Goal: Task Accomplishment & Management: Manage account settings

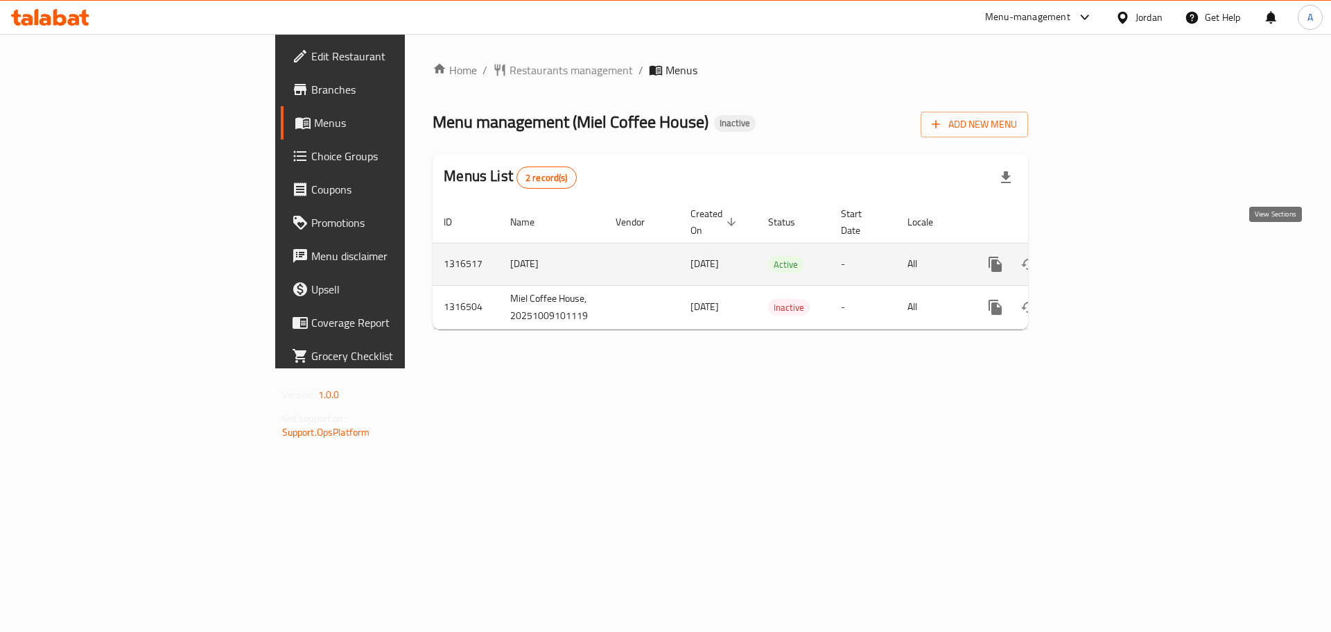
click at [1102, 258] on icon "enhanced table" at bounding box center [1095, 264] width 12 height 12
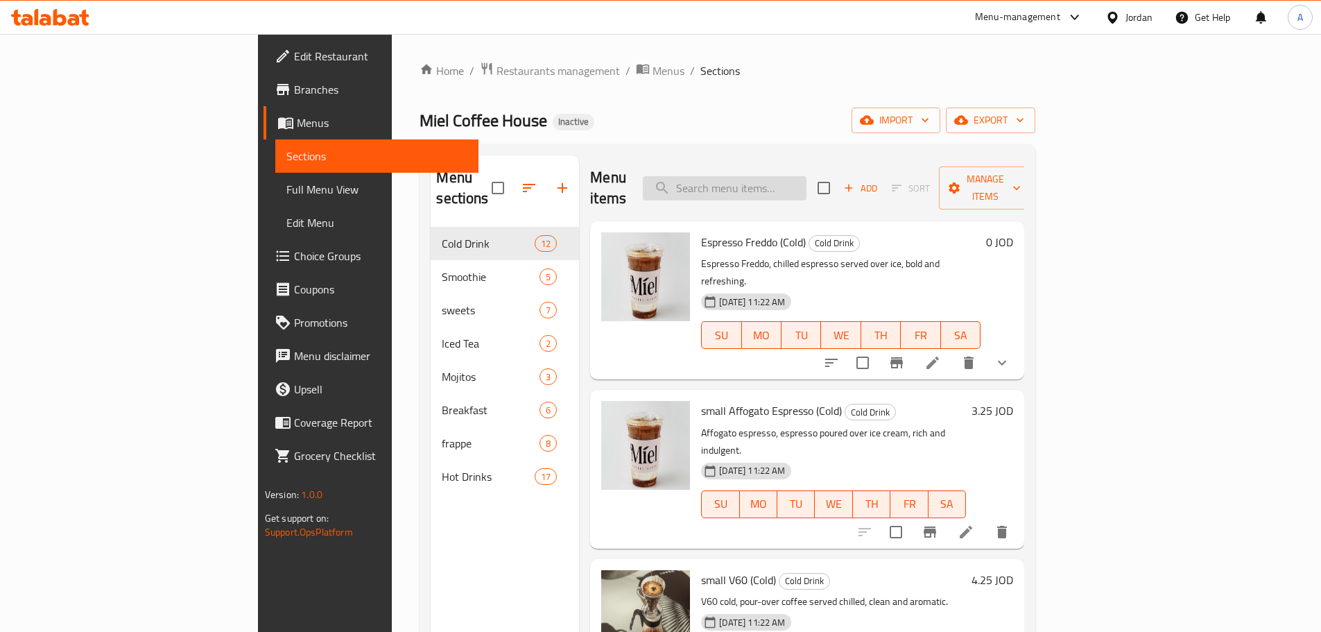
click at [806, 184] on input "search" at bounding box center [725, 188] width 164 height 24
paste input "San [PERSON_NAME]"
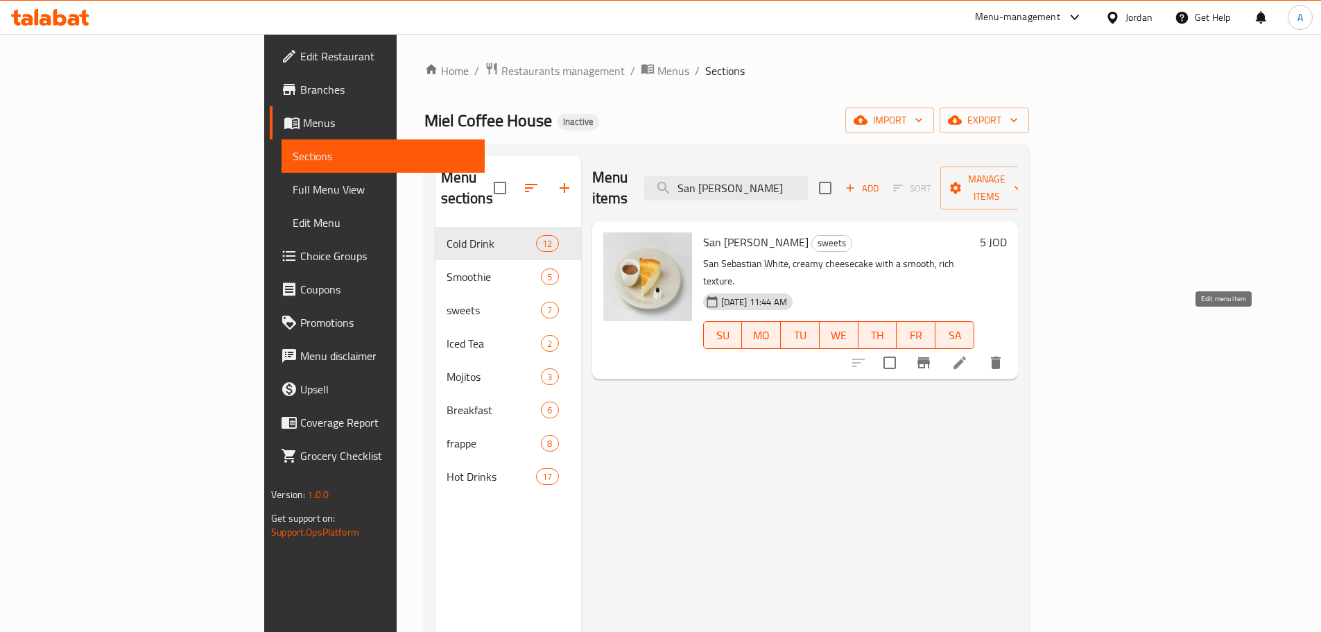
type input "San [PERSON_NAME]"
click at [968, 354] on icon at bounding box center [959, 362] width 17 height 17
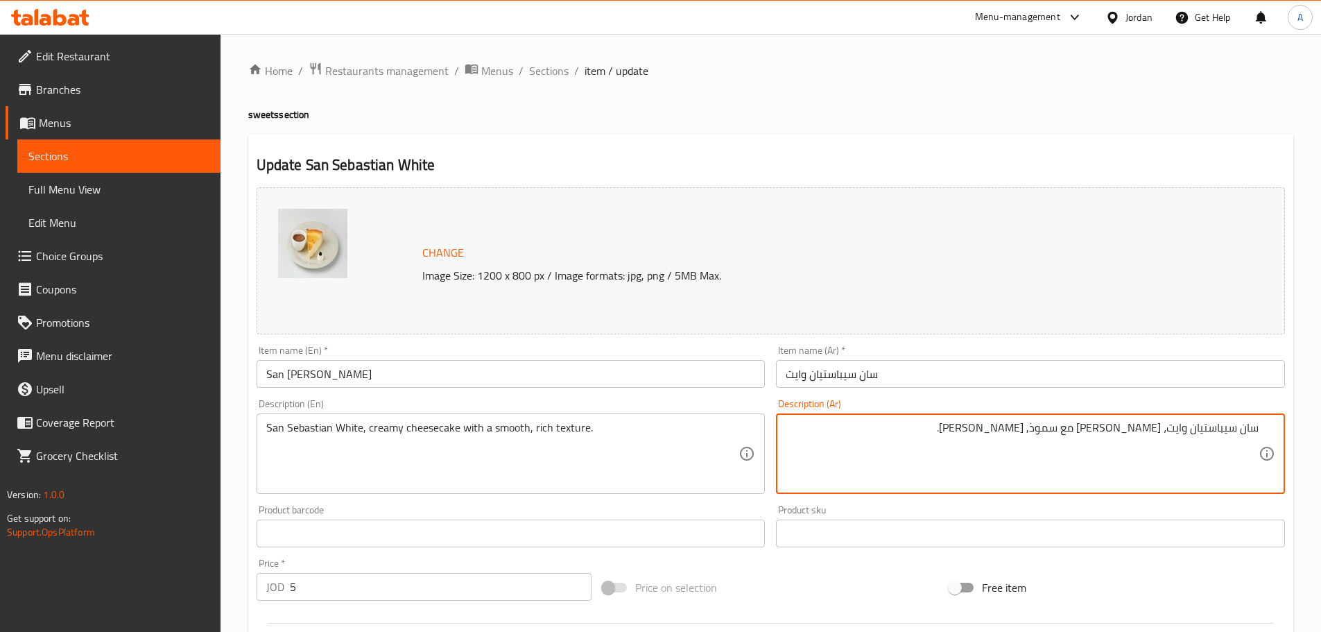
click at [893, 372] on input "سان سيباستيان وايت" at bounding box center [1030, 374] width 509 height 28
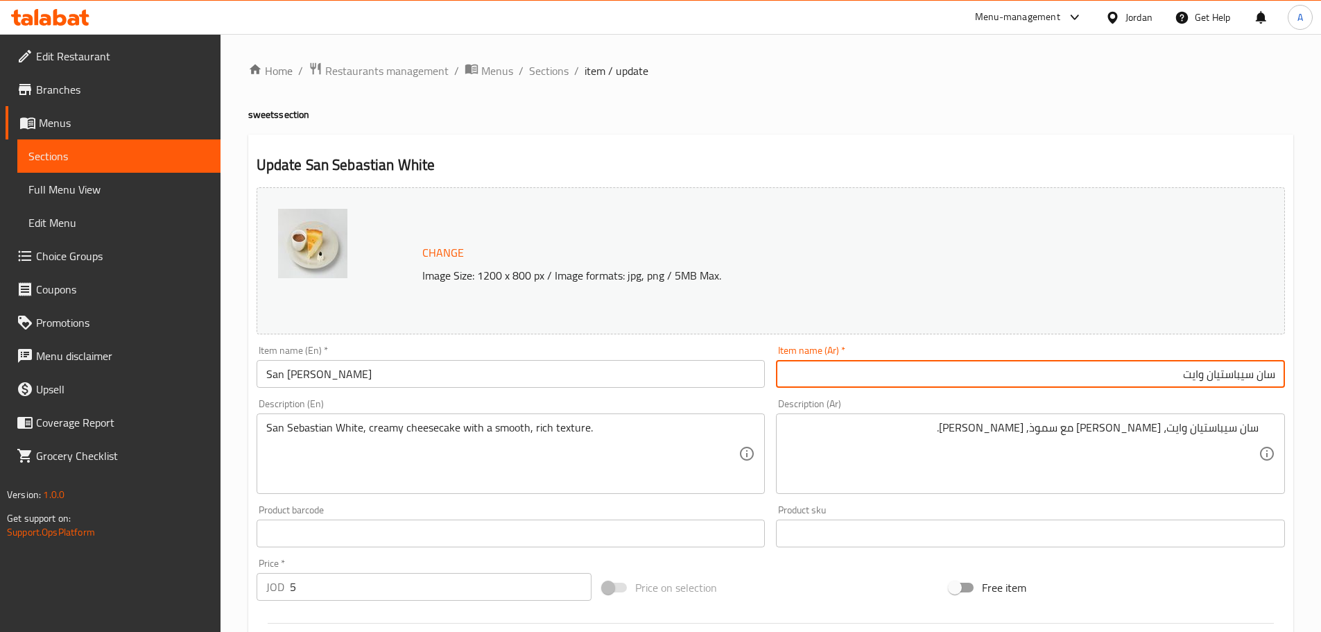
click at [1206, 377] on input "سان سيباستيان وايت" at bounding box center [1030, 374] width 509 height 28
click at [1199, 369] on input "سان سيباستيان وايت" at bounding box center [1030, 374] width 509 height 28
paste input "وايت"
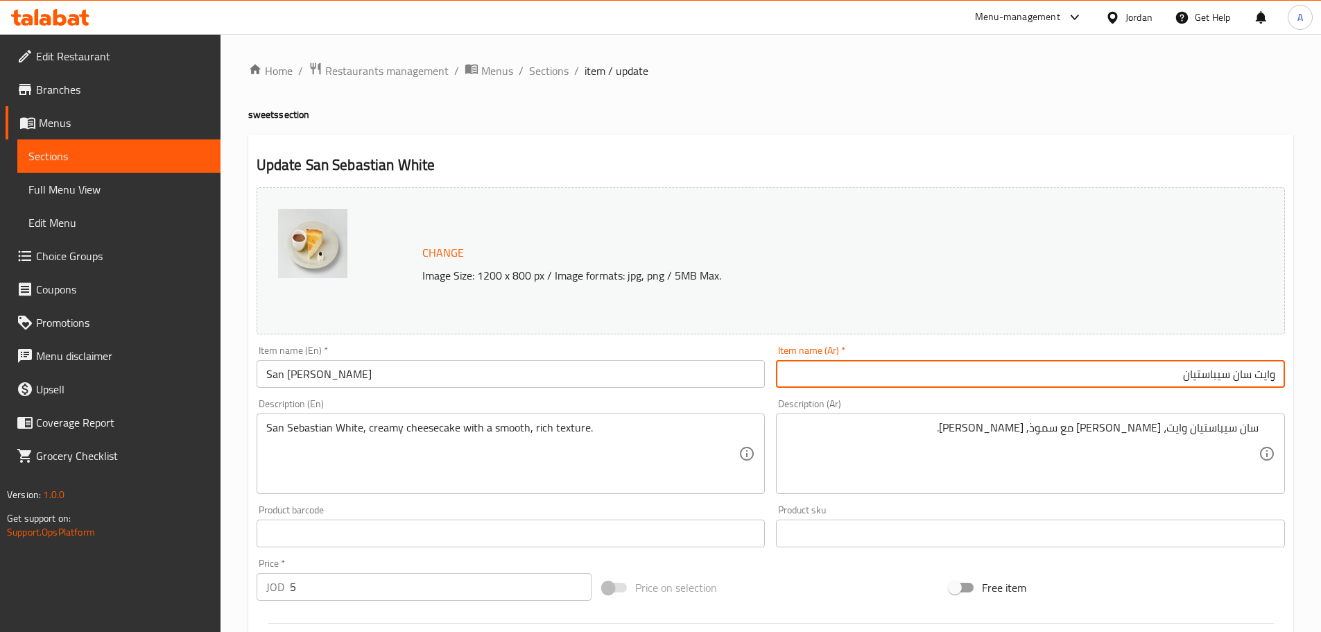
drag, startPoint x: 1174, startPoint y: 379, endPoint x: 1330, endPoint y: 376, distance: 156.7
click at [1321, 376] on html "​ Menu-management Jordan Get Help A Edit Restaurant Branches Menus Sections Ful…" at bounding box center [660, 316] width 1321 height 632
type input "وايت سان سيباستيان"
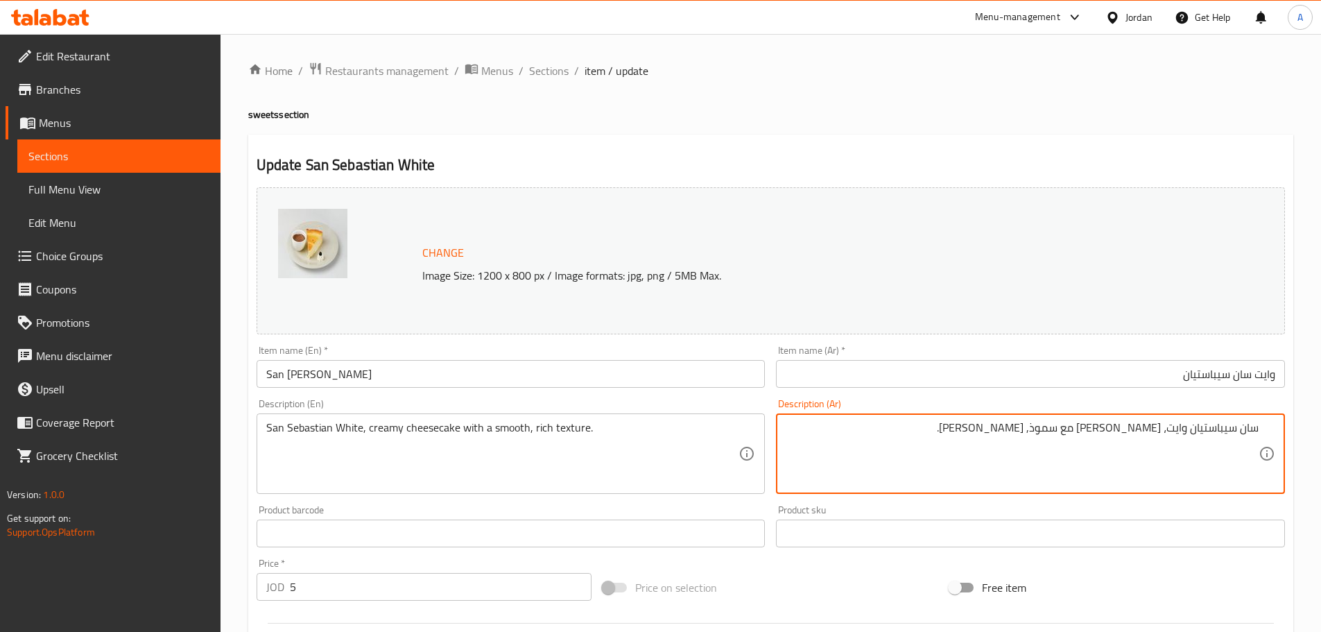
drag, startPoint x: 1168, startPoint y: 428, endPoint x: 1330, endPoint y: 428, distance: 162.9
paste textarea "وايت سان سيباستيان"
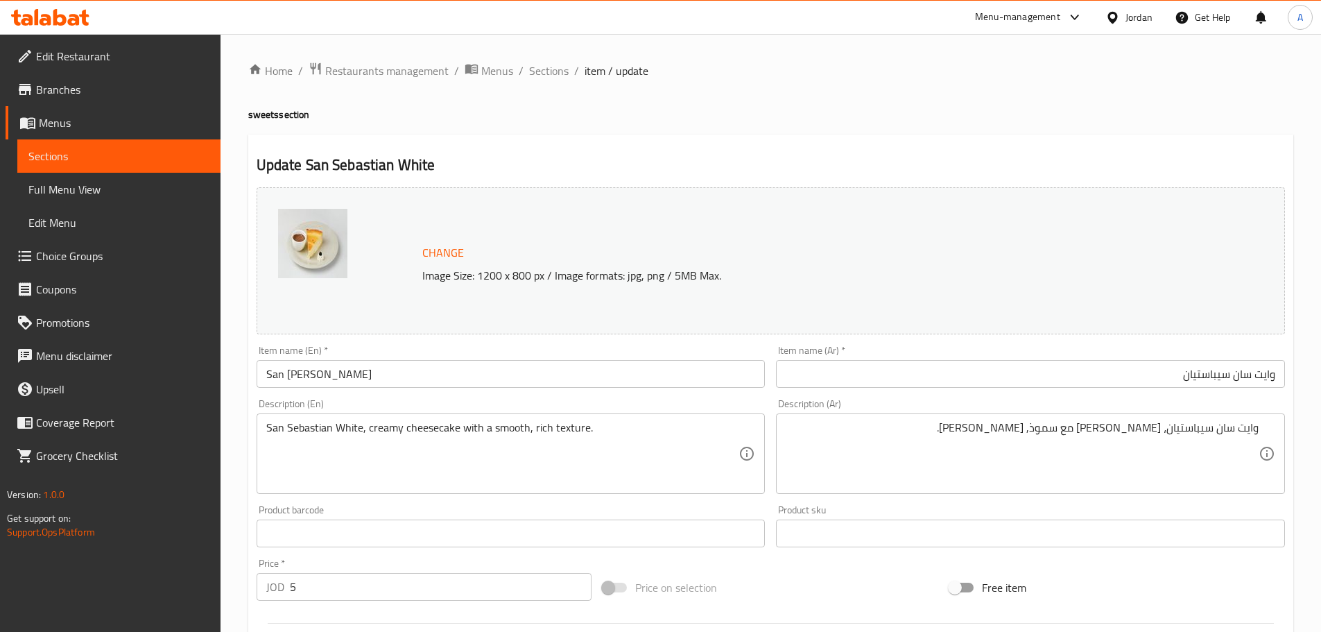
drag, startPoint x: 1258, startPoint y: 426, endPoint x: 1179, endPoint y: 427, distance: 79.7
click at [1179, 427] on div "وايت سان سيباستيان، تشيز كيك كريمي مع سموذ, قوام غني. Description (Ar)" at bounding box center [1030, 453] width 509 height 80
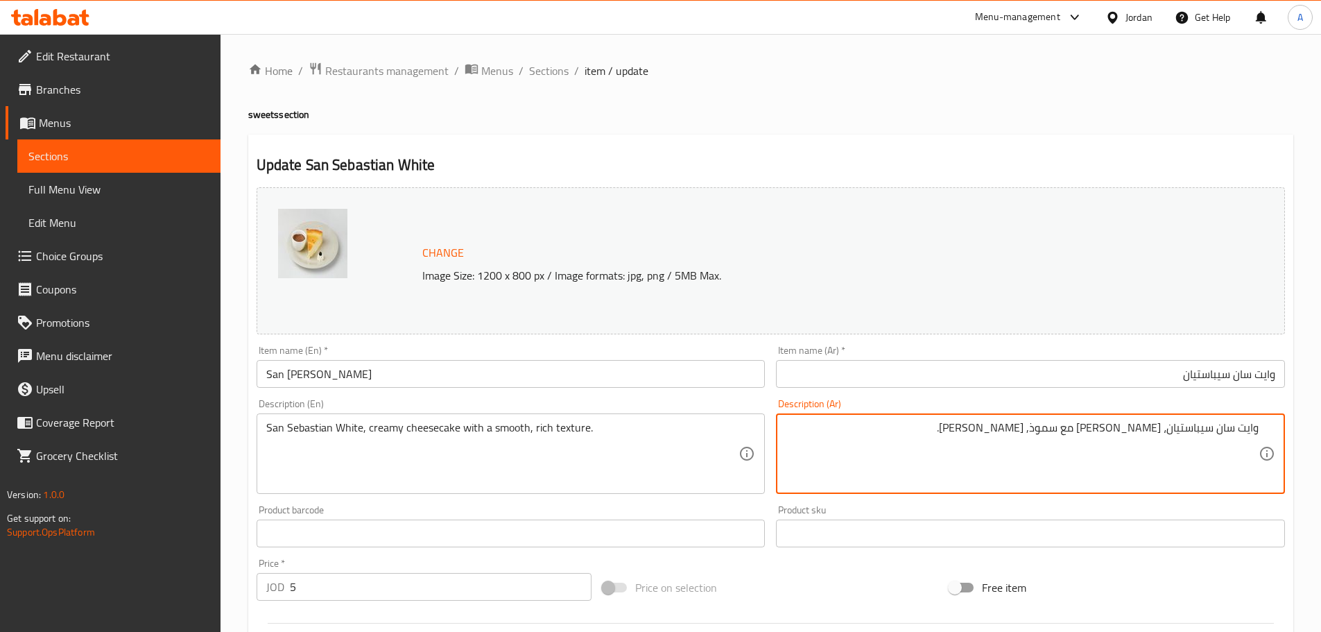
click at [1084, 430] on textarea "وايت سان سيباستيان، تشيز كيك كريمي مع سموذ, قوام غني." at bounding box center [1021, 454] width 473 height 66
click at [1053, 433] on textarea "وايت سان سيباستيان، تشيز كيك كريمية مع سموذ, قوام غني." at bounding box center [1021, 454] width 473 height 66
click at [1050, 435] on textarea "وايت سان سيباستيان، تشيز كيك كريمية مع سموذ, قوام غني." at bounding box center [1021, 454] width 473 height 66
drag, startPoint x: 1065, startPoint y: 429, endPoint x: 925, endPoint y: 429, distance: 140.0
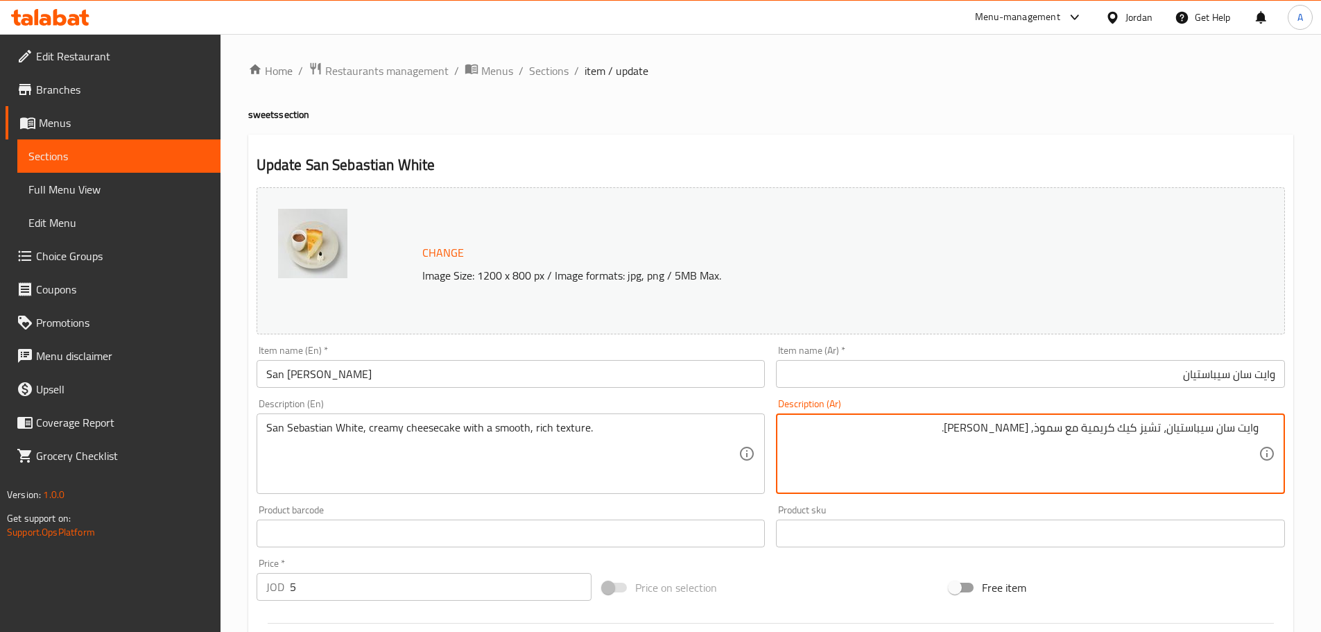
click at [925, 429] on textarea "وايت سان سيباستيان، تشيز كيك كريمية مع سموذ, قوام غني." at bounding box center [1021, 454] width 473 height 66
type textarea "وايت سان سيباستيان، تشيز كيك كريمية مع [PERSON_NAME] وناعم"
click at [1008, 371] on input "وايت سان سيباستيان" at bounding box center [1030, 374] width 509 height 28
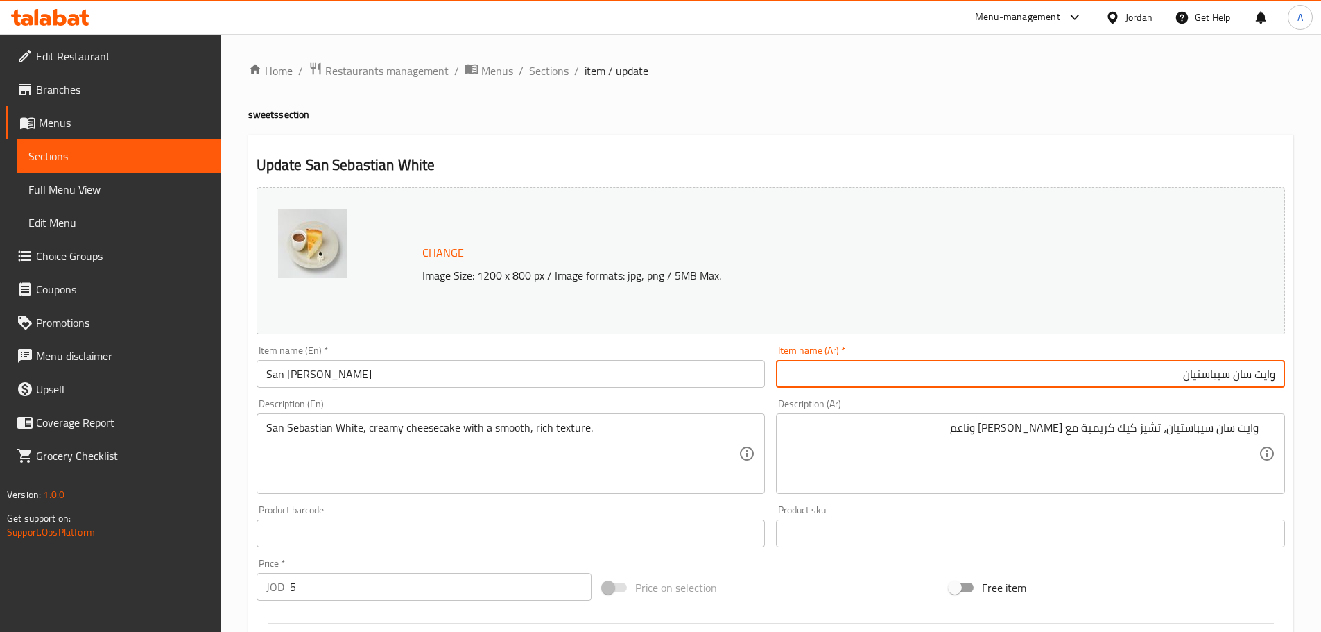
click at [1070, 372] on input "وايت سان سيباستيان" at bounding box center [1030, 374] width 509 height 28
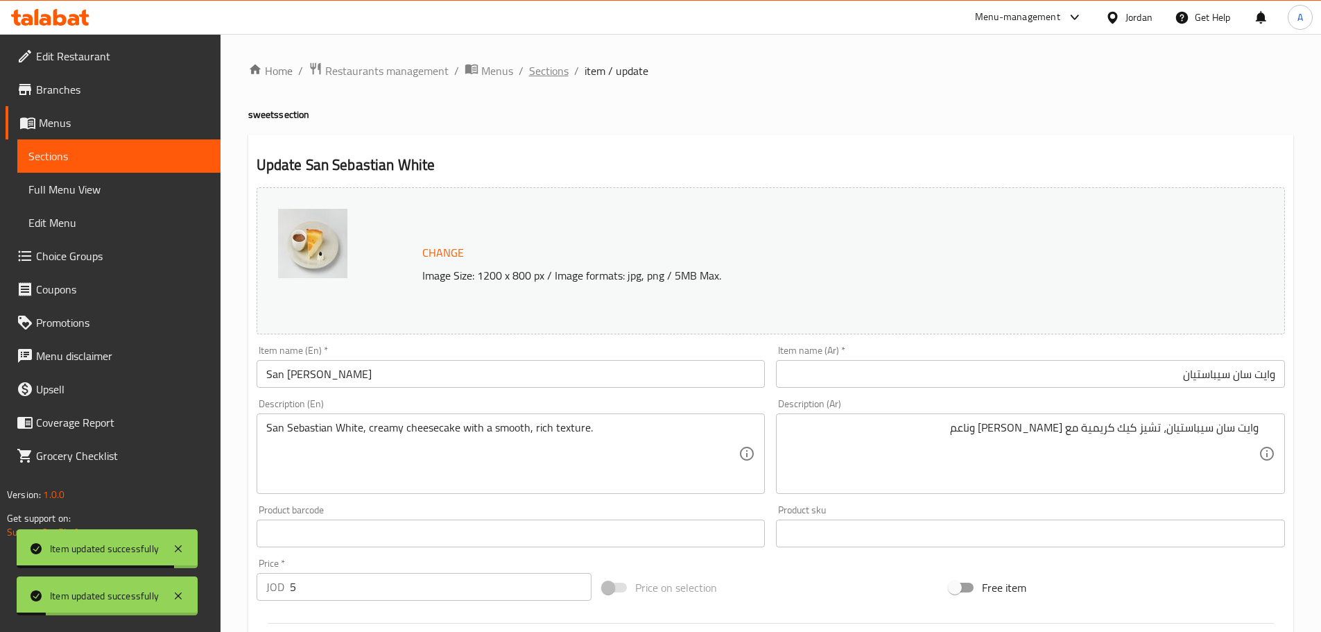
click at [537, 71] on span "Sections" at bounding box center [549, 70] width 40 height 17
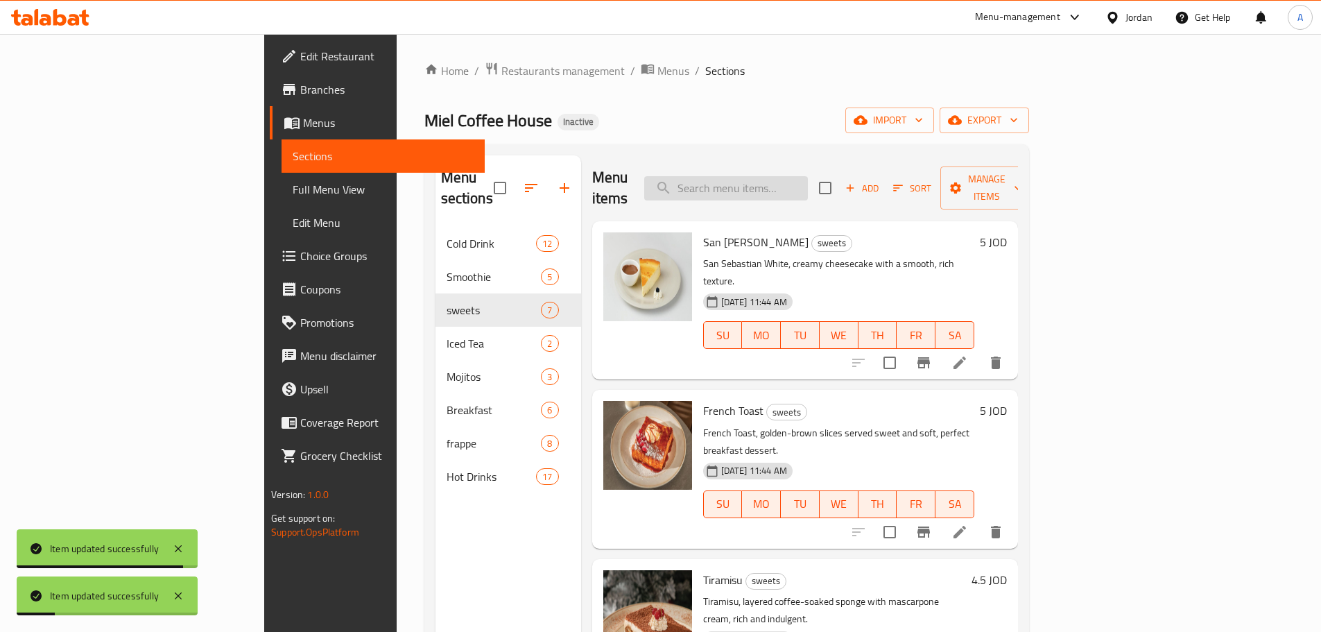
click at [780, 195] on div "Menu items Add Sort Manage items" at bounding box center [805, 188] width 426 height 66
click at [777, 178] on input "search" at bounding box center [726, 188] width 164 height 24
paste input "French Toast"
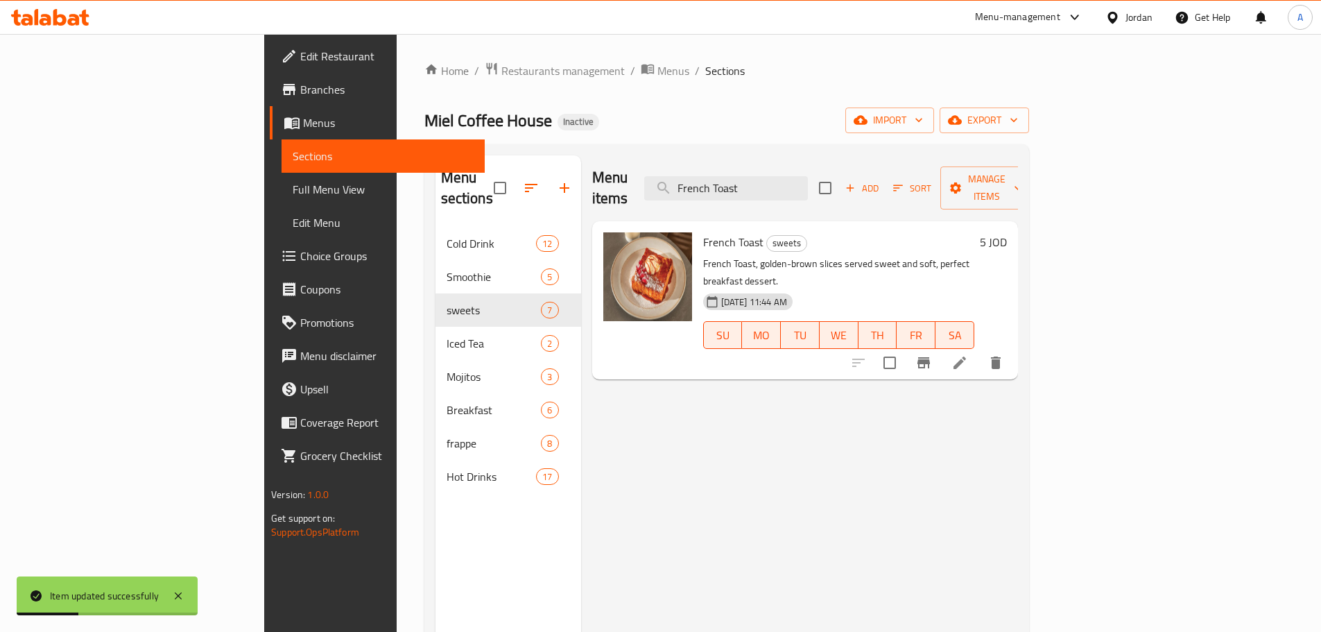
type input "French Toast"
click at [968, 354] on icon at bounding box center [959, 362] width 17 height 17
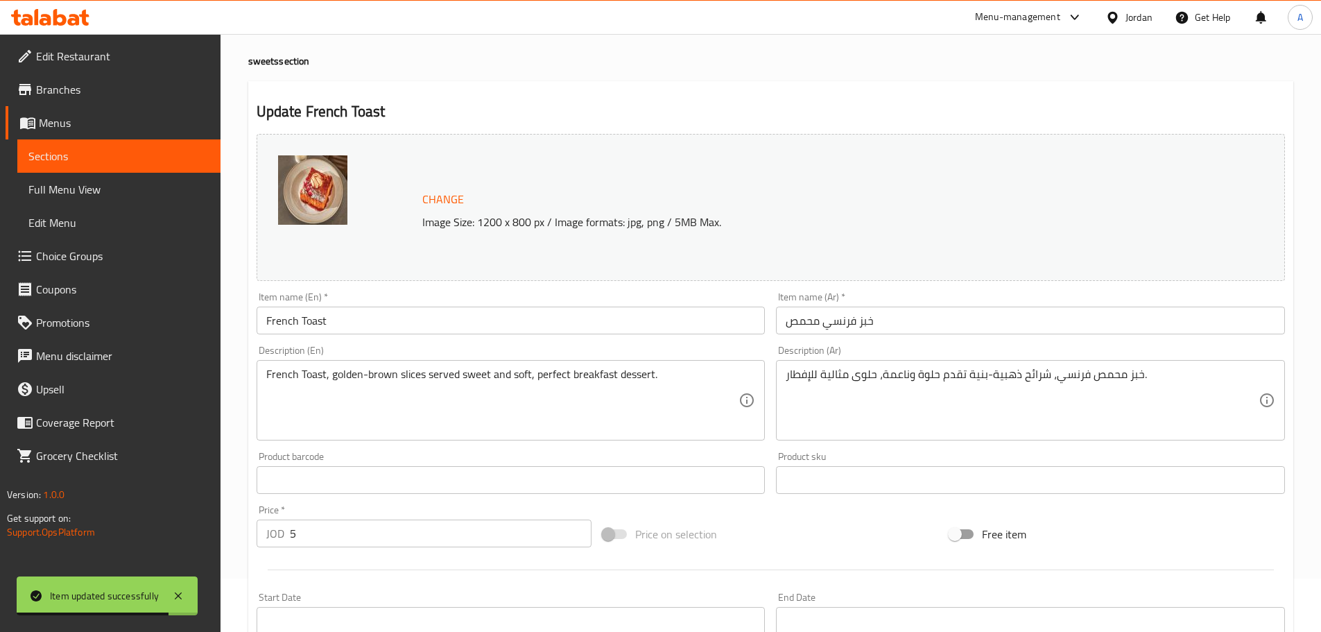
scroll to position [69, 0]
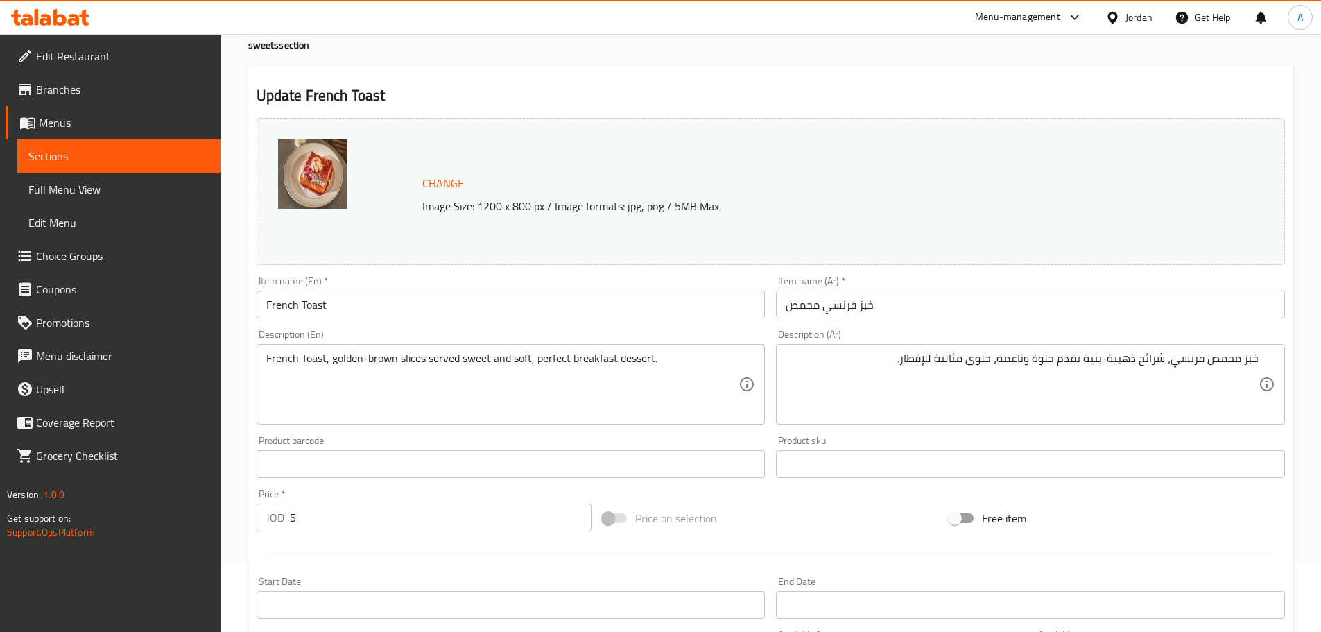
drag, startPoint x: 1258, startPoint y: 361, endPoint x: 1203, endPoint y: 361, distance: 55.5
click at [1203, 361] on div "خبز محمص فرنسي، شرائح ذهبية-بنية تقدم حلوة وناعمة، حلوى مثالية للإفطار. Descrip…" at bounding box center [1030, 384] width 509 height 80
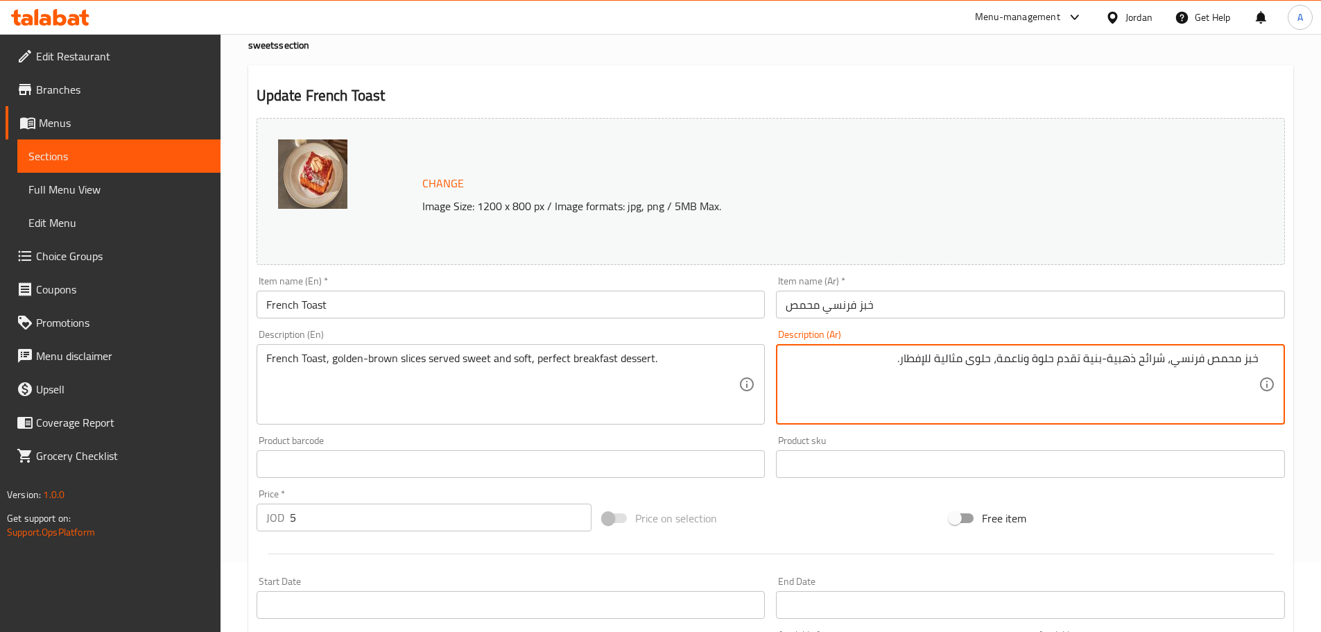
drag, startPoint x: 1171, startPoint y: 361, endPoint x: 1297, endPoint y: 361, distance: 126.2
click at [1297, 361] on div "Home / Restaurants management / Menus / Sections / item / update sweets section…" at bounding box center [770, 448] width 1100 height 966
paste textarea "رنسي محمص"
type textarea "خبز فرنسي محمص، شرائح ذهبية-بنية تقدم حلوة وناعمة، حلوى مثالية للإفطار."
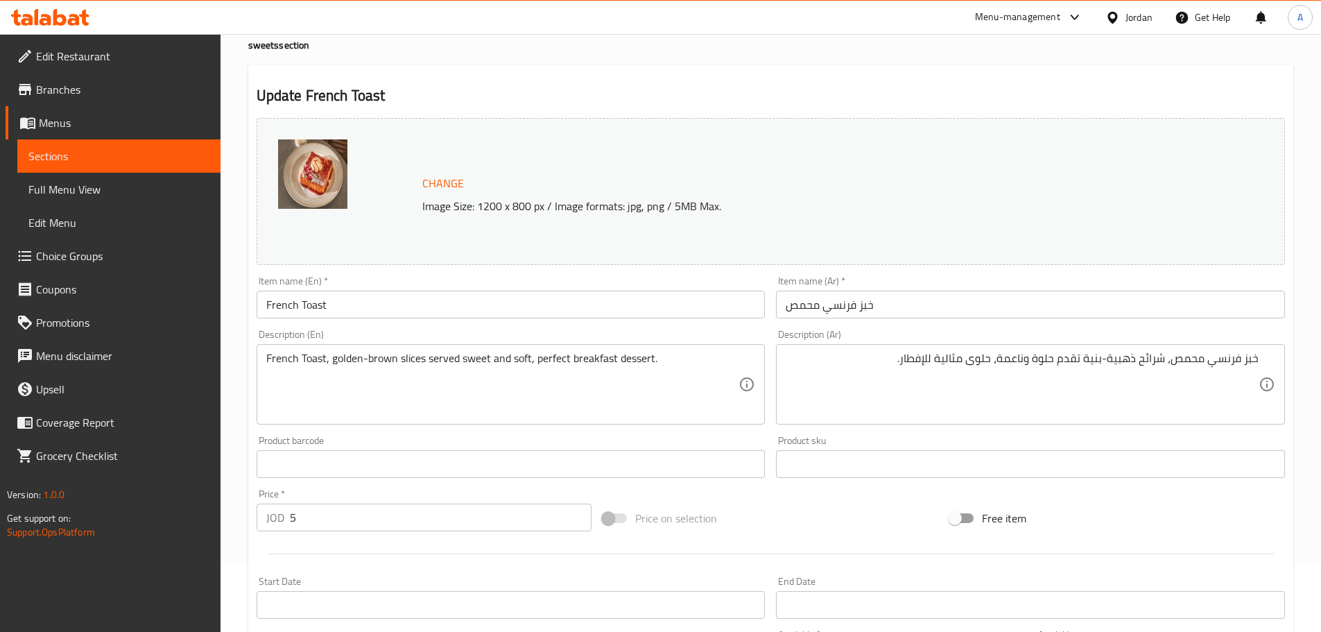
drag, startPoint x: 1258, startPoint y: 361, endPoint x: 1171, endPoint y: 361, distance: 87.4
click at [1171, 361] on div "خبز فرنسي محمص، شرائح ذهبية-بنية تقدم حلوة وناعمة، حلوى مثالية للإفطار. Descrip…" at bounding box center [1030, 384] width 509 height 80
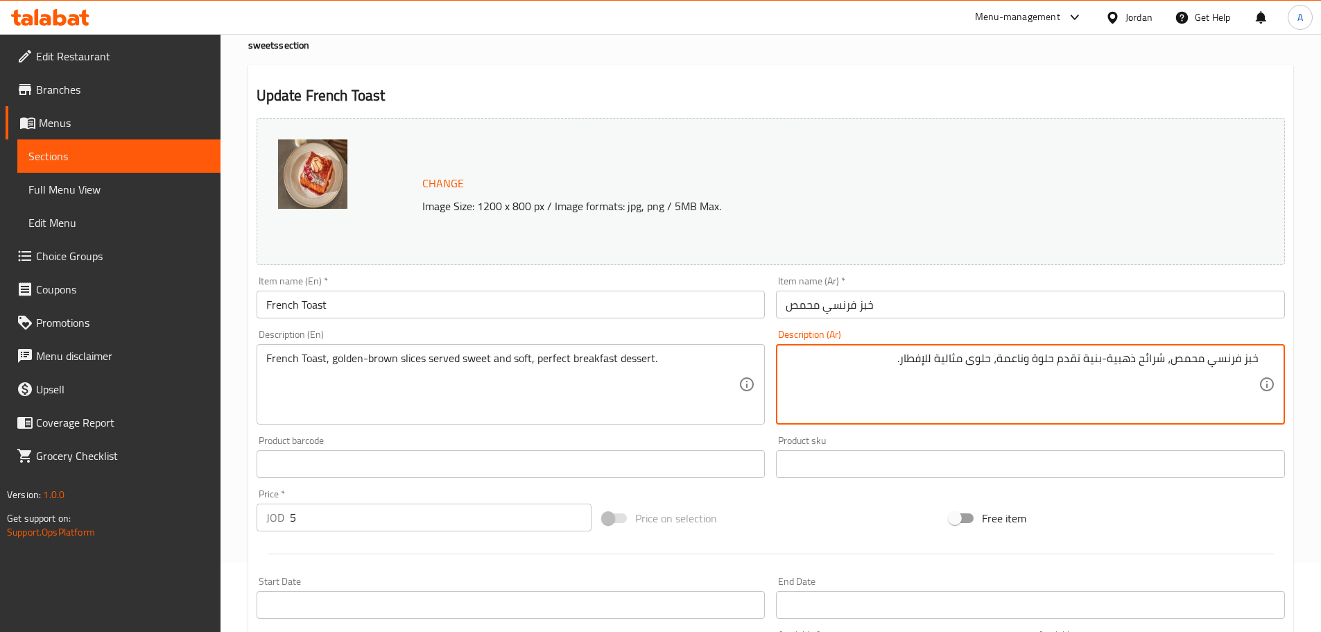
drag, startPoint x: 1171, startPoint y: 361, endPoint x: 1287, endPoint y: 361, distance: 115.8
click at [1287, 361] on div "Description (Ar) خبز فرنسي محمص، شرائح ذهبية-بنية تقدم حلوة وناعمة، حلوى مثالية…" at bounding box center [1030, 377] width 520 height 106
click at [1108, 357] on textarea "خبز فرنسي محمص، شرائح ذهبية-بنية تقدم حلوة وناعمة، حلوى مثالية للإفطار." at bounding box center [1021, 384] width 473 height 66
drag, startPoint x: 1163, startPoint y: 358, endPoint x: 1084, endPoint y: 358, distance: 78.3
click at [1084, 358] on textarea "خبز فرنسي محمص، شرائح ذهبية-بنية تقدم حلوة وناعمة، حلوى مثالية للإفطار." at bounding box center [1021, 384] width 473 height 66
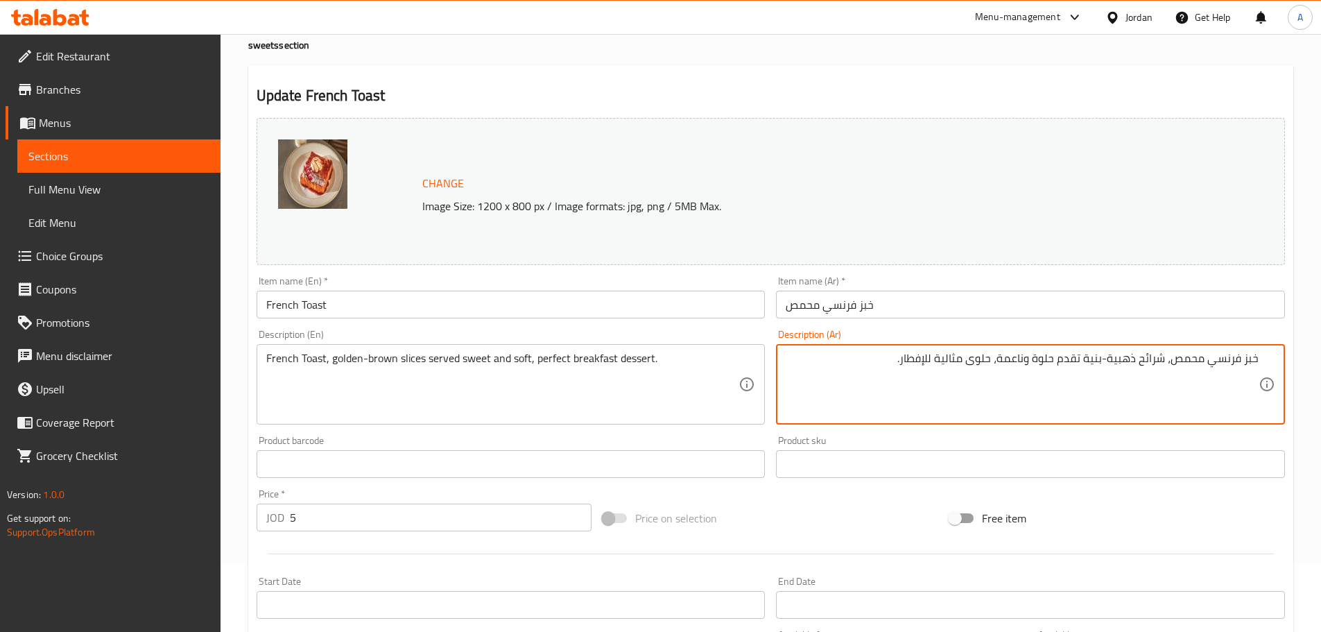
click at [1104, 358] on textarea "خبز فرنسي محمص، شرائح ذهبية-بنية تقدم حلوة وناعمة، حلوى مثالية للإفطار." at bounding box center [1021, 384] width 473 height 66
drag, startPoint x: 1082, startPoint y: 358, endPoint x: 1002, endPoint y: 356, distance: 79.1
click at [1002, 356] on textarea "خبز فرنسي محمص، شرائح ذهبية-بنية تقدم حلوة وناعمة، حلوى مثالية للإفطار." at bounding box center [1021, 384] width 473 height 66
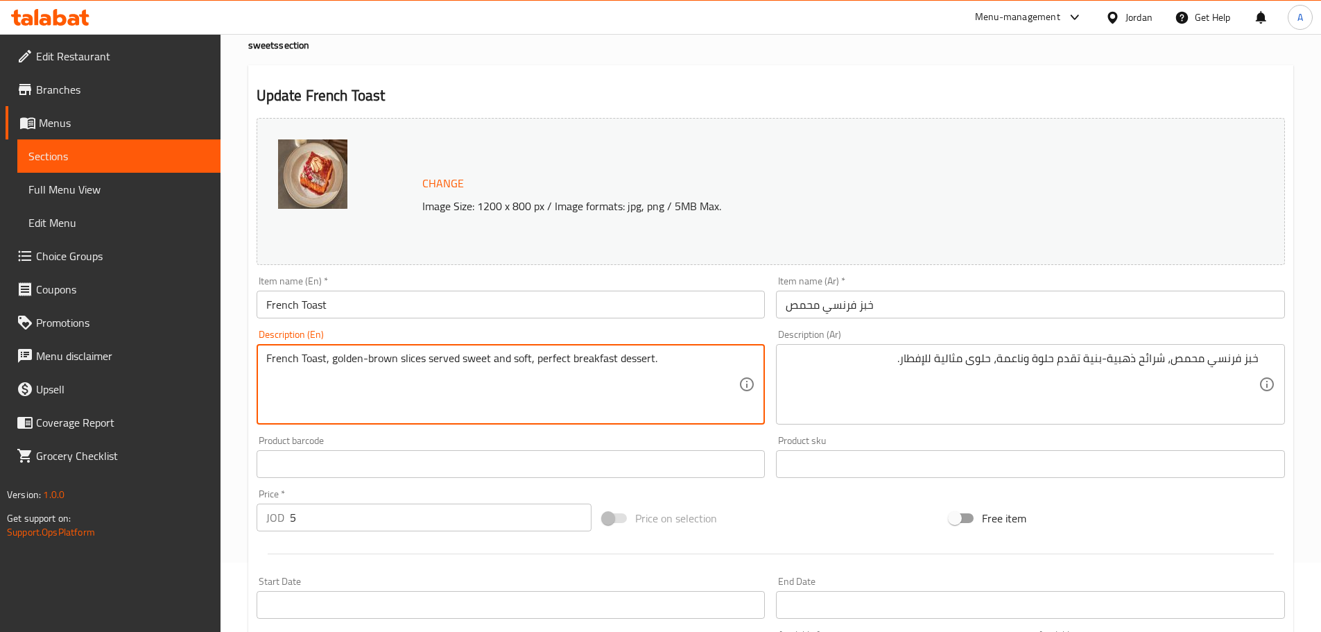
drag, startPoint x: 530, startPoint y: 359, endPoint x: 706, endPoint y: 361, distance: 176.1
type textarea "French Toast, golden-brown slices served sweet and soft"
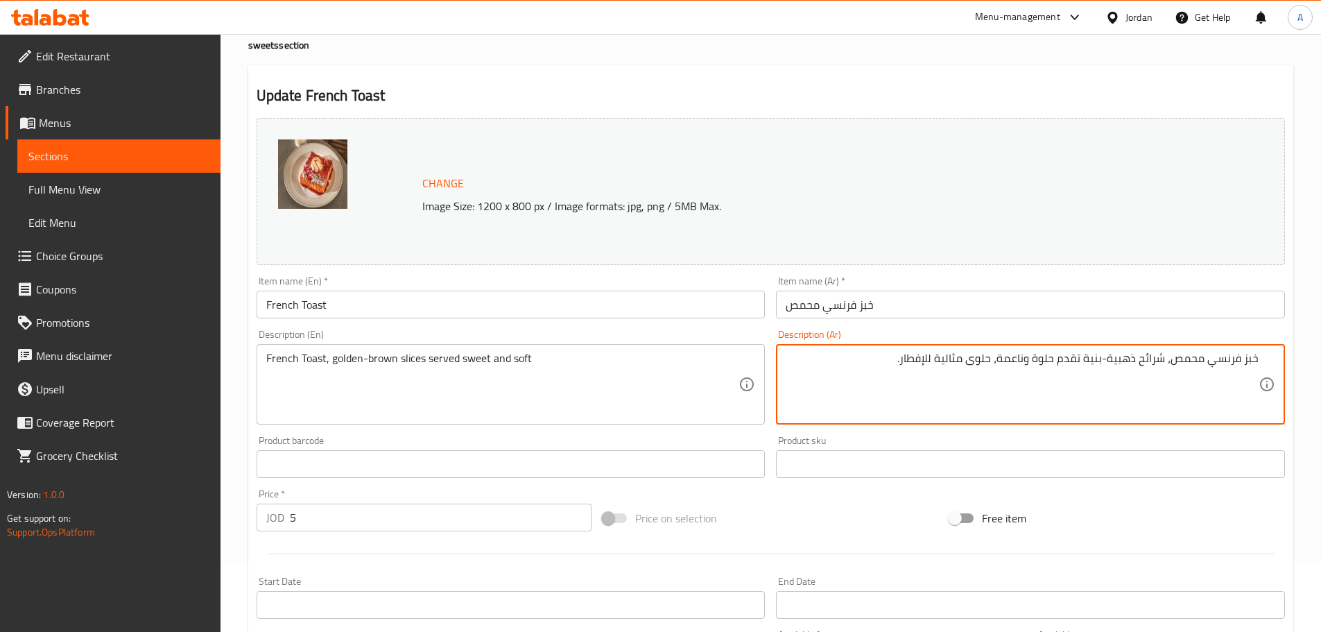
drag, startPoint x: 999, startPoint y: 362, endPoint x: 857, endPoint y: 361, distance: 142.1
type textarea "خبز فرنسي محمص، شرائح ذهبية-بنية تقدم حلوة وناعمة"
click at [895, 308] on input "خبز فرنسي محمص" at bounding box center [1030, 304] width 509 height 28
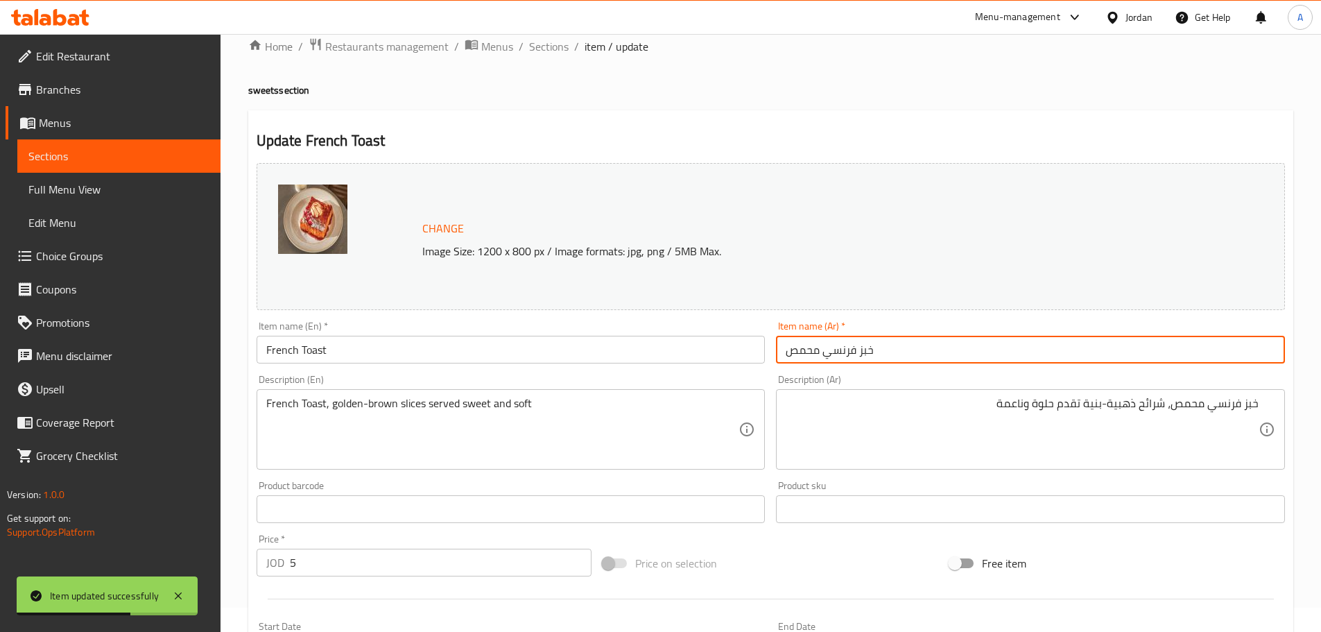
scroll to position [0, 0]
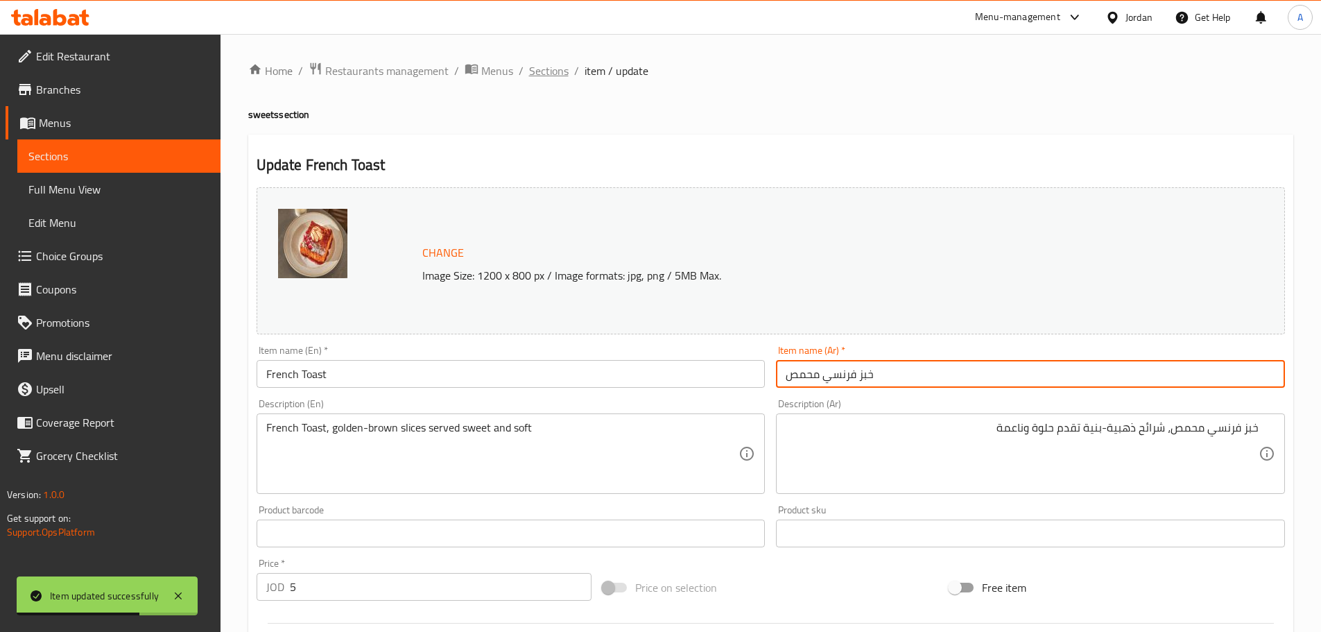
drag, startPoint x: 532, startPoint y: 60, endPoint x: 538, endPoint y: 73, distance: 14.6
click at [532, 62] on div "Home / Restaurants management / Menus / Sections / item / update sweets section…" at bounding box center [770, 517] width 1100 height 966
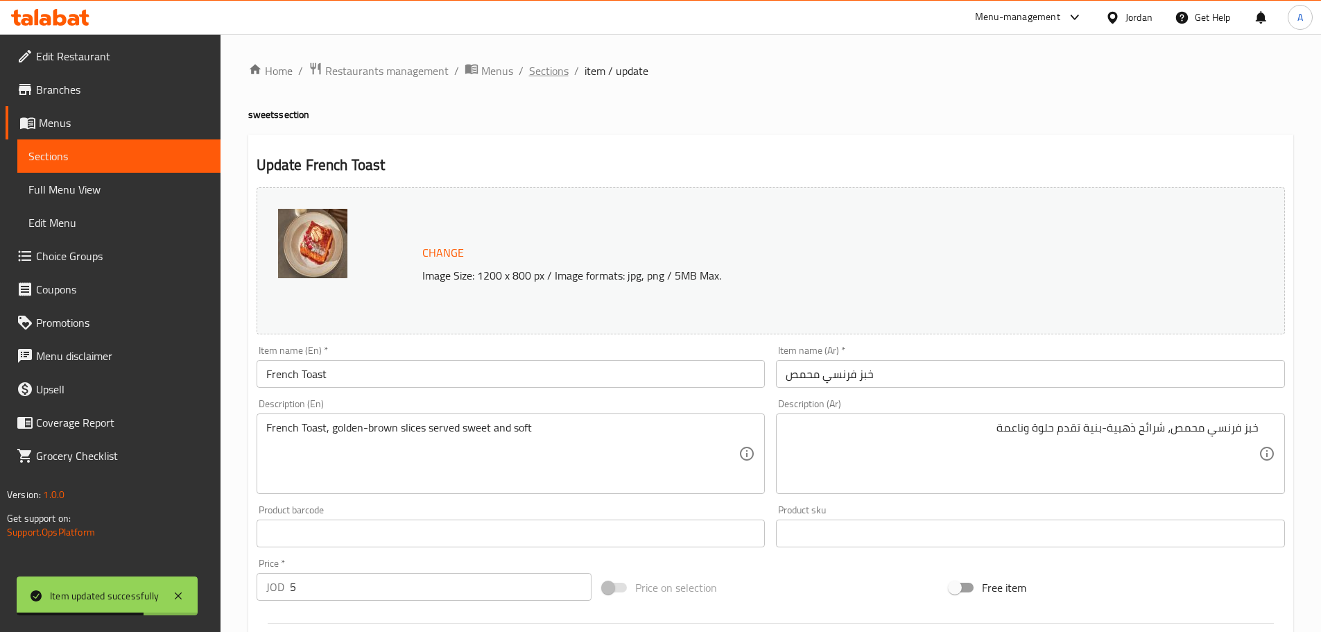
click at [538, 73] on span "Sections" at bounding box center [549, 70] width 40 height 17
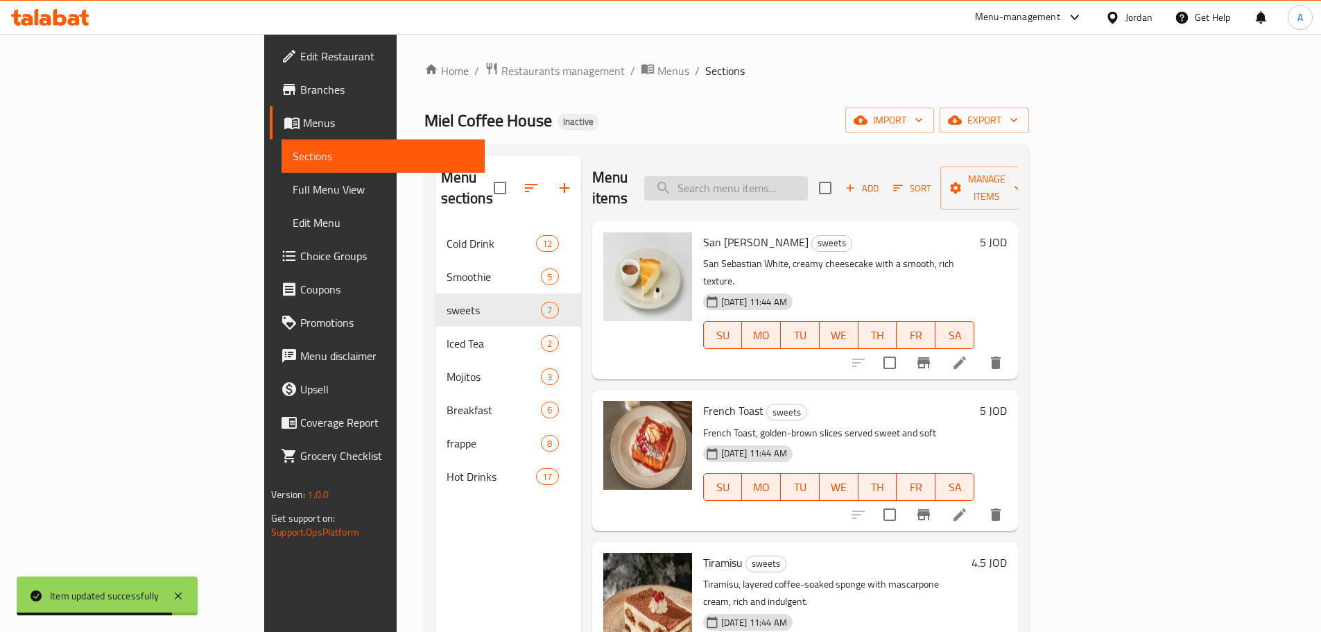
click at [808, 176] on input "search" at bounding box center [726, 188] width 164 height 24
paste input "Tiramisu"
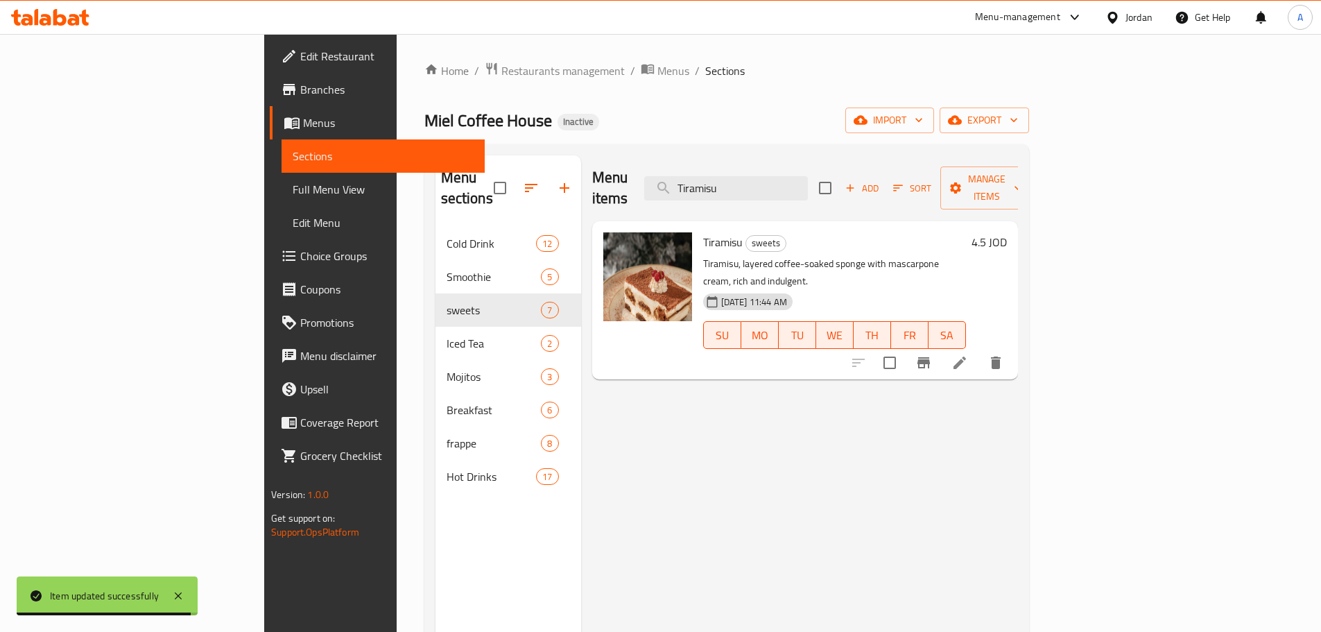
type input "Tiramisu"
click at [968, 354] on icon at bounding box center [959, 362] width 17 height 17
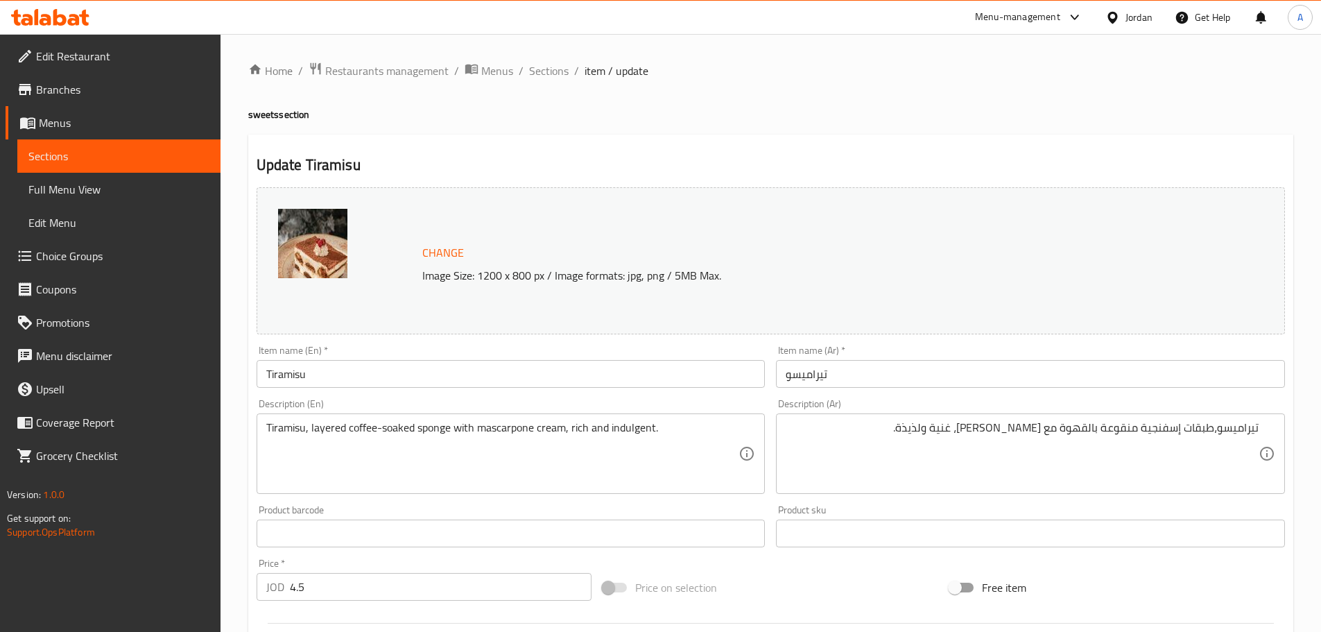
drag, startPoint x: 1258, startPoint y: 428, endPoint x: 1206, endPoint y: 428, distance: 52.0
click at [1206, 428] on div "تيراميسو،طبقات إسفنجية منقوعة بالقهوة مع كريمة الماسكاربوني، غنية ولذيذة. Descr…" at bounding box center [1030, 453] width 509 height 80
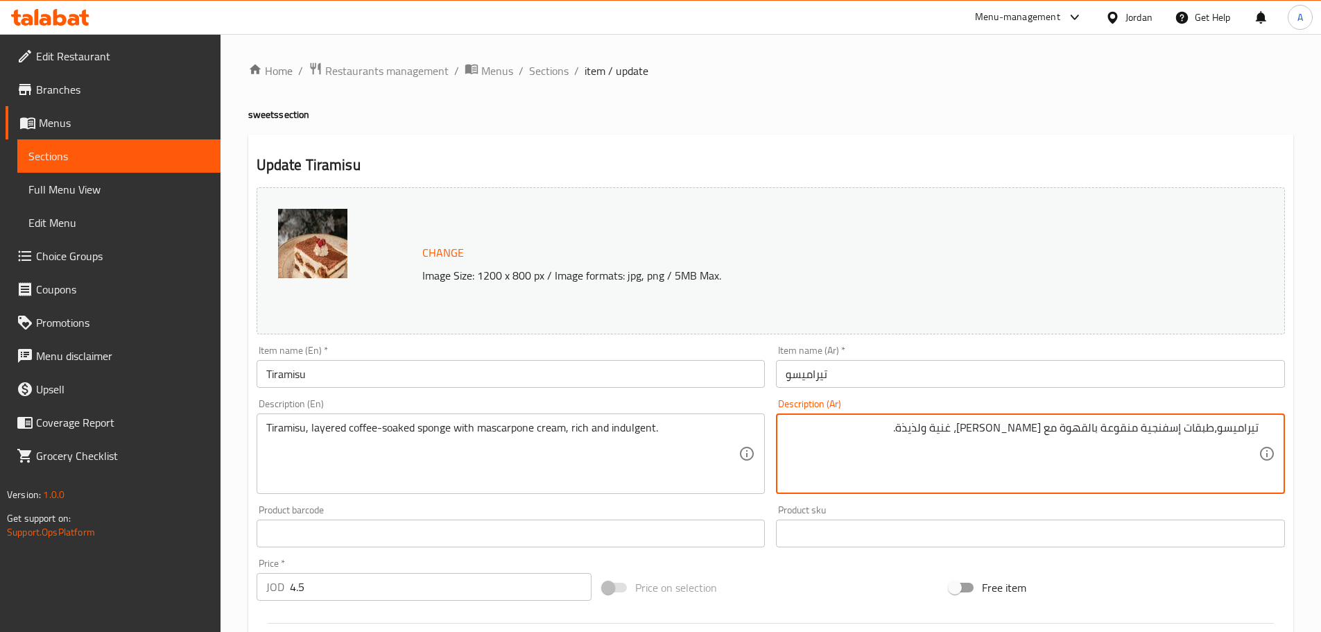
drag, startPoint x: 1212, startPoint y: 428, endPoint x: 1188, endPoint y: 428, distance: 24.3
click at [1188, 428] on textarea "تيراميسو،طبقات إسفنجية منقوعة بالقهوة مع كريمة الماسكاربوني، غنية ولذيذة." at bounding box center [1021, 454] width 473 height 66
click at [1166, 428] on textarea "تيراميسو،طبقات إسفنجية منقوعة بالقهوة مع كريمة الماسكاربوني، غنية ولذيذة." at bounding box center [1021, 454] width 473 height 66
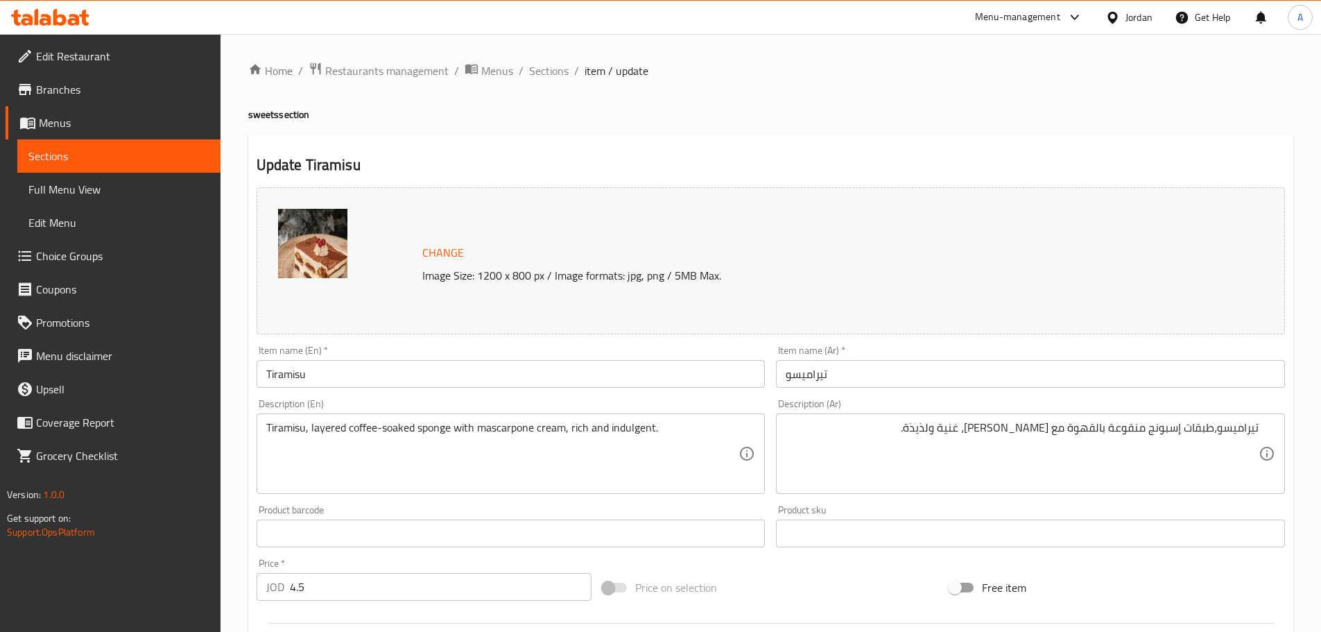
drag, startPoint x: 1258, startPoint y: 428, endPoint x: 1235, endPoint y: 428, distance: 23.6
click at [1235, 428] on div "تيراميسو،طبقات إسبونج منقوعة بالقهوة مع كريمة الماسكاربوني، غنية ولذيذة. Descri…" at bounding box center [1030, 453] width 509 height 80
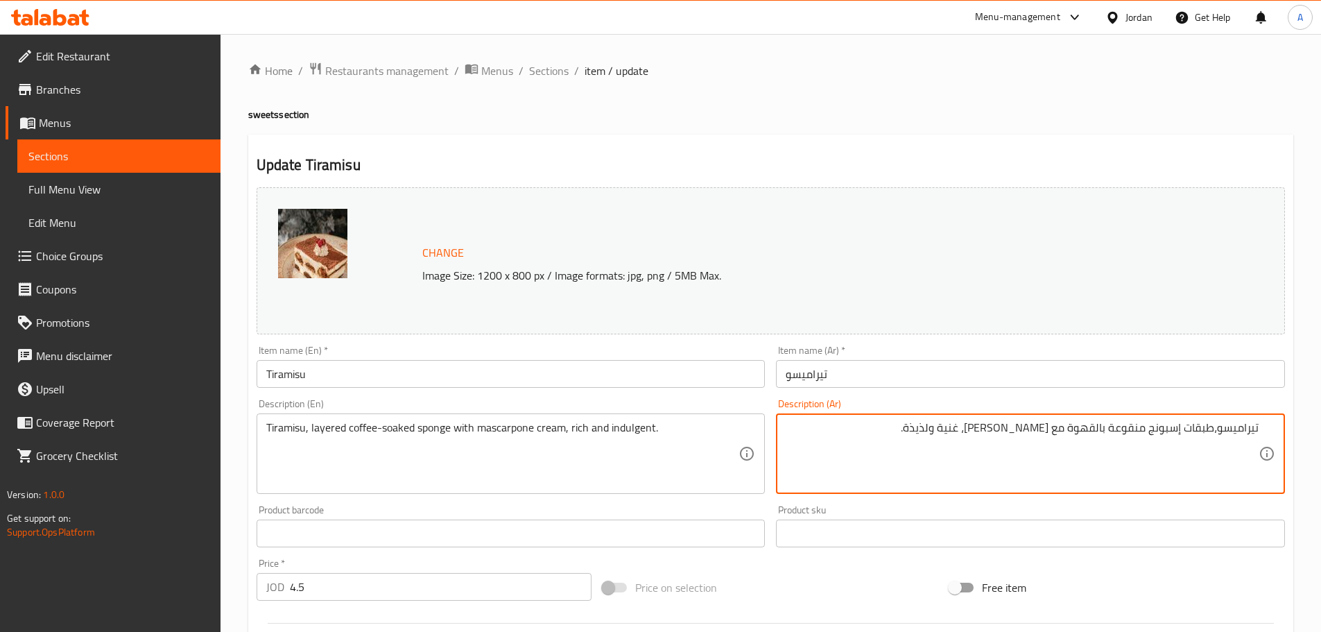
drag, startPoint x: 1217, startPoint y: 428, endPoint x: 964, endPoint y: 428, distance: 253.1
click at [964, 428] on textarea "تيراميسو،طبقات إسبونج منقوعة بالقهوة مع كريمة الماسكاربوني، غنية ولذيذة." at bounding box center [1021, 454] width 473 height 66
click at [945, 426] on textarea "تيراميسو،طبقات إسبونج منقوعة بالقهوة مع كريمة الماسكاربوني، غنية ولذيذة." at bounding box center [1021, 454] width 473 height 66
drag, startPoint x: 960, startPoint y: 430, endPoint x: 808, endPoint y: 430, distance: 151.8
click at [808, 430] on textarea "تيراميسو،طبقات إسبونج منقوعة بالقهوة مع كريمة الماسكاربوني، غنية ولذيذة." at bounding box center [1021, 454] width 473 height 66
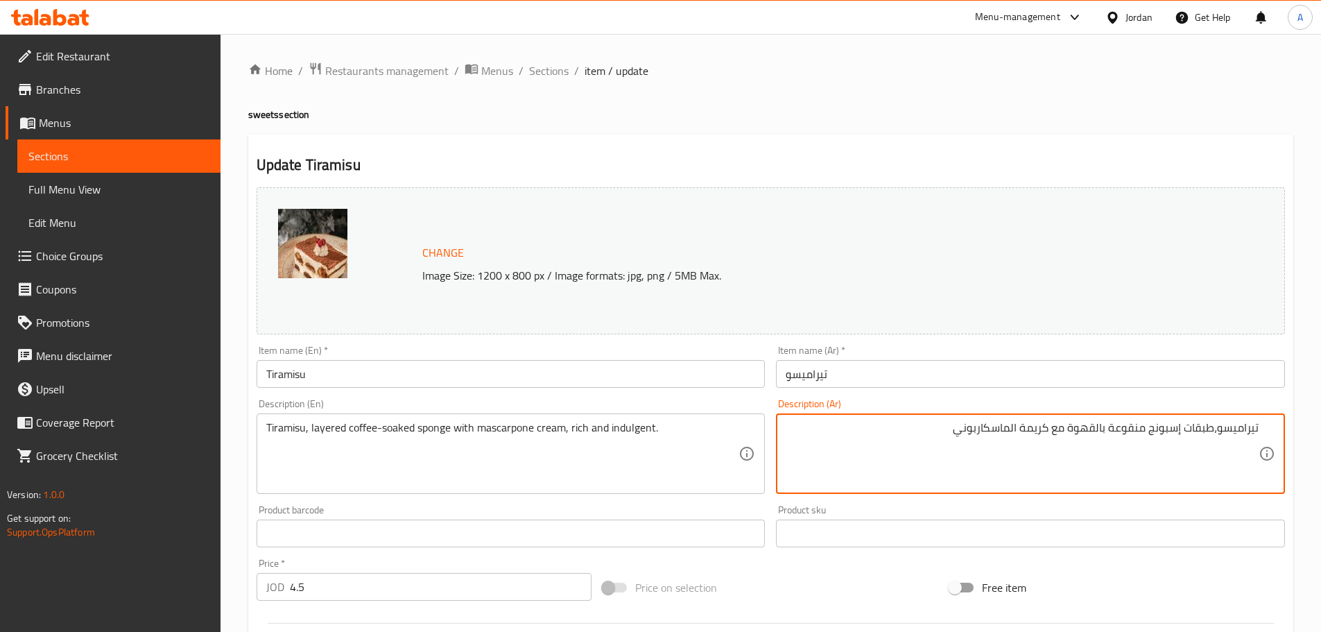
type textarea "تيراميسو،طبقات إسبونج منقوعة بالقهوة مع كريمة الماسكاربوني"
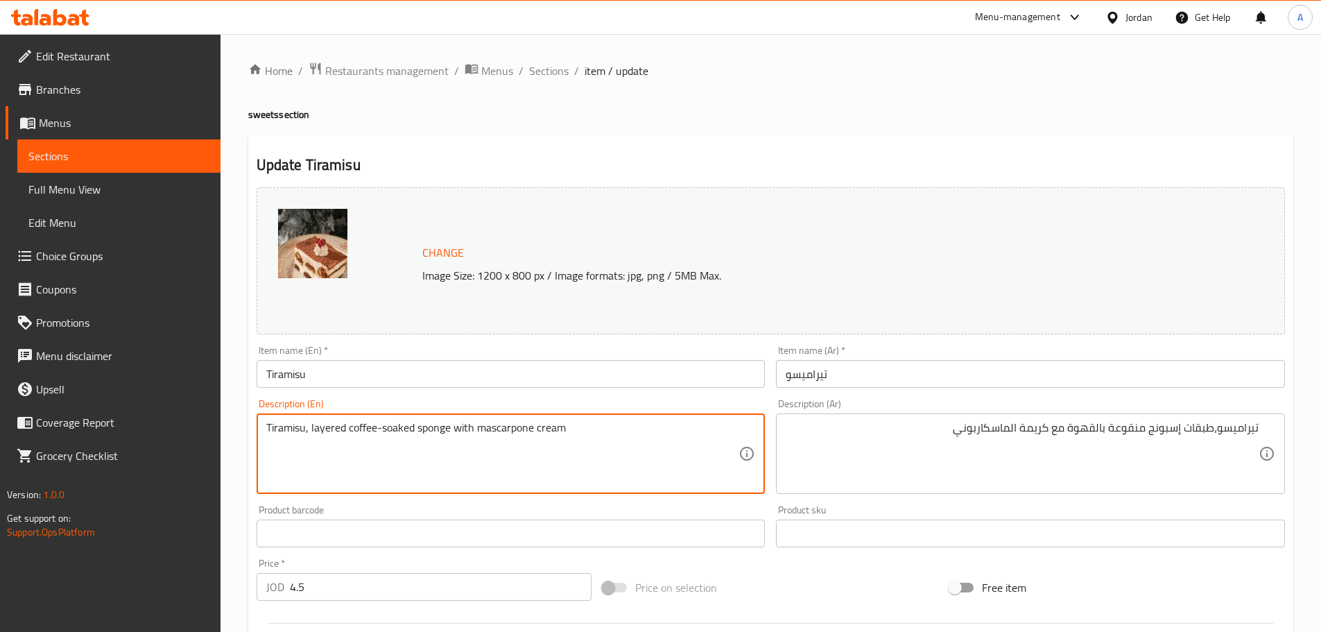
drag, startPoint x: 566, startPoint y: 430, endPoint x: 688, endPoint y: 429, distance: 121.3
type textarea "Tiramisu, layered coffee-soaked sponge with mascarpone cream"
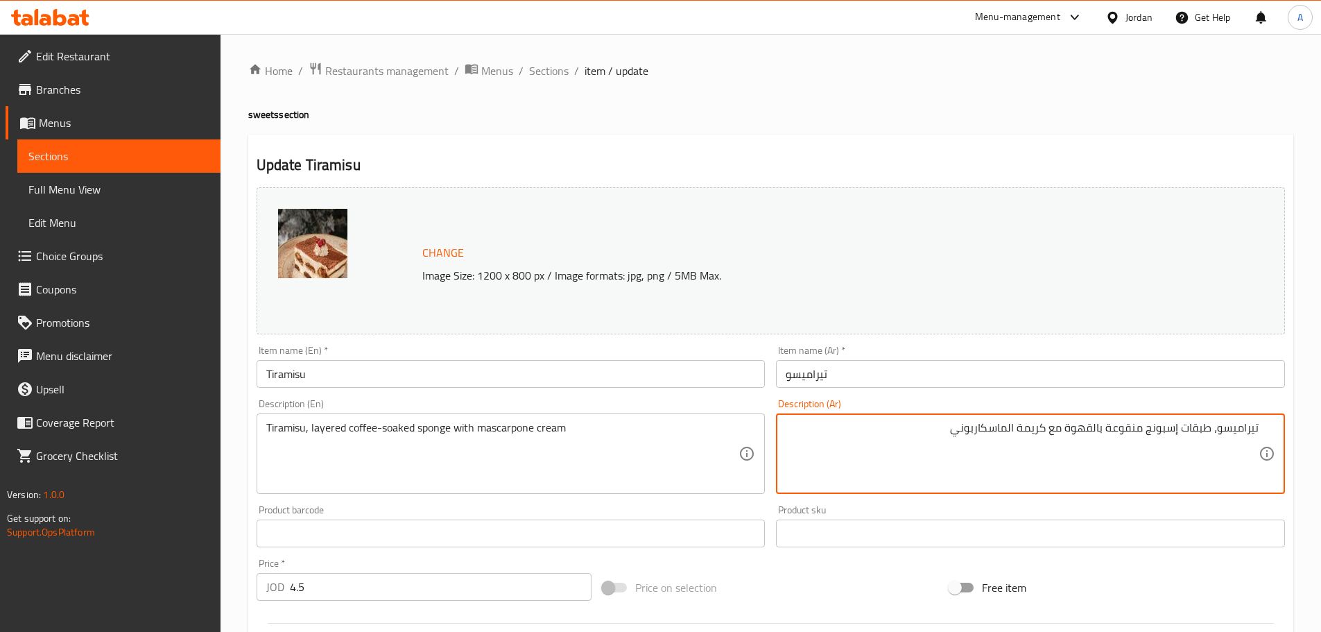
type textarea "تيراميسو، طبقات إسبونج منقوعة بالقهوة مع كريمة الماسكاربوني"
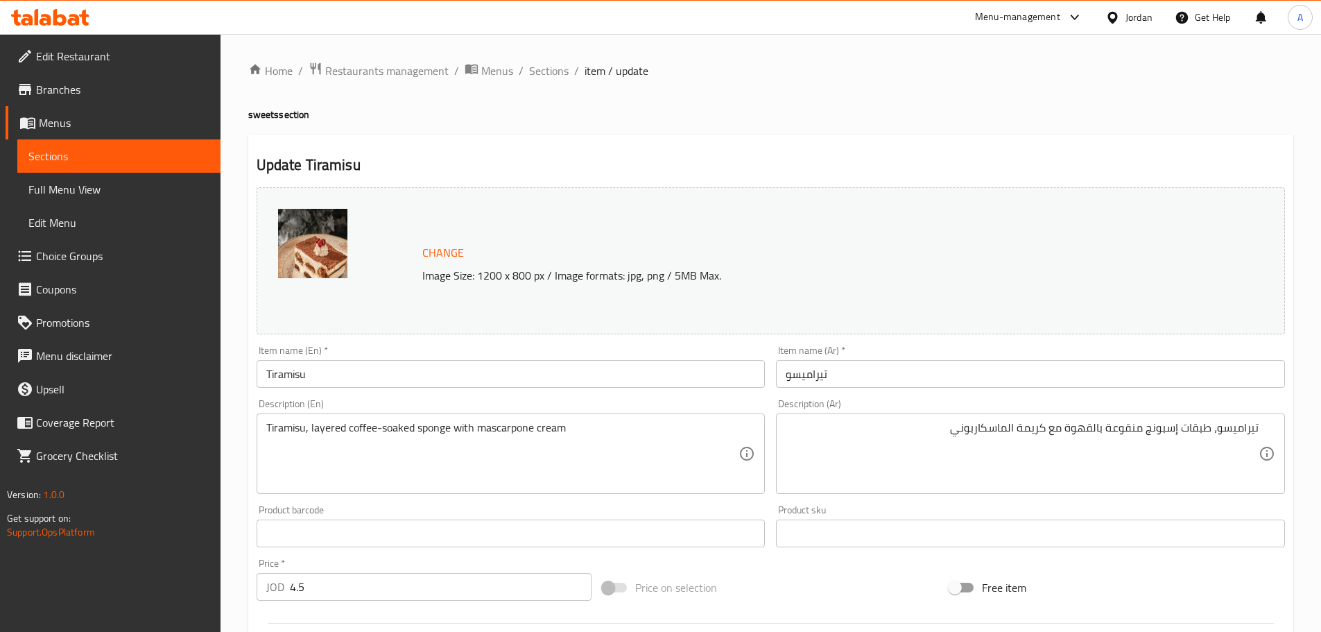
drag, startPoint x: 1258, startPoint y: 429, endPoint x: 1222, endPoint y: 429, distance: 36.7
click at [1222, 429] on div "تيراميسو، طبقات إسبونج منقوعة بالقهوة مع كريمة الماسكاربوني Description (Ar)" at bounding box center [1030, 453] width 509 height 80
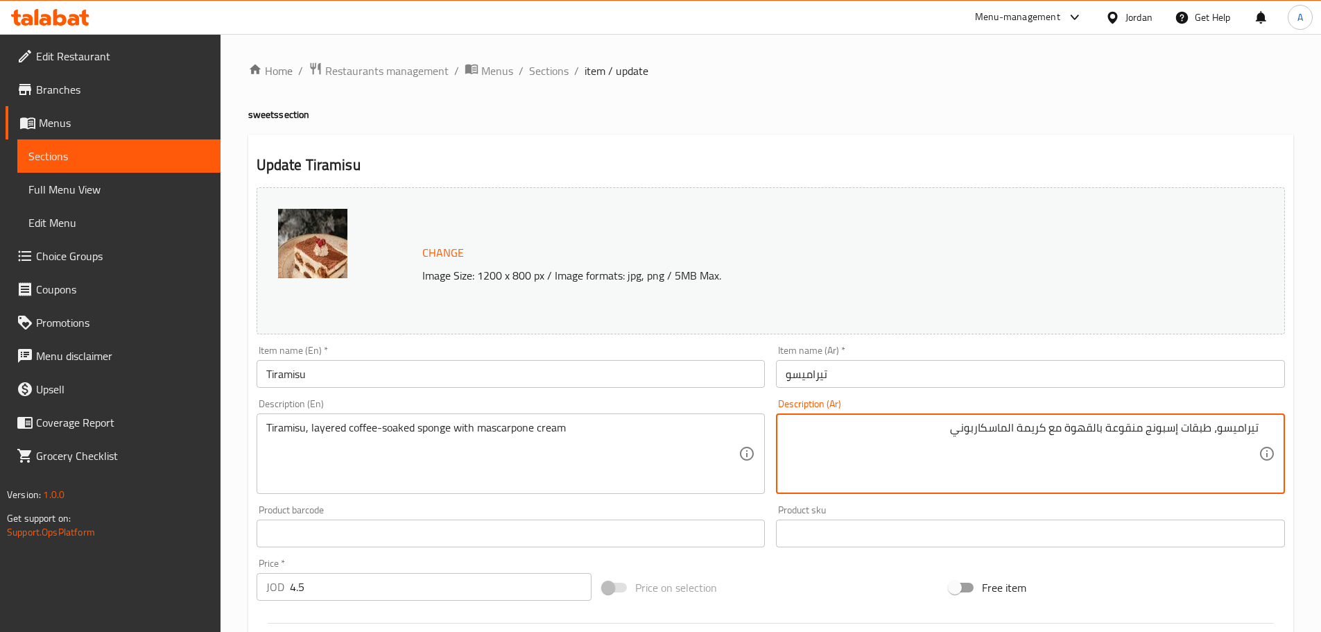
drag, startPoint x: 1210, startPoint y: 428, endPoint x: 906, endPoint y: 428, distance: 303.7
click at [906, 428] on textarea "تيراميسو، طبقات إسبونج منقوعة بالقهوة مع كريمة الماسكاربوني" at bounding box center [1021, 454] width 473 height 66
click at [812, 372] on input "تيراميسو" at bounding box center [1030, 374] width 509 height 28
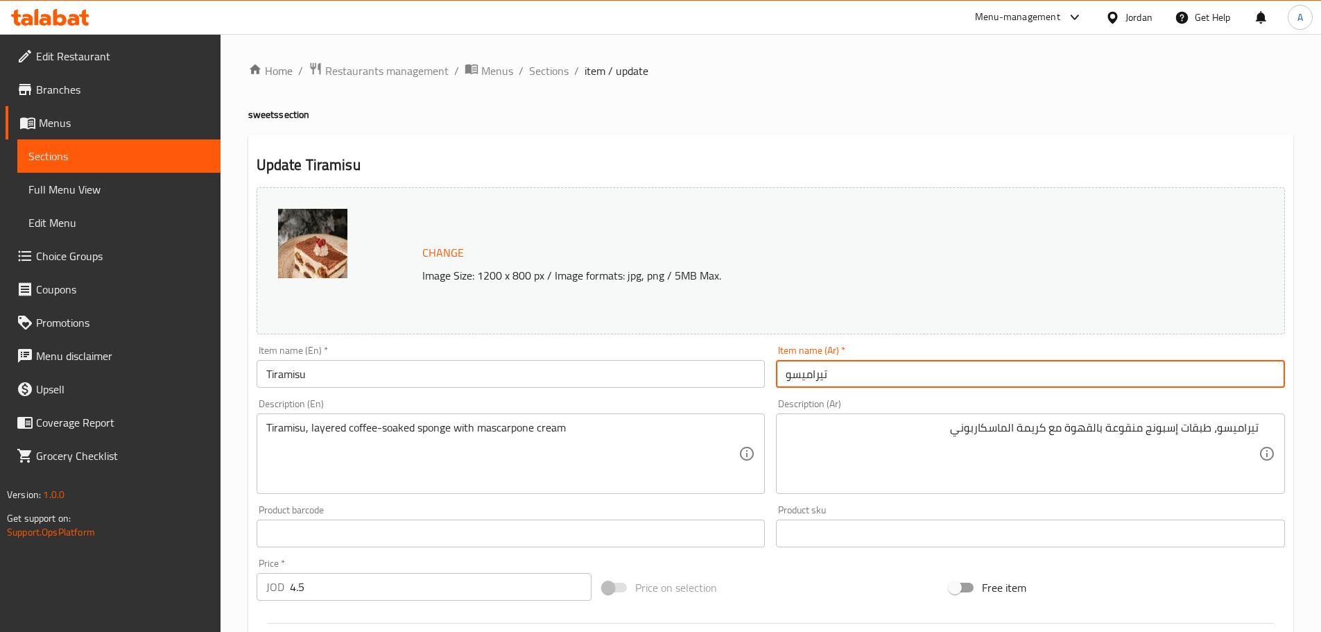
click at [812, 372] on input "تيراميسو" at bounding box center [1030, 374] width 509 height 28
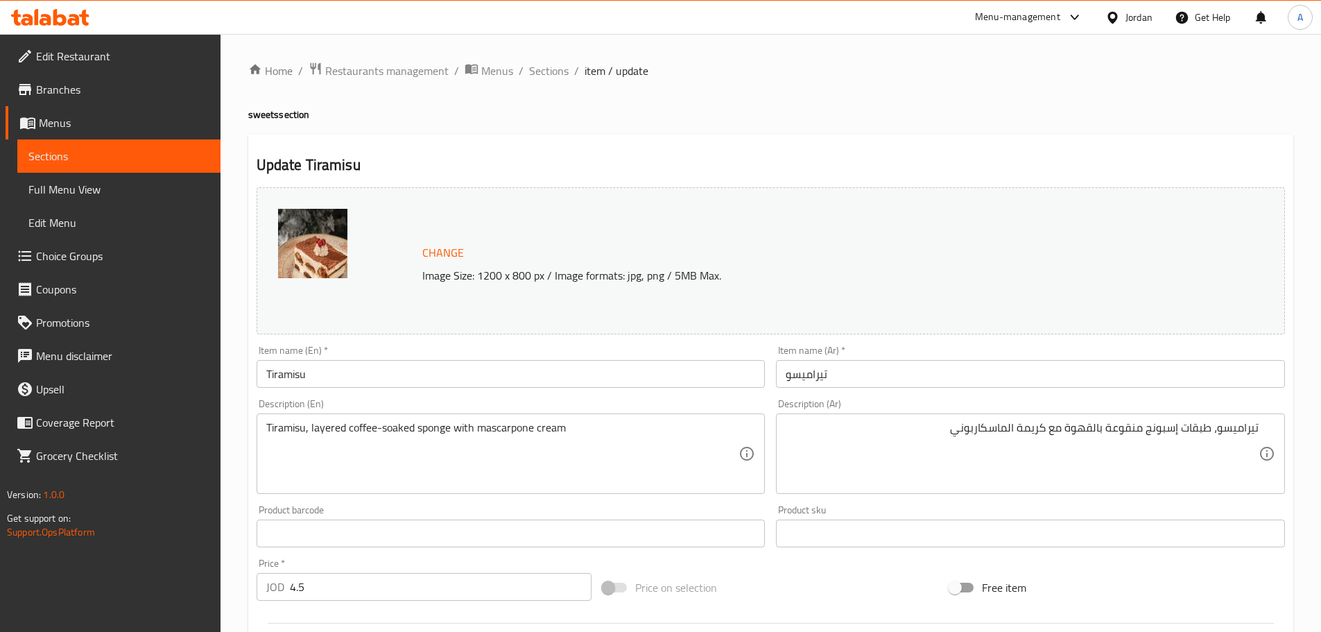
click at [856, 378] on input "تيراميسو" at bounding box center [1030, 374] width 509 height 28
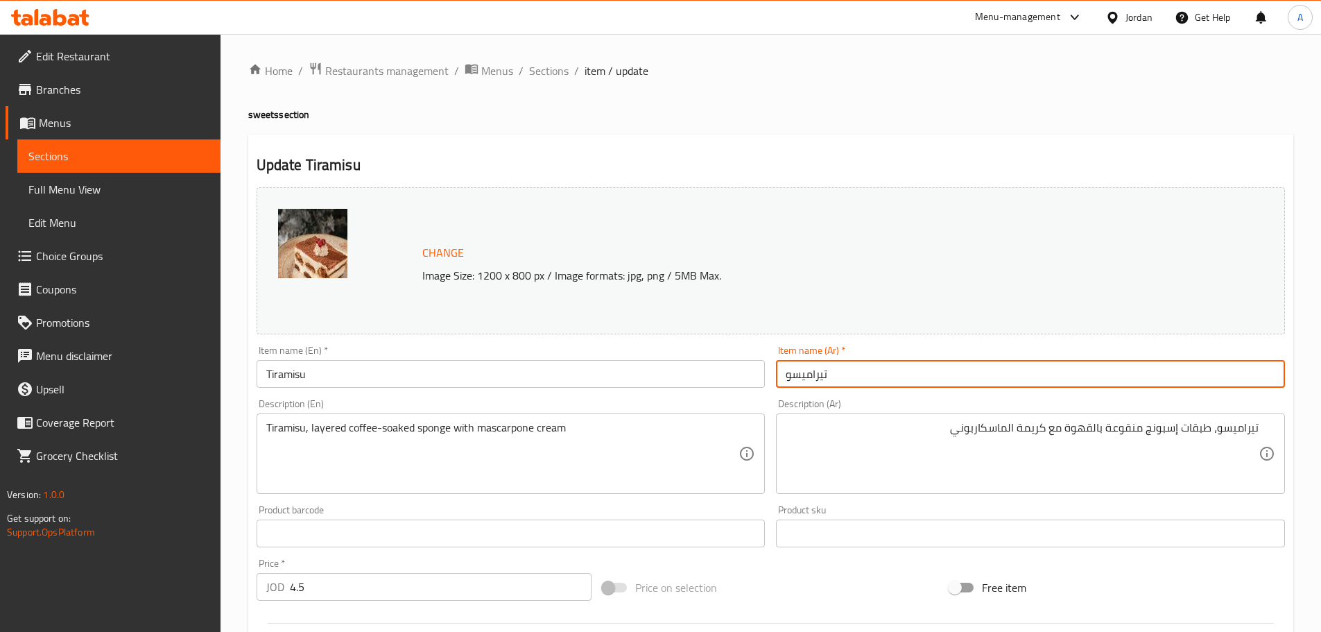
click at [565, 69] on span "Sections" at bounding box center [549, 70] width 40 height 17
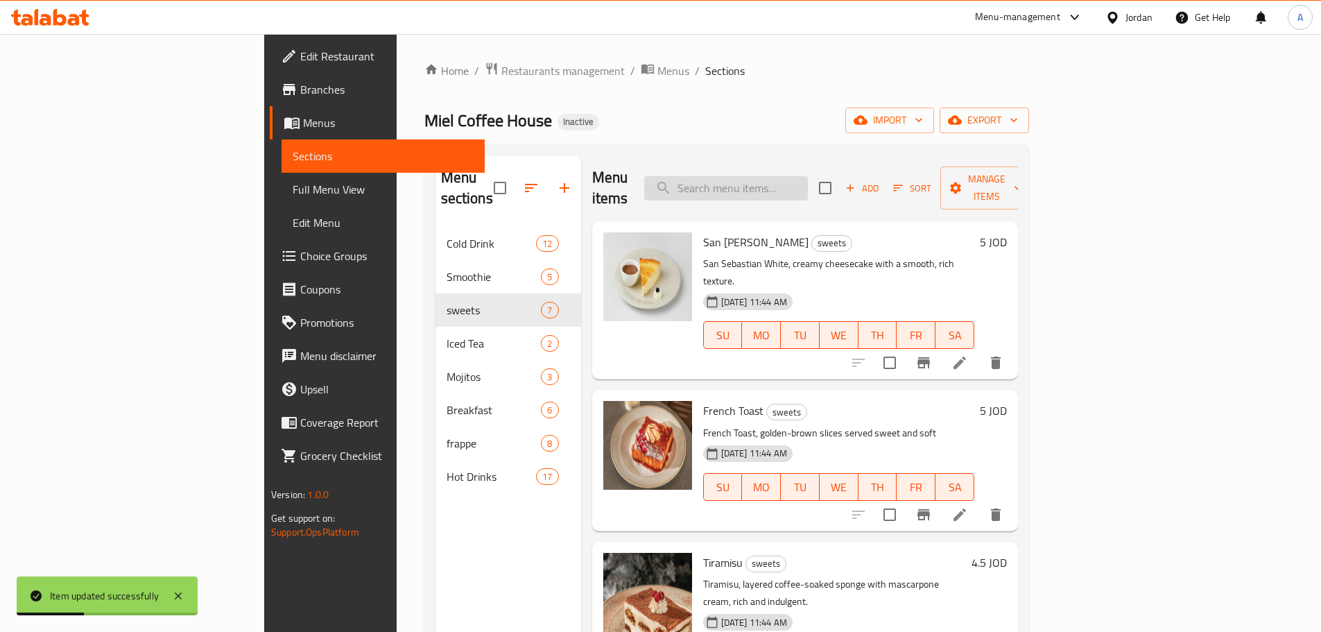
click at [806, 177] on input "search" at bounding box center [726, 188] width 164 height 24
paste input "crunchy fingers"
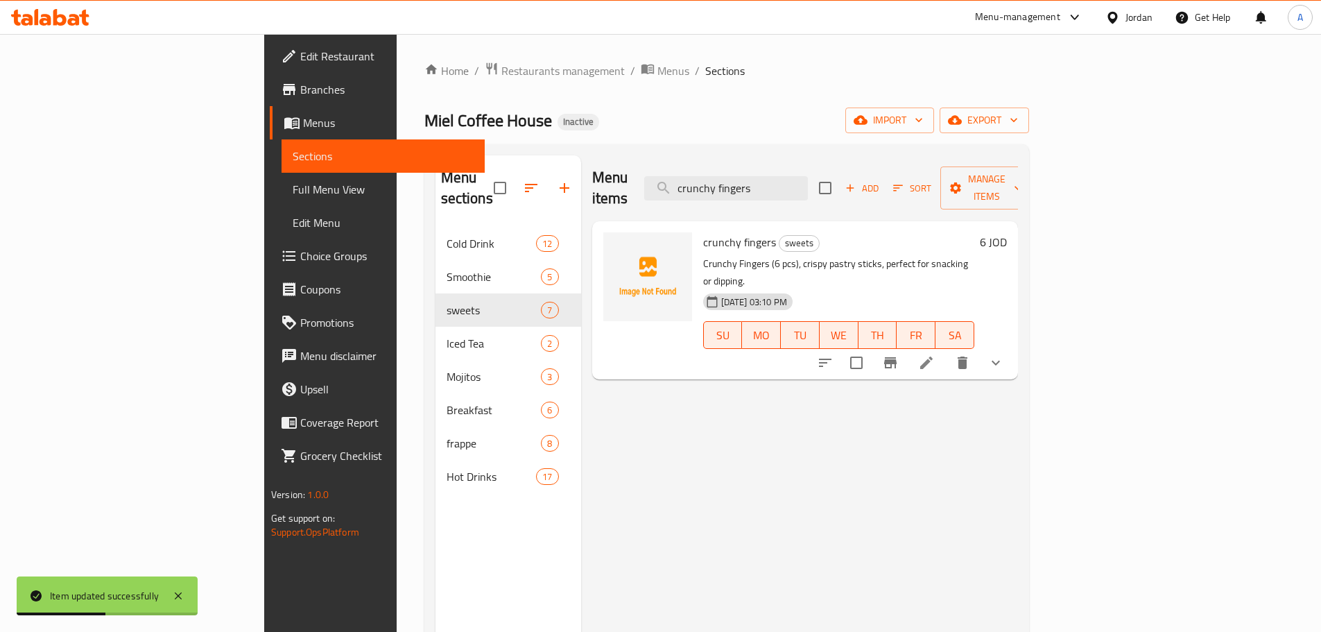
type input "crunchy fingers"
click at [946, 350] on li at bounding box center [926, 362] width 39 height 25
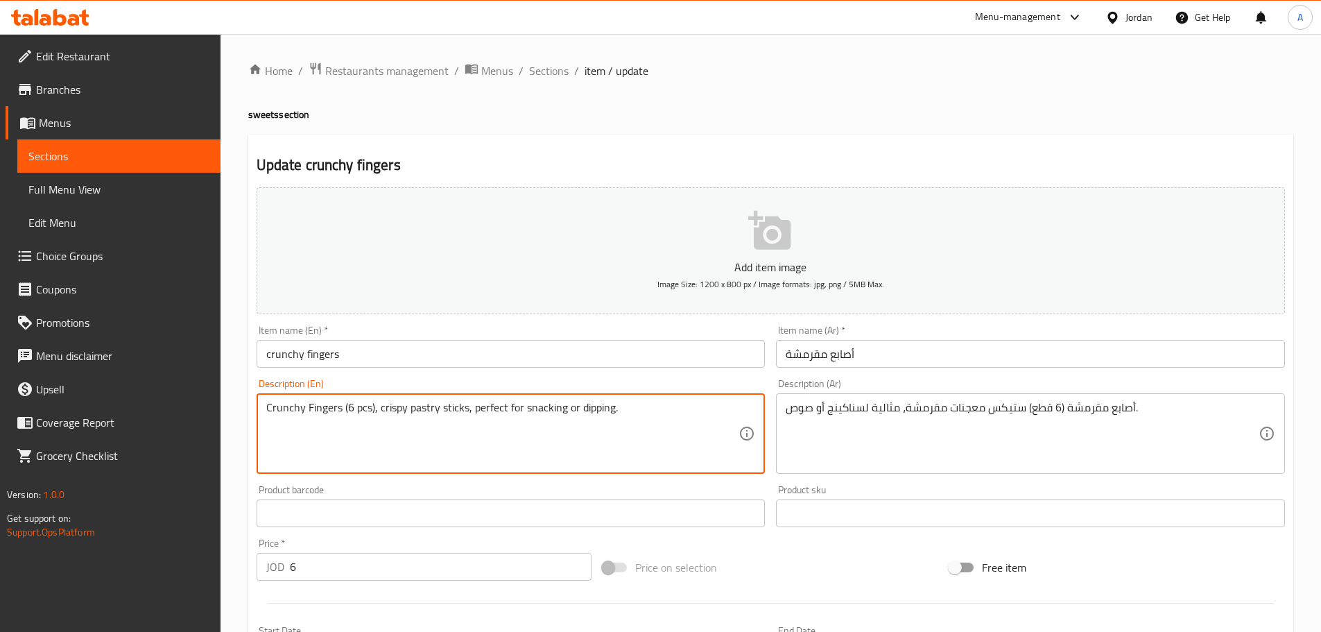
drag, startPoint x: 469, startPoint y: 413, endPoint x: 670, endPoint y: 410, distance: 201.8
type textarea "Crunchy Fingers (6 pcs), crispy pastry sticks"
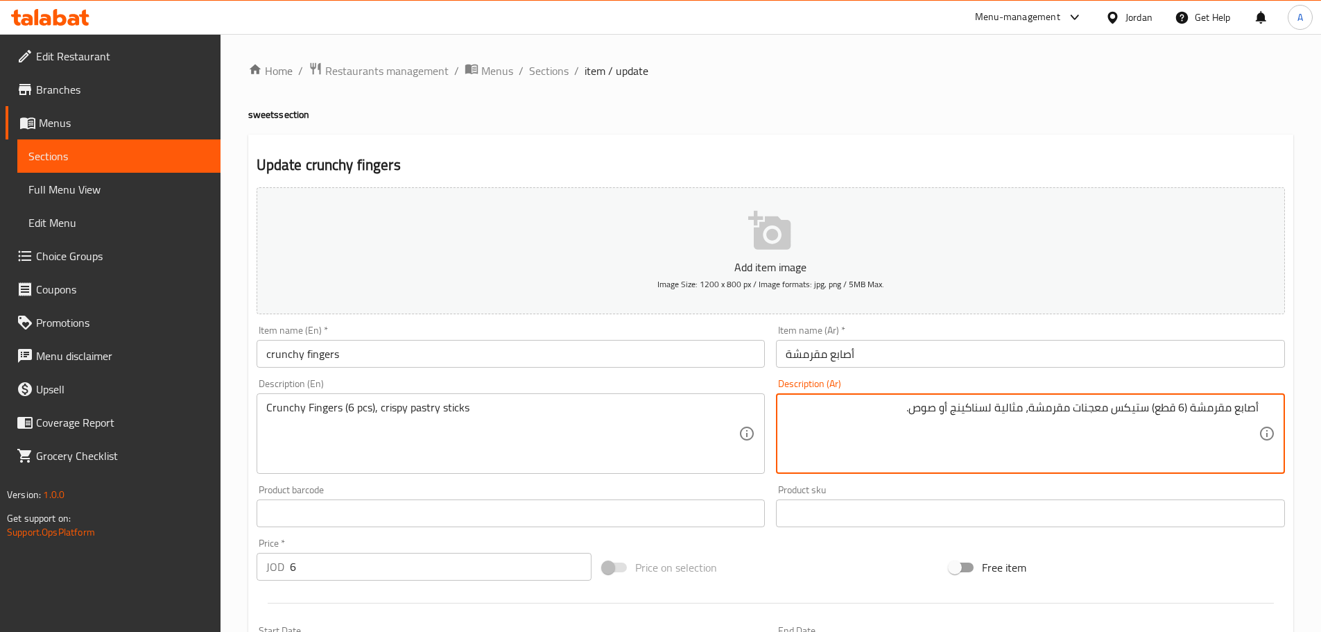
drag, startPoint x: 1029, startPoint y: 410, endPoint x: 817, endPoint y: 409, distance: 211.5
click at [817, 409] on textarea "أصابع مقرمشة (6 قطع) ستيكس معجنات مقرمشة، مثالية لسناكينج أو صوص." at bounding box center [1021, 434] width 473 height 66
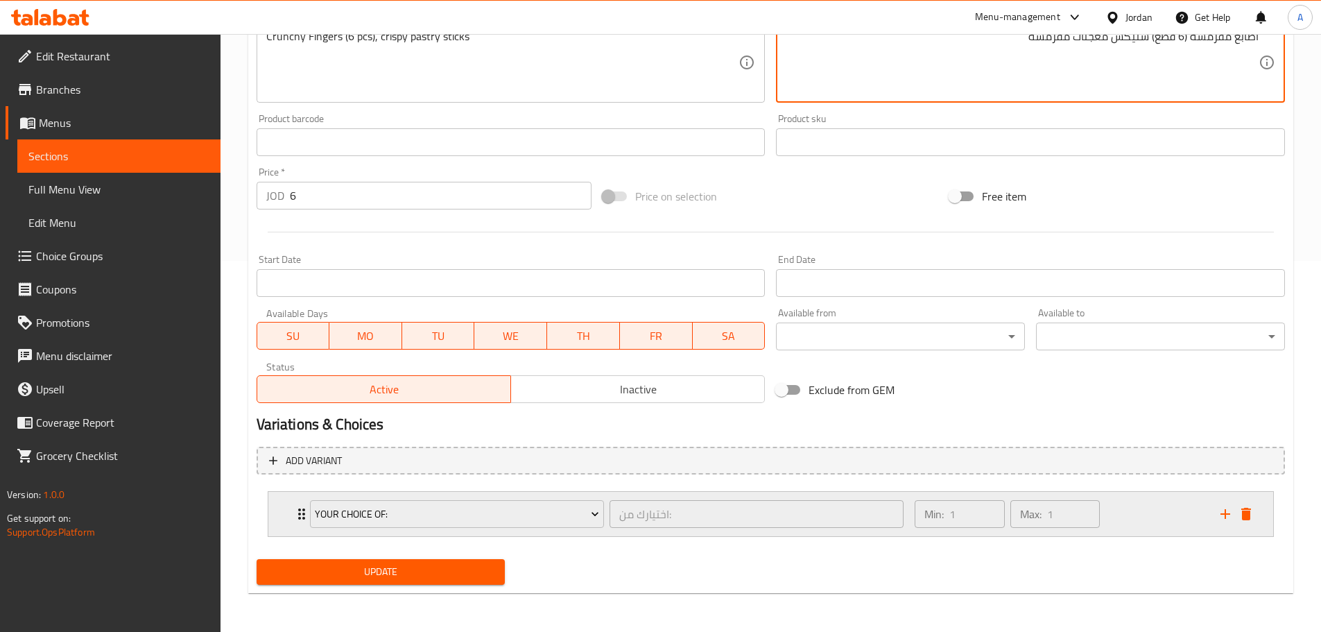
click at [1248, 511] on icon "delete" at bounding box center [1246, 513] width 17 height 17
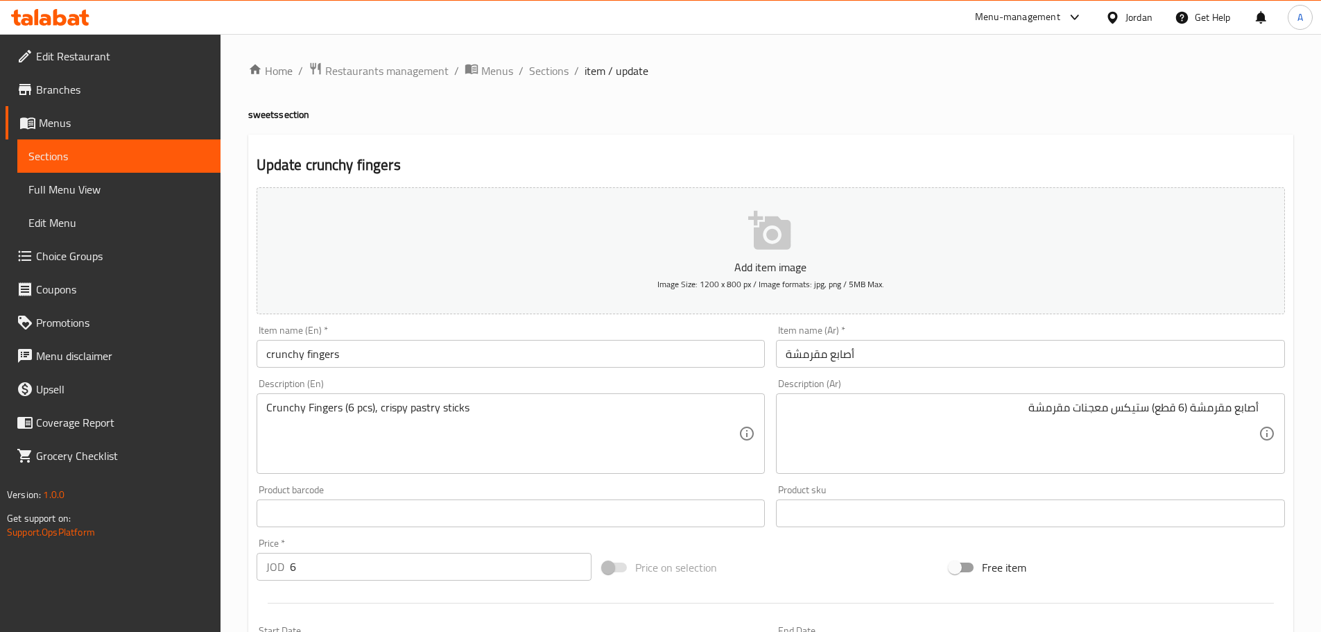
click at [932, 351] on input "أصابع مقرمشة" at bounding box center [1030, 354] width 509 height 28
drag, startPoint x: 1264, startPoint y: 406, endPoint x: 1231, endPoint y: 407, distance: 32.6
click at [1231, 407] on div "أصابع مقرمشة (6 قطع) ستيكس معجنات مقرمشة Description (Ar)" at bounding box center [1030, 433] width 509 height 80
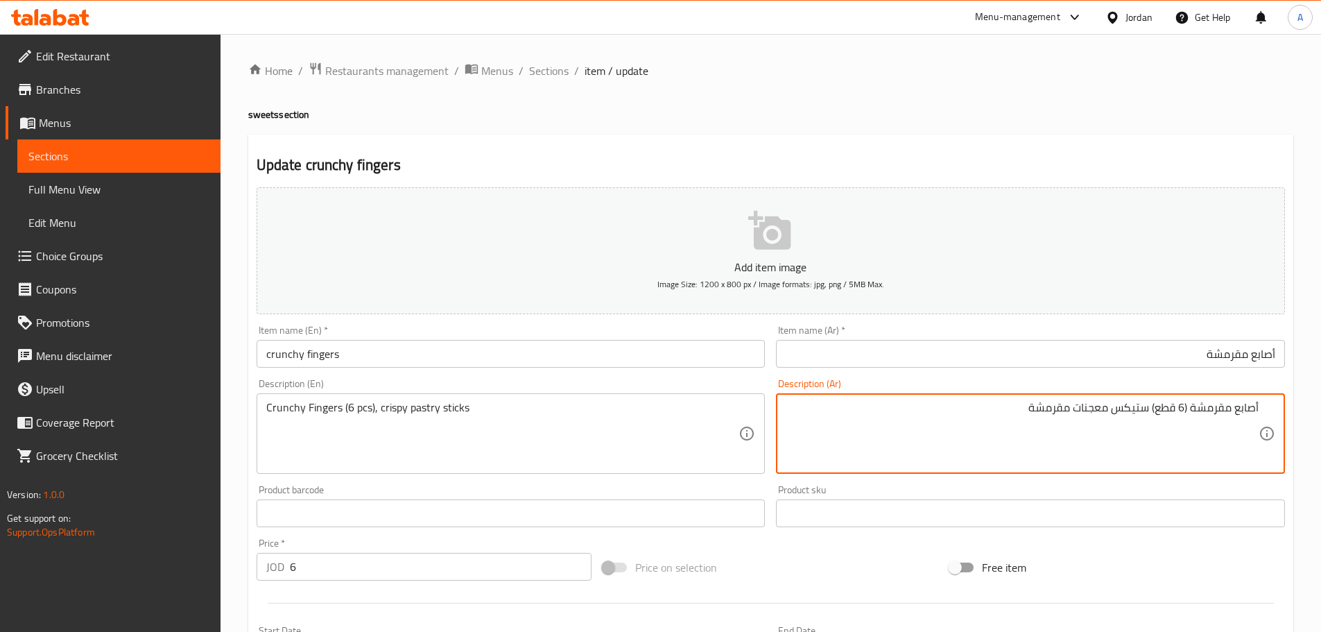
click at [1138, 406] on textarea "أصابع مقرمشة (6 قطع) ستيكس معجنات مقرمشة" at bounding box center [1021, 434] width 473 height 66
click at [1244, 406] on textarea "أصابع مقرمشة (6 قطع) ستيكس معجنات مقرمشة" at bounding box center [1021, 434] width 473 height 66
click at [1138, 406] on textarea "أصابع مقرمشة (6 قطع) ستيكس معجنات مقرمشة" at bounding box center [1021, 434] width 473 height 66
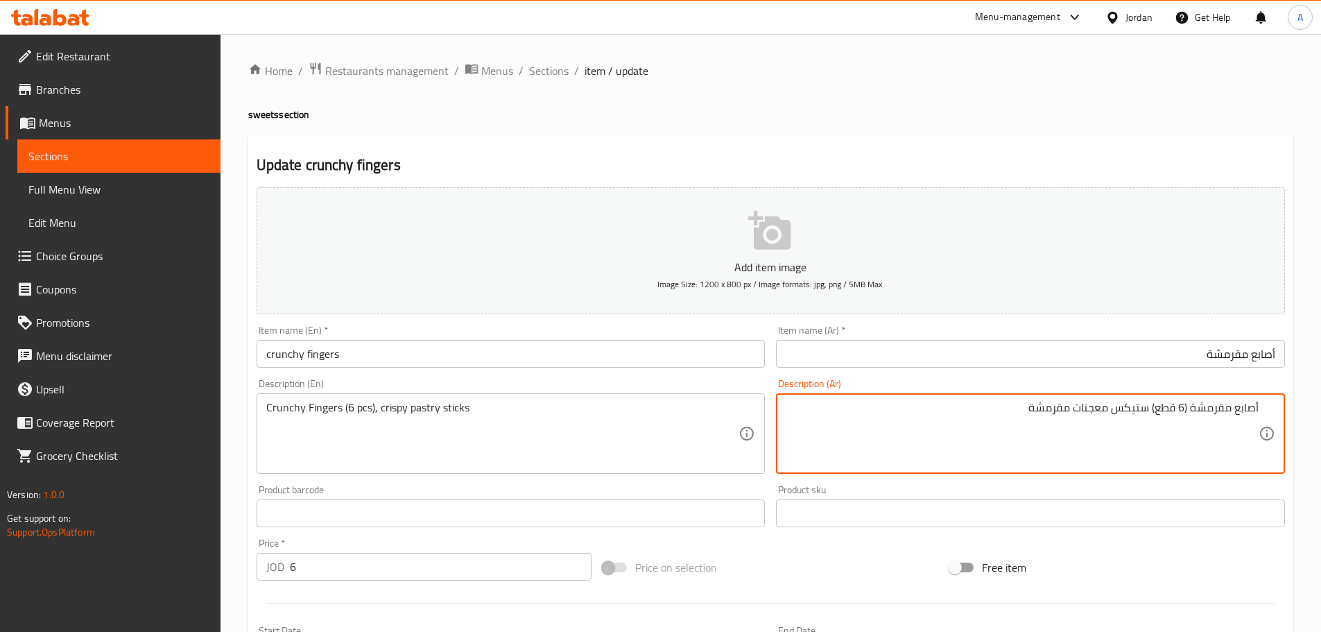
click at [1138, 406] on textarea "أصابع مقرمشة (6 قطع) ستيكس معجنات مقرمشة" at bounding box center [1021, 434] width 473 height 66
paste textarea "صابع"
drag, startPoint x: 1258, startPoint y: 402, endPoint x: 1232, endPoint y: 403, distance: 25.7
click at [1232, 403] on textarea "أصابع مقرمشة (6 قطع) أصابع معجنات مقرمشة" at bounding box center [1021, 434] width 473 height 66
click at [1252, 412] on textarea "أصابع مقرمشة (6 قطع) أصابع معجنات مقرمشة" at bounding box center [1021, 434] width 473 height 66
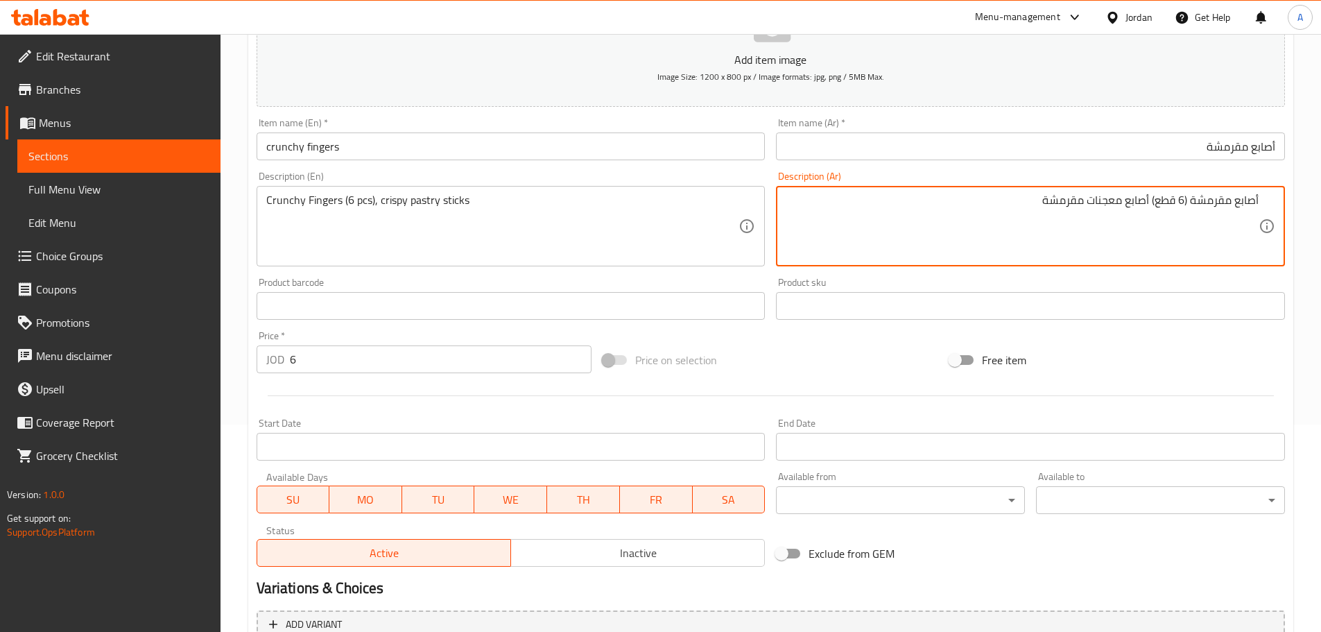
scroll to position [208, 0]
type textarea "أصابع مقرمشة (6 قطع) أصابع معجنات مقرمشة"
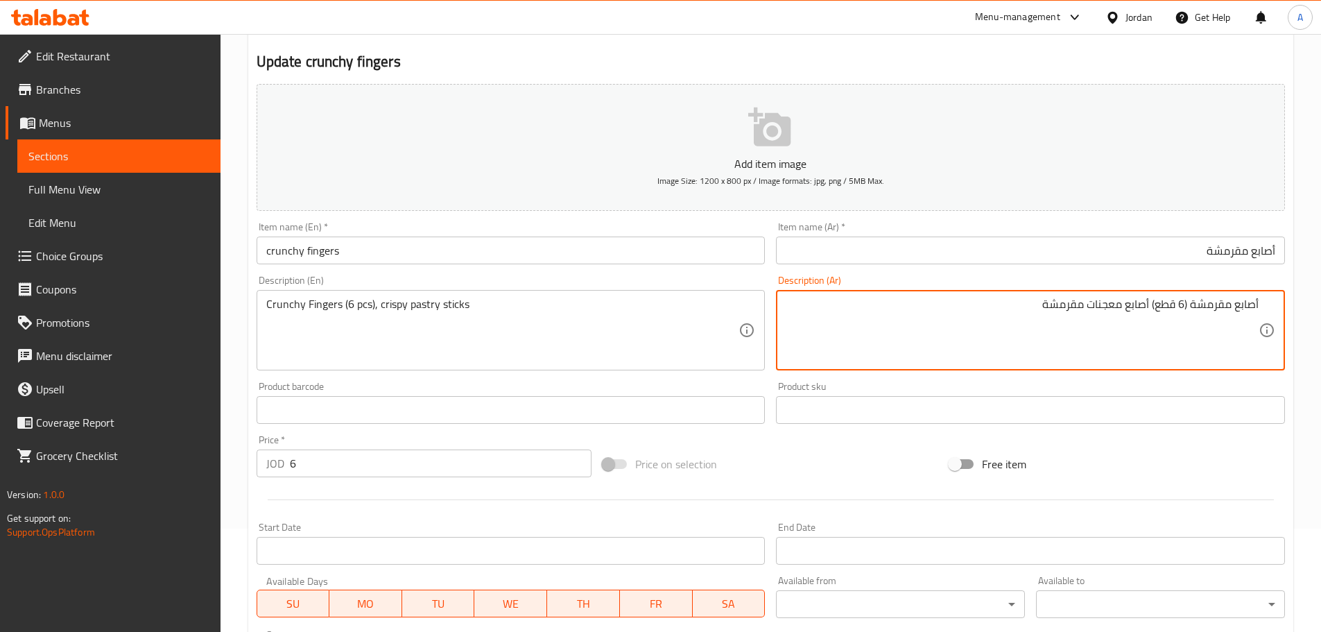
scroll to position [69, 0]
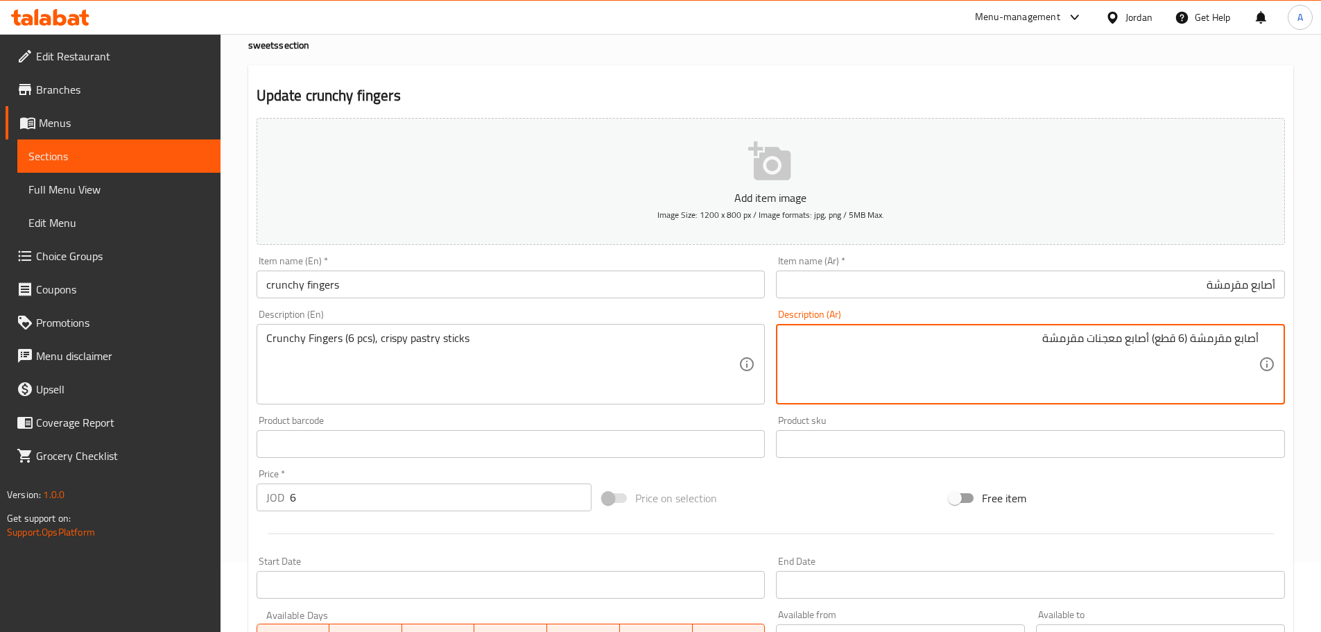
click at [428, 278] on input "crunchy fingers" at bounding box center [511, 284] width 509 height 28
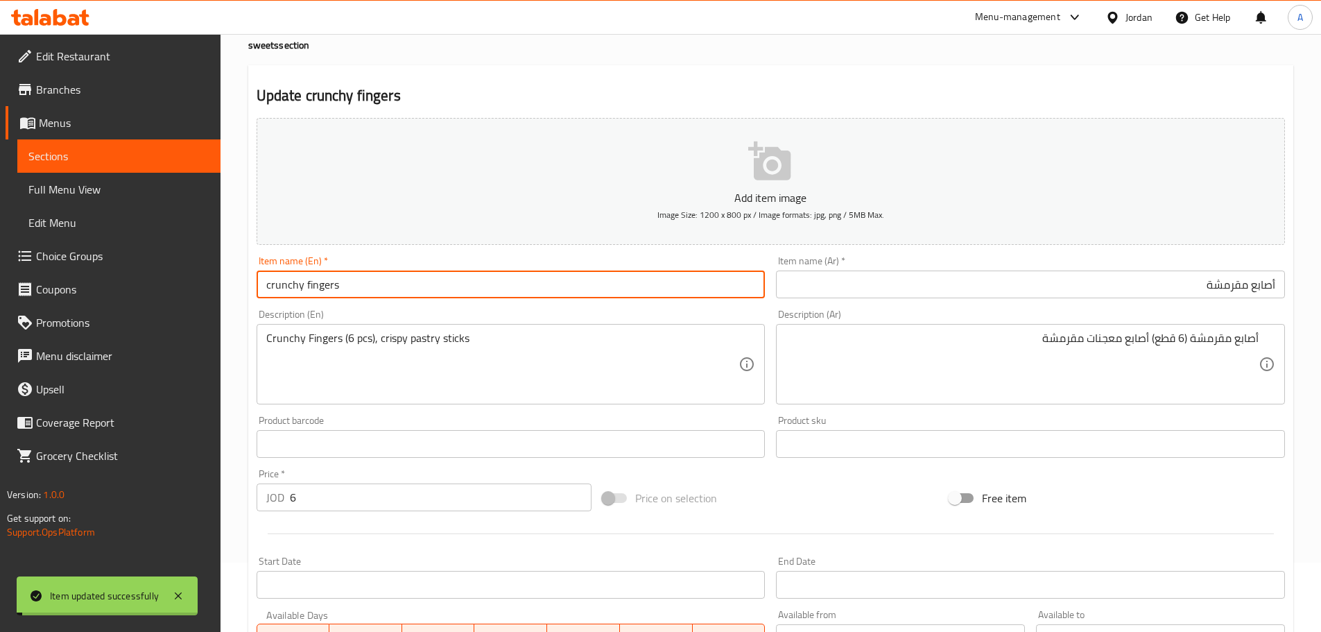
click at [428, 280] on input "crunchy fingers" at bounding box center [511, 284] width 509 height 28
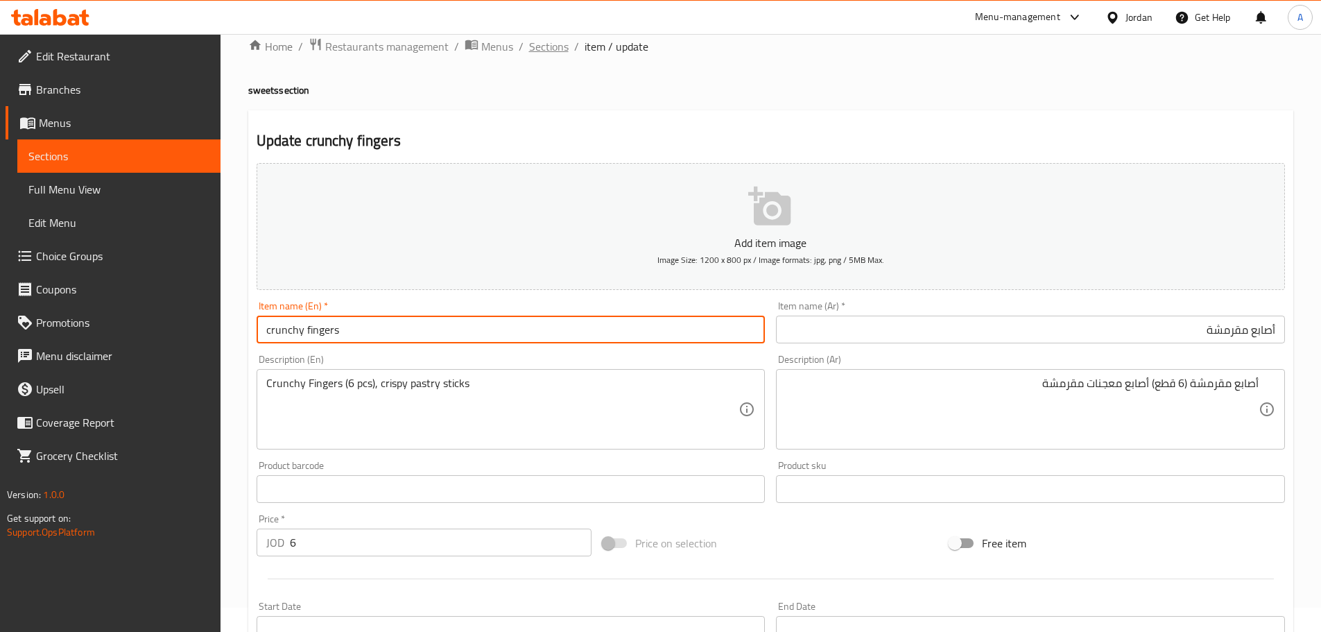
scroll to position [0, 0]
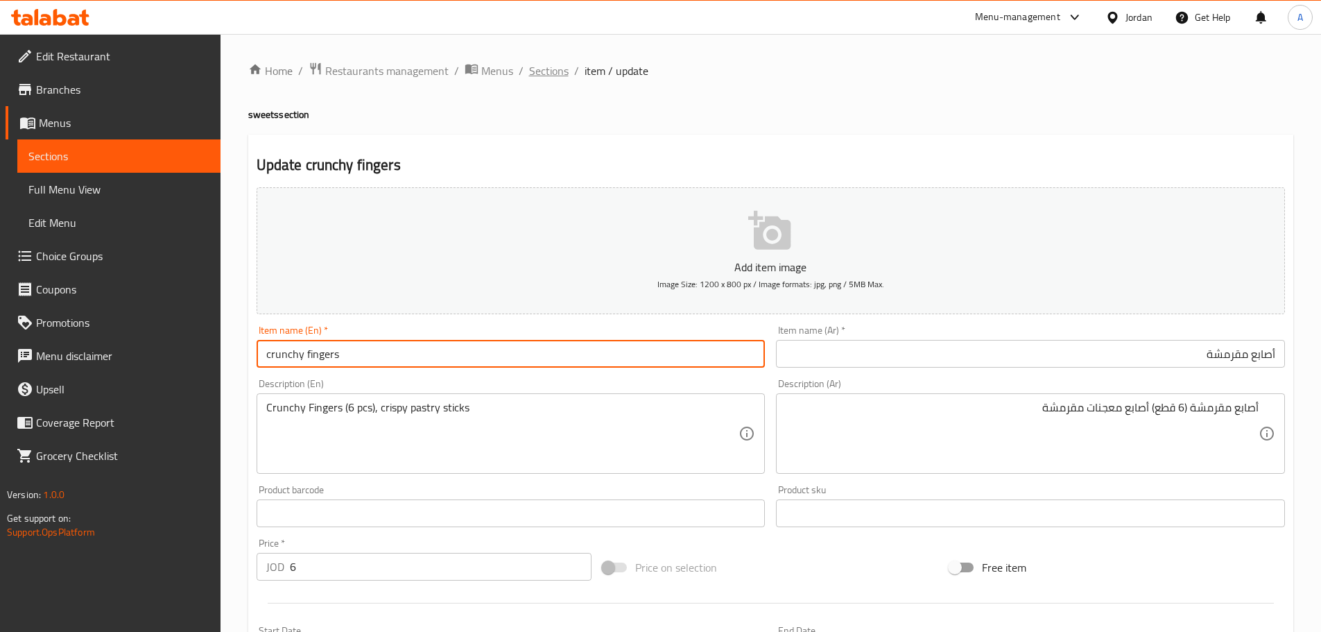
click at [560, 67] on span "Sections" at bounding box center [549, 70] width 40 height 17
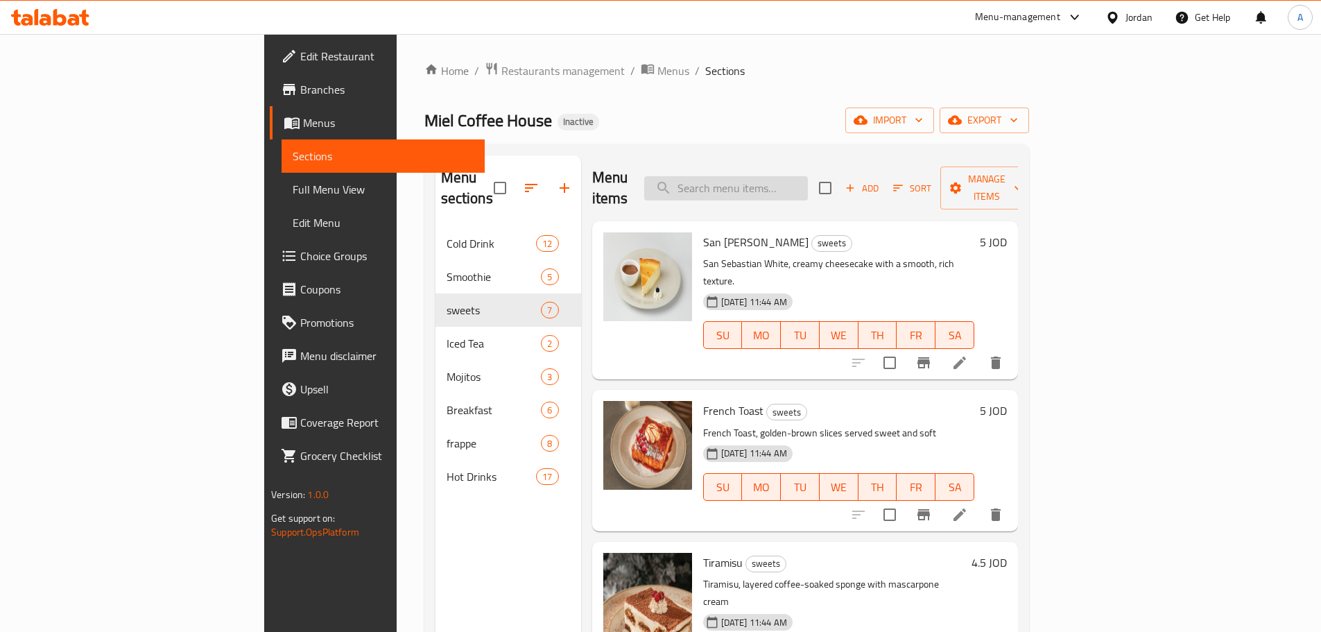
click at [798, 176] on input "search" at bounding box center [726, 188] width 164 height 24
paste input "perfect for snacking or dipping."
type input "perfect for snacking or dipping."
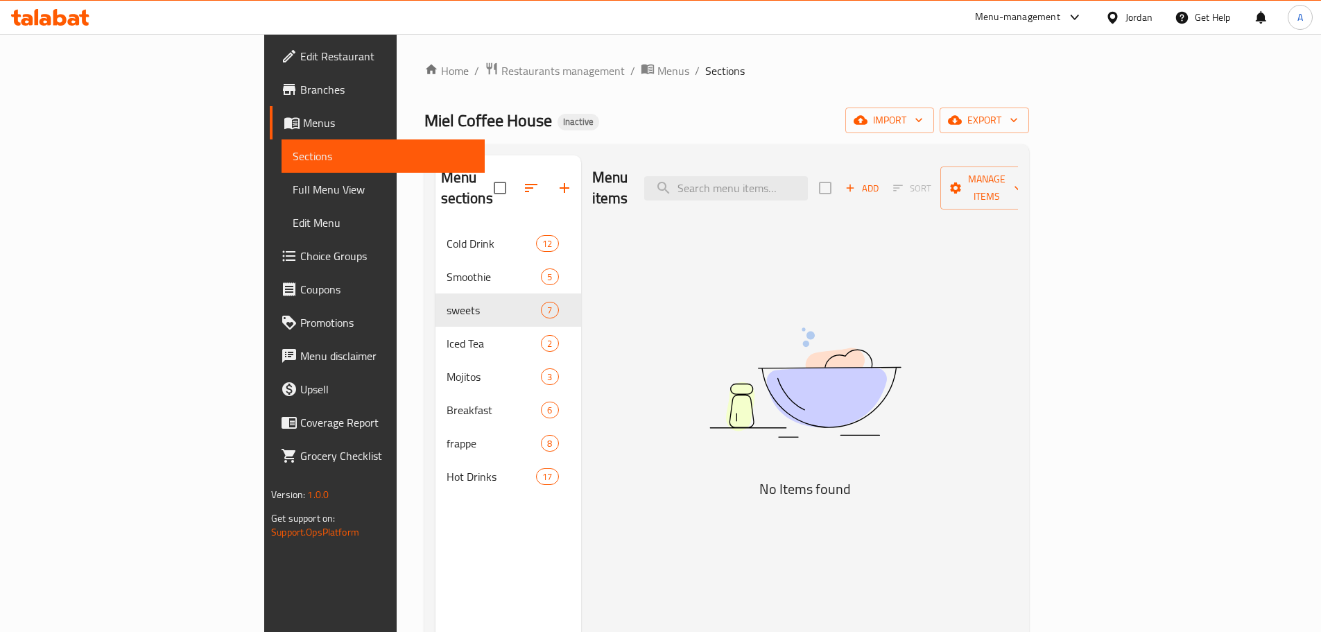
paste input "perfect for snacking or dipping."
drag, startPoint x: 774, startPoint y: 177, endPoint x: 937, endPoint y: 171, distance: 162.4
click at [937, 171] on div "Menu items perfect for snacking or dipping. Add Sort Manage items" at bounding box center [805, 188] width 426 height 66
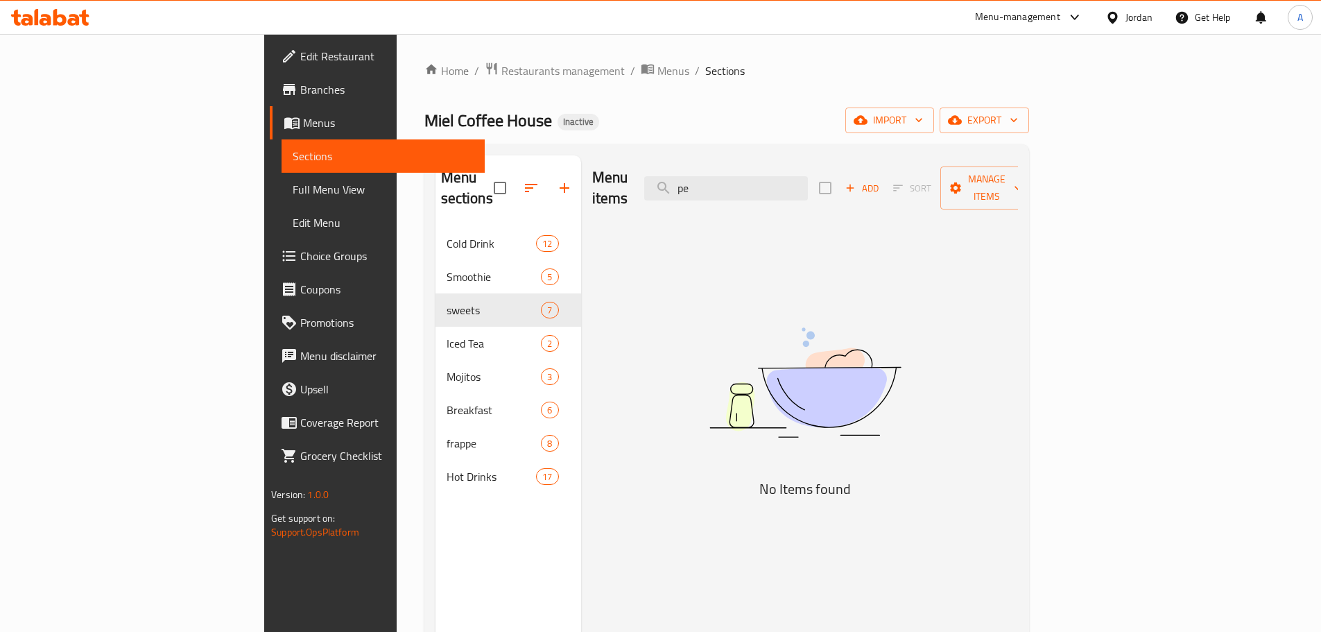
type input "p"
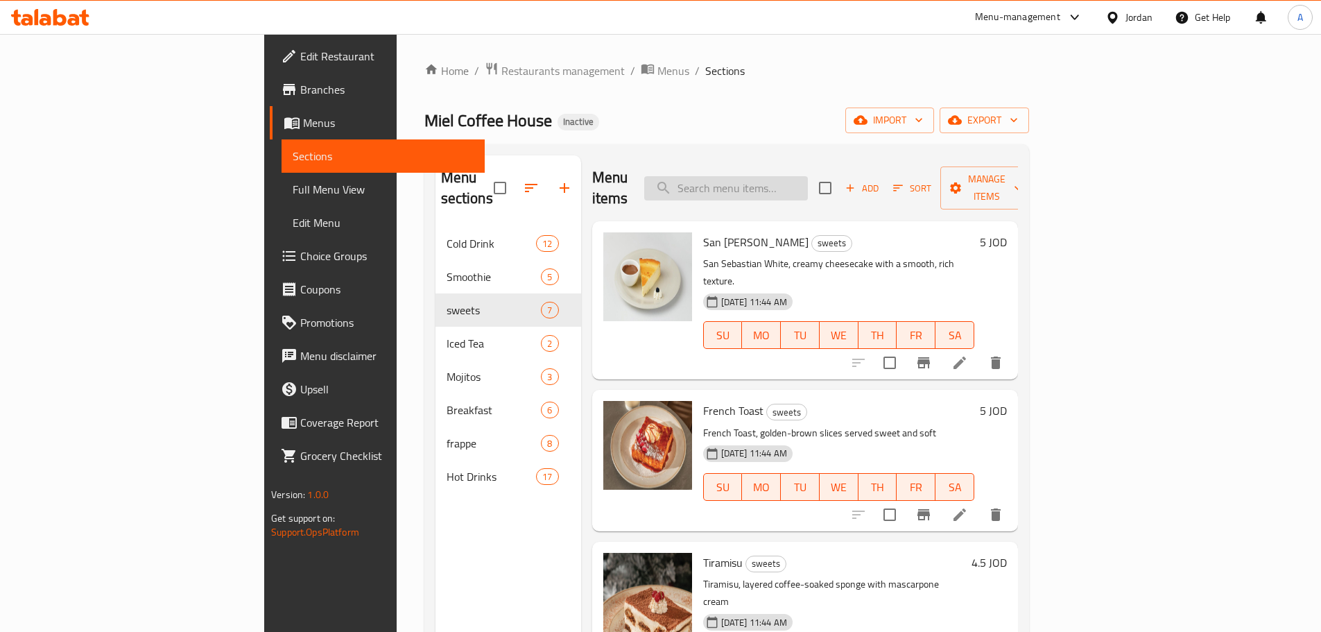
click at [808, 176] on input "search" at bounding box center [726, 188] width 164 height 24
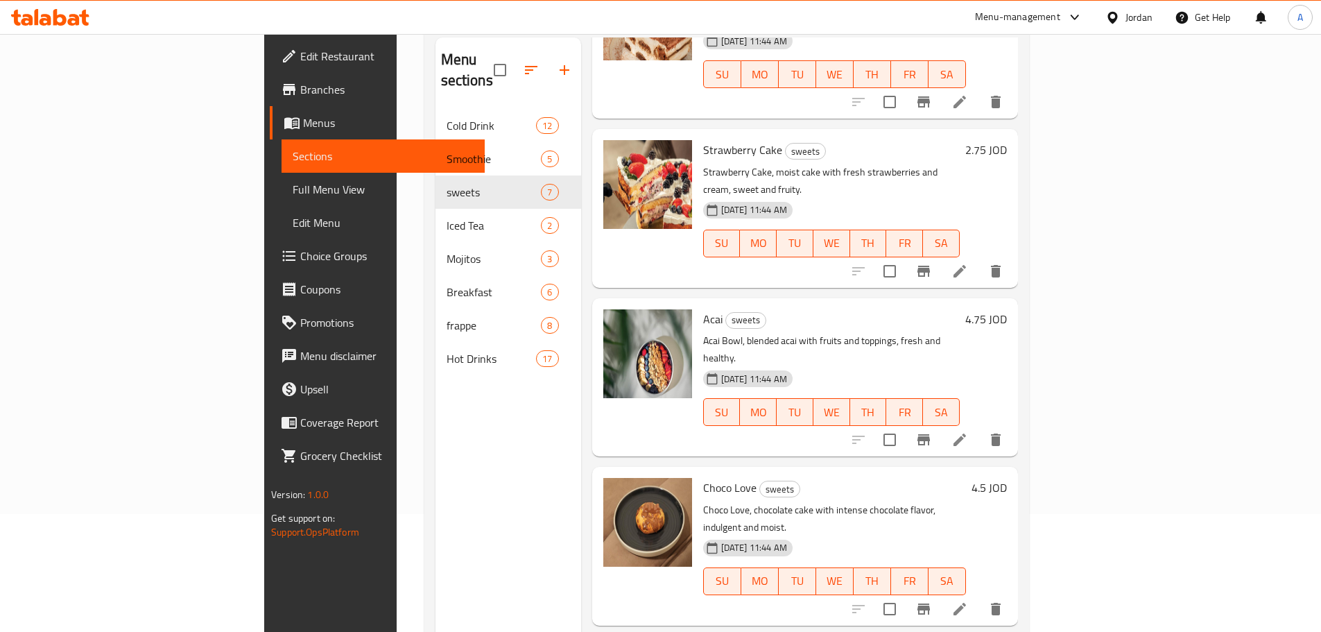
scroll to position [194, 0]
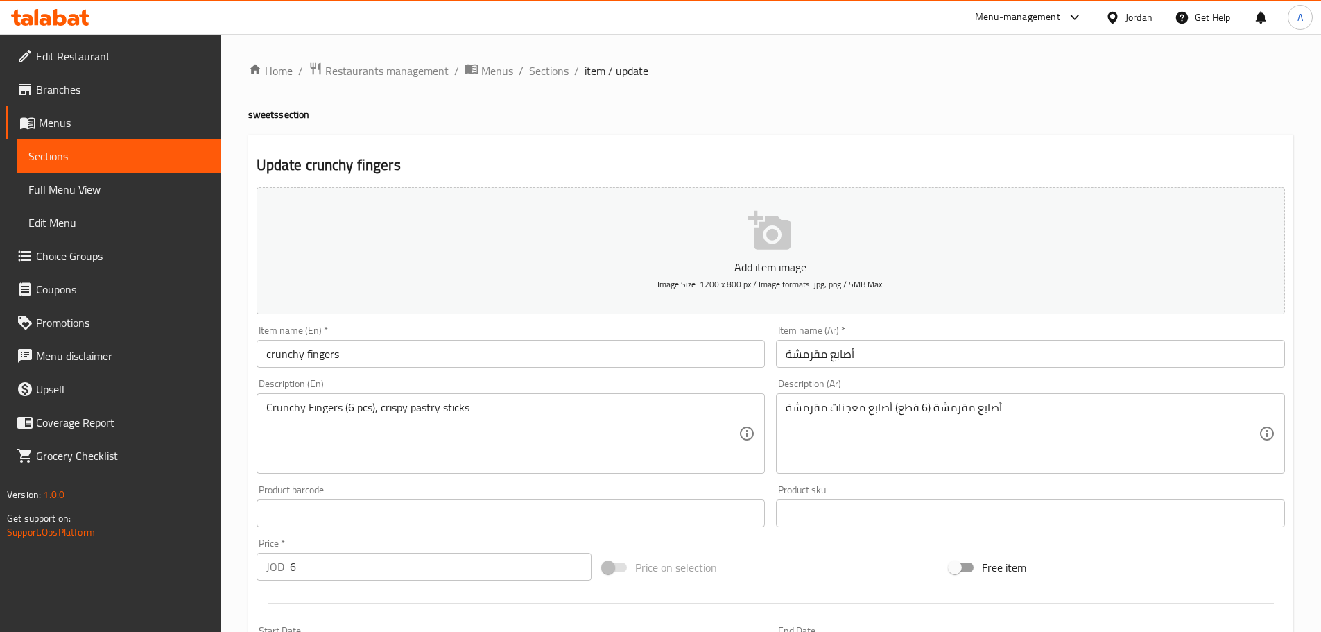
click at [530, 74] on span "Sections" at bounding box center [549, 70] width 40 height 17
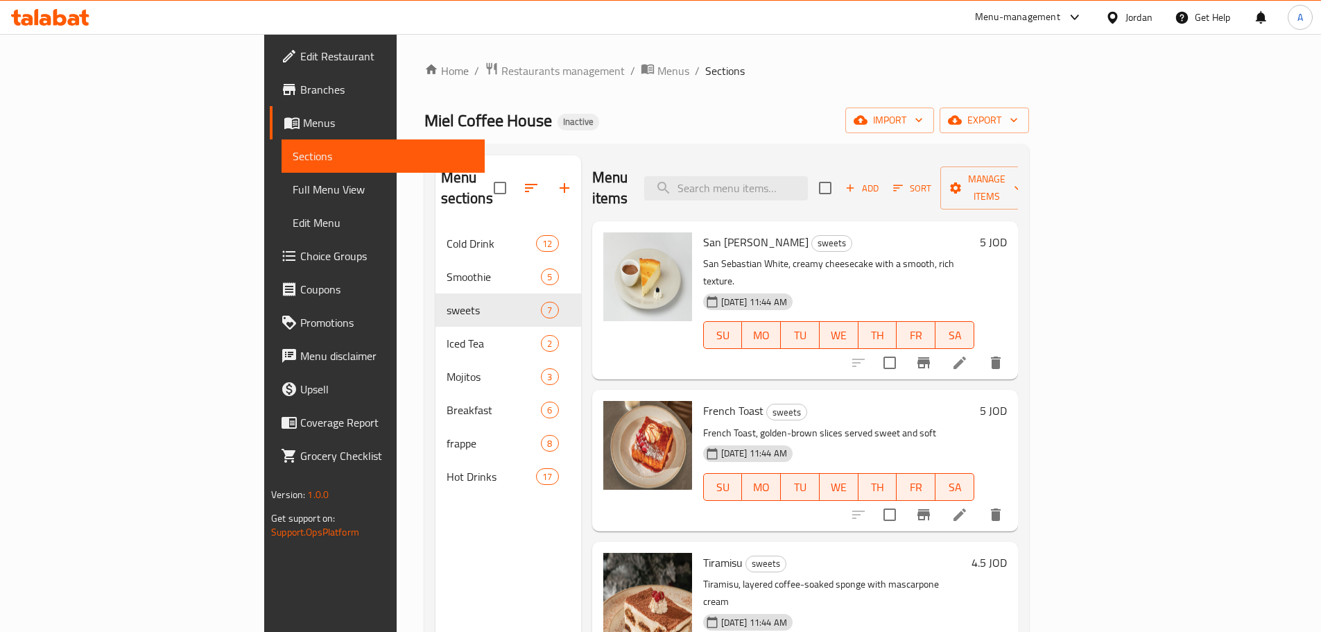
drag, startPoint x: 917, startPoint y: 49, endPoint x: 752, endPoint y: 6, distance: 170.5
click at [917, 49] on div "Home / Restaurants management / Menus / Sections Miel Coffee House Inactive imp…" at bounding box center [727, 430] width 660 height 792
click at [807, 189] on input "search" at bounding box center [726, 188] width 164 height 24
paste input "Karkade - Hibiscus Tea"
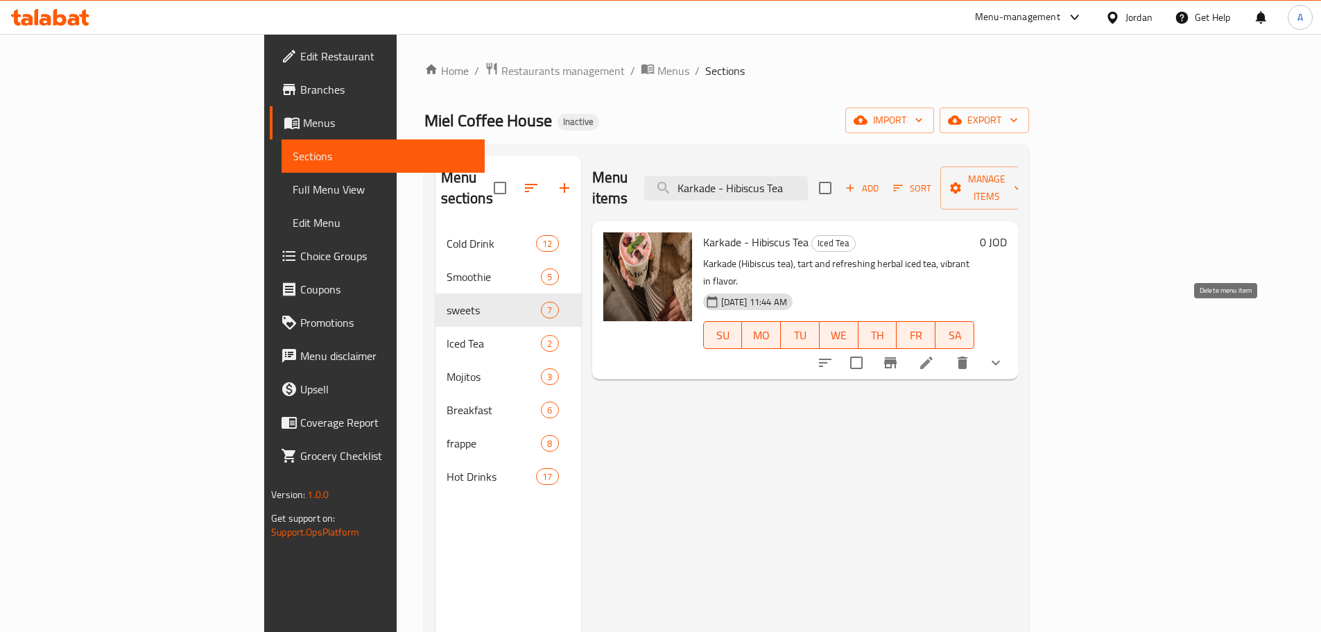
type input "Karkade - Hibiscus Tea"
click at [935, 354] on icon at bounding box center [926, 362] width 17 height 17
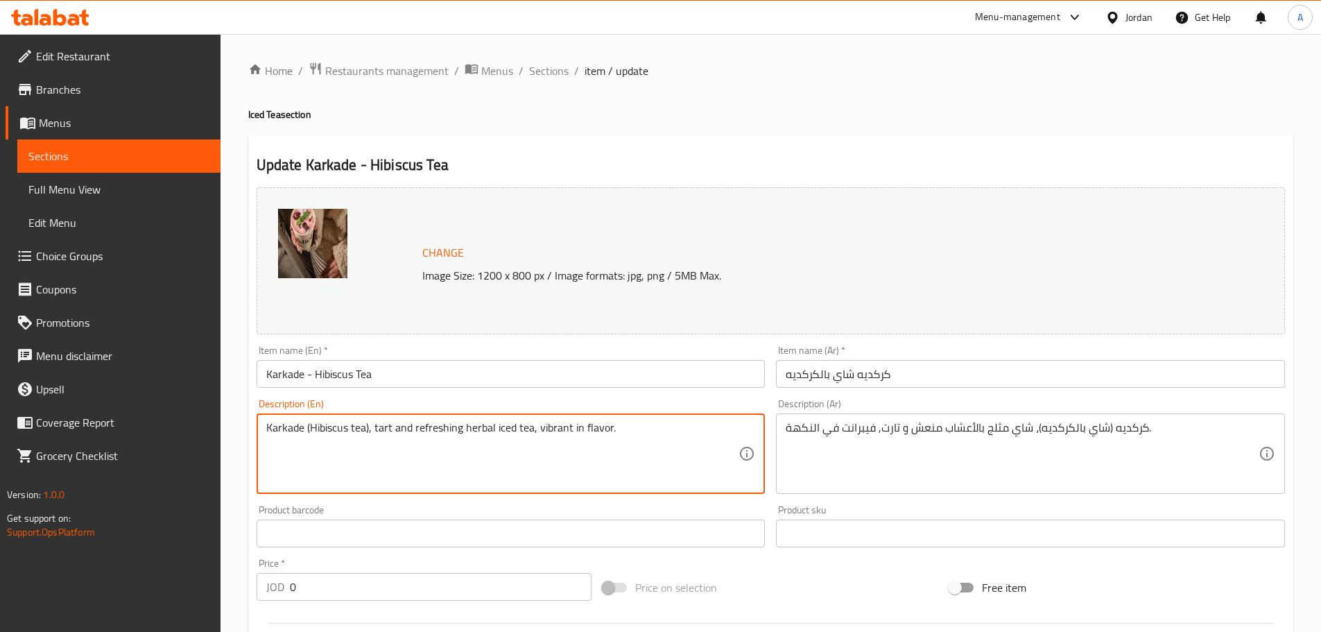
drag, startPoint x: 309, startPoint y: 425, endPoint x: 366, endPoint y: 427, distance: 56.9
click at [366, 427] on textarea "Karkade (Hibiscus tea), tart and refreshing herbal iced tea, vibrant in flavor." at bounding box center [502, 454] width 473 height 66
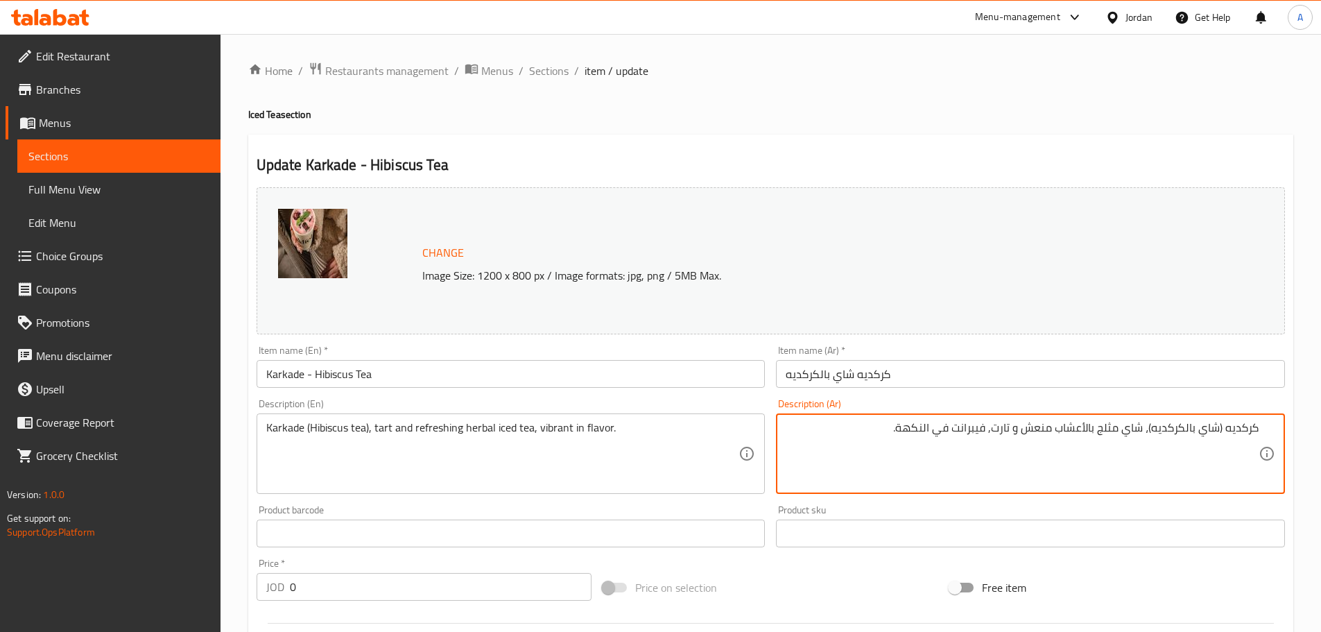
drag, startPoint x: 1256, startPoint y: 428, endPoint x: 1049, endPoint y: 431, distance: 207.3
click at [1049, 431] on textarea "كركديه (شاي بالكركديه)، شاي مثلج بالأعشاب منعش و تارت, فيبرانت في النكهة." at bounding box center [1021, 454] width 473 height 66
click at [1074, 426] on textarea "كركديه (شاي بالكركديه)، شاي مثلج بالأعشاب منعش و تارت, فيبرانت في النكهة." at bounding box center [1021, 454] width 473 height 66
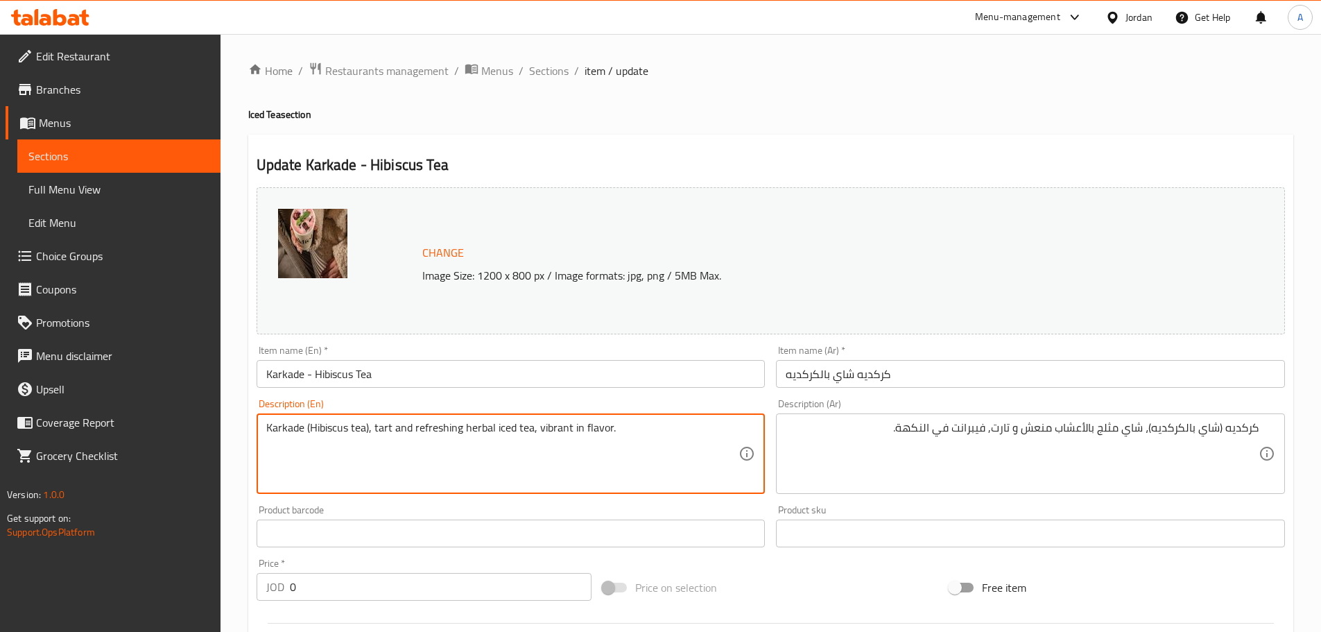
click at [471, 426] on textarea "Karkade (Hibiscus tea), tart and refreshing herbal iced tea, vibrant in flavor." at bounding box center [502, 454] width 473 height 66
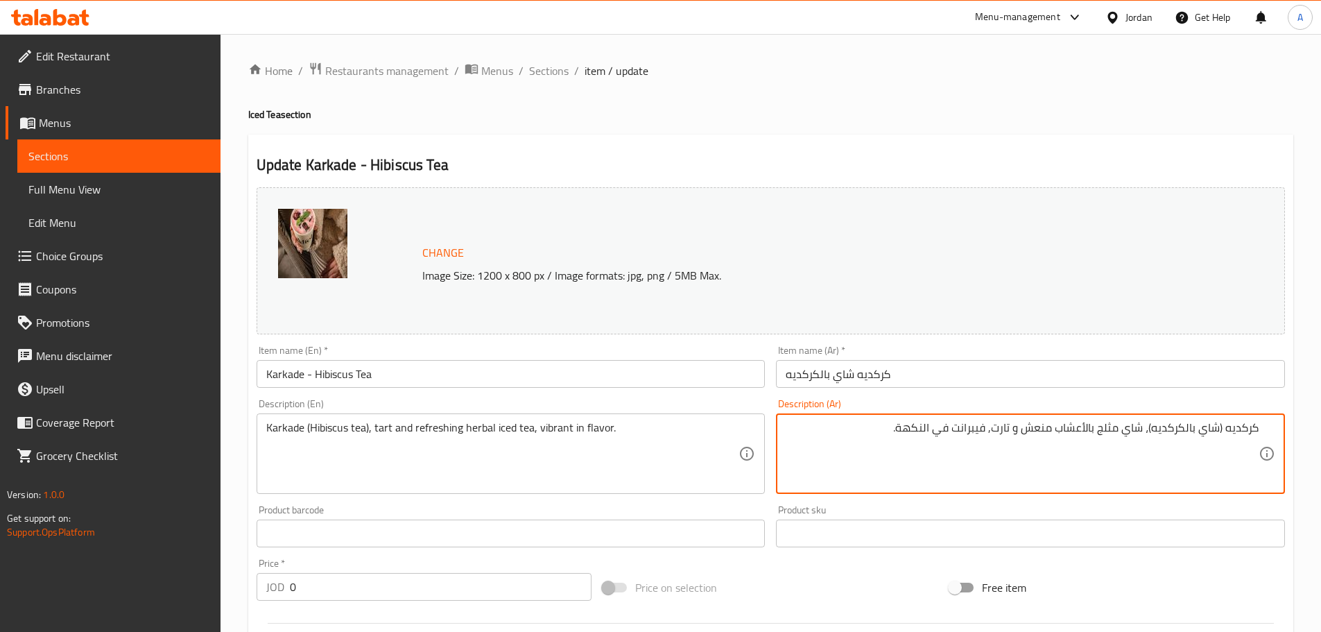
drag, startPoint x: 1088, startPoint y: 428, endPoint x: 1097, endPoint y: 429, distance: 9.1
click at [1077, 429] on textarea "كركديه (شاي بالكركديه)، شاي مثلج أعشاب منعش و تارت, فيبرانت في النكهة." at bounding box center [1021, 454] width 473 height 66
click at [1121, 427] on textarea "كركديه (شاي بالكركديه)، شاي مثلج منعش و تارت, فيبرانت في النكهة." at bounding box center [1021, 454] width 473 height 66
paste textarea "أعشاب"
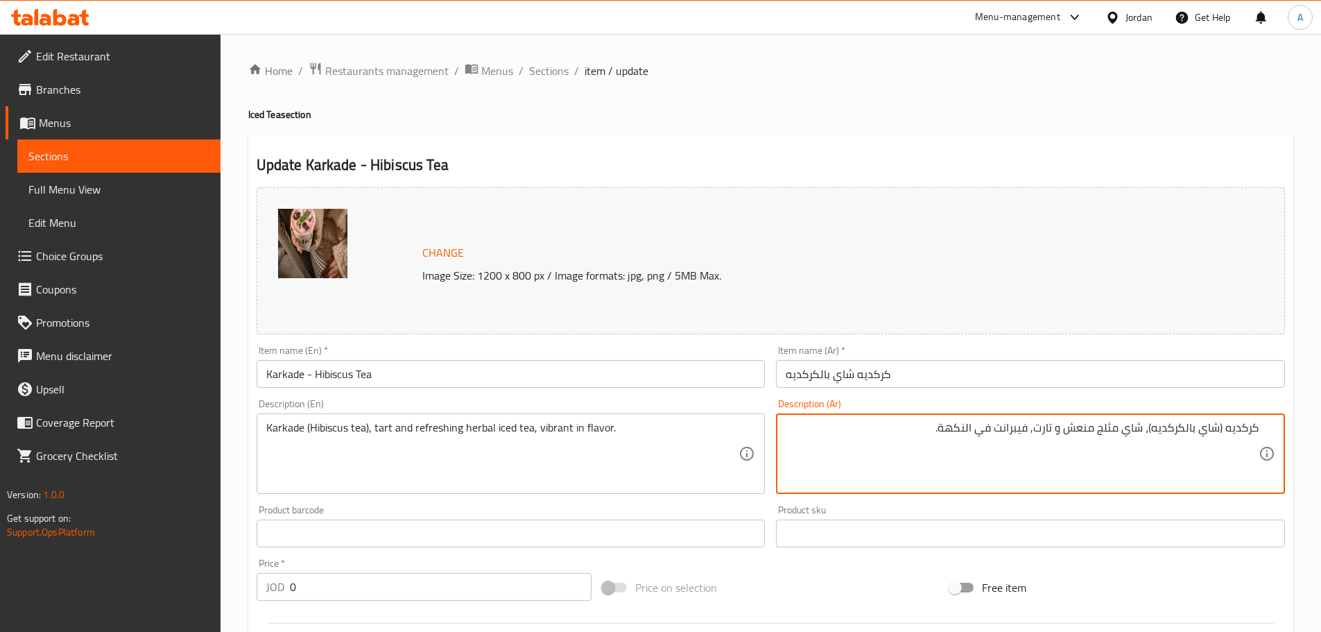
click at [1118, 427] on textarea "كركديه (شاي بالكركديه)، شاي مثلج منعش و تارت, فيبرانت في النكهة." at bounding box center [1021, 454] width 473 height 66
paste textarea "أعشاب"
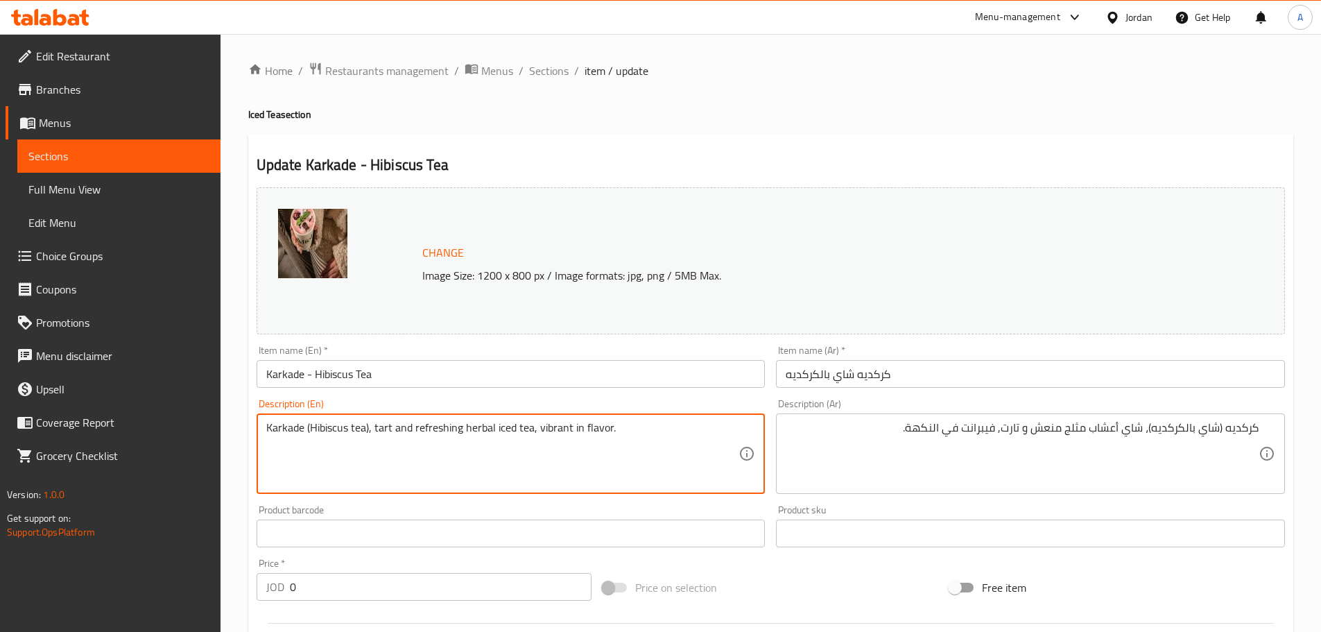
click at [383, 427] on textarea "Karkade (Hibiscus tea), tart and refreshing herbal iced tea, vibrant in flavor." at bounding box center [502, 454] width 473 height 66
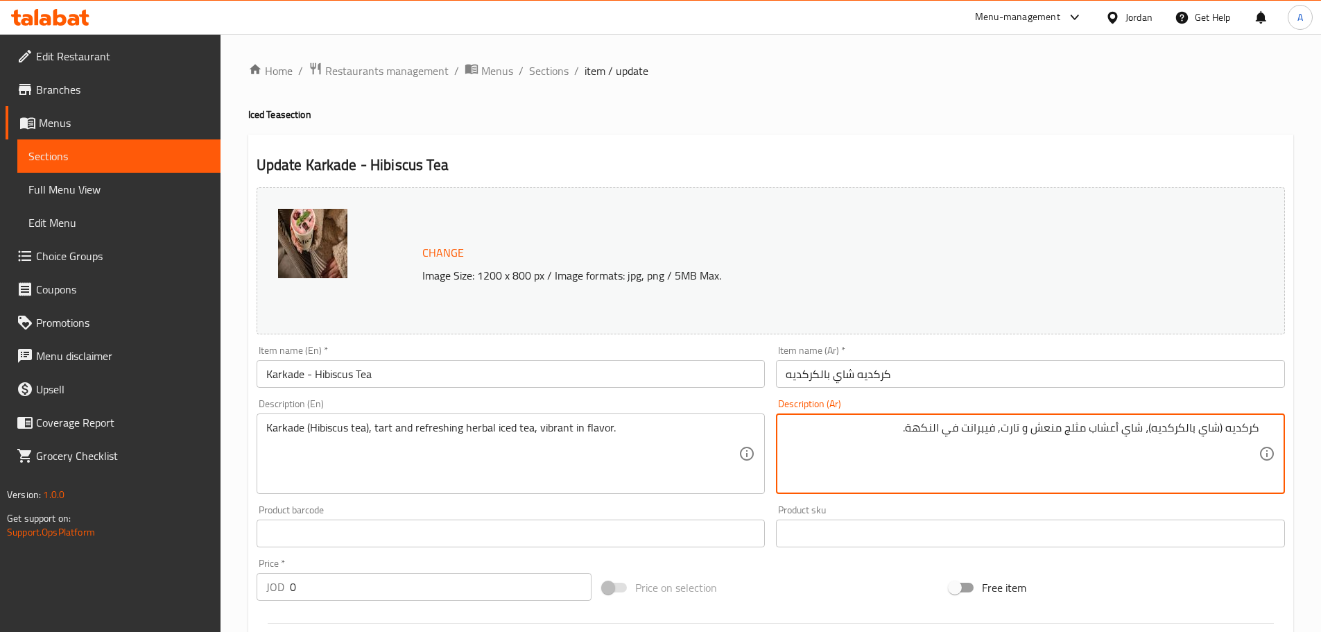
click at [1018, 428] on textarea "كركديه (شاي بالكركديه)، شاي أعشاب مثلج منعش و تارت, فيبرانت في النكهة." at bounding box center [1021, 454] width 473 height 66
paste textarea "لاذع"
drag, startPoint x: 1257, startPoint y: 426, endPoint x: 1100, endPoint y: 426, distance: 156.7
click at [1103, 425] on textarea "كركديه (شاي بالكركديه)، شاي أعشاب مثلج منعش و لاذع, فيبرانت في النكهة." at bounding box center [1021, 454] width 473 height 66
type textarea "كركديه (شاي بالكركديه)، شاي أعشاب مثلج منعش و لاذع, فيبرانت في النكهة."
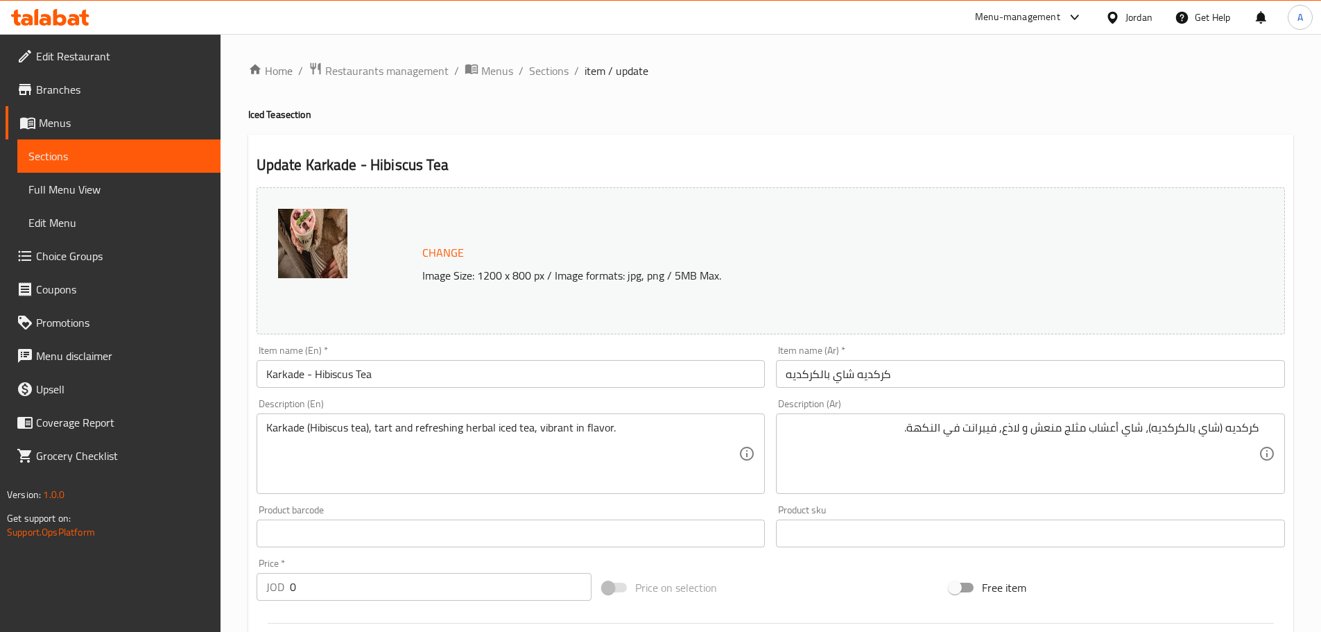
click at [783, 96] on div "Home / Restaurants management / Menus / Sections / item / update Iced Tea secti…" at bounding box center [770, 532] width 1045 height 941
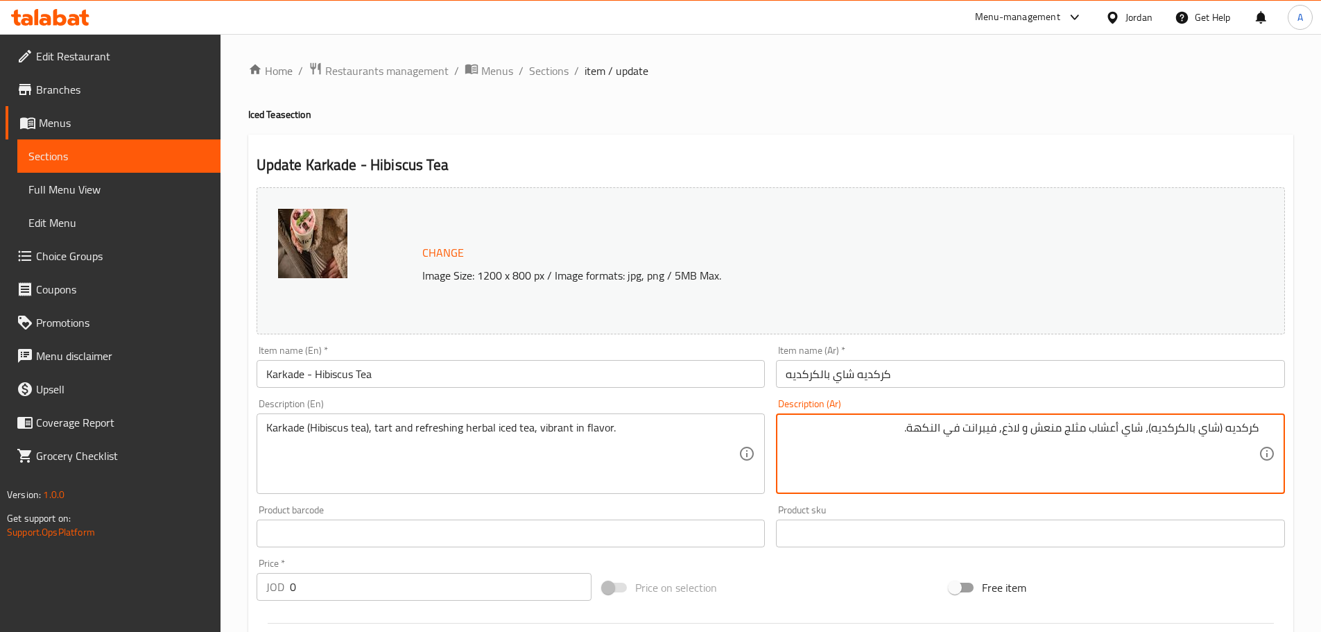
drag, startPoint x: 1141, startPoint y: 431, endPoint x: 1004, endPoint y: 436, distance: 137.4
drag, startPoint x: 550, startPoint y: 439, endPoint x: 541, endPoint y: 435, distance: 9.7
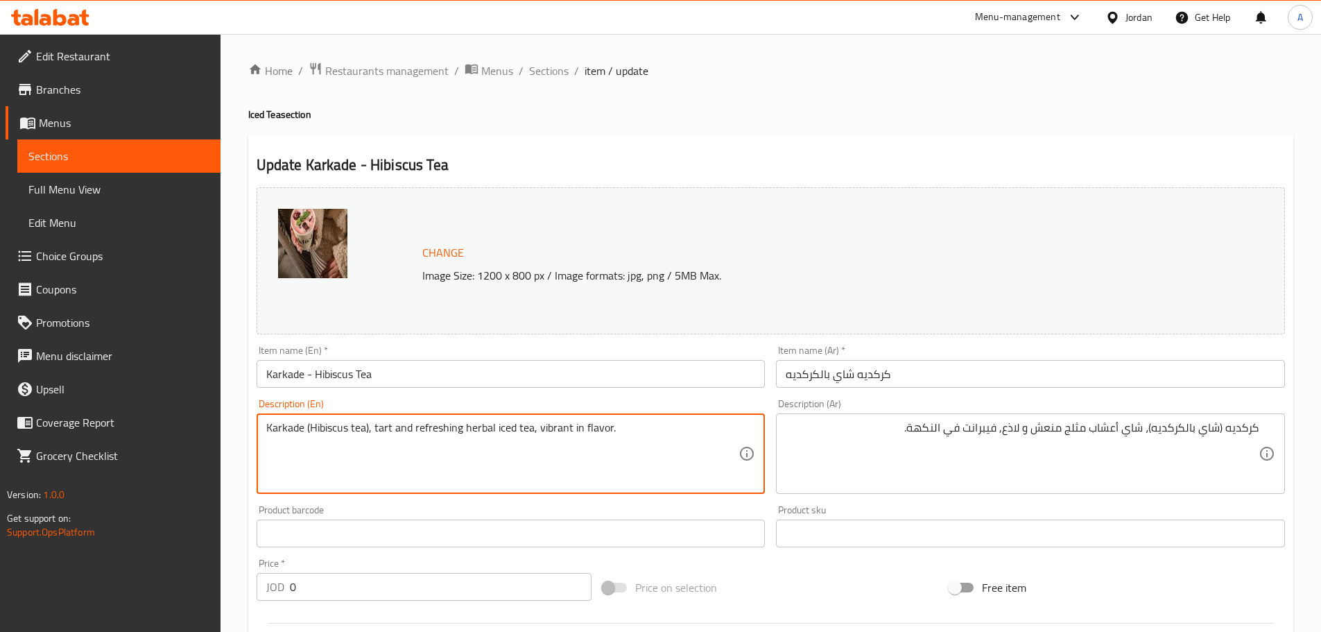
drag, startPoint x: 530, startPoint y: 431, endPoint x: 668, endPoint y: 431, distance: 138.0
click at [668, 431] on textarea "Karkade (Hibiscus tea), tart and refreshing herbal iced tea, vibrant in flavor." at bounding box center [502, 454] width 473 height 66
type textarea "Karkade (Hibiscus tea), tart and refreshing herbal iced tea"
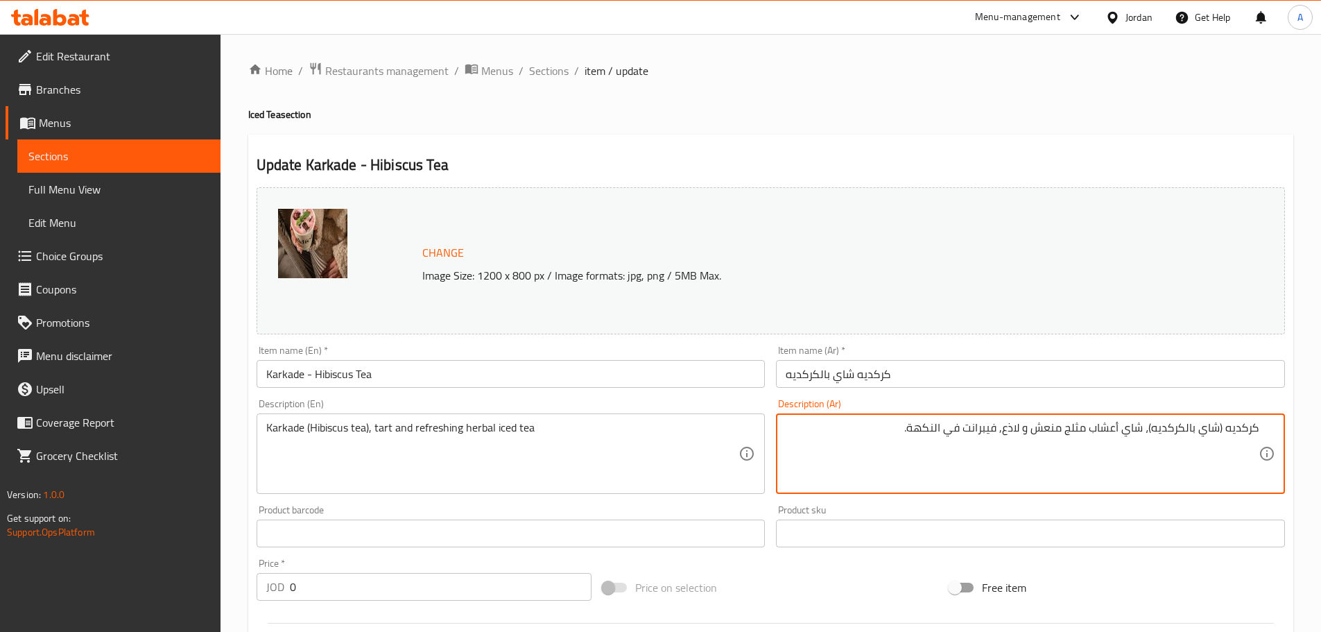
drag, startPoint x: 1004, startPoint y: 425, endPoint x: 800, endPoint y: 428, distance: 203.8
type textarea "كركديه (شاي بالكركديه)، شاي أعشاب مثلج منعش و لاذع"
click at [981, 368] on input "كركديه شاي بالكركديه" at bounding box center [1030, 374] width 509 height 28
drag, startPoint x: 1256, startPoint y: 429, endPoint x: 989, endPoint y: 381, distance: 271.9
click at [984, 377] on input "كركديه شاي بالكركديه" at bounding box center [1030, 374] width 509 height 28
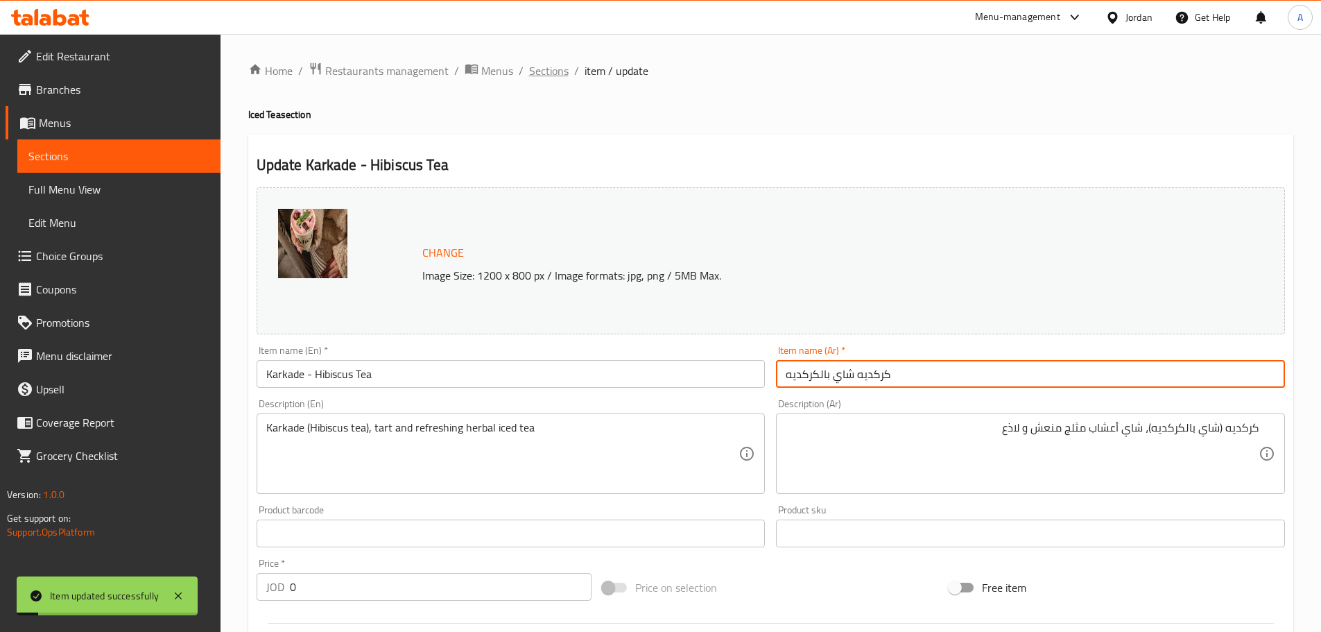
click at [546, 62] on span "Sections" at bounding box center [549, 70] width 40 height 17
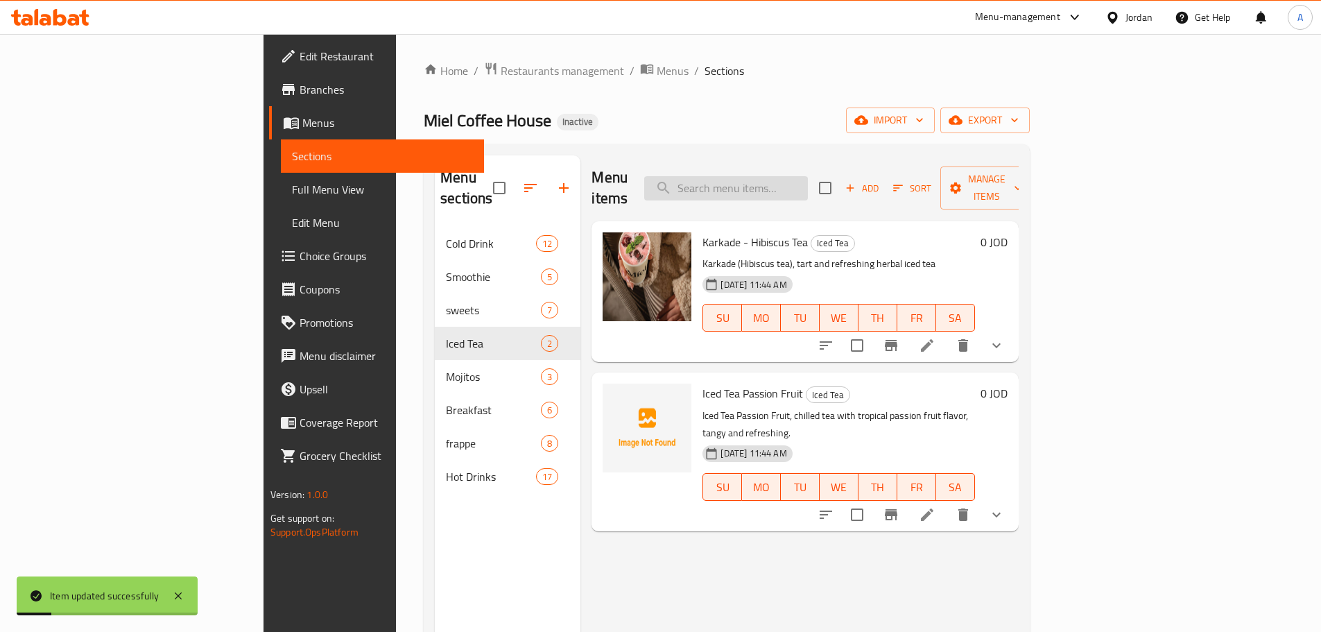
click at [808, 176] on input "search" at bounding box center [726, 188] width 164 height 24
paste input "Iced Tea Passion Fruit"
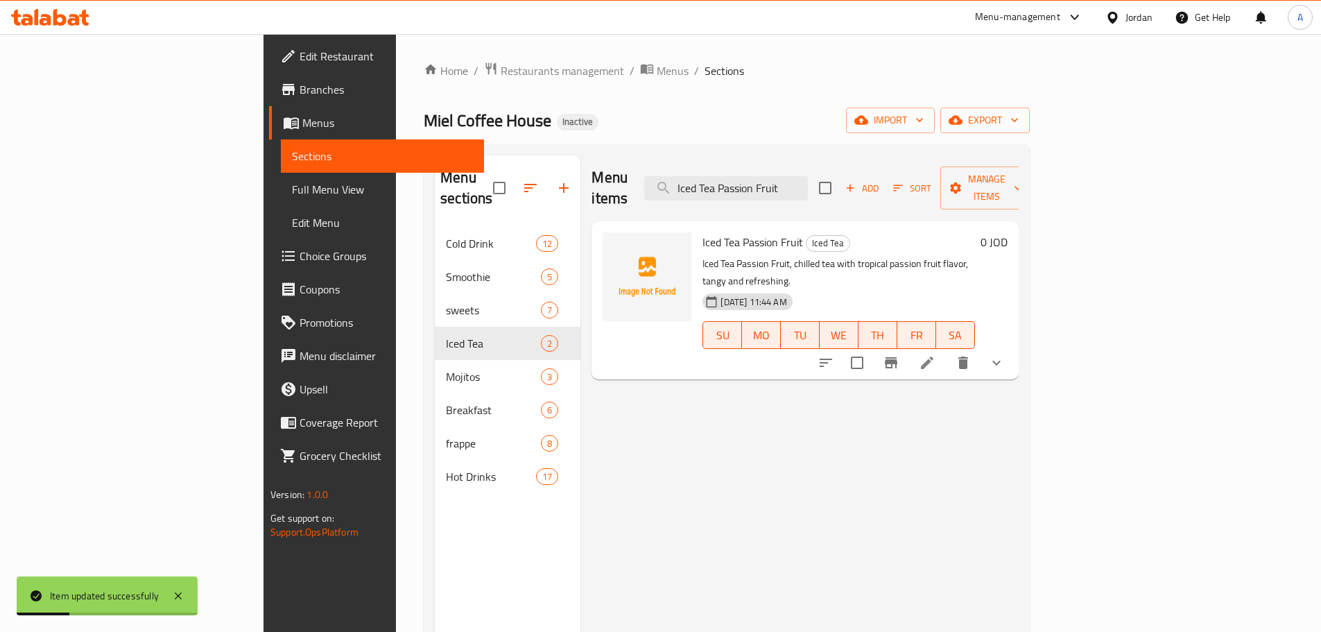
type input "Iced Tea Passion Fruit"
click at [935, 354] on icon at bounding box center [927, 362] width 17 height 17
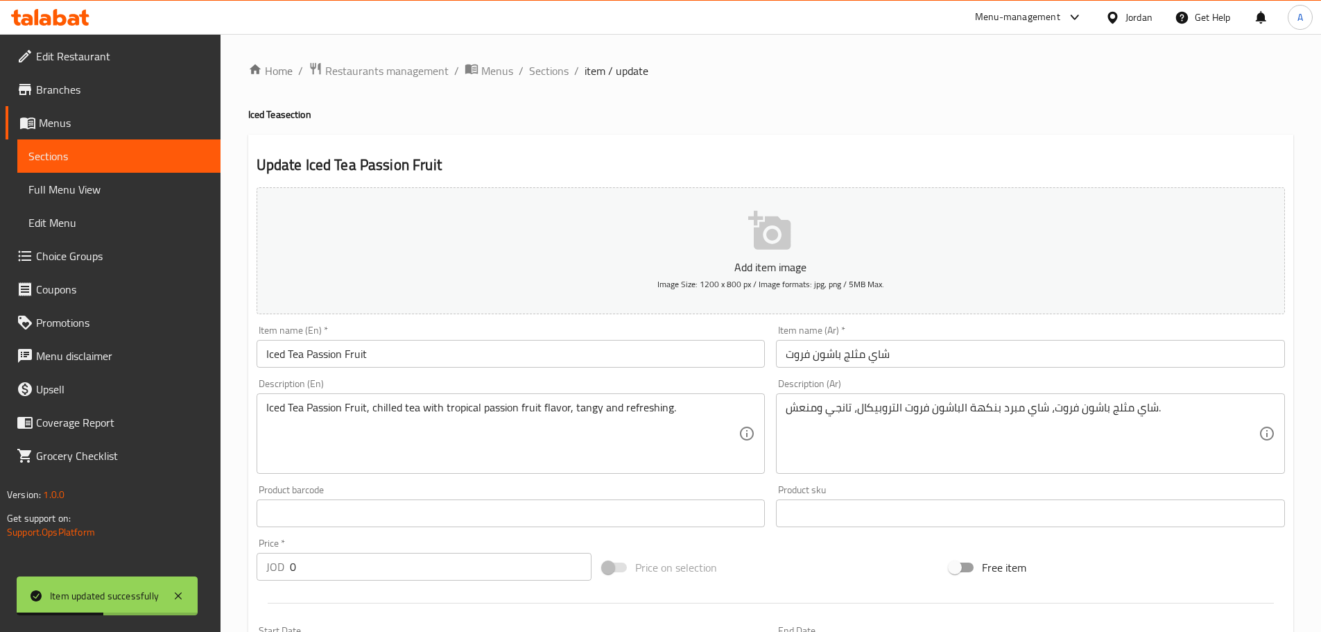
click at [1036, 399] on div "شاي مثلج باشون فروت، شاي مبرد بنكهة الباشون فروت التروبيكال، تانجي ومنعش. Descr…" at bounding box center [1030, 433] width 509 height 80
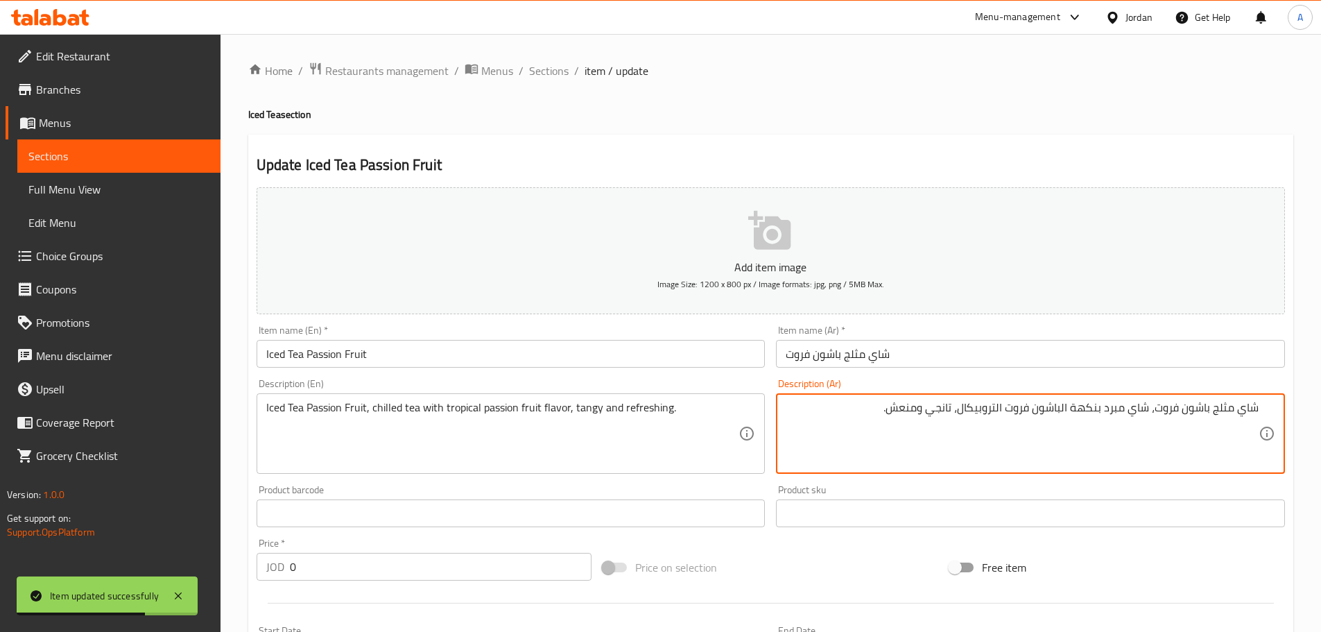
click at [1210, 408] on textarea "شاي مثلج باشون فروت، شاي مبرد بنكهة الباشون فروت التروبيكال، تانجي ومنعش." at bounding box center [1021, 434] width 473 height 66
drag, startPoint x: 1256, startPoint y: 408, endPoint x: 972, endPoint y: 408, distance: 283.6
click at [1006, 408] on textarea "شاي مثلج بالباشون فروت، شاي مبرد بنكهة الباشون فروت التروبيكال، تانجي ومنعش." at bounding box center [1021, 434] width 473 height 66
click at [972, 408] on textarea "شاي مثلج بالباشون فروت، شاي مبرد بنكهة الباشون فروت التروبيكال، تانجي ومنعش." at bounding box center [1021, 434] width 473 height 66
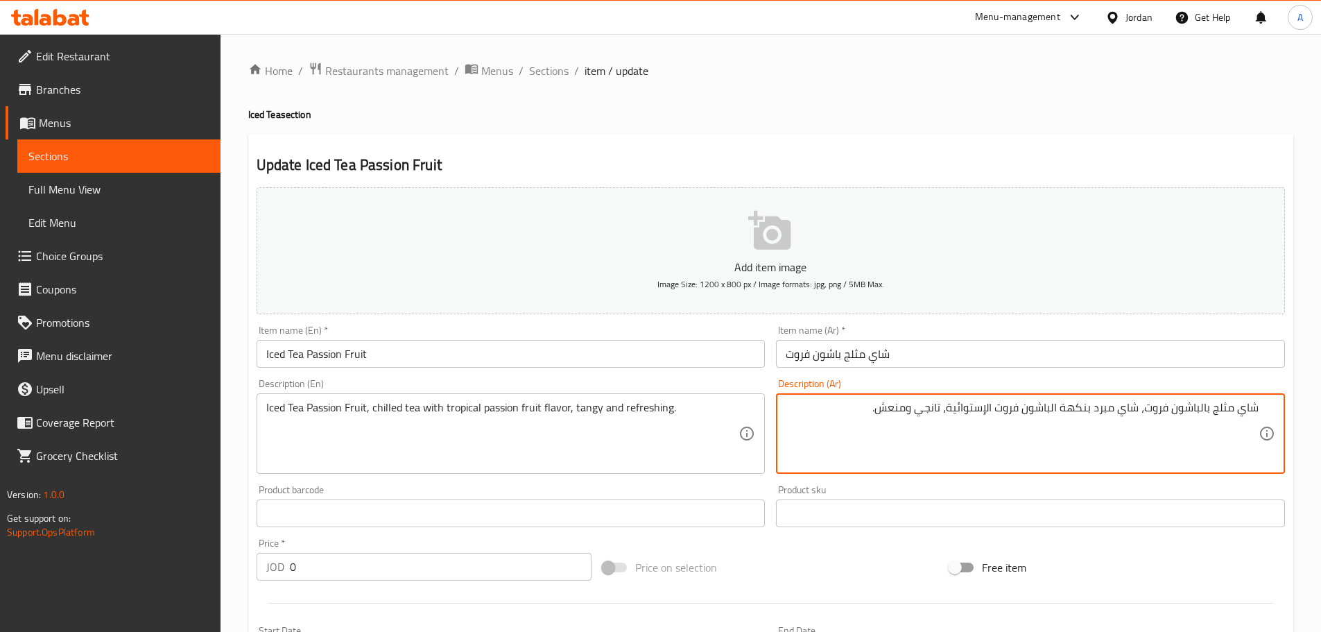
click at [937, 409] on textarea "شاي مثلج بالباشون فروت، شاي مبرد بنكهة الباشون فروت الإستوائية، تانجي ومنعش." at bounding box center [1021, 434] width 473 height 66
click at [926, 427] on textarea "شاي مثلج بالباشون فروت، شاي مبرد بنكهة الباشون فروت الإستوائية، تانجي ومنعش." at bounding box center [1021, 434] width 473 height 66
drag, startPoint x: 1258, startPoint y: 403, endPoint x: 910, endPoint y: 410, distance: 348.1
click at [1146, 410] on textarea "شاي مثلج بالباشون فروت، شاي مبرد بنكهة الباشون فروت الإستوائية، تانجي ومنعش." at bounding box center [1021, 434] width 473 height 66
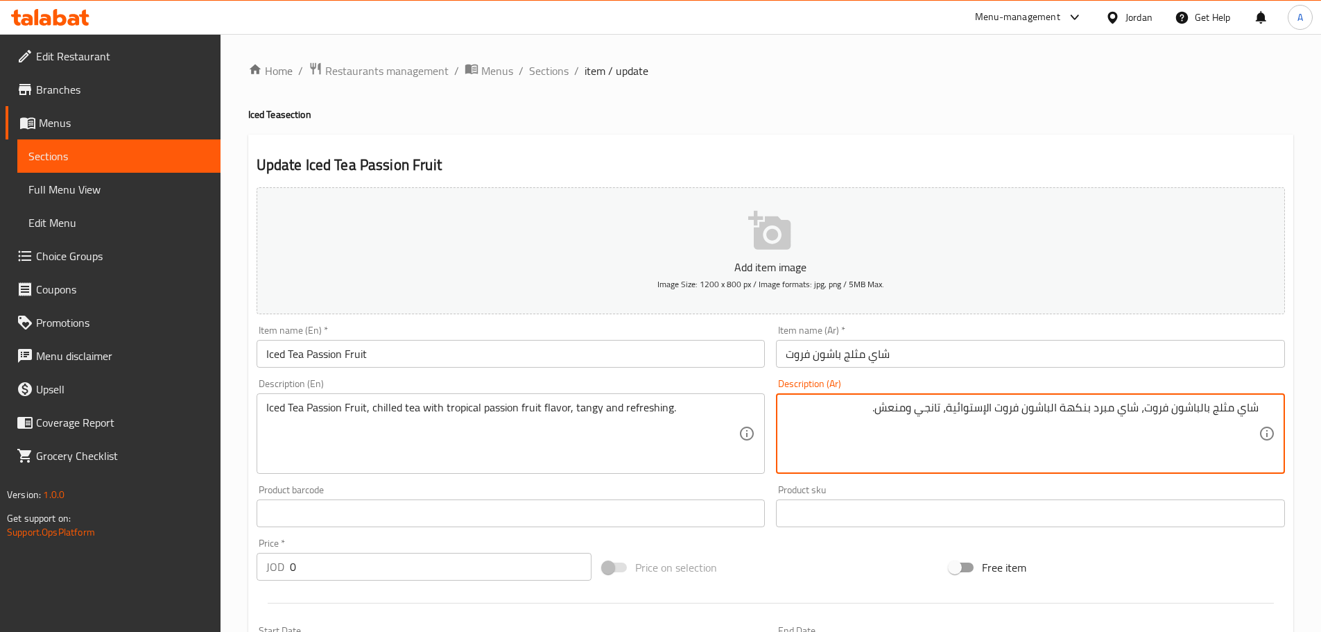
drag, startPoint x: 1138, startPoint y: 406, endPoint x: 908, endPoint y: 361, distance: 235.2
click at [939, 401] on textarea "شاي مثلج بالباشون فروت، شاي مبرد بنكهة الباشون فروت الإستوائية، تانجي ومنعش." at bounding box center [1021, 434] width 473 height 66
type textarea "شاي مثلج بالباشون فروت، شاي مبرد بنكهة الباشون فروت الإستوائية، تانجي ومنعش."
click at [908, 361] on input "شاي مثلج باشون فروت" at bounding box center [1030, 354] width 509 height 28
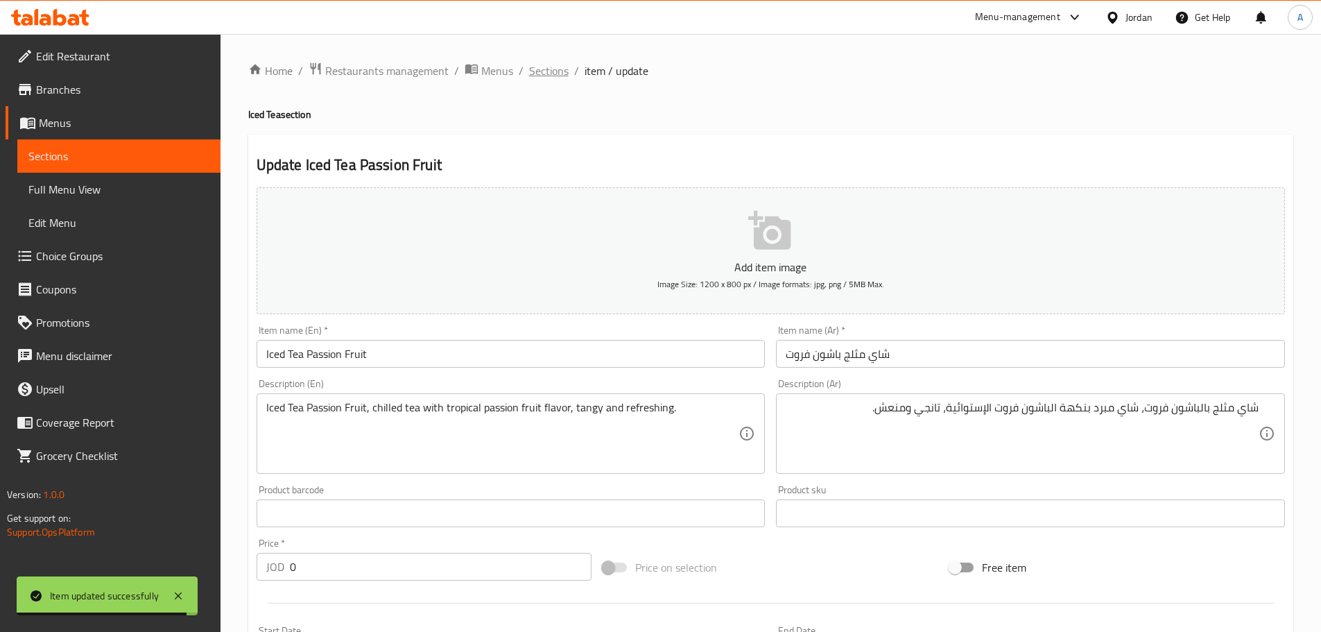
click at [559, 67] on span "Sections" at bounding box center [549, 70] width 40 height 17
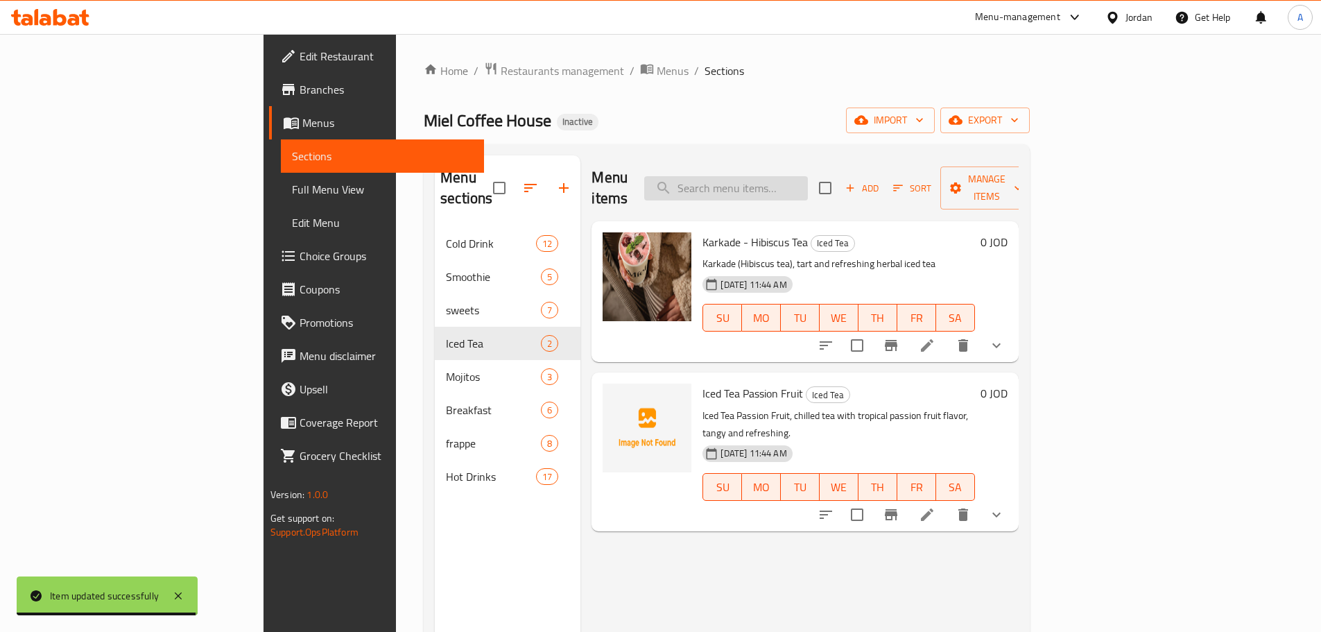
click at [808, 183] on input "search" at bounding box center [726, 188] width 164 height 24
paste input "coffee frappe (small)"
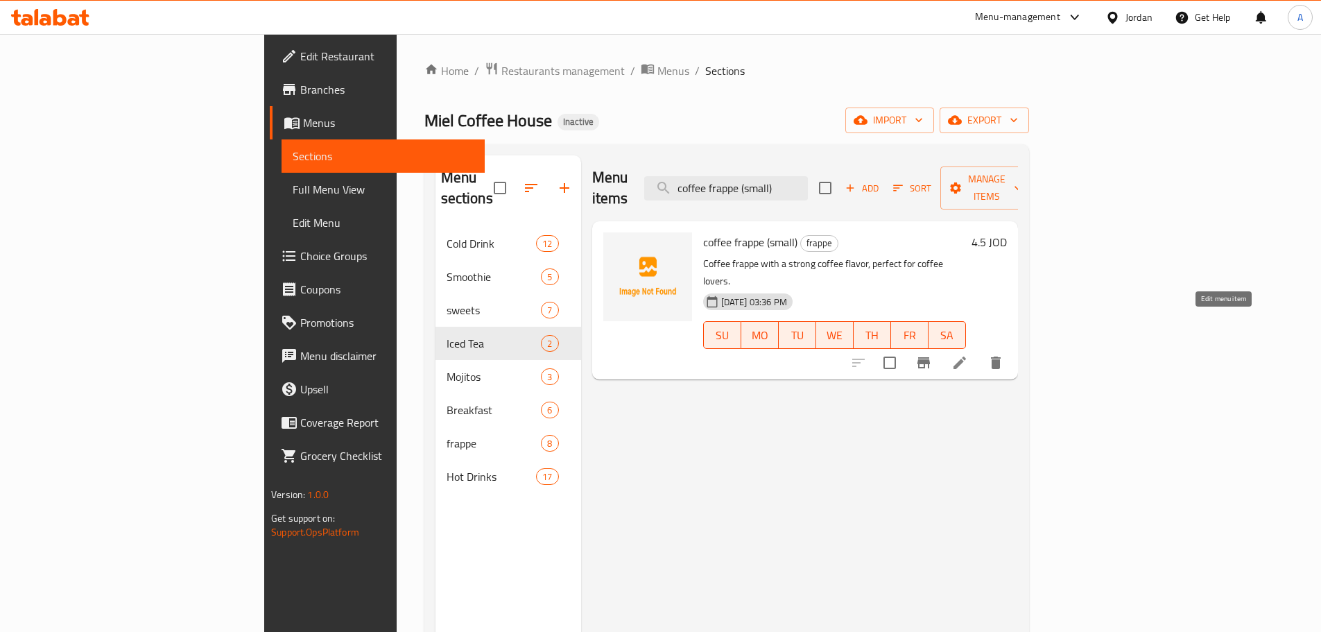
type input "coffee frappe (small)"
click at [968, 354] on icon at bounding box center [959, 362] width 17 height 17
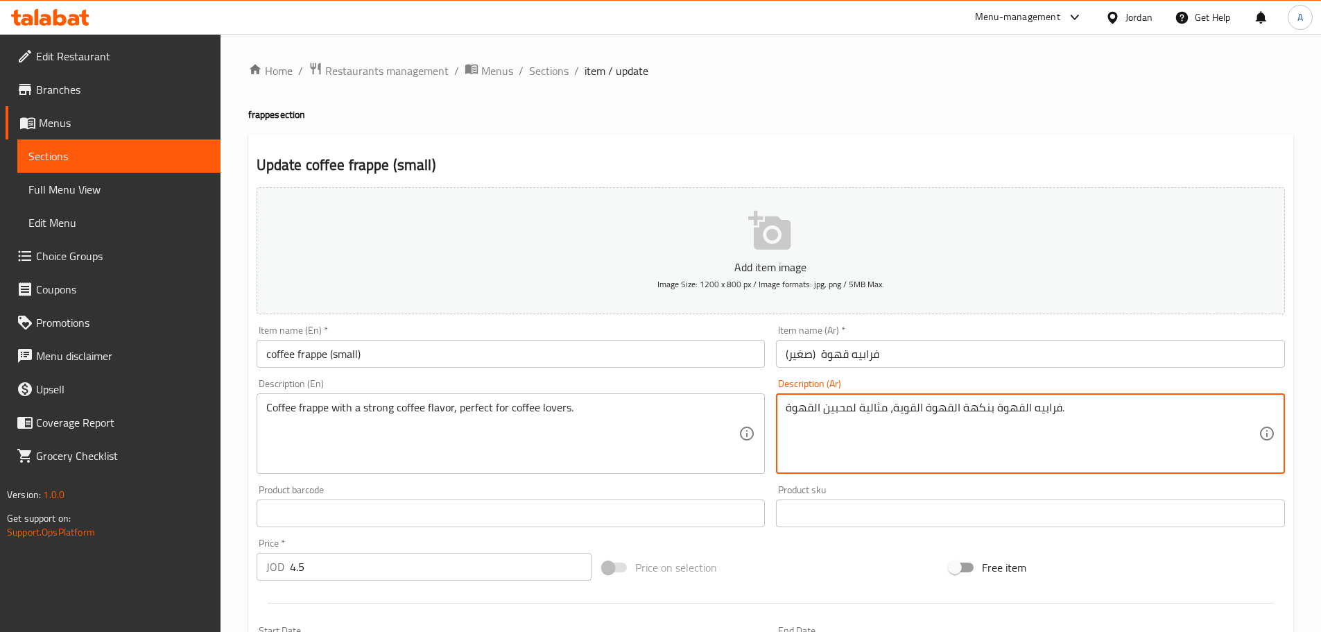
click at [889, 411] on textarea "فرابيه القهوة بنكهة القهوة القوية، مثالية لمحبين القهوة." at bounding box center [1021, 434] width 473 height 66
drag, startPoint x: 891, startPoint y: 411, endPoint x: 778, endPoint y: 408, distance: 113.1
click at [778, 408] on div "فرابيه القهوة بنكهة القهوة القوية، مثالية لمحبين القهوة. Description (Ar)" at bounding box center [1030, 433] width 509 height 80
type textarea "فرابيه القهوة بنكهة القهوة القوية."
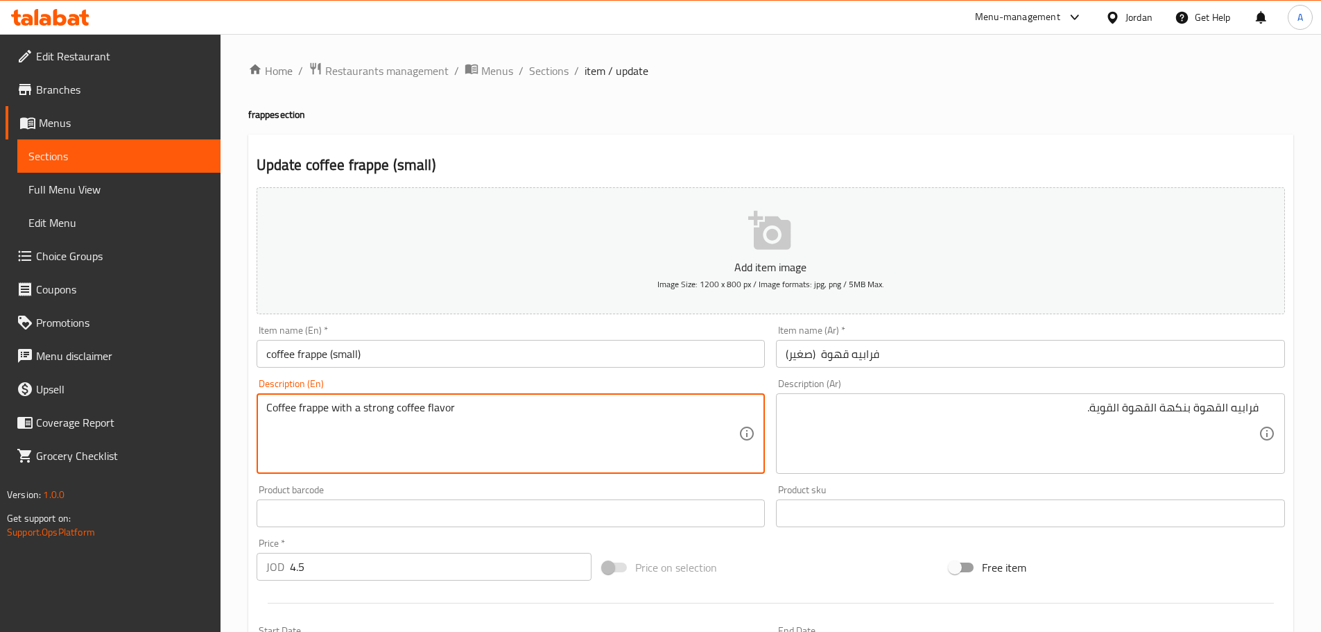
drag, startPoint x: 453, startPoint y: 410, endPoint x: 617, endPoint y: 411, distance: 164.3
type textarea "Coffee frappe with a strong coffee flavor"
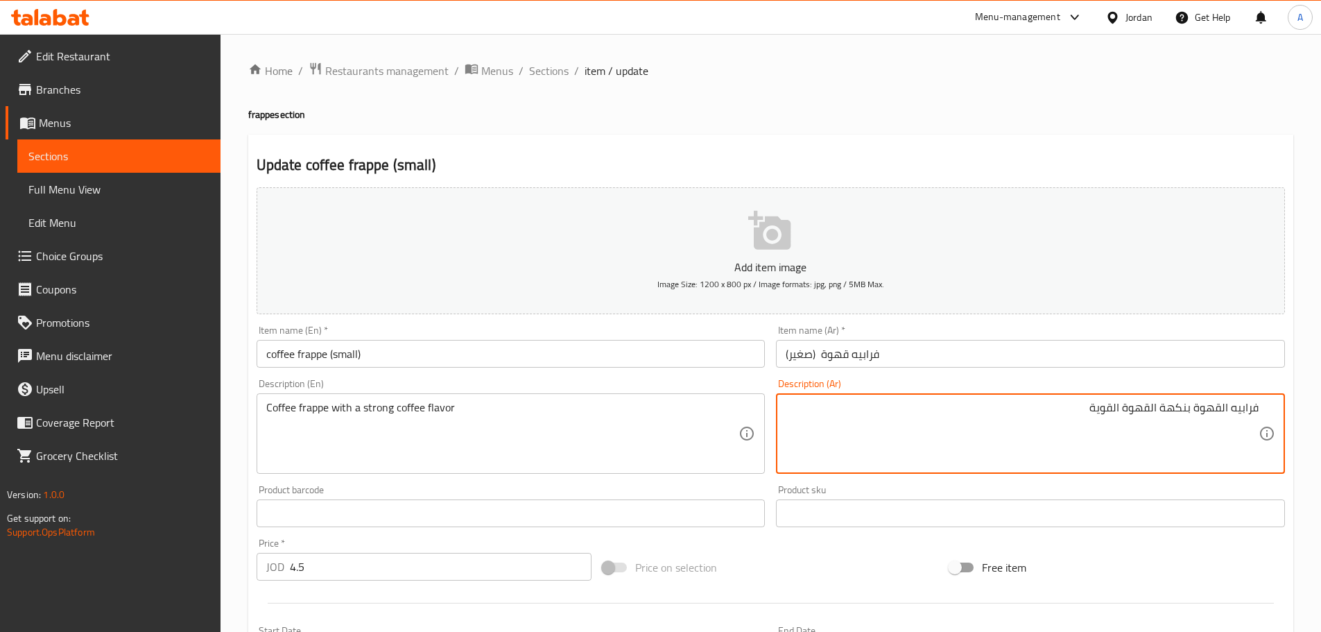
type textarea "فرابيه القهوة بنكهة القهوة القوية"
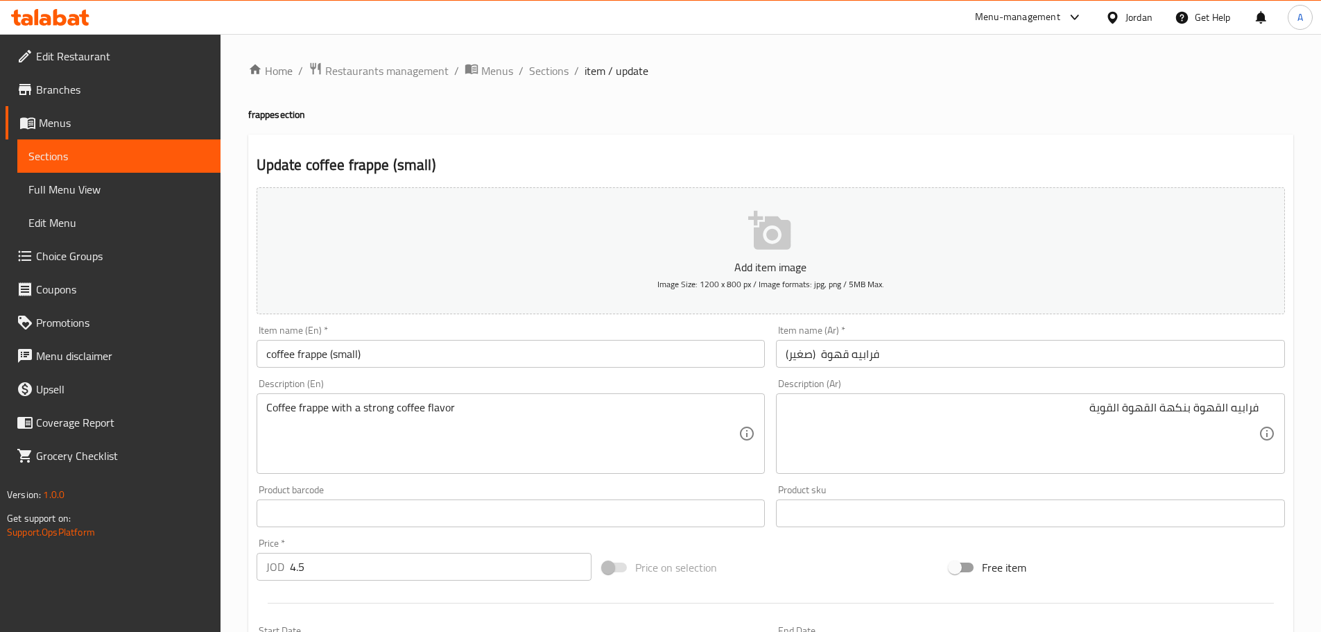
click at [955, 370] on div "Item name (Ar)   * فرابيه قهوة (صغير) Item name (Ar) *" at bounding box center [1030, 346] width 520 height 53
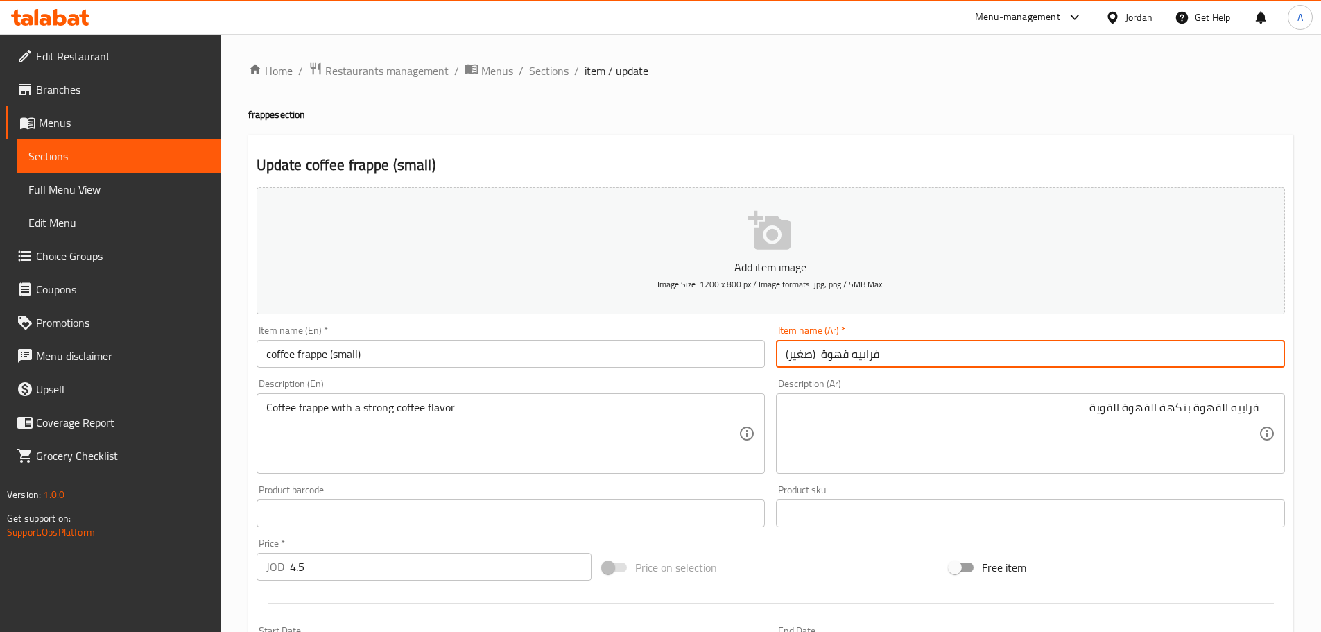
click at [949, 361] on input "فرابيه قهوة (صغير)" at bounding box center [1030, 354] width 509 height 28
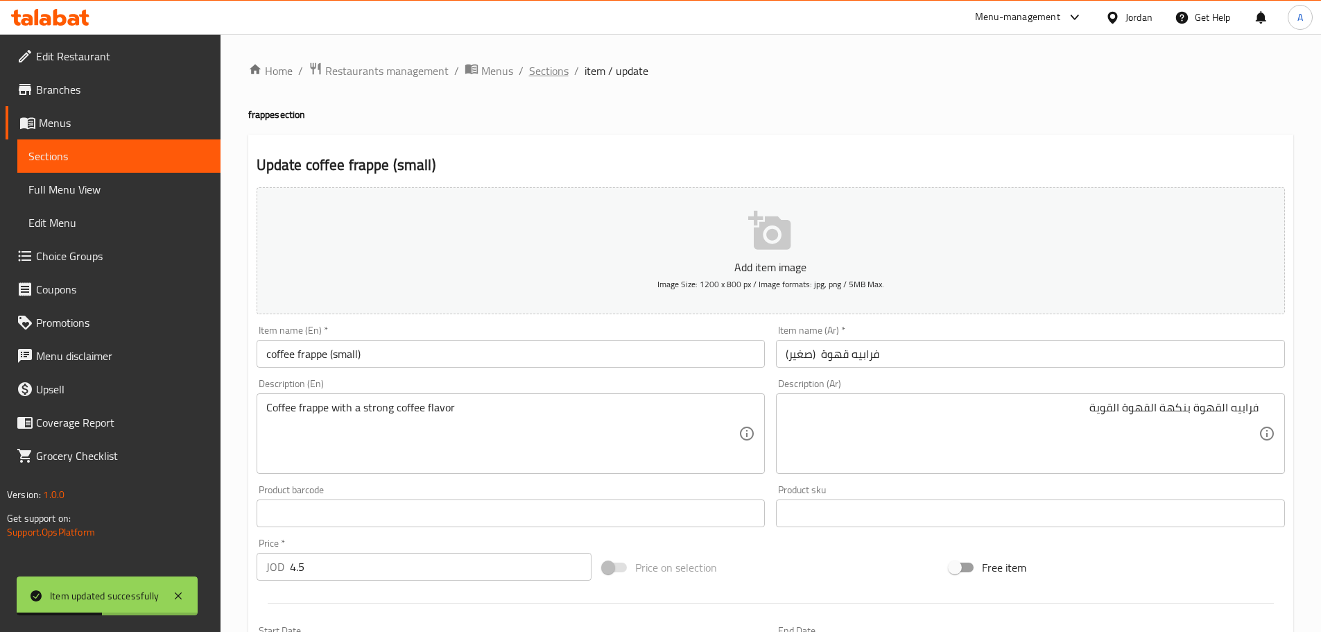
click at [554, 71] on span "Sections" at bounding box center [549, 70] width 40 height 17
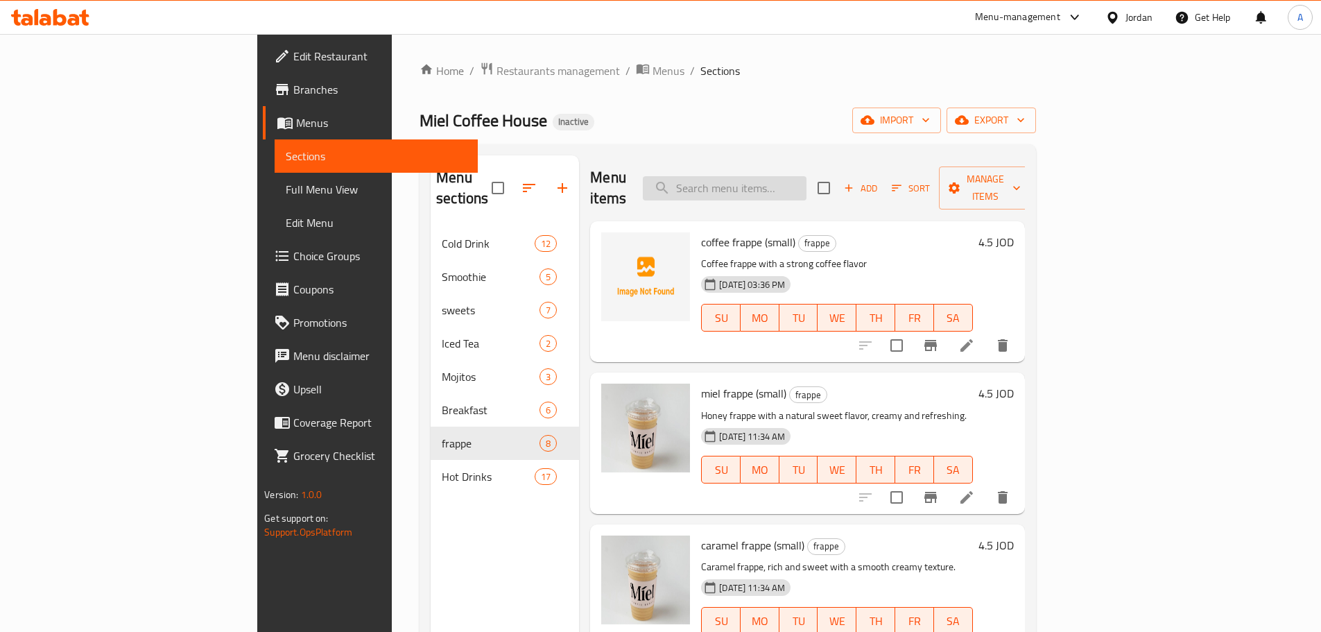
click at [791, 176] on input "search" at bounding box center [725, 188] width 164 height 24
paste input "V60 - Hot"
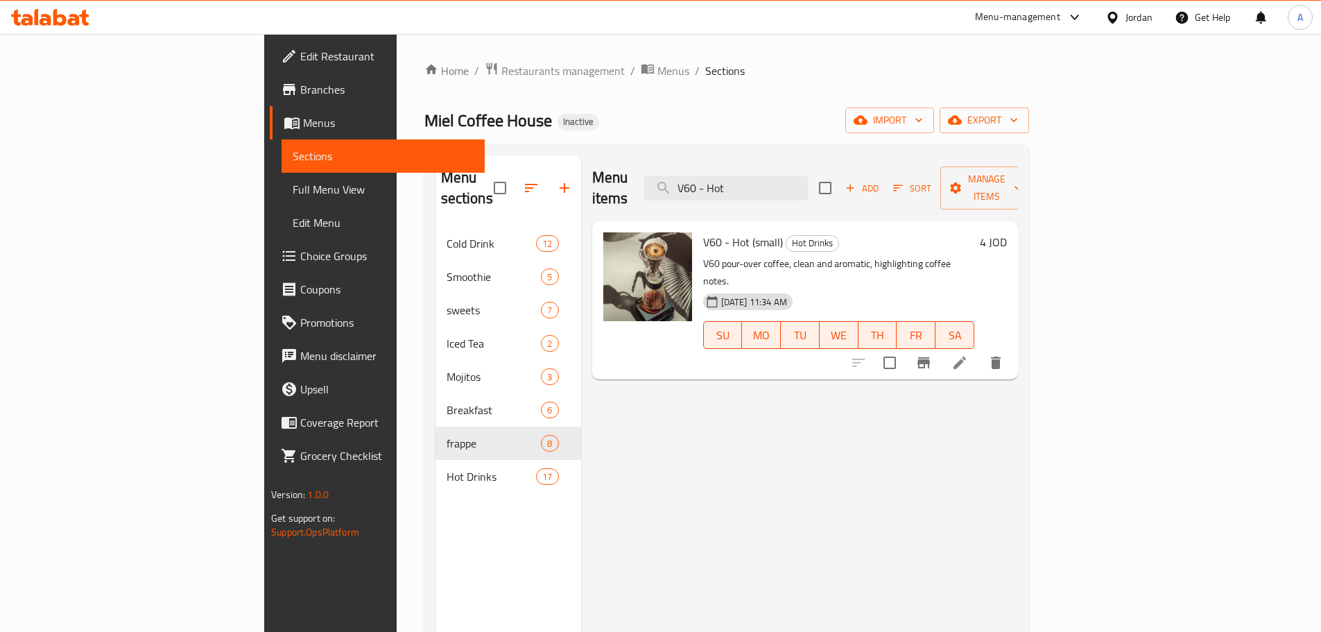
type input "V60 - Hot"
click at [968, 354] on icon at bounding box center [959, 362] width 17 height 17
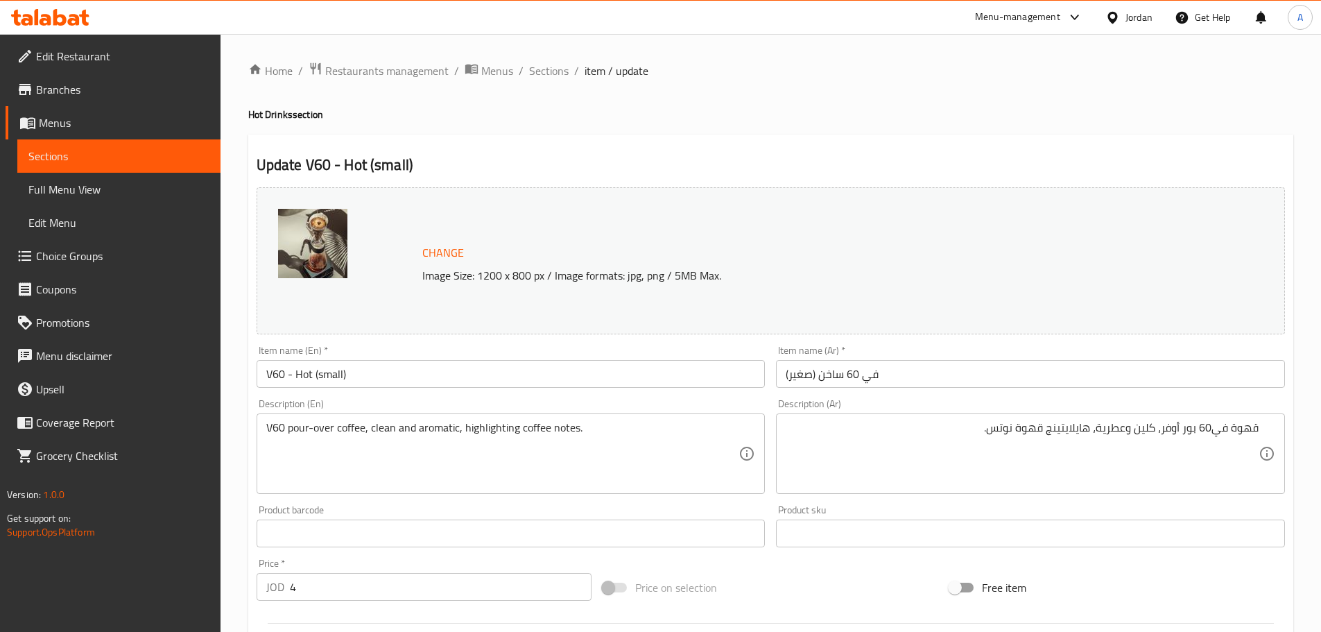
drag, startPoint x: 1258, startPoint y: 427, endPoint x: 1229, endPoint y: 431, distance: 29.3
click at [1229, 431] on div "قهوة في60 بور أوفر، كلين وعطرية، هايلايتينج قهوة نوتس. Description (Ar)" at bounding box center [1030, 453] width 509 height 80
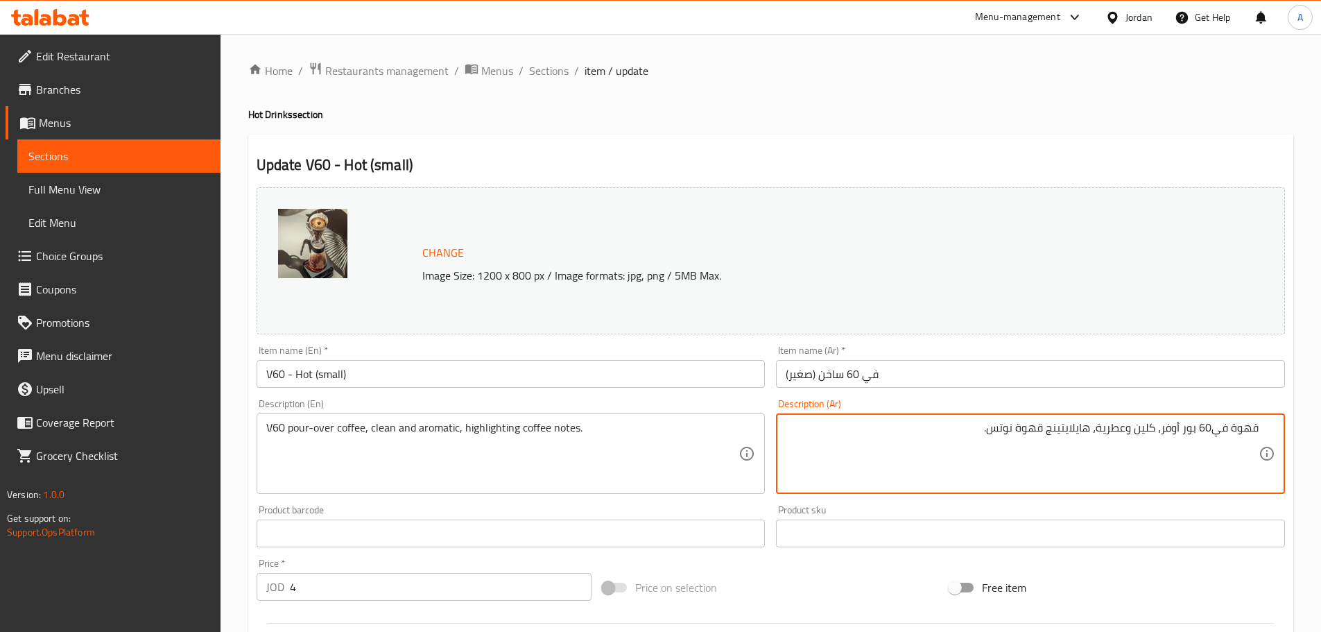
click at [1212, 430] on textarea "قهوة في60 بور أوفر، كلين وعطرية، هايلايتينج قهوة نوتس." at bounding box center [1021, 454] width 473 height 66
click at [1149, 431] on textarea "قهوة في 60 بور أوفر، كلين وعطرية، هايلايتينج قهوة نوتس." at bounding box center [1021, 454] width 473 height 66
click at [1070, 435] on textarea "قهوة في 60 بور أوفر، نقية وعطرية، هايلايتينج قهوة نوتس." at bounding box center [1021, 454] width 473 height 66
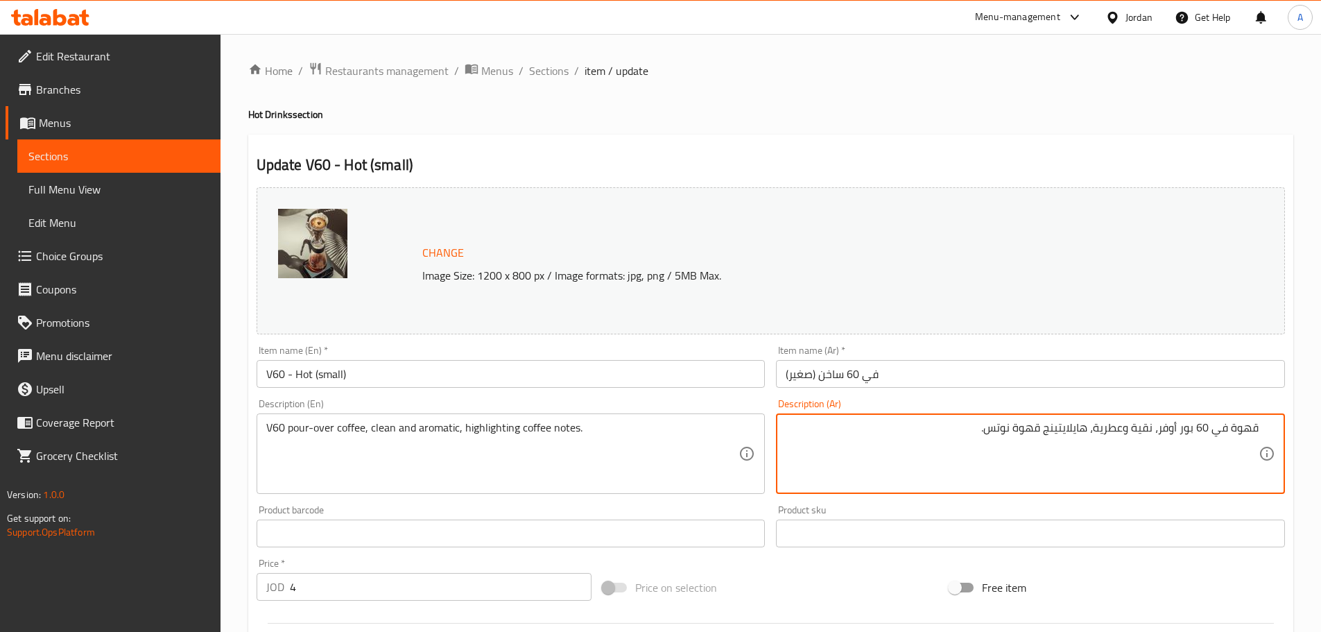
click at [1060, 433] on textarea "قهوة في 60 بور أوفر، نقية وعطرية، هايلايتينج قهوة نوتس." at bounding box center [1021, 454] width 473 height 66
drag, startPoint x: 1091, startPoint y: 429, endPoint x: 837, endPoint y: 428, distance: 254.4
click at [837, 428] on textarea "قهوة في 60 بور أوفر، نقية وعطرية، هايلايتينج قهوة نوتس." at bounding box center [1021, 454] width 473 height 66
type textarea "قهوة في 60 بور أوفر، نقية وعطرية، تبرز نكهات القهوة"
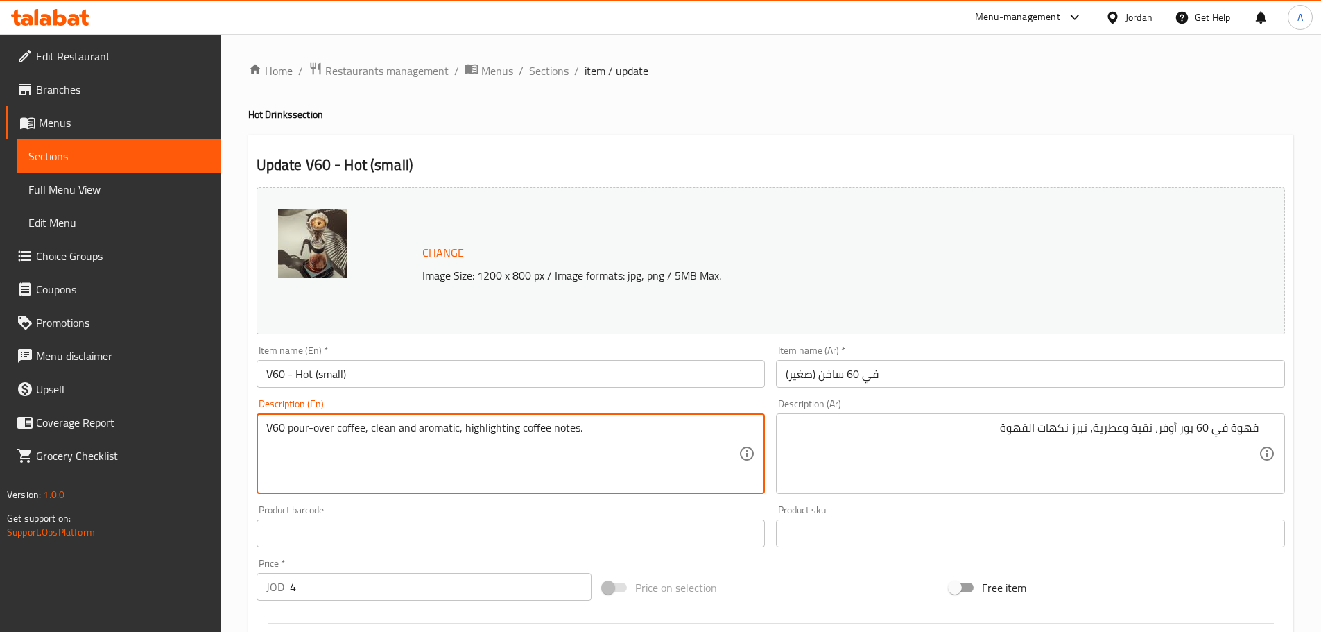
drag, startPoint x: 465, startPoint y: 423, endPoint x: 610, endPoint y: 426, distance: 145.6
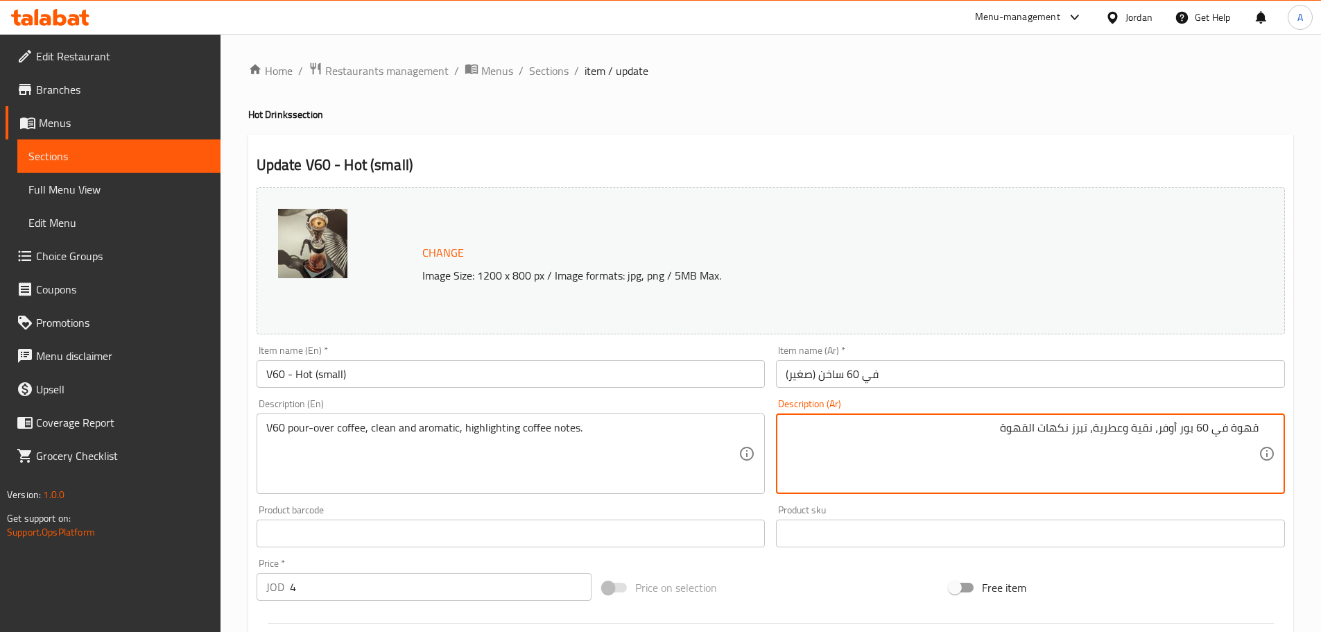
drag, startPoint x: 1090, startPoint y: 428, endPoint x: 993, endPoint y: 428, distance: 97.1
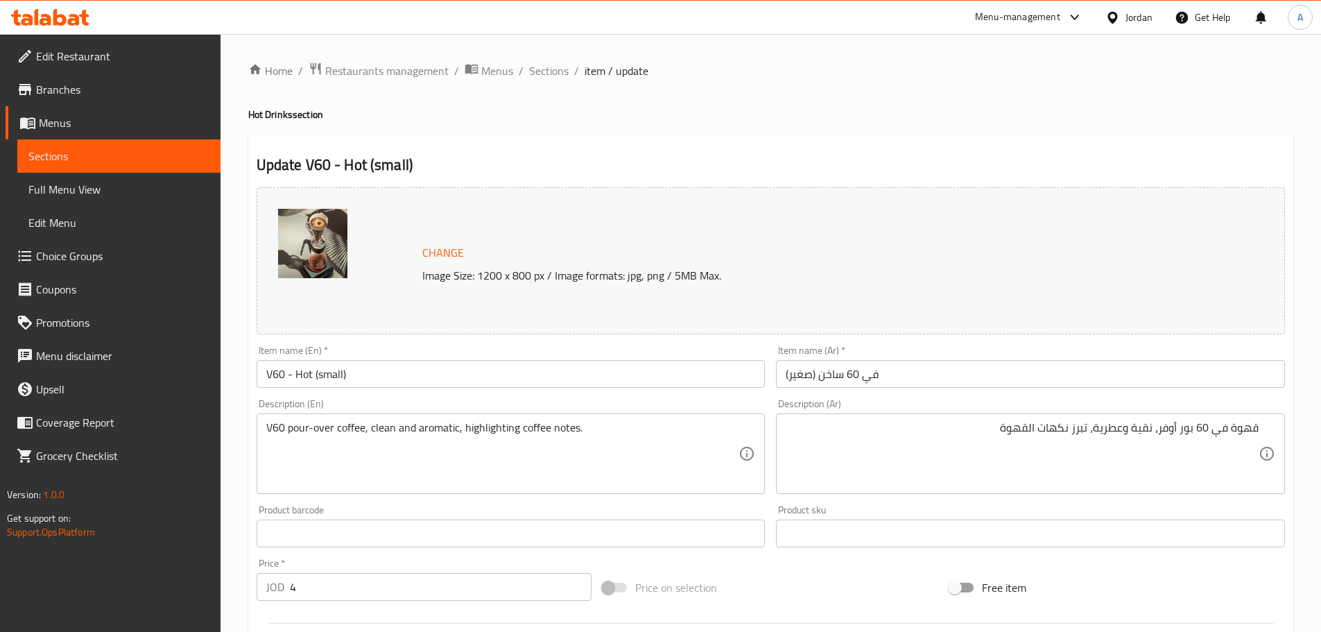
click at [1191, 438] on textarea "قهوة في 60 بور أوفر، نقية وعطرية، تبرز نكهات القهوة" at bounding box center [1021, 454] width 473 height 66
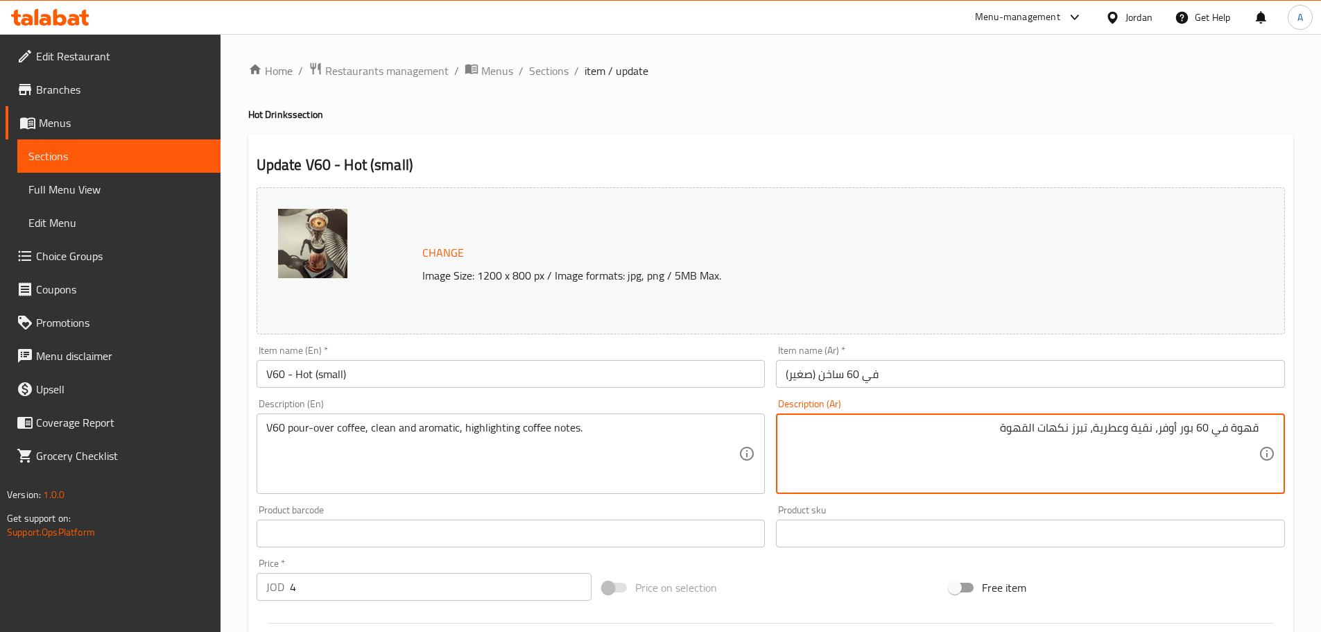
drag, startPoint x: 1257, startPoint y: 429, endPoint x: 1091, endPoint y: 436, distance: 166.5
click at [1091, 436] on textarea "قهوة في 60 بور أوفر، نقية وعطرية، تبرز نكهات القهوة" at bounding box center [1021, 454] width 473 height 66
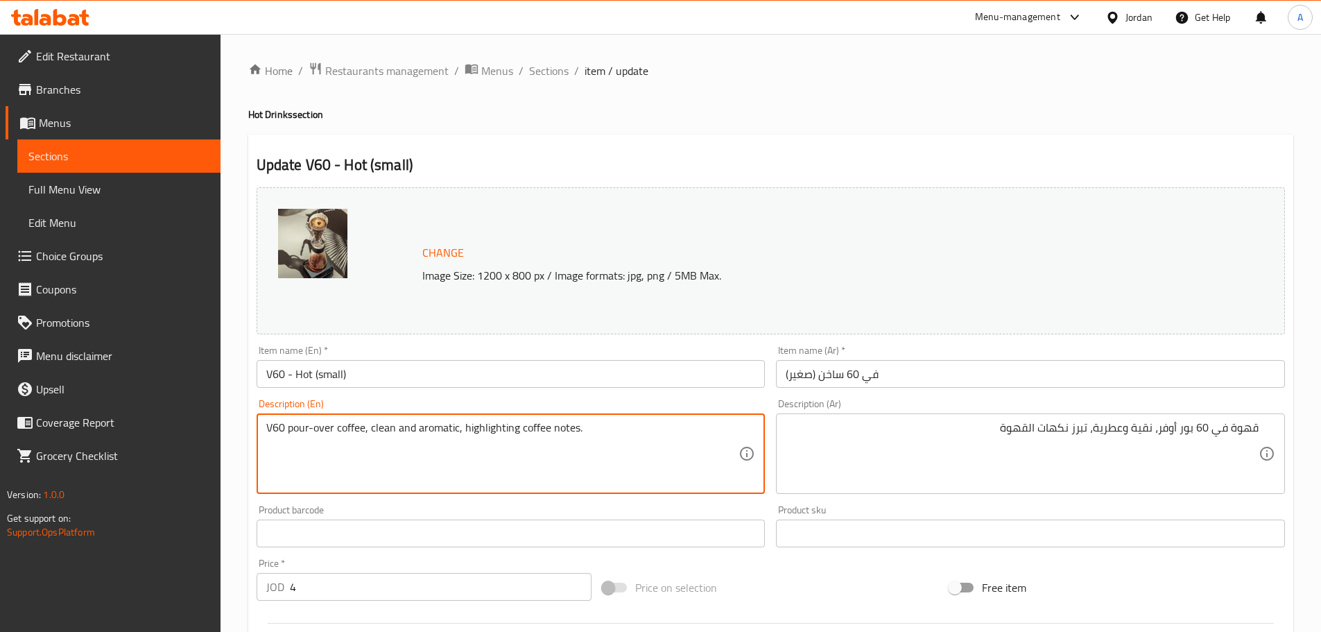
drag, startPoint x: 367, startPoint y: 428, endPoint x: 663, endPoint y: 428, distance: 295.3
click at [703, 387] on input "V60 - Hot (small)" at bounding box center [511, 374] width 509 height 28
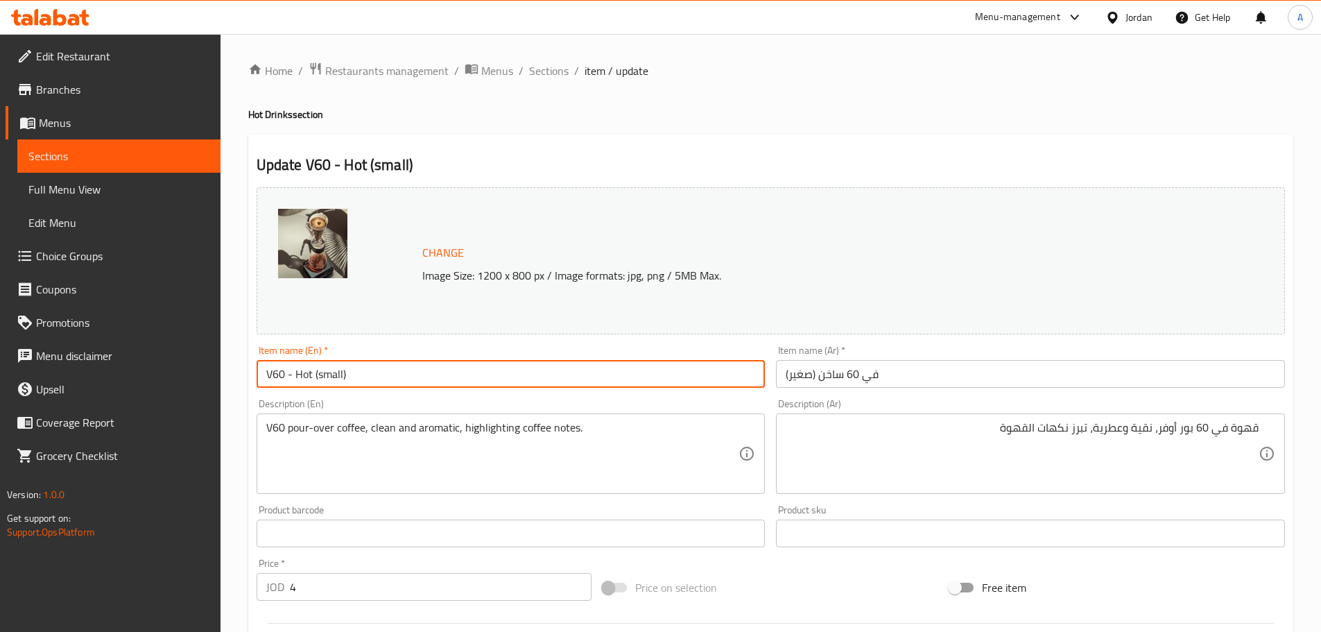
drag, startPoint x: 564, startPoint y: 70, endPoint x: 512, endPoint y: 4, distance: 83.5
click at [564, 70] on span "Sections" at bounding box center [549, 70] width 40 height 17
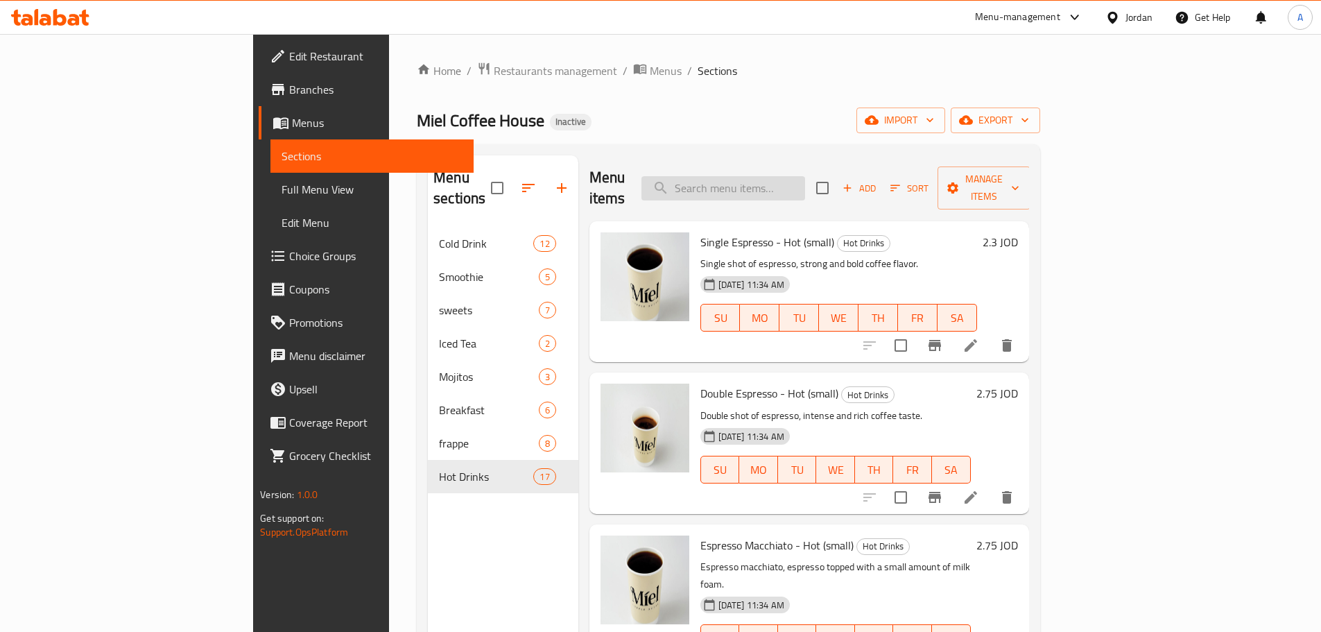
click at [805, 180] on input "search" at bounding box center [723, 188] width 164 height 24
paste input "small Cold Brew (Cold)"
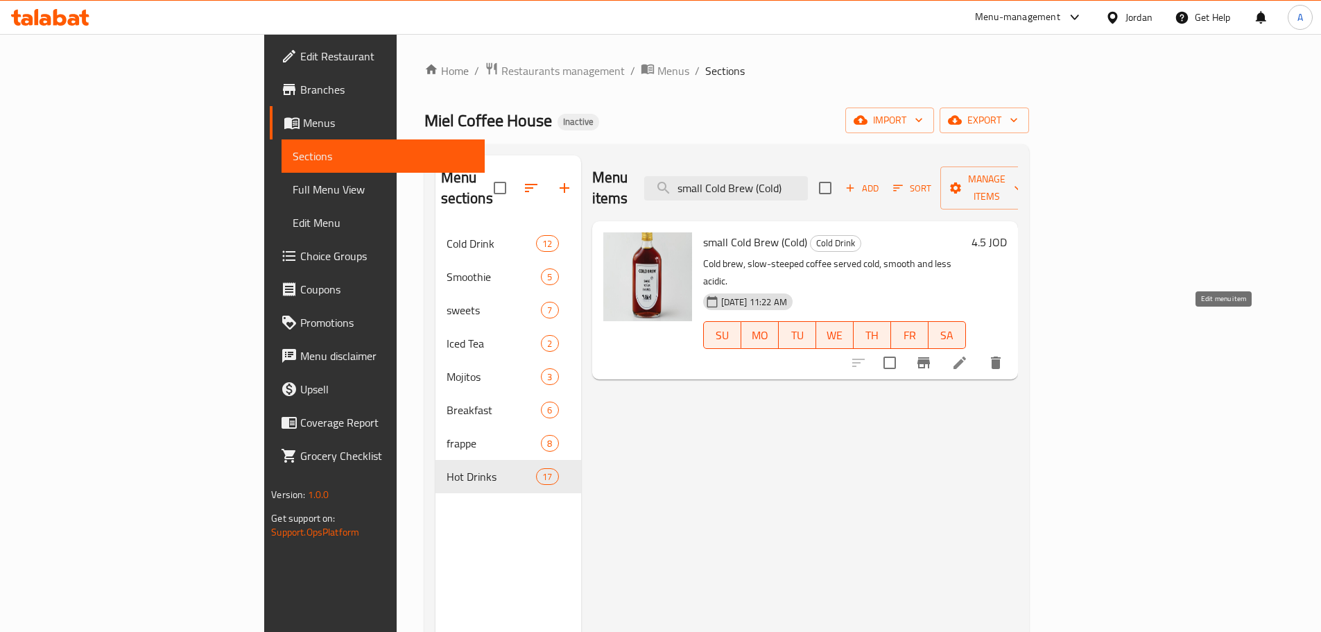
type input "small Cold Brew (Cold)"
click at [966, 356] on icon at bounding box center [959, 362] width 12 height 12
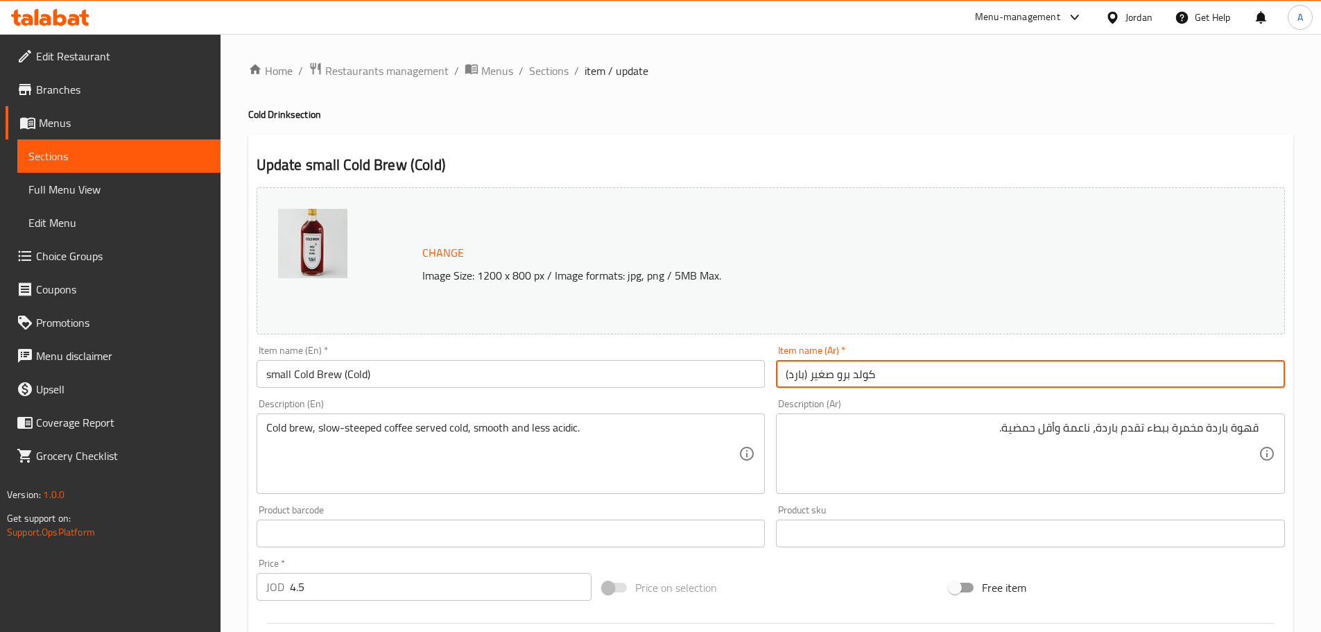
drag, startPoint x: 836, startPoint y: 376, endPoint x: 878, endPoint y: 376, distance: 42.3
click at [878, 376] on input "كولد برو صغير (بارد)" at bounding box center [1030, 374] width 509 height 28
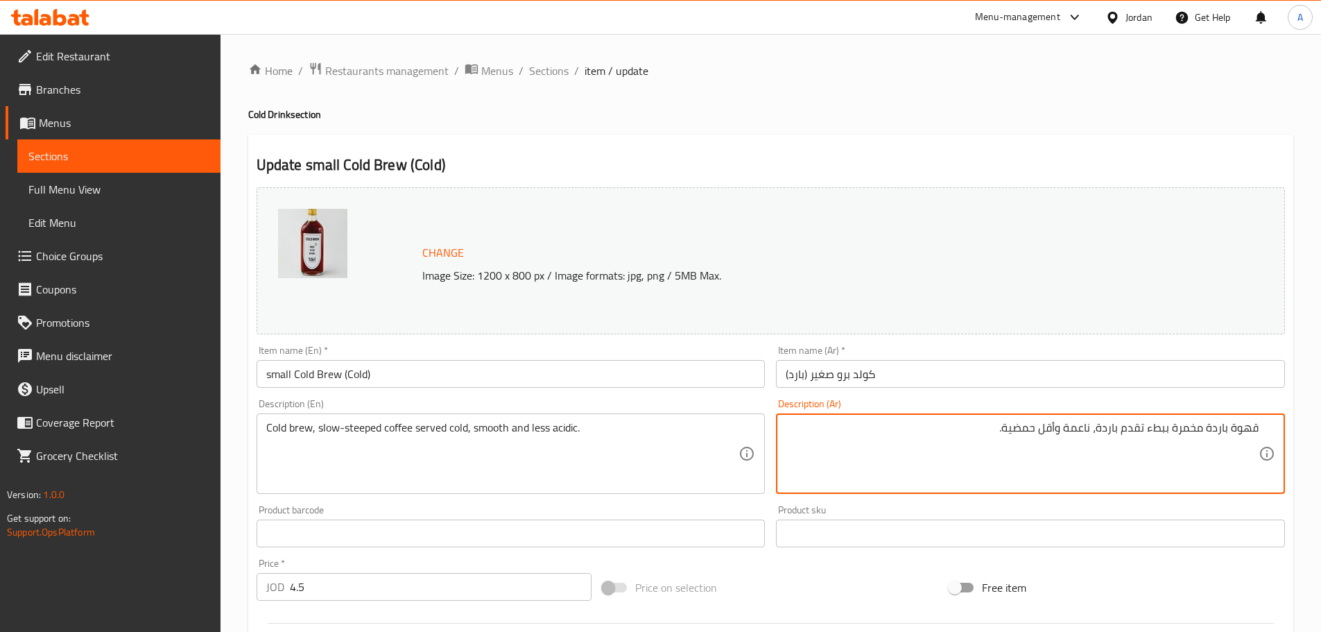
drag, startPoint x: 1206, startPoint y: 426, endPoint x: 1272, endPoint y: 428, distance: 66.6
drag, startPoint x: 1170, startPoint y: 429, endPoint x: 1287, endPoint y: 429, distance: 117.2
click at [1287, 429] on div "Description (Ar) قهوة باردة مخمرة ببطء تقدم باردة، ناعمة وأقل حمضية. Descriptio…" at bounding box center [1030, 446] width 520 height 106
paste textarea "ولد برو"
click at [1210, 430] on textarea "قهوة باردة مخمرة ببطء تقدم باردة، ناعمة وأقل حمضية." at bounding box center [1021, 454] width 473 height 66
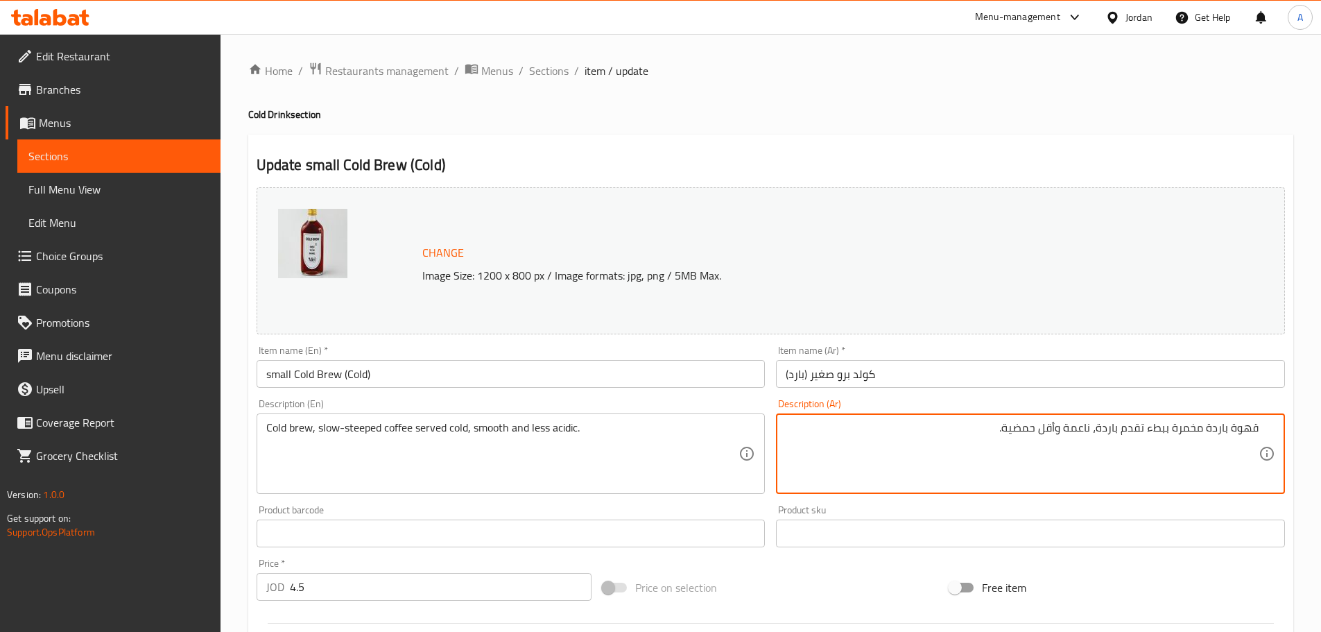
drag, startPoint x: 1204, startPoint y: 428, endPoint x: 1299, endPoint y: 428, distance: 95.0
click at [1299, 428] on div "Home / Restaurants management / Menus / Sections / item / update Cold Drink sec…" at bounding box center [770, 517] width 1100 height 966
paste textarea "ولد برو"
drag, startPoint x: 1257, startPoint y: 431, endPoint x: 1155, endPoint y: 428, distance: 102.0
click at [1155, 428] on textarea "كولد برو مخمرة ببطء تقدم باردة، ناعمة وأقل حمضية." at bounding box center [1021, 454] width 473 height 66
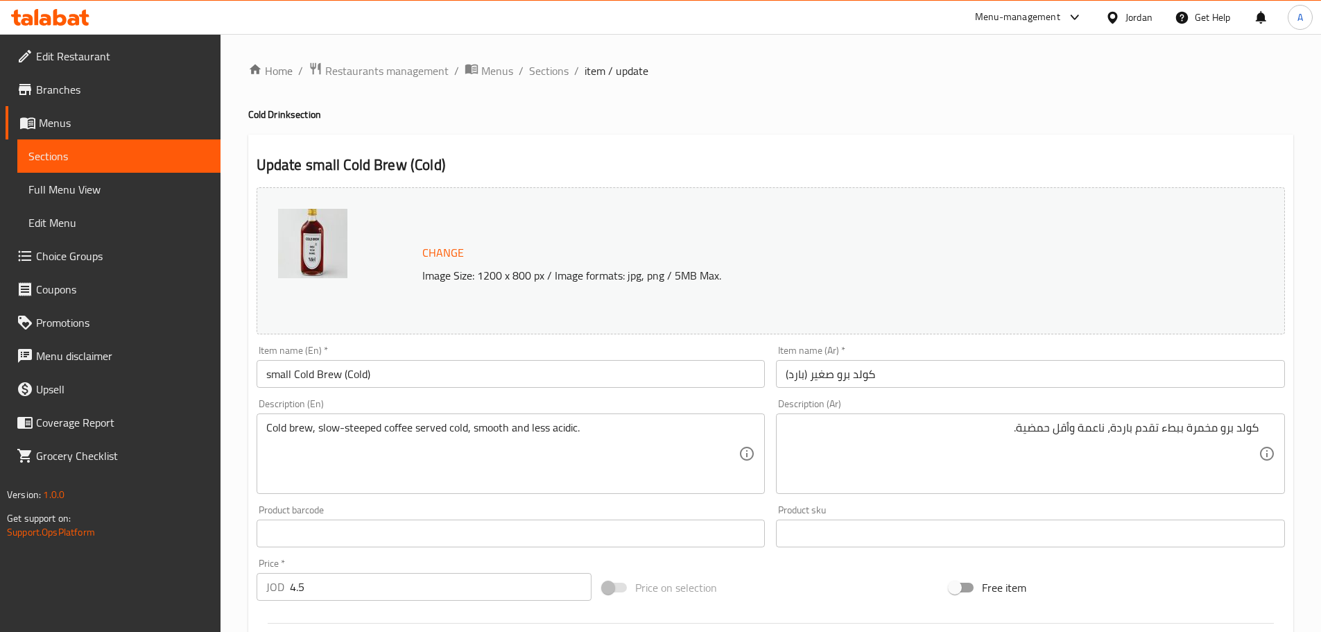
click at [1199, 417] on div "كولد برو مخمرة ببطء تقدم باردة، ناعمة وأقل حمضية. Description (Ar)" at bounding box center [1030, 453] width 509 height 80
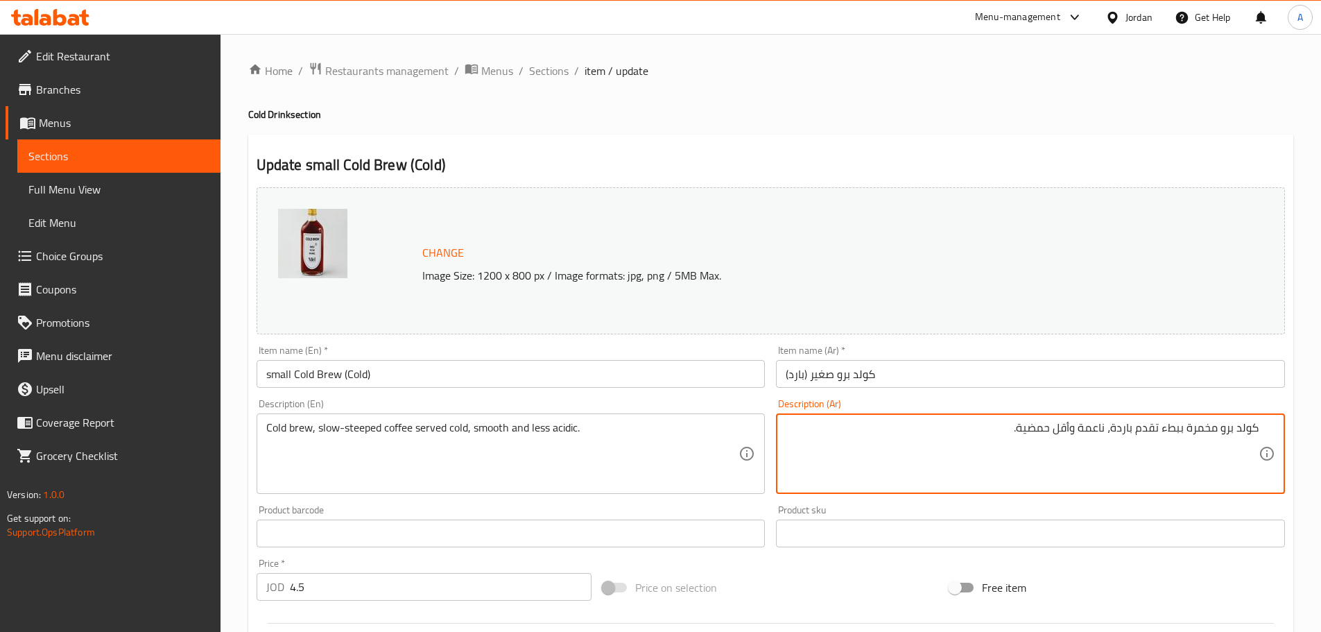
click at [1205, 421] on textarea "كولد برو مخمرة ببطء تقدم باردة، ناعمة وأقل حمضية." at bounding box center [1021, 454] width 473 height 66
click at [1217, 430] on textarea "كولد برو مخمرة ببطء تقدم باردة، ناعمة وأقل حمضية." at bounding box center [1021, 454] width 473 height 66
drag, startPoint x: 1216, startPoint y: 428, endPoint x: 1077, endPoint y: 424, distance: 138.7
click at [1077, 424] on textarea "كولد برو، قهوة مخمرة ببطء تقدم باردة، ناعمة وأقل حمضية." at bounding box center [1021, 454] width 473 height 66
click at [1030, 448] on textarea "كولد برو، قهوة مخمرة ببطء تقدم باردة، ناعمة وأقل حمضية." at bounding box center [1021, 454] width 473 height 66
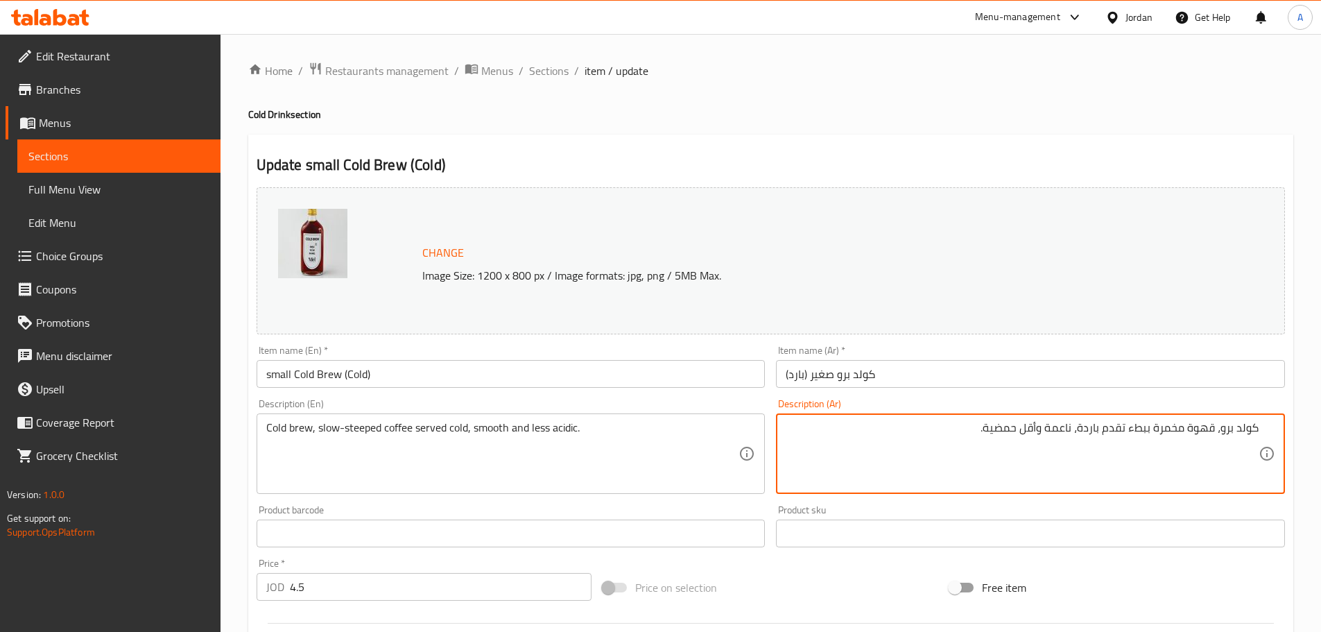
click at [1057, 429] on textarea "كولد برو، قهوة مخمرة ببطء تقدم باردة، ناعمة وأقل حمضية." at bounding box center [1021, 454] width 473 height 66
click at [1033, 455] on textarea "كولد برو، قهوة مخمرة ببطء تقدم باردة، ناعمة وأقل حمضية." at bounding box center [1021, 454] width 473 height 66
click at [992, 429] on textarea "كولد برو، قهوة مخمرة ببطء تقدم باردة، ناعمة وأقل حمضية." at bounding box center [1021, 454] width 473 height 66
click at [992, 430] on textarea "كولد برو، قهوة مخمرة ببطء تقدم باردة، ناعمة وأقل حمضية." at bounding box center [1021, 454] width 473 height 66
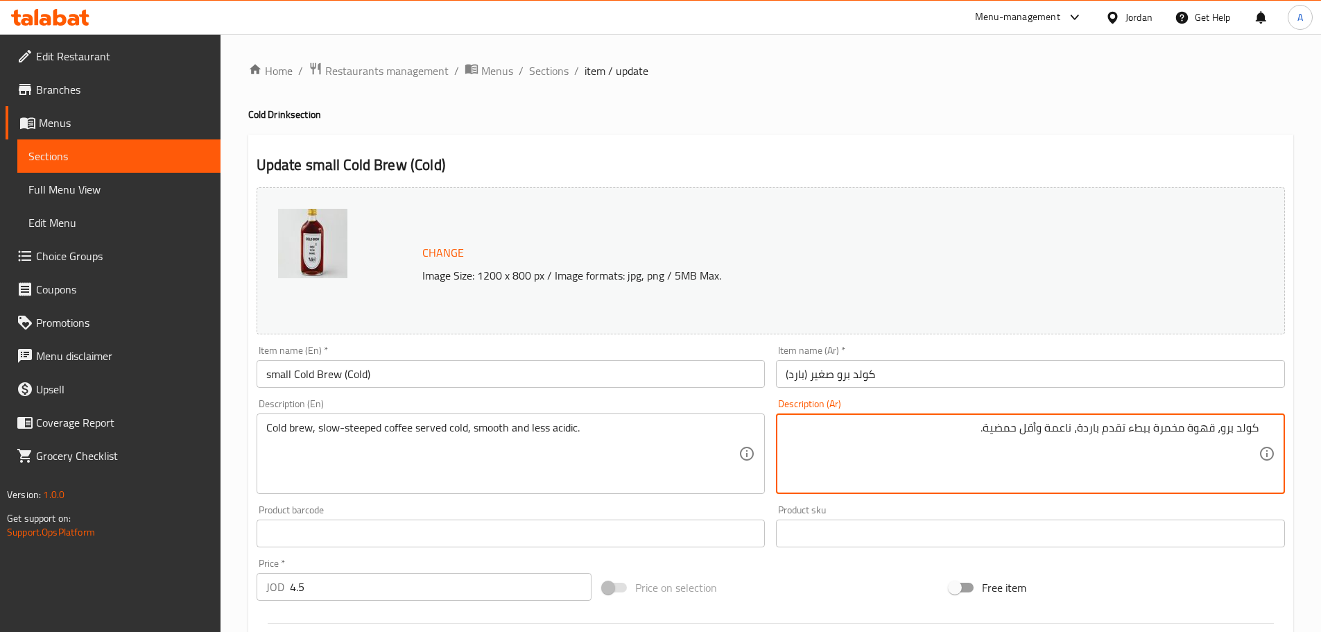
type textarea "كولد برو، قهوة مخمرة ببطء تقدم باردة، ناعمة وأقل حمضية."
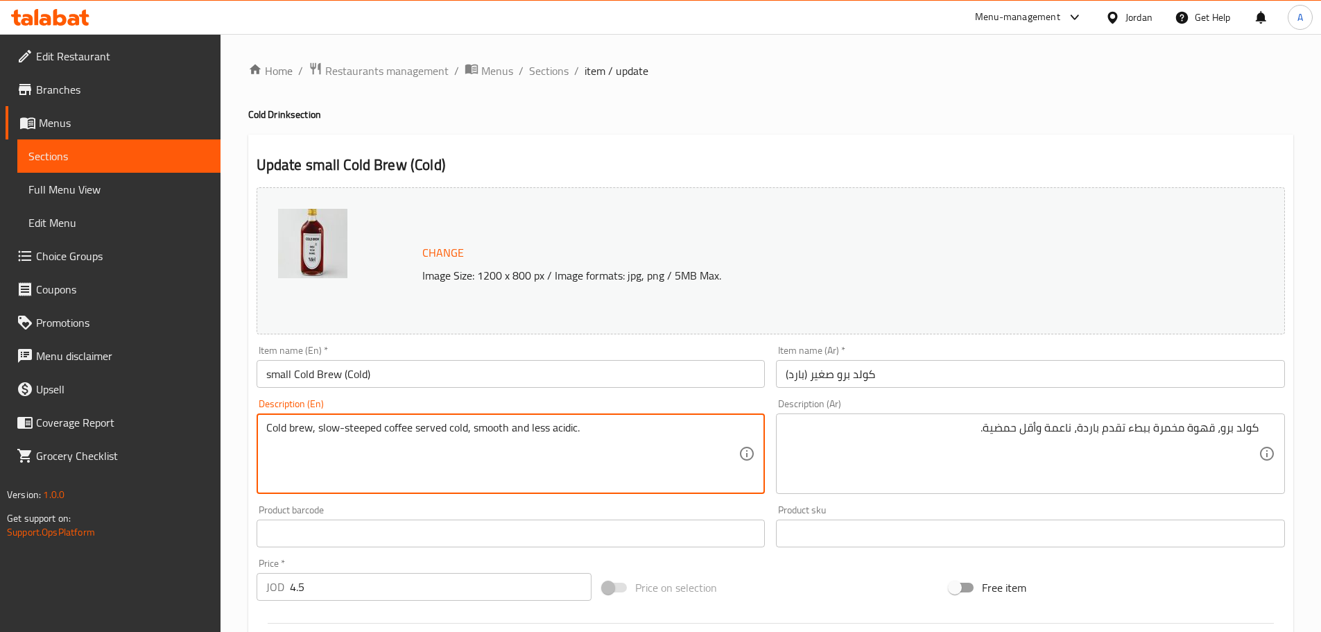
drag, startPoint x: 532, startPoint y: 431, endPoint x: 643, endPoint y: 430, distance: 111.6
click at [643, 430] on textarea "Cold brew, slow-steeped coffee served cold, smooth and less acidic." at bounding box center [502, 454] width 473 height 66
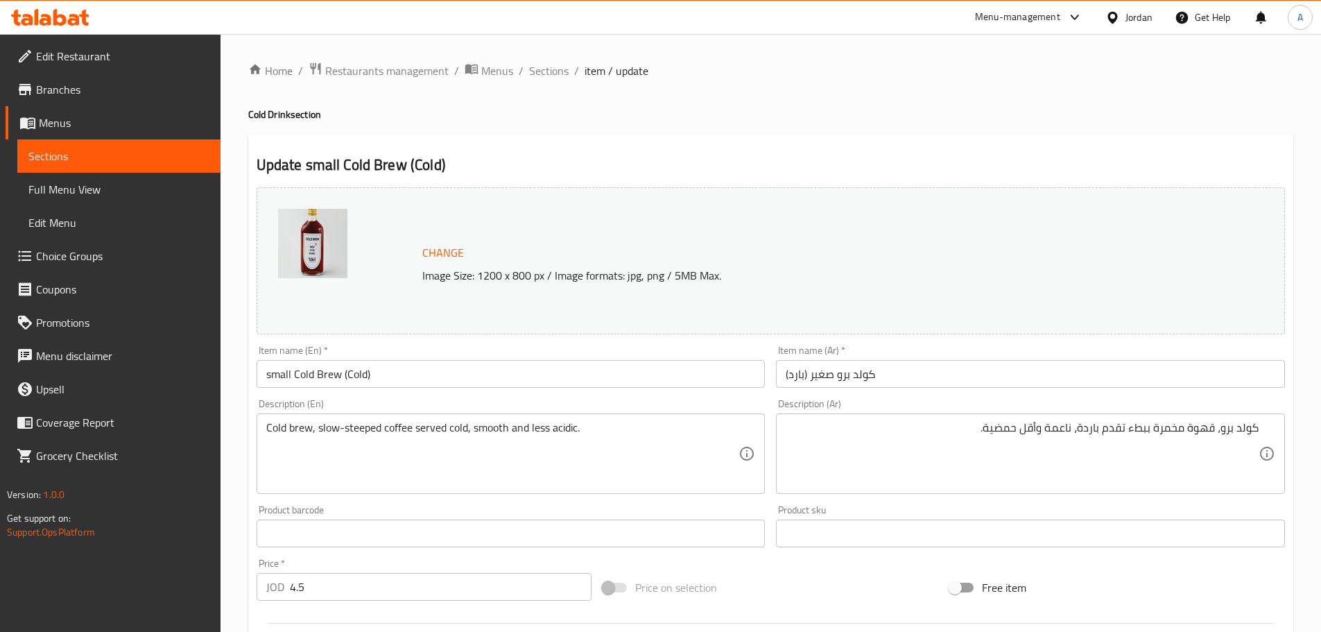
drag, startPoint x: 1258, startPoint y: 431, endPoint x: 1217, endPoint y: 431, distance: 40.9
click at [1217, 431] on div "كولد برو، قهوة مخمرة ببطء تقدم باردة، ناعمة وأقل حمضية. Description (Ar)" at bounding box center [1030, 453] width 509 height 80
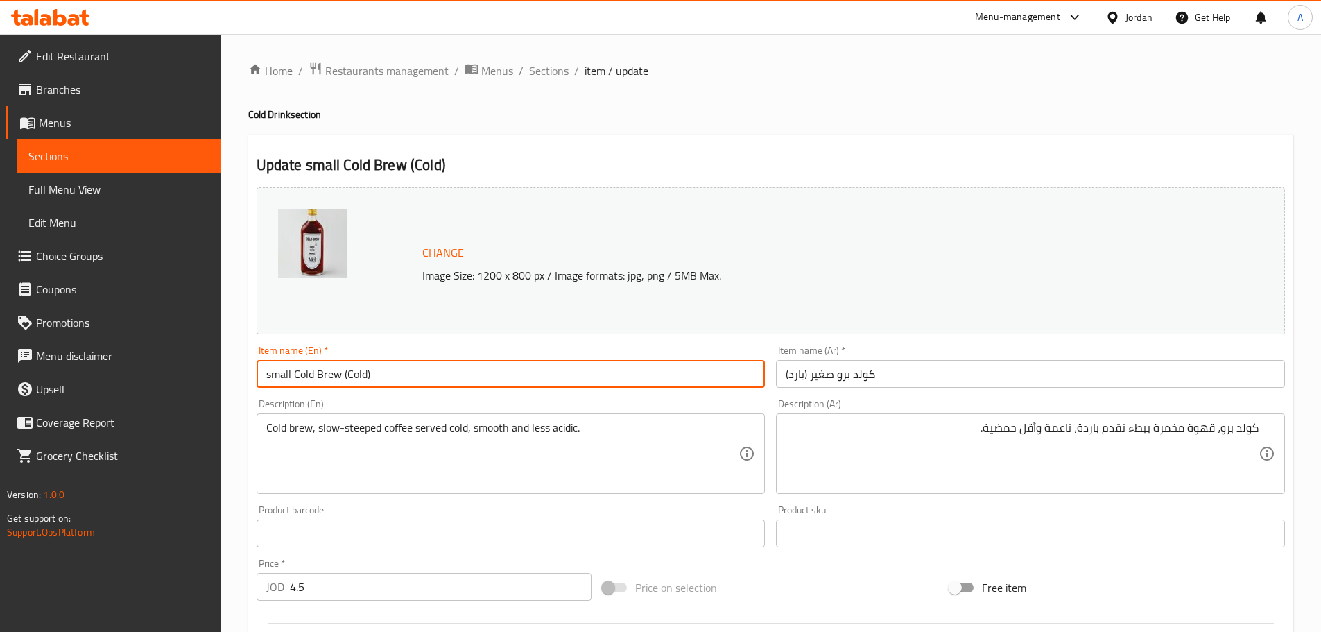
click at [543, 374] on input "small Cold Brew (Cold)" at bounding box center [511, 374] width 509 height 28
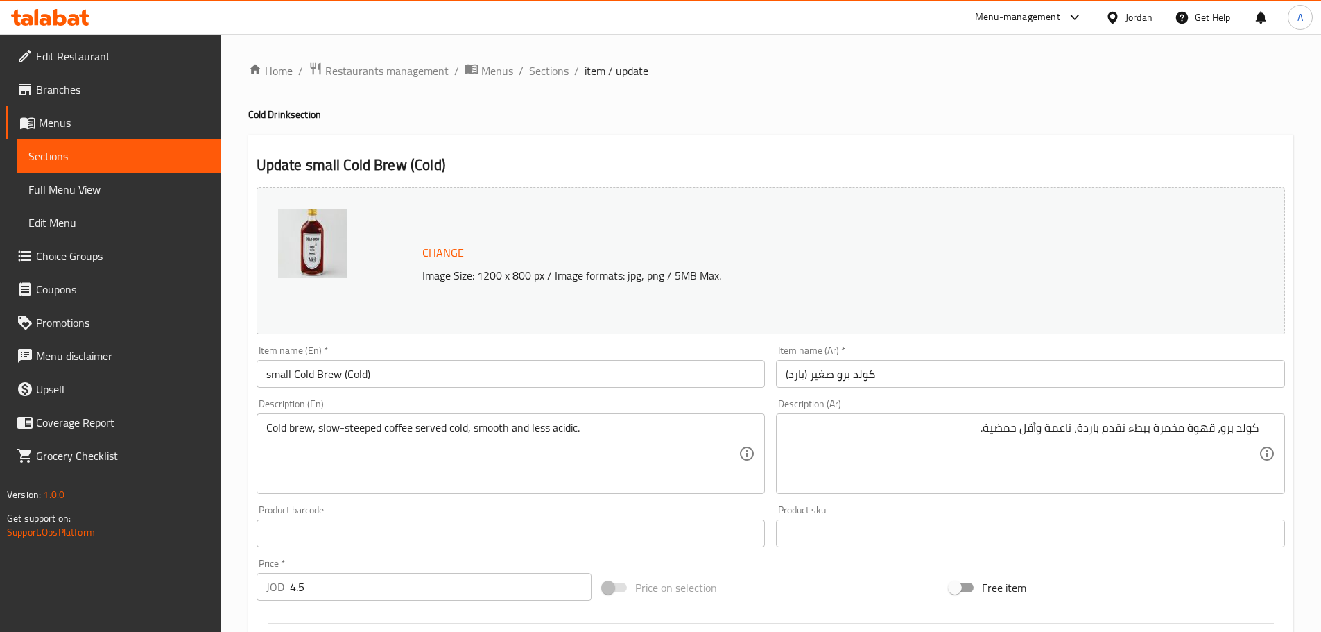
click at [904, 376] on input "كولد برو صغير (بارد)" at bounding box center [1030, 374] width 509 height 28
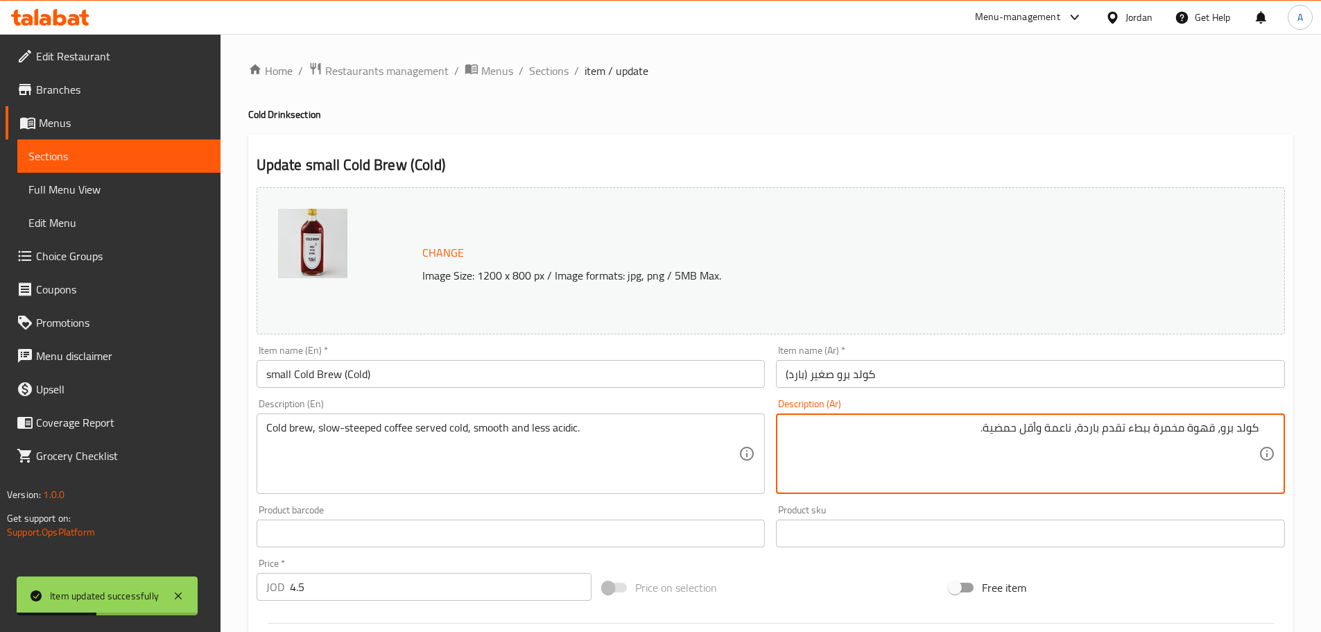
drag, startPoint x: 1258, startPoint y: 426, endPoint x: 919, endPoint y: 383, distance: 341.6
click at [919, 383] on input "كولد برو صغير (بارد)" at bounding box center [1030, 374] width 509 height 28
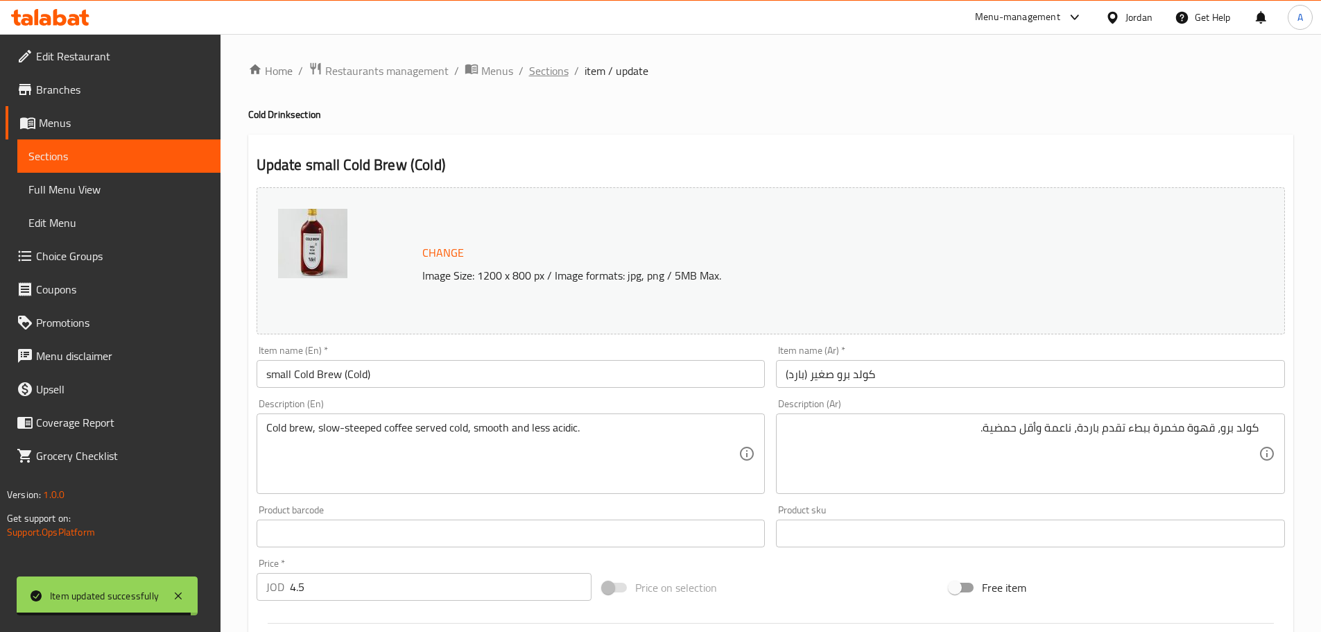
drag, startPoint x: 533, startPoint y: 73, endPoint x: 458, endPoint y: 9, distance: 98.9
click at [533, 71] on span "Sections" at bounding box center [549, 70] width 40 height 17
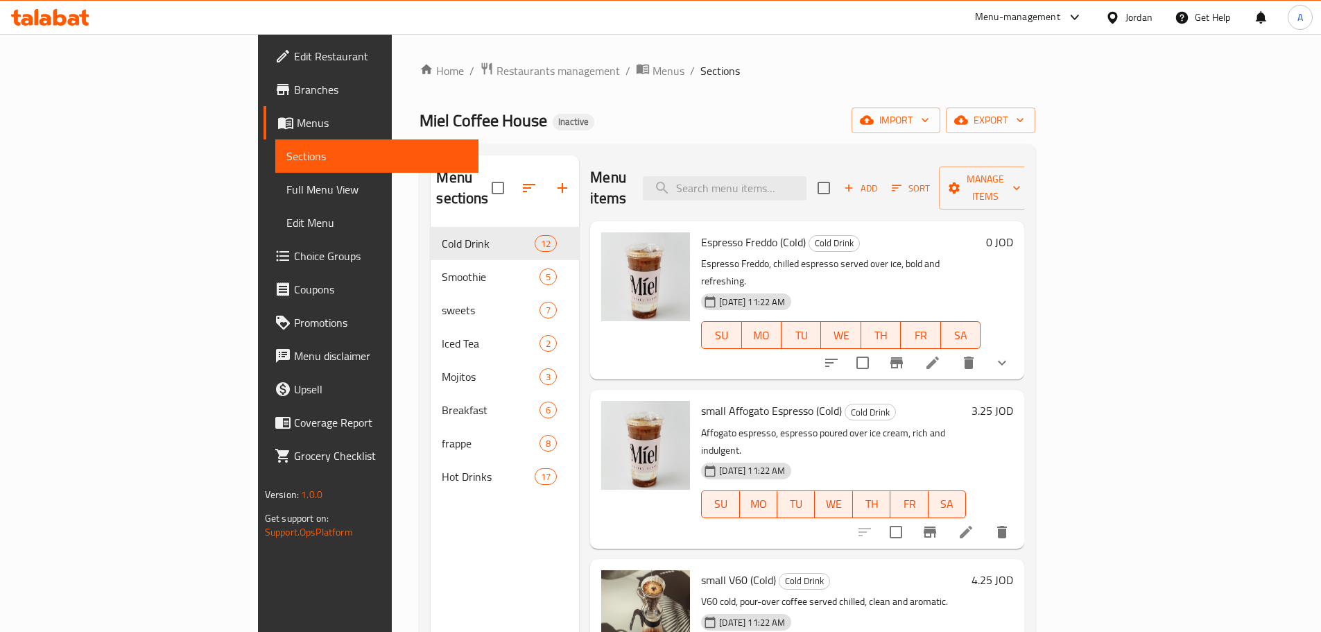
click at [1035, 99] on div "Home / Restaurants management / Menus / Sections Miel Coffee House Inactive imp…" at bounding box center [727, 430] width 616 height 736
click at [1024, 118] on span "export" at bounding box center [990, 120] width 67 height 17
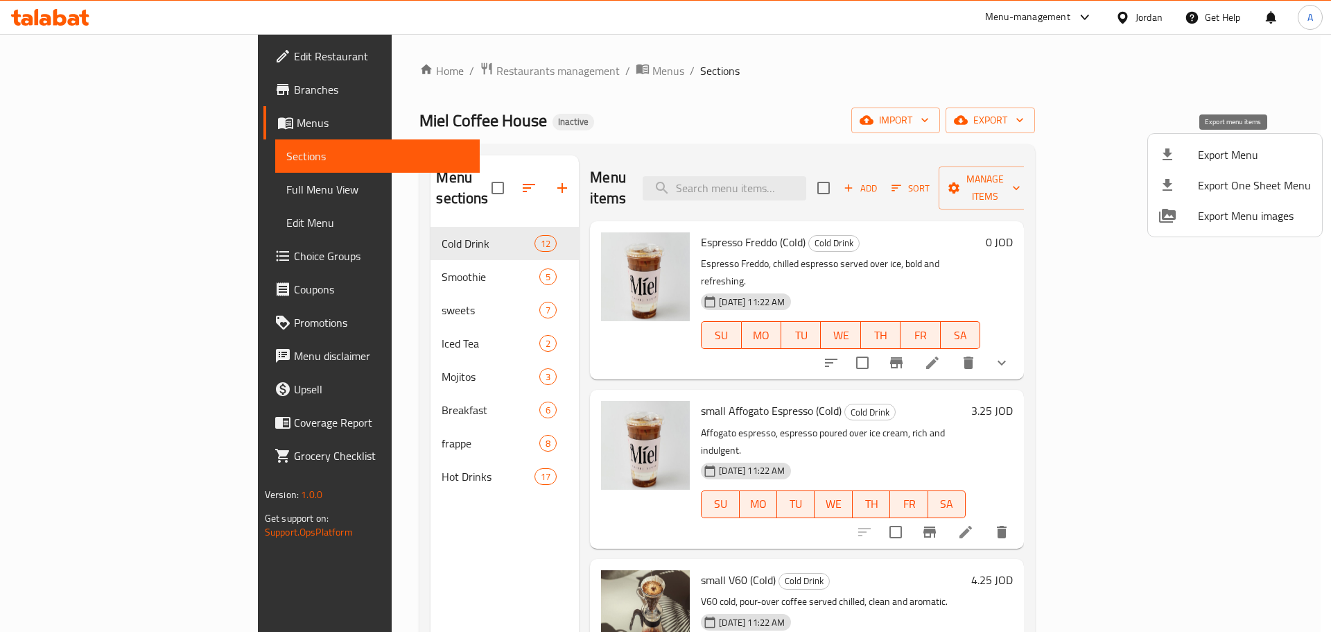
click at [1213, 154] on span "Export Menu" at bounding box center [1254, 154] width 113 height 17
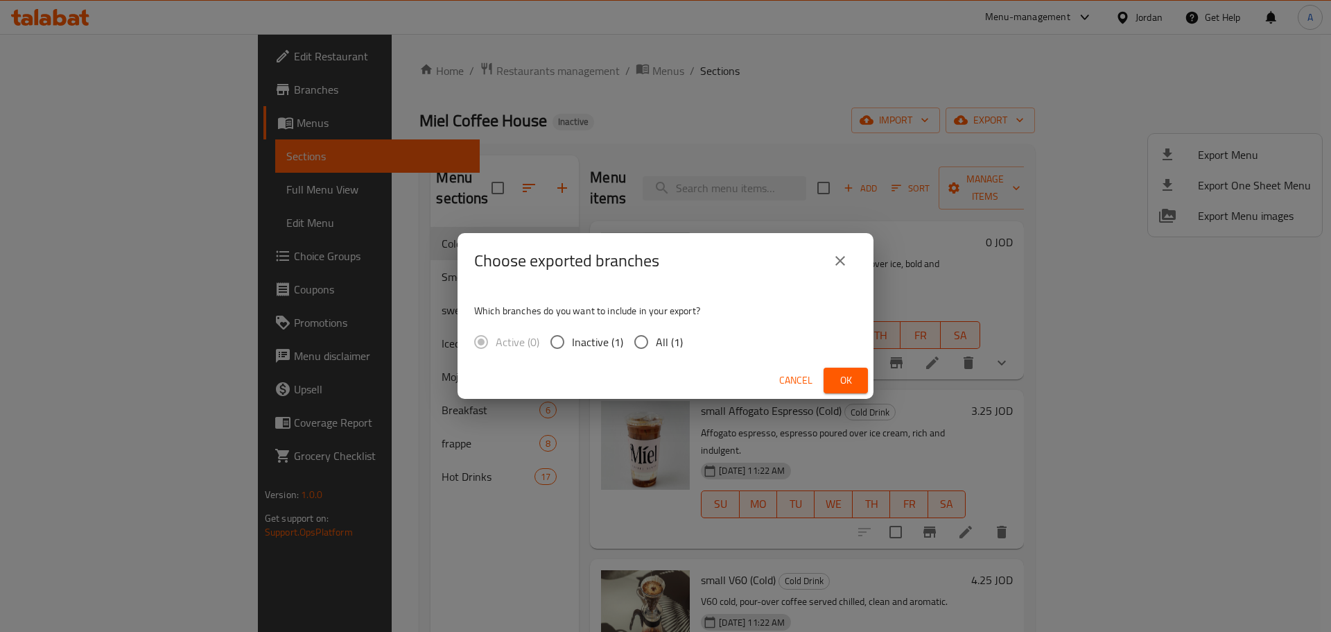
click at [668, 344] on span "All (1)" at bounding box center [669, 341] width 27 height 17
click at [656, 344] on input "All (1)" at bounding box center [641, 341] width 29 height 29
radio input "true"
click at [849, 376] on span "Ok" at bounding box center [846, 380] width 22 height 17
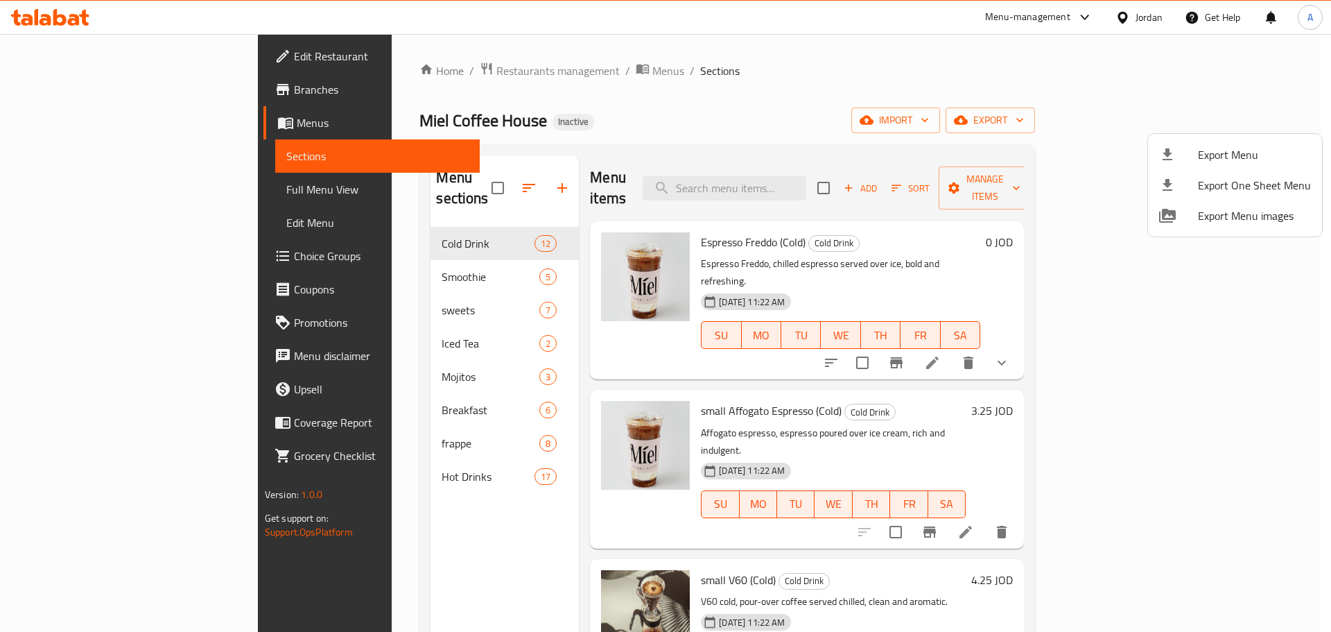
click at [706, 121] on div at bounding box center [665, 316] width 1331 height 632
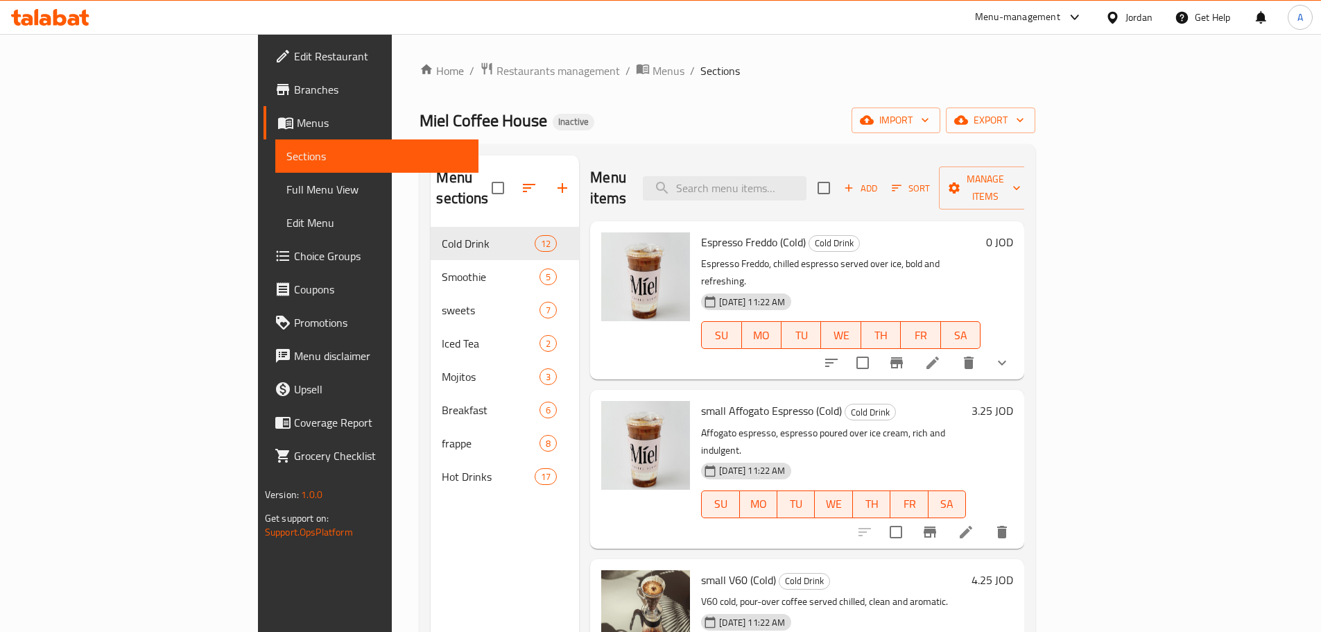
drag, startPoint x: 128, startPoint y: 186, endPoint x: 337, endPoint y: 16, distance: 270.0
click at [286, 186] on span "Full Menu View" at bounding box center [376, 189] width 181 height 17
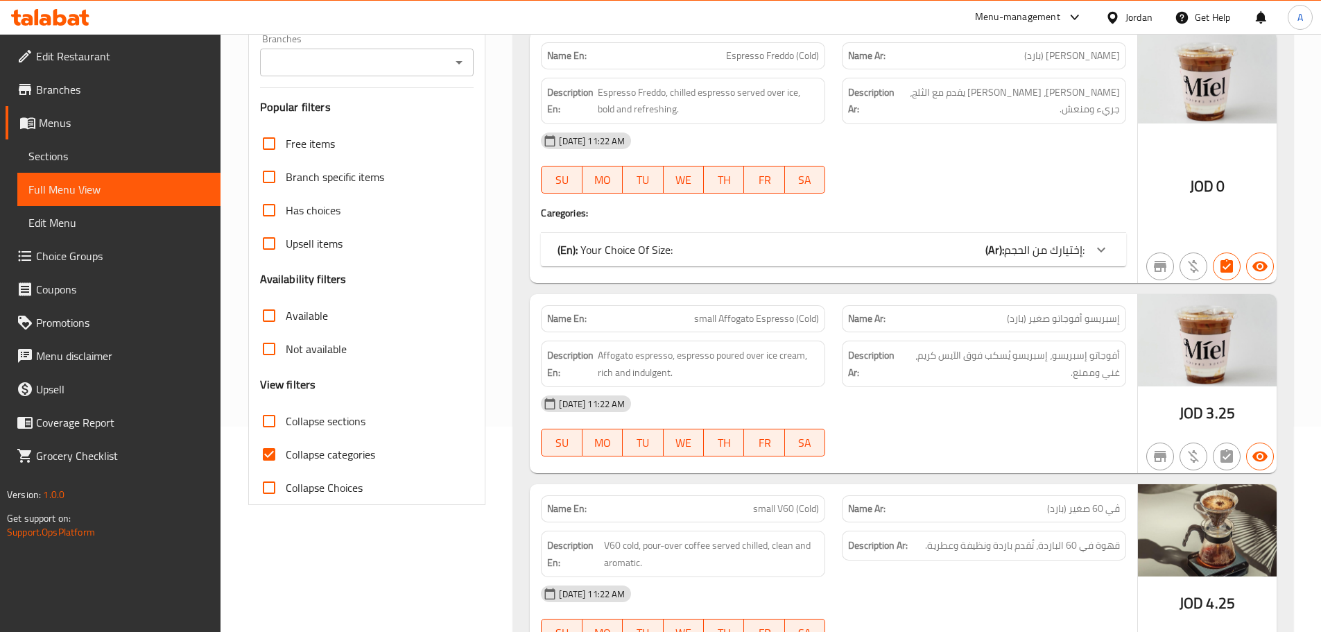
scroll to position [208, 0]
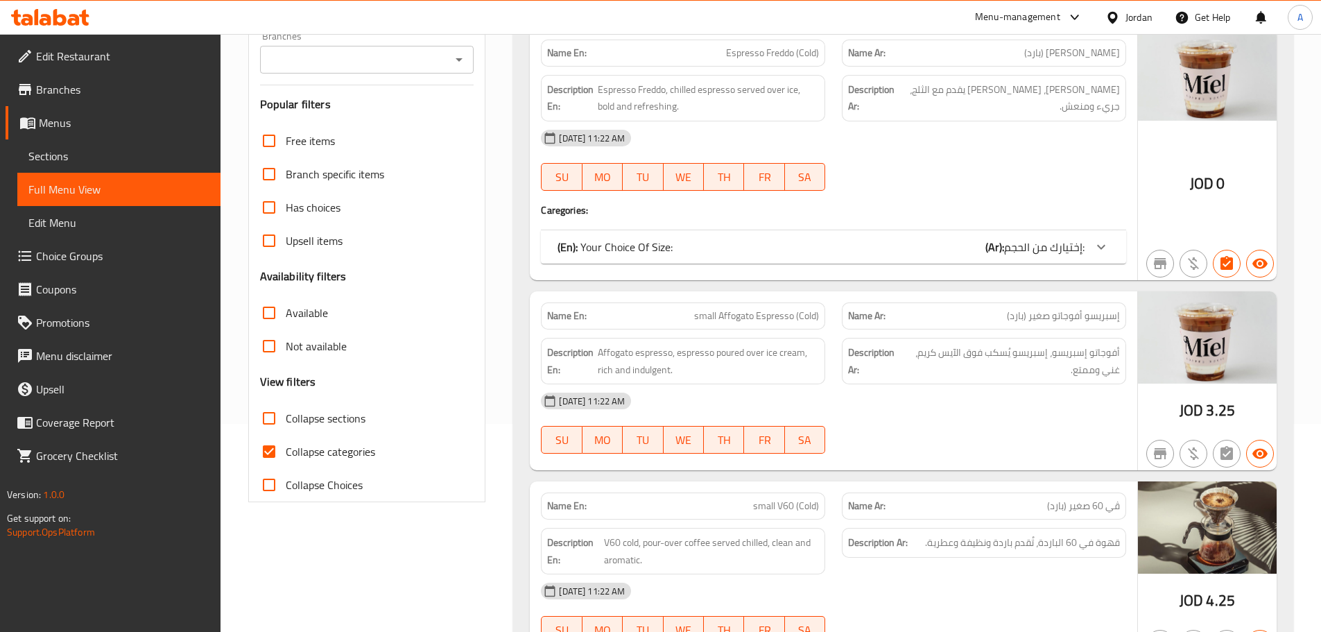
click at [264, 444] on input "Collapse categories" at bounding box center [268, 451] width 33 height 33
checkbox input "false"
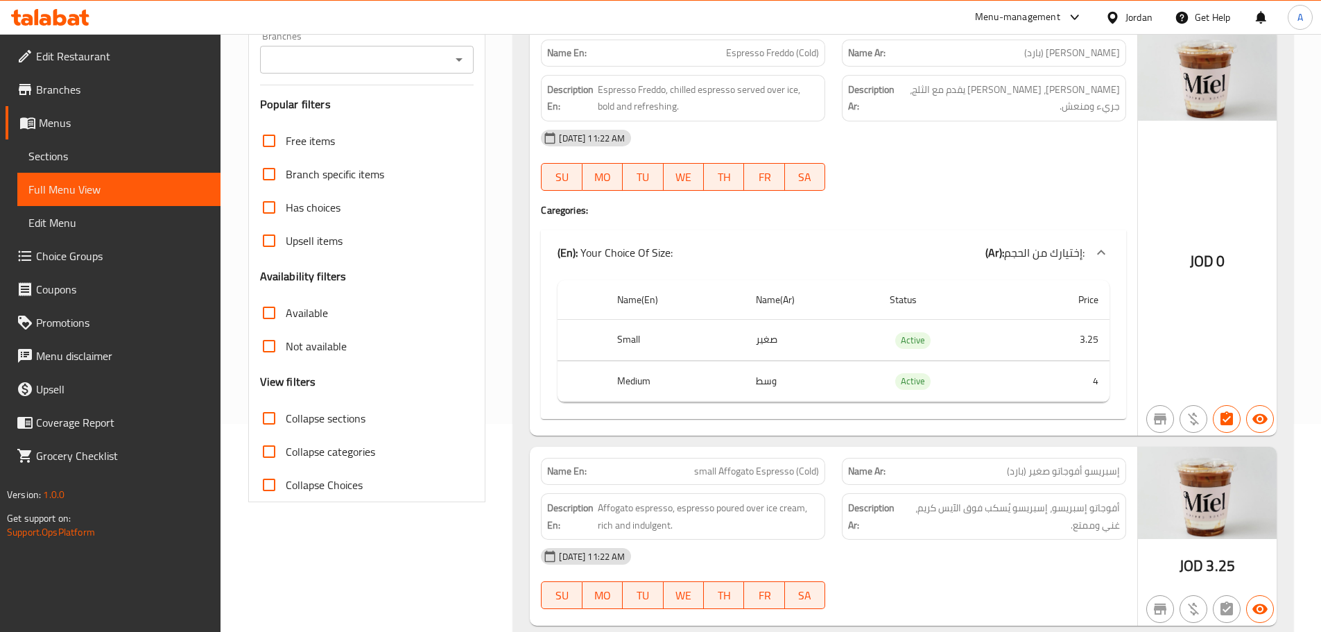
scroll to position [0, 0]
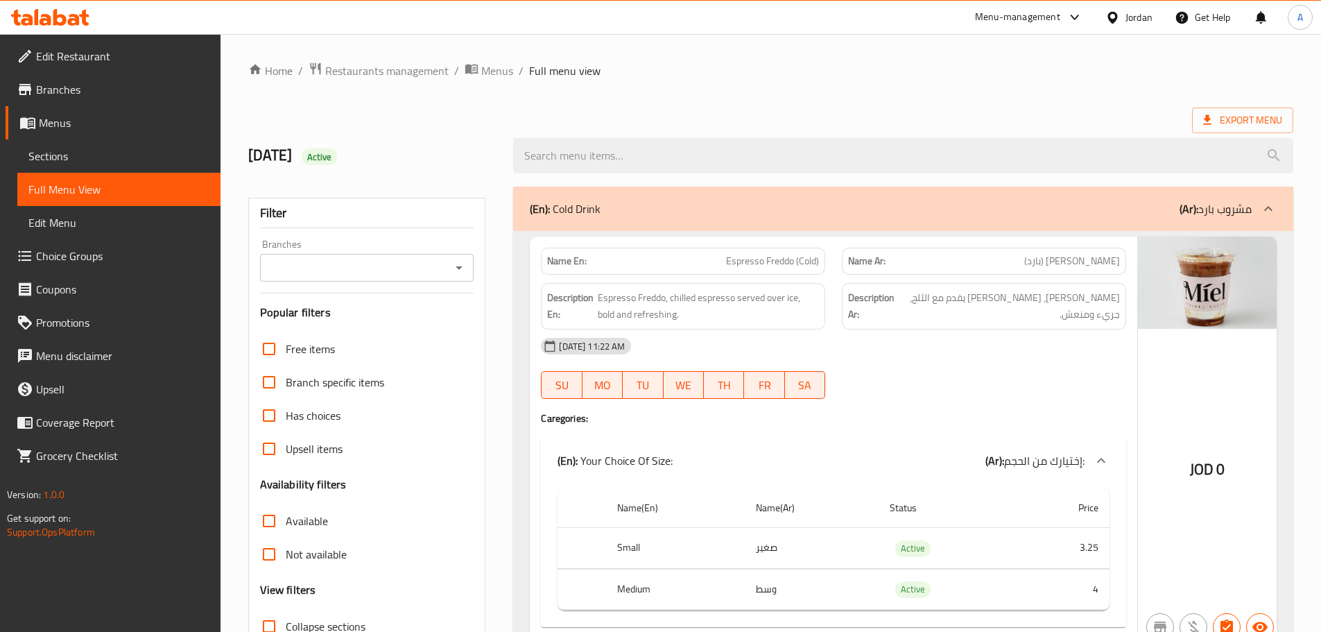
click at [128, 147] on link "Sections" at bounding box center [118, 155] width 203 height 33
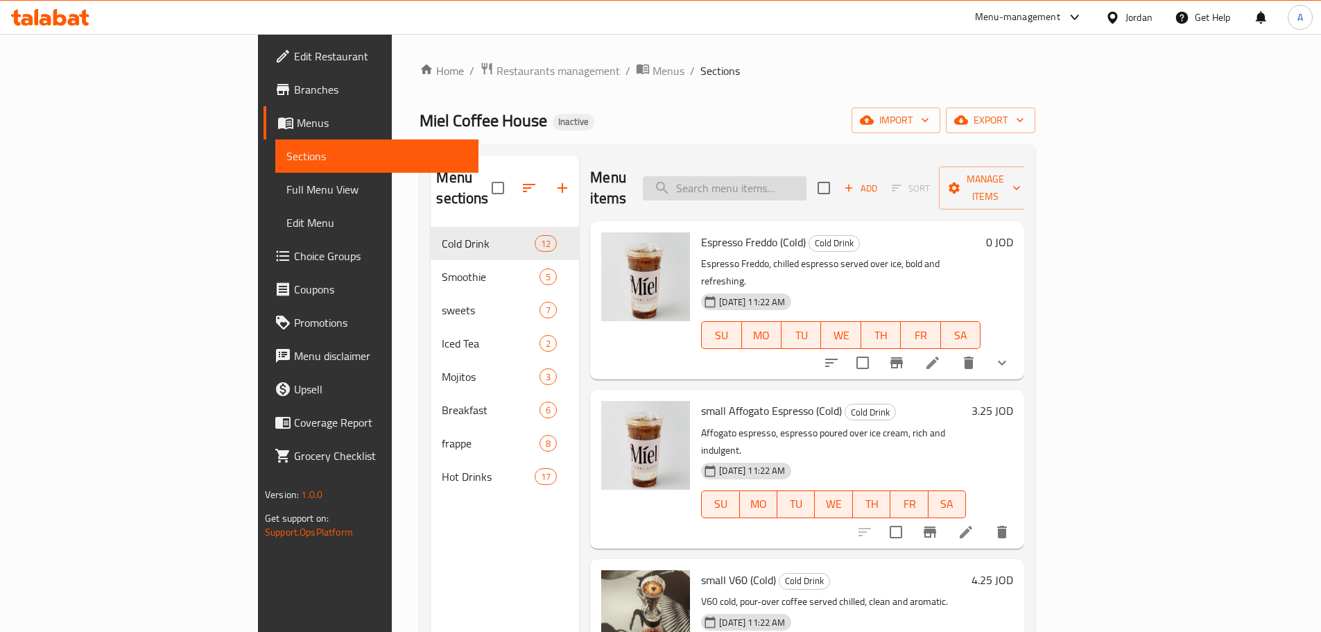
click at [790, 176] on input "search" at bounding box center [725, 188] width 164 height 24
paste input "Single Espresso - Hot (small)"
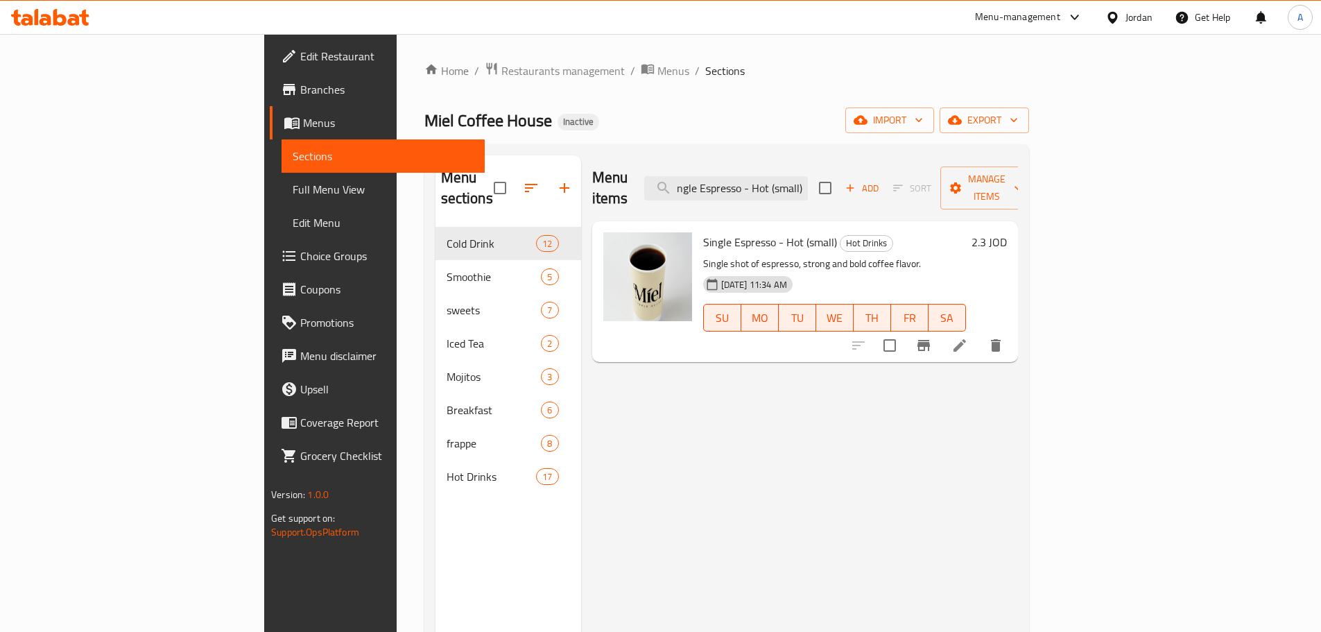
type input "Single Espresso - Hot (small)"
click at [968, 337] on icon at bounding box center [959, 345] width 17 height 17
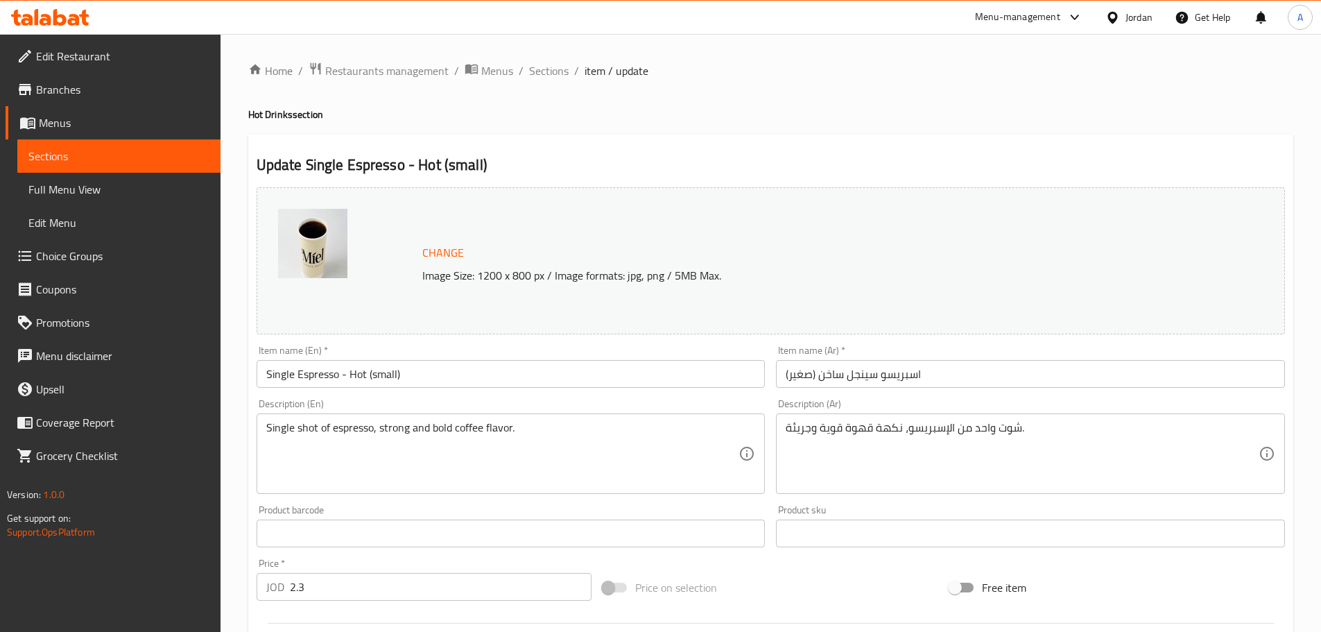
click at [865, 367] on input "اسبريسو سينجل ساخن (صغير)" at bounding box center [1030, 374] width 509 height 28
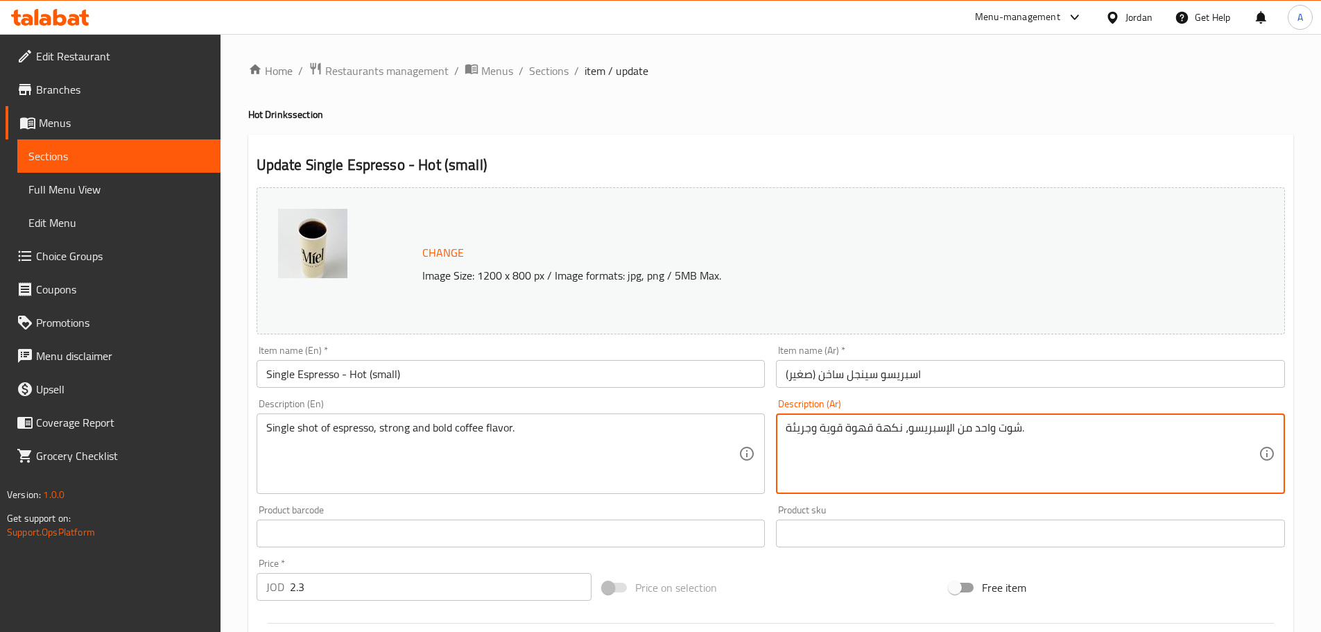
click at [976, 432] on textarea "شوت واحد من الإسبريسو، نكهة قهوة قوية وجريئة." at bounding box center [1021, 454] width 473 height 66
paste textarea "سينجل"
type textarea "شوت سينجل من الإسبريسو، نكهة قهوة قوية وجريئة."
click at [984, 376] on input "اسبريسو سينجل ساخن (صغير)" at bounding box center [1030, 374] width 509 height 28
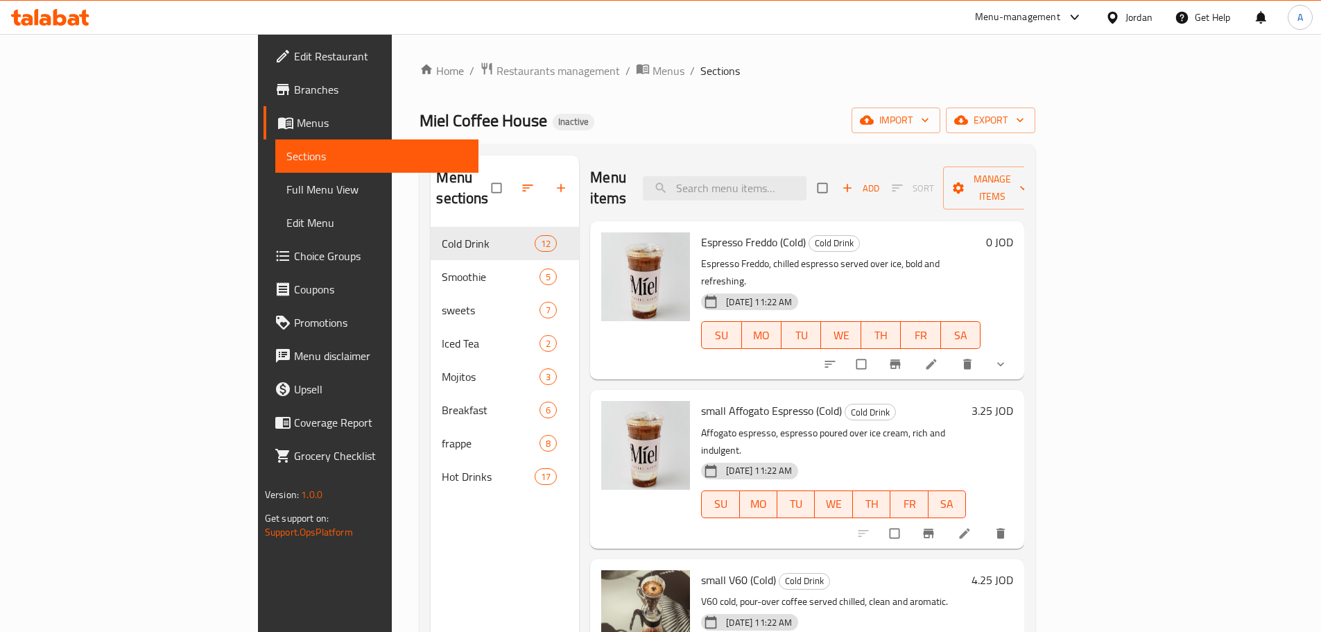
click at [286, 182] on span "Full Menu View" at bounding box center [376, 189] width 181 height 17
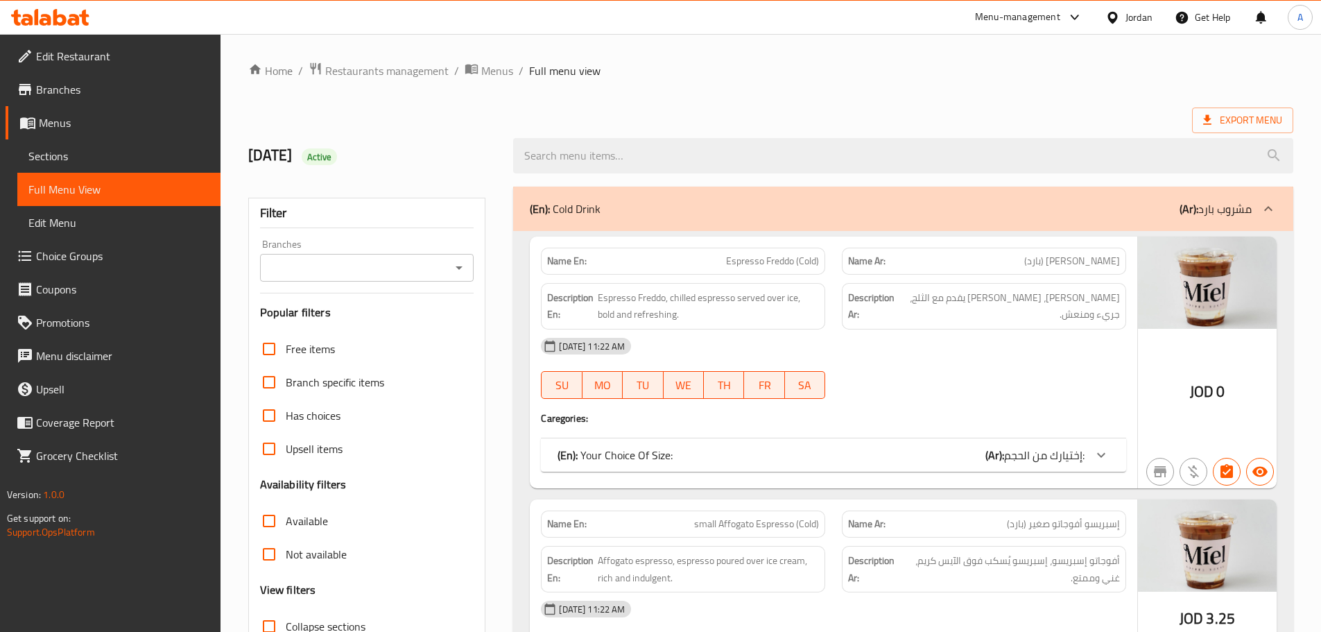
click at [782, 275] on div "Description En: Espresso Freddo, chilled espresso served over ice, bold and ref…" at bounding box center [682, 306] width 301 height 63
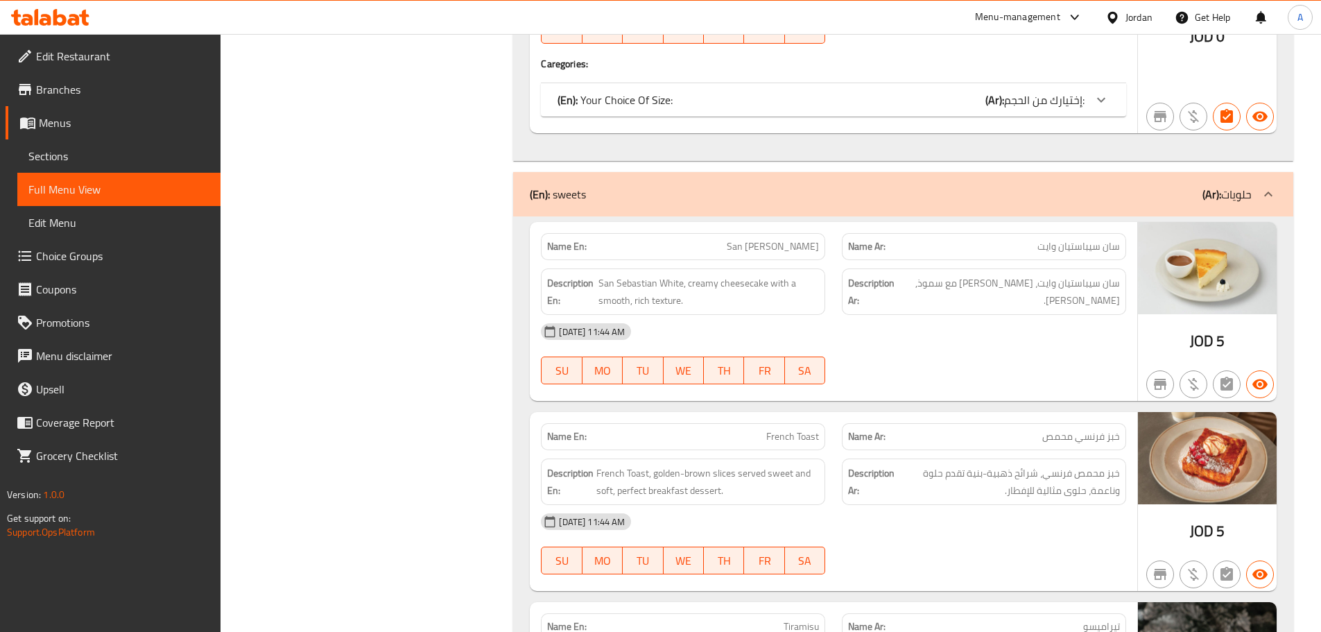
scroll to position [5491, 0]
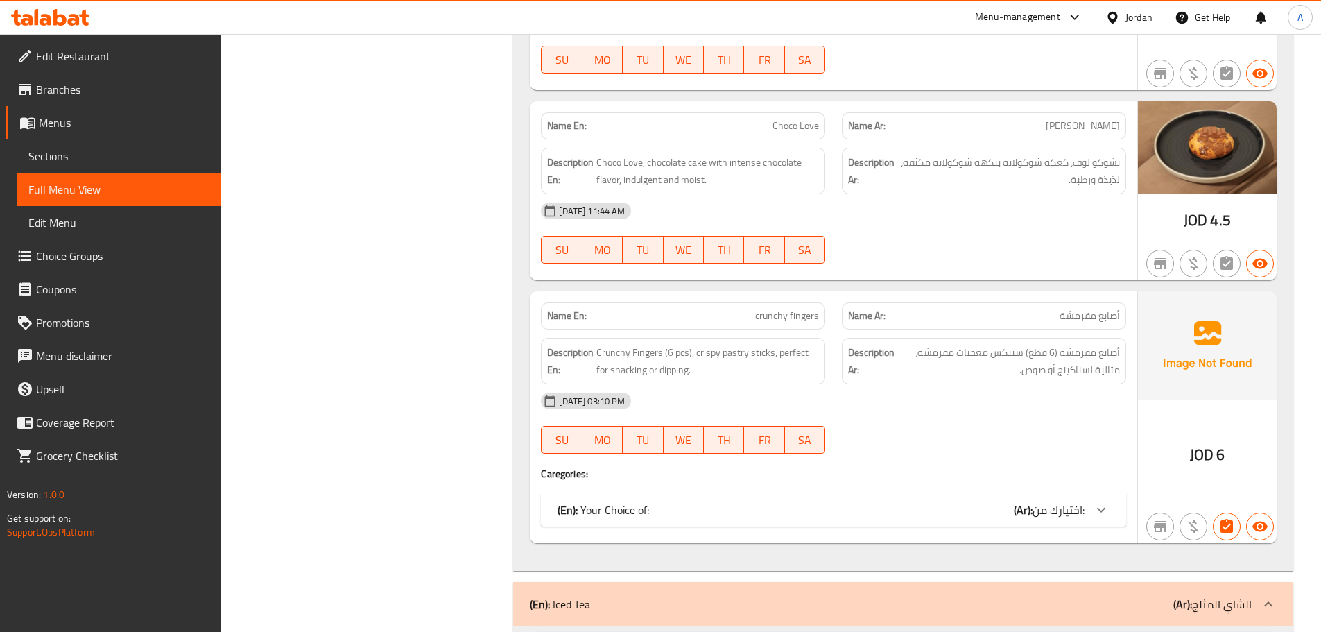
click at [686, 508] on div "(En): Your Choice of: (Ar): اختيارك من:" at bounding box center [820, 509] width 527 height 17
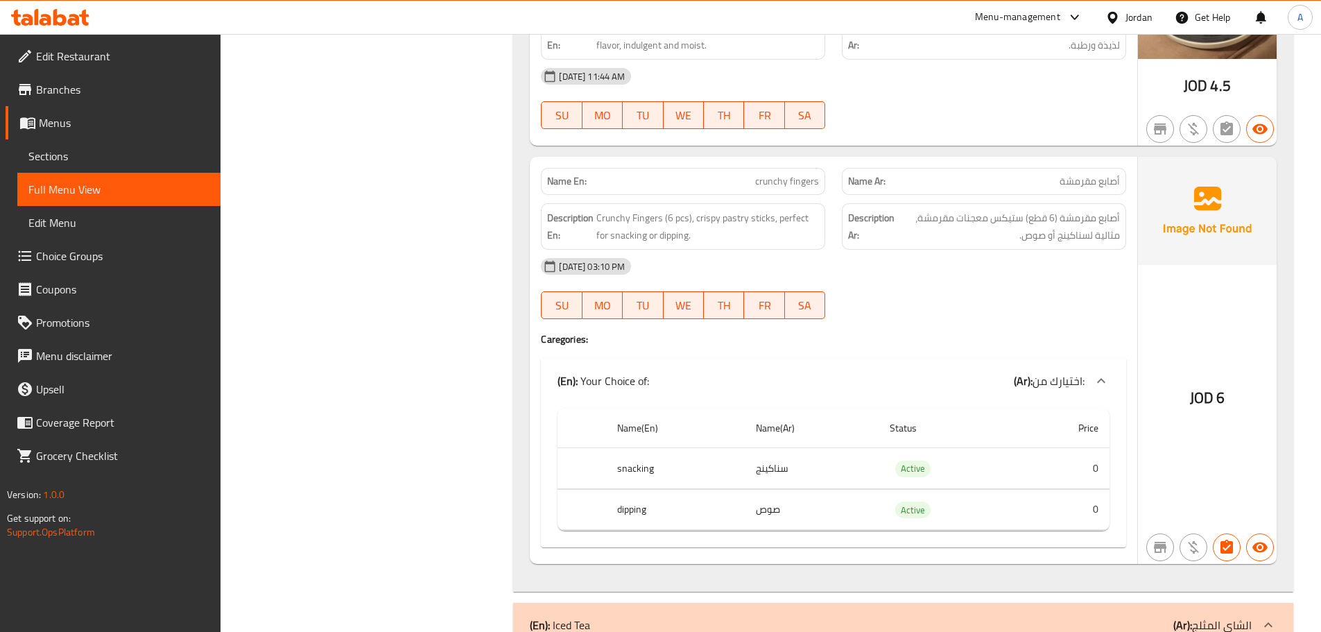
scroll to position [5630, 0]
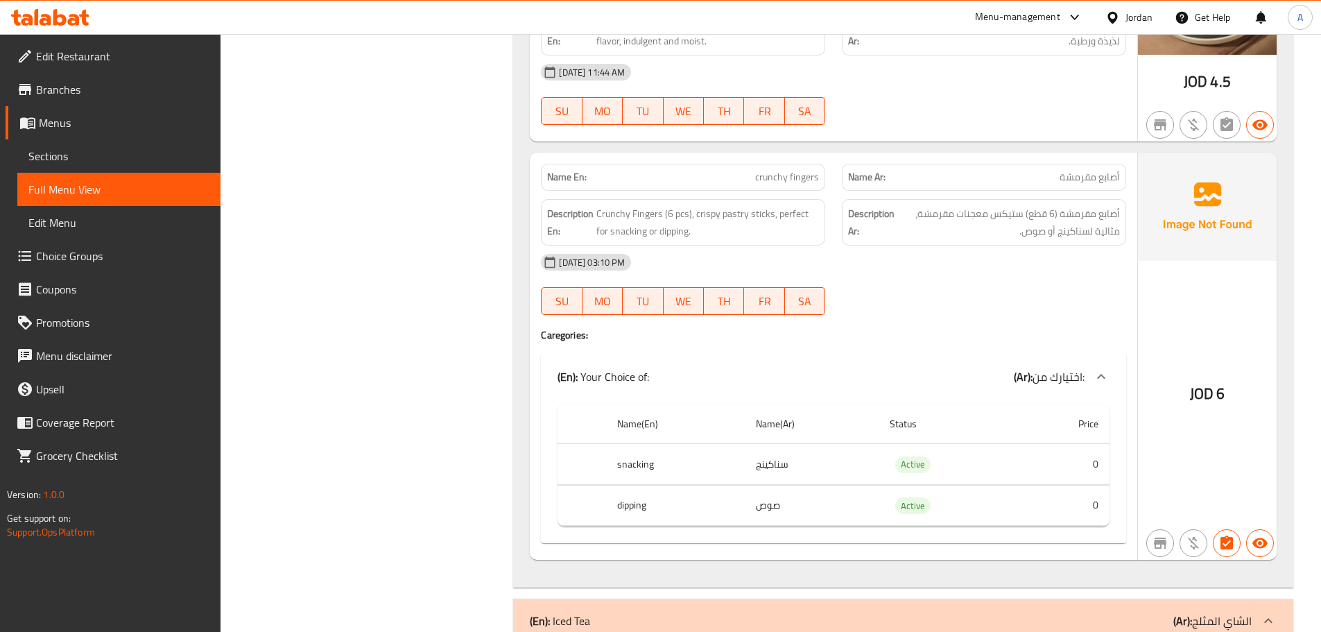
click at [788, 177] on span "crunchy fingers" at bounding box center [787, 177] width 64 height 15
copy span "crunchy fingers"
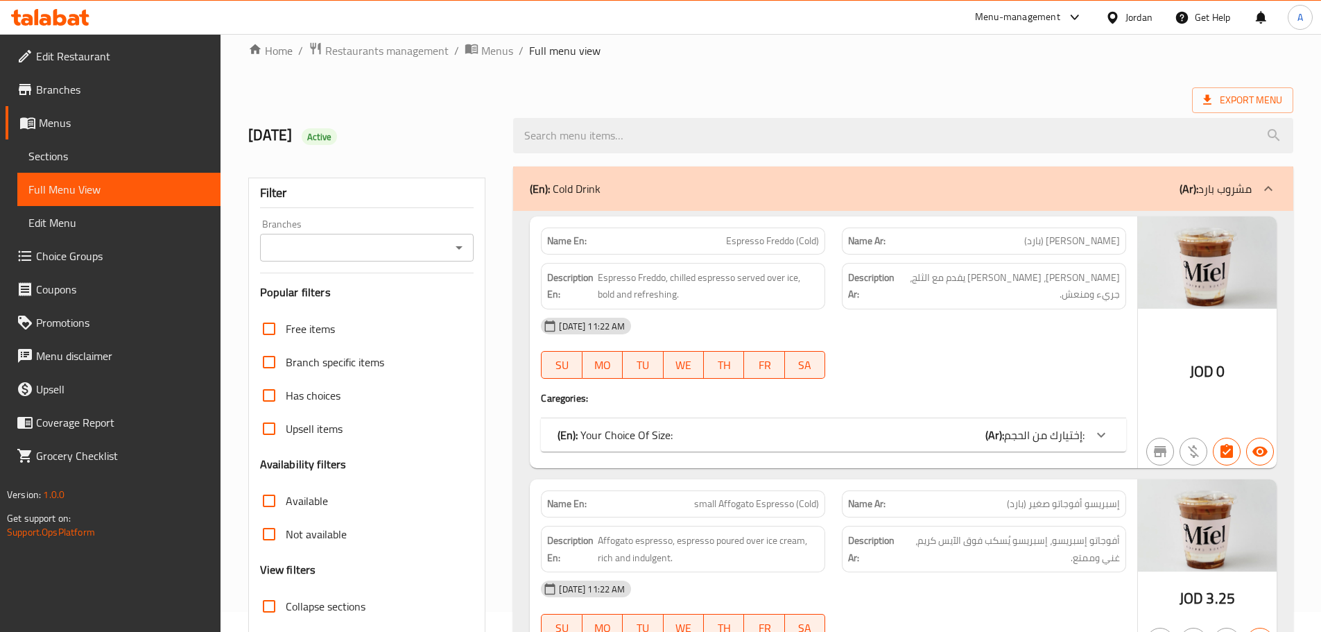
scroll to position [139, 0]
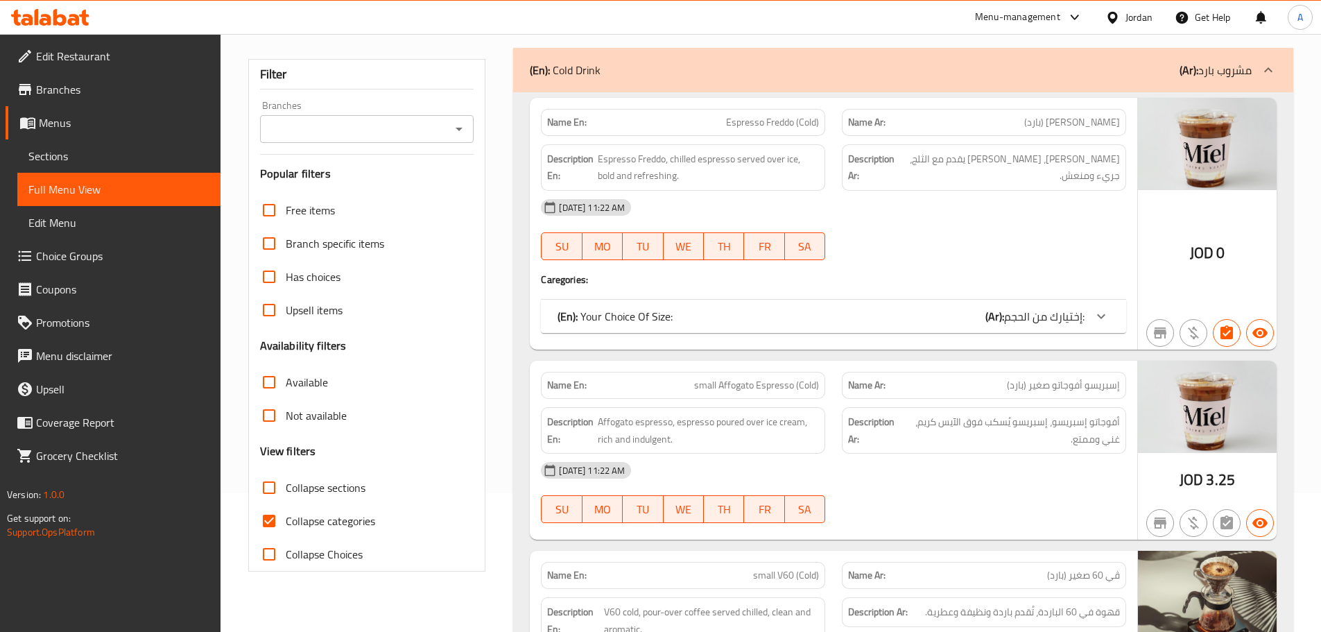
drag, startPoint x: 275, startPoint y: 485, endPoint x: 514, endPoint y: 244, distance: 339.2
click at [274, 485] on input "Collapse sections" at bounding box center [268, 487] width 33 height 33
checkbox input "true"
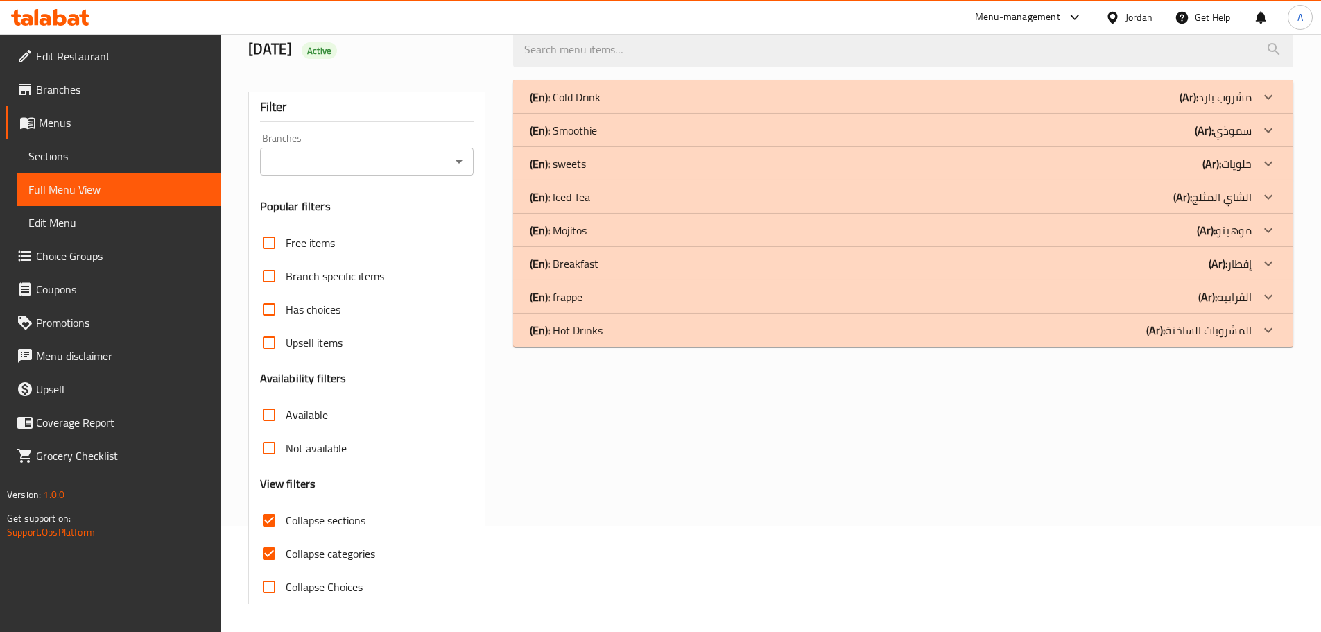
scroll to position [106, 0]
click at [619, 269] on div "(En): Breakfast (Ar): إفطار" at bounding box center [891, 263] width 722 height 17
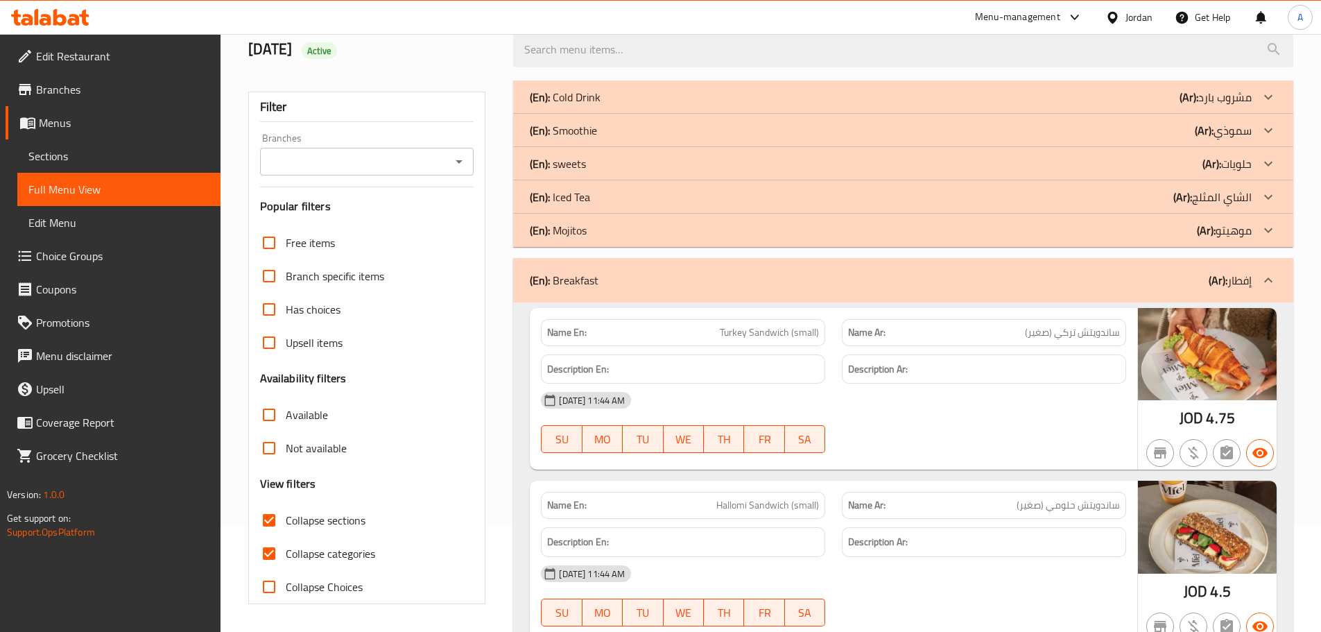
scroll to position [314, 0]
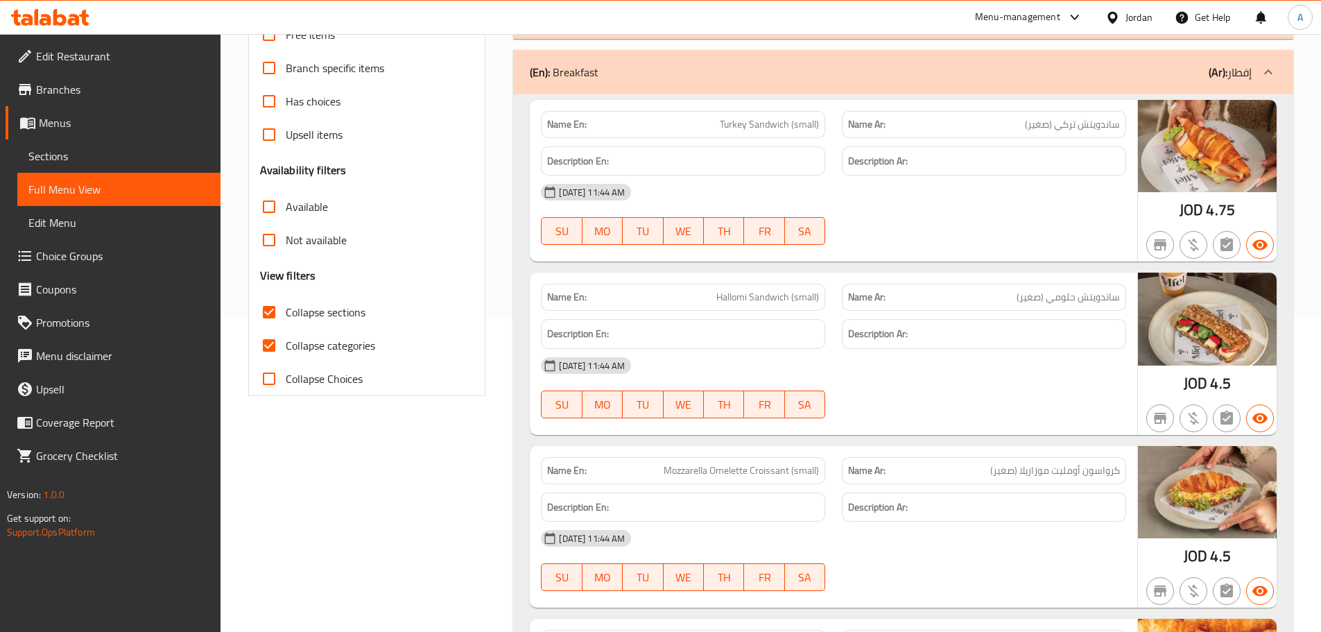
click at [1038, 134] on div "Name Ar: ساندويتش تركي (صغير)" at bounding box center [984, 124] width 284 height 27
drag, startPoint x: 1038, startPoint y: 134, endPoint x: 1039, endPoint y: 122, distance: 11.8
click at [1038, 133] on div "Name Ar: ساندويتش تركي (صغير)" at bounding box center [984, 124] width 284 height 27
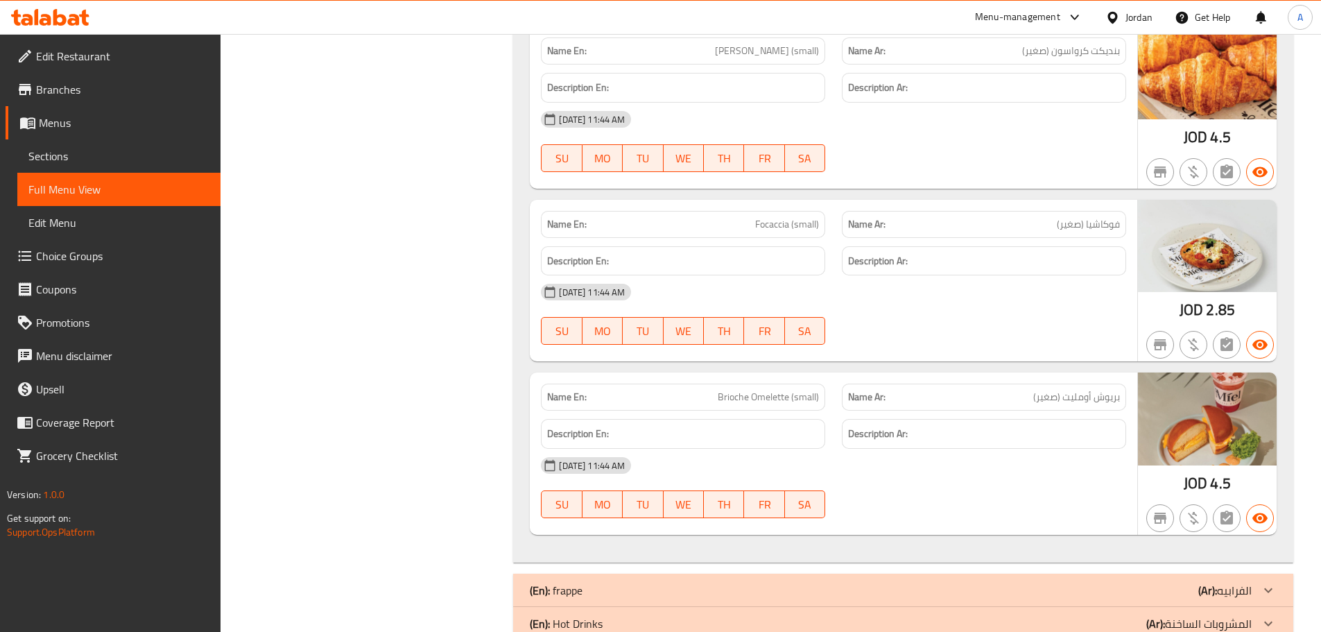
scroll to position [942, 0]
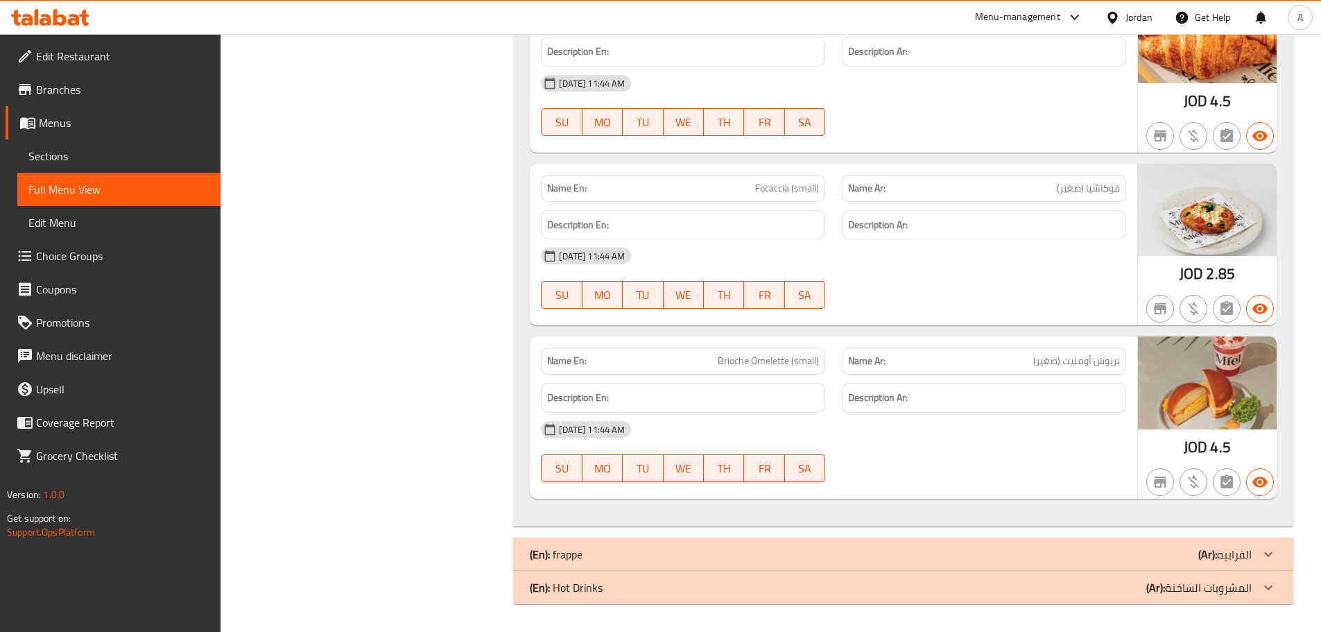
click at [1049, 363] on span "بريوش أومليت (صغير)" at bounding box center [1076, 361] width 87 height 15
copy span "صغير"
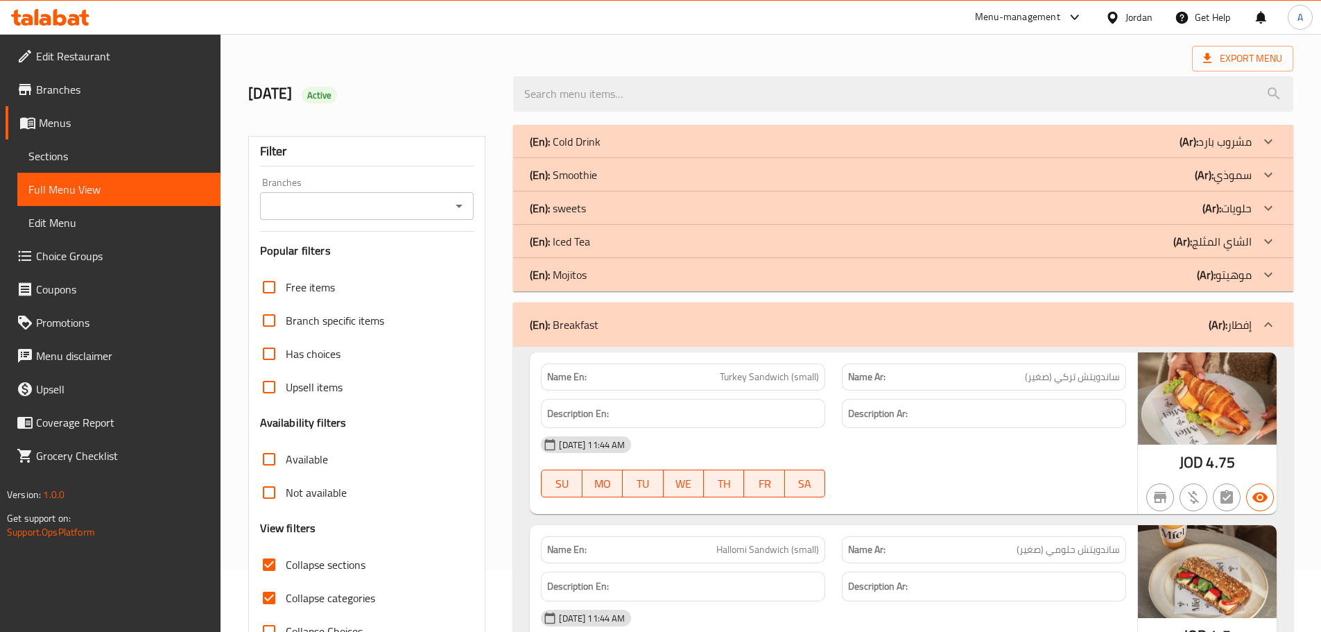
scroll to position [0, 0]
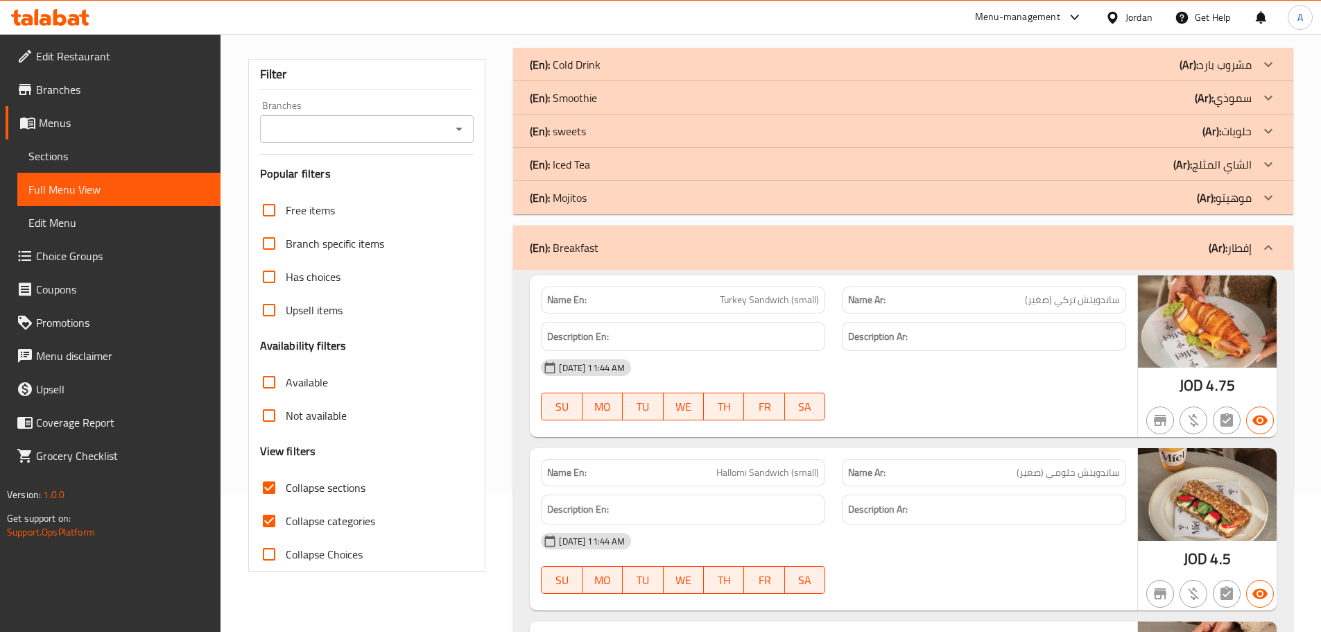
click at [574, 254] on p "(En): Breakfast" at bounding box center [564, 247] width 69 height 17
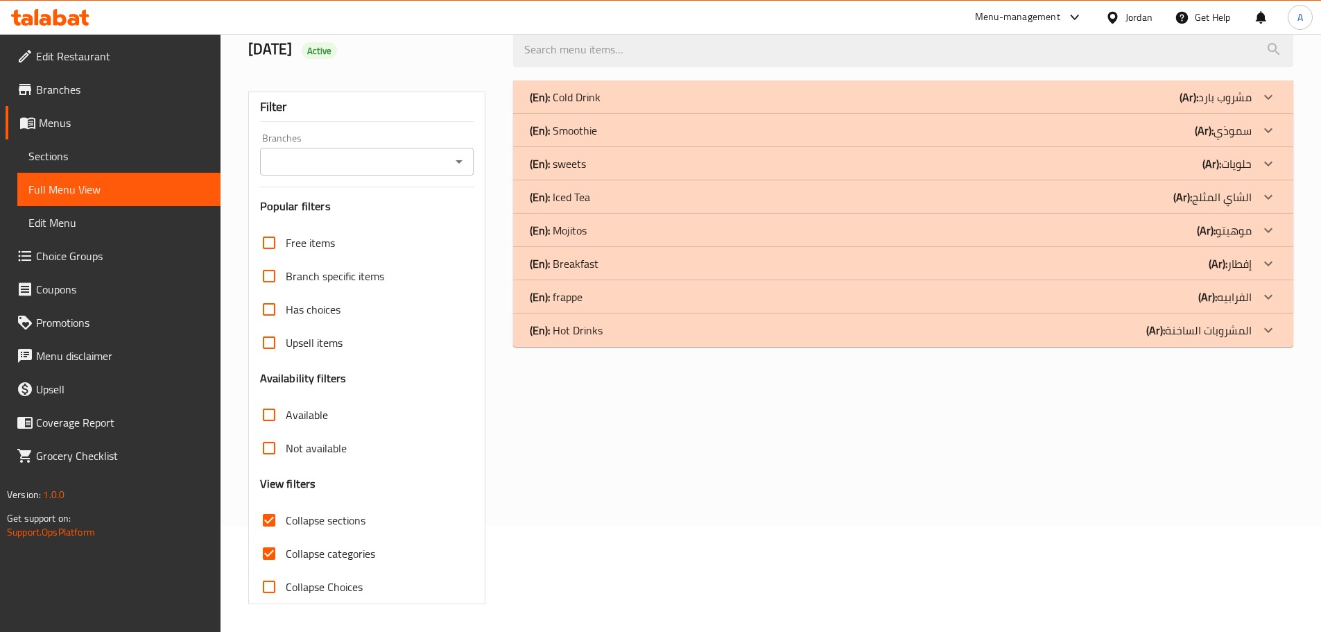
scroll to position [106, 0]
click at [950, 408] on div "(En): Cold Drink (Ar): مشروب بارد Name En: Espresso Freddo (Cold) Name Ar: اسبر…" at bounding box center [903, 342] width 797 height 540
click at [606, 229] on div "(En): Mojitos (Ar): موهيتو" at bounding box center [891, 230] width 722 height 17
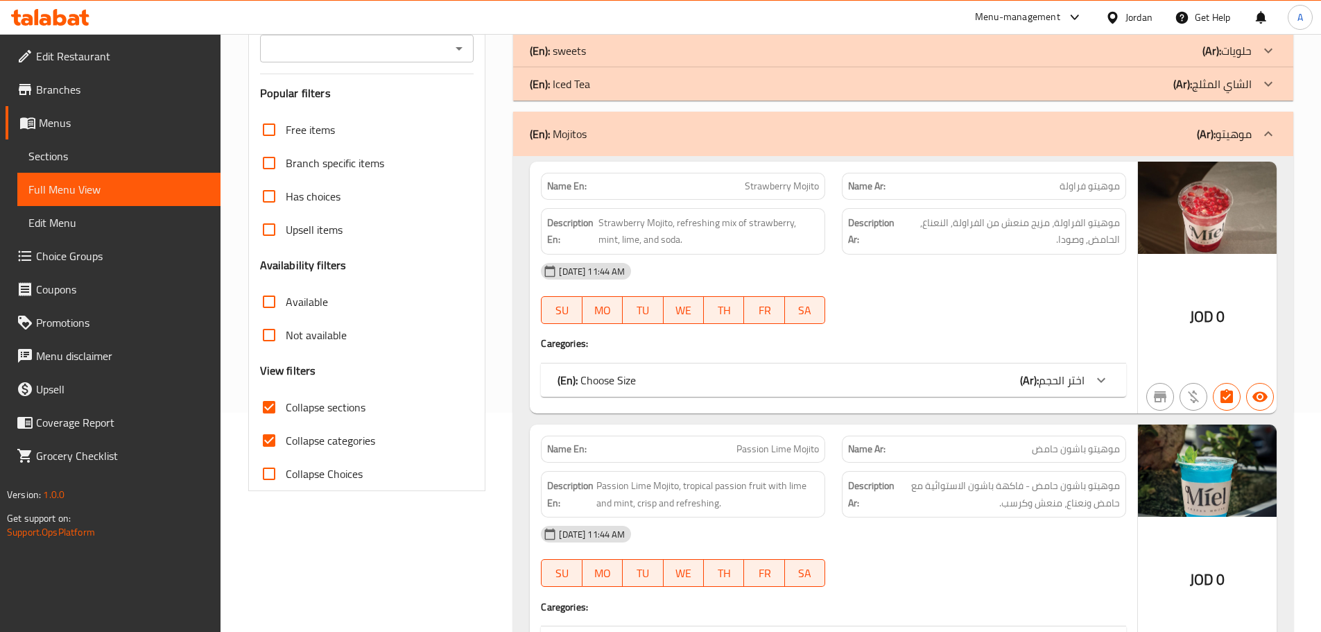
scroll to position [208, 0]
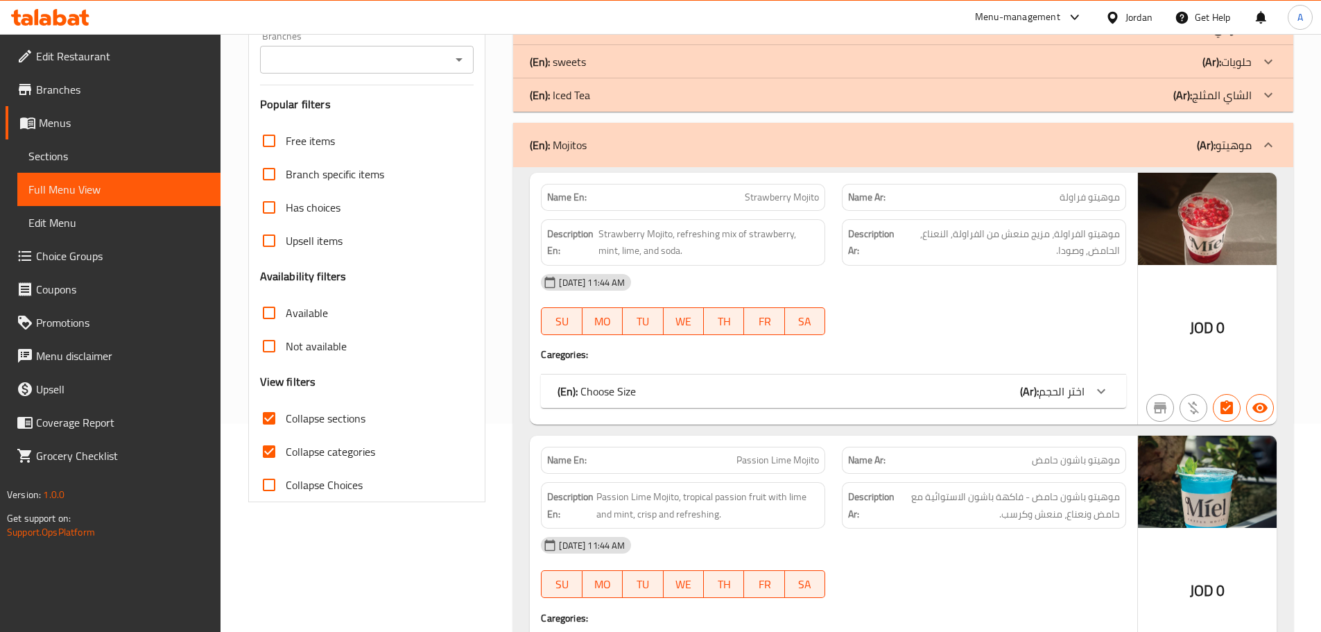
click at [274, 442] on input "Collapse categories" at bounding box center [268, 451] width 33 height 33
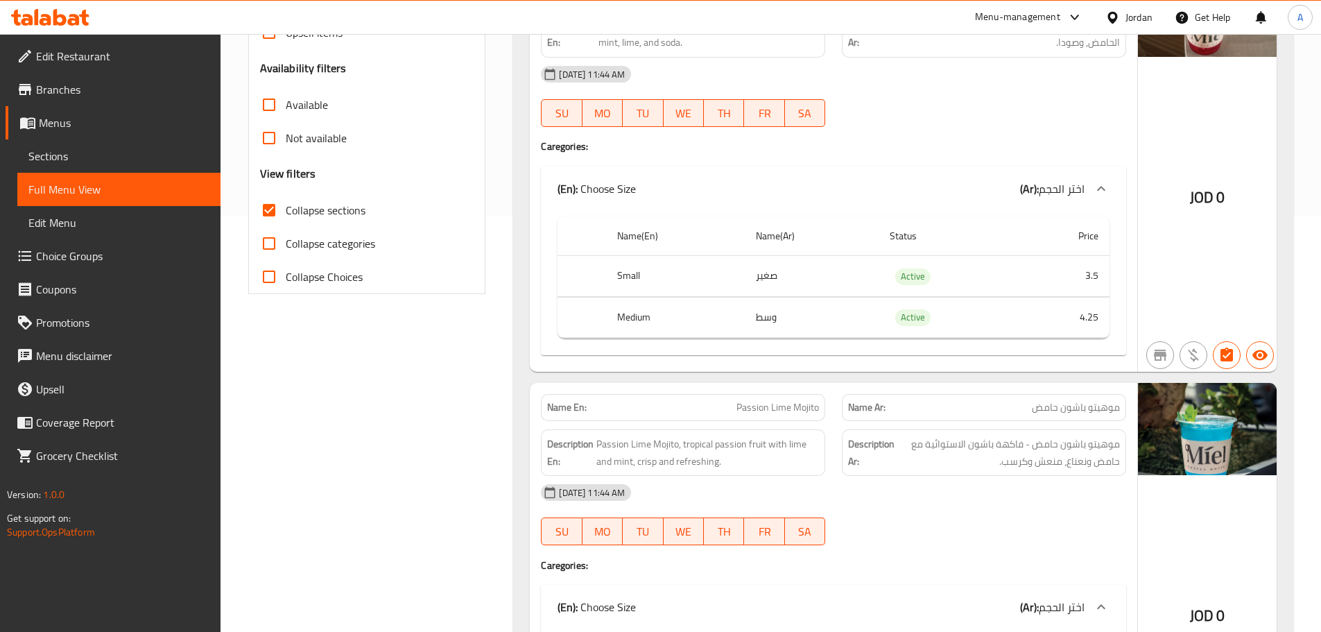
click at [638, 309] on th "Medium" at bounding box center [675, 317] width 138 height 41
click at [637, 308] on th "Medium" at bounding box center [675, 317] width 138 height 41
copy th "Medium"
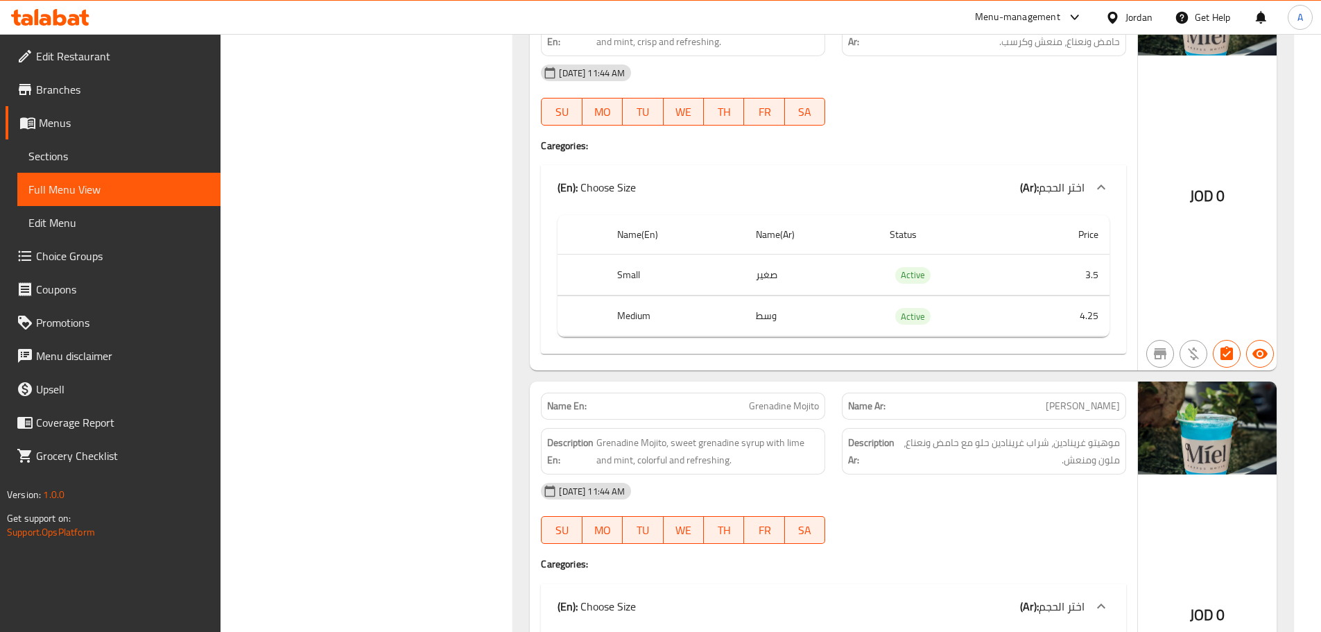
click at [765, 310] on td "وسط" at bounding box center [812, 315] width 134 height 41
copy td "وسط"
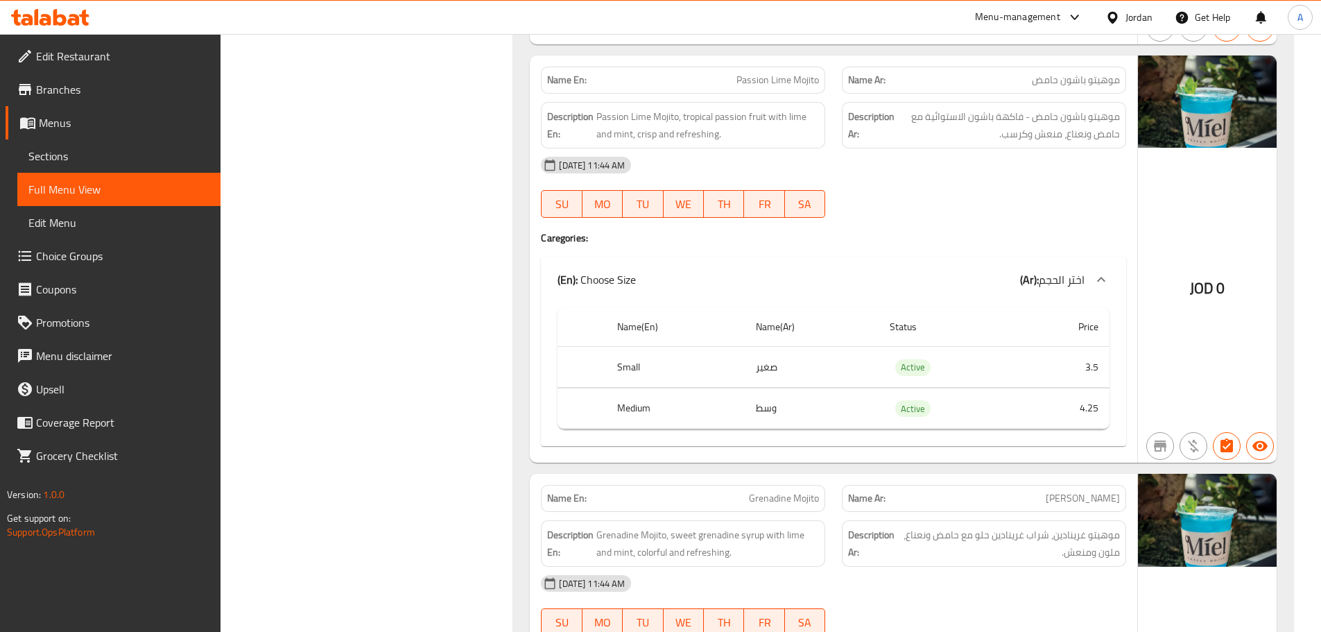
scroll to position [1090, 0]
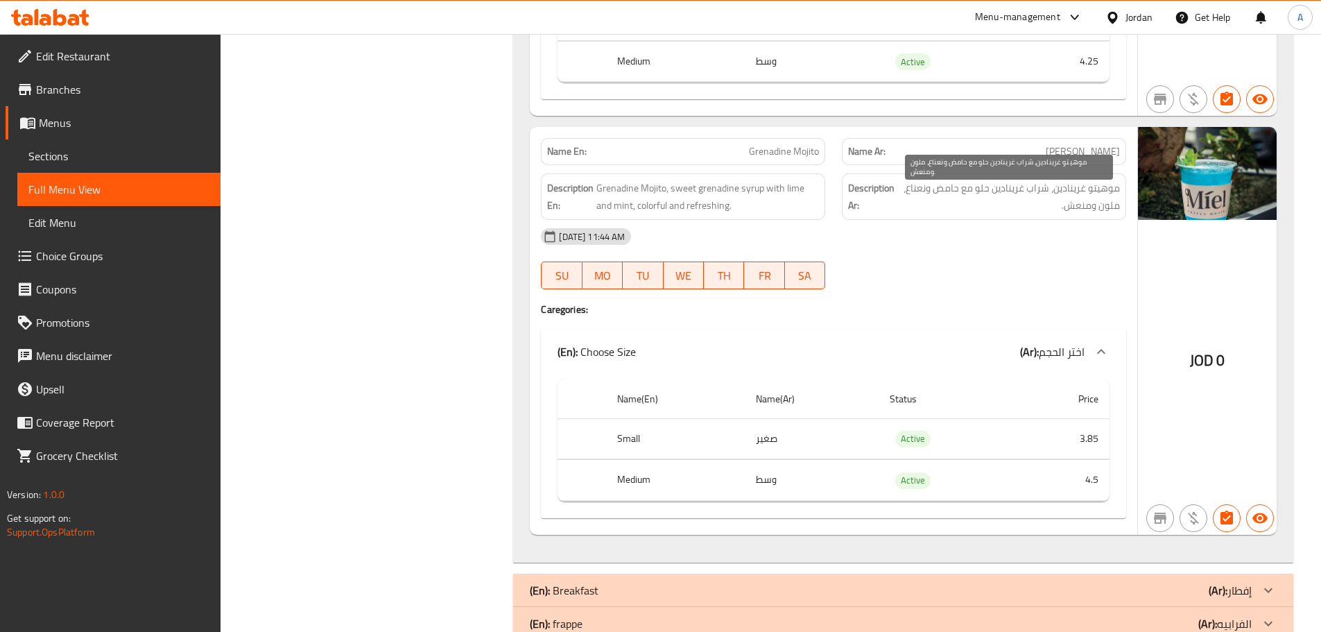
click at [951, 186] on span "موهيتو غرينادين، شراب غرينادين حلو مع حامض ونعناع، ملون ومنعش." at bounding box center [1009, 197] width 221 height 34
copy span "حامض"
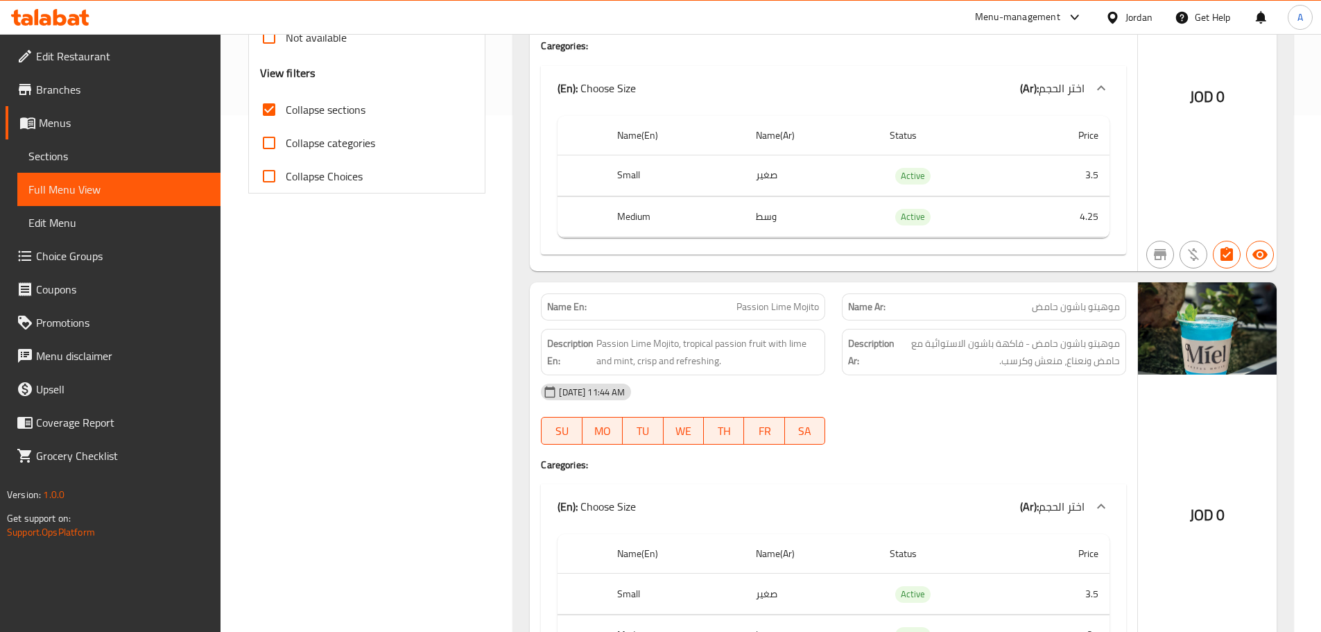
scroll to position [763, 0]
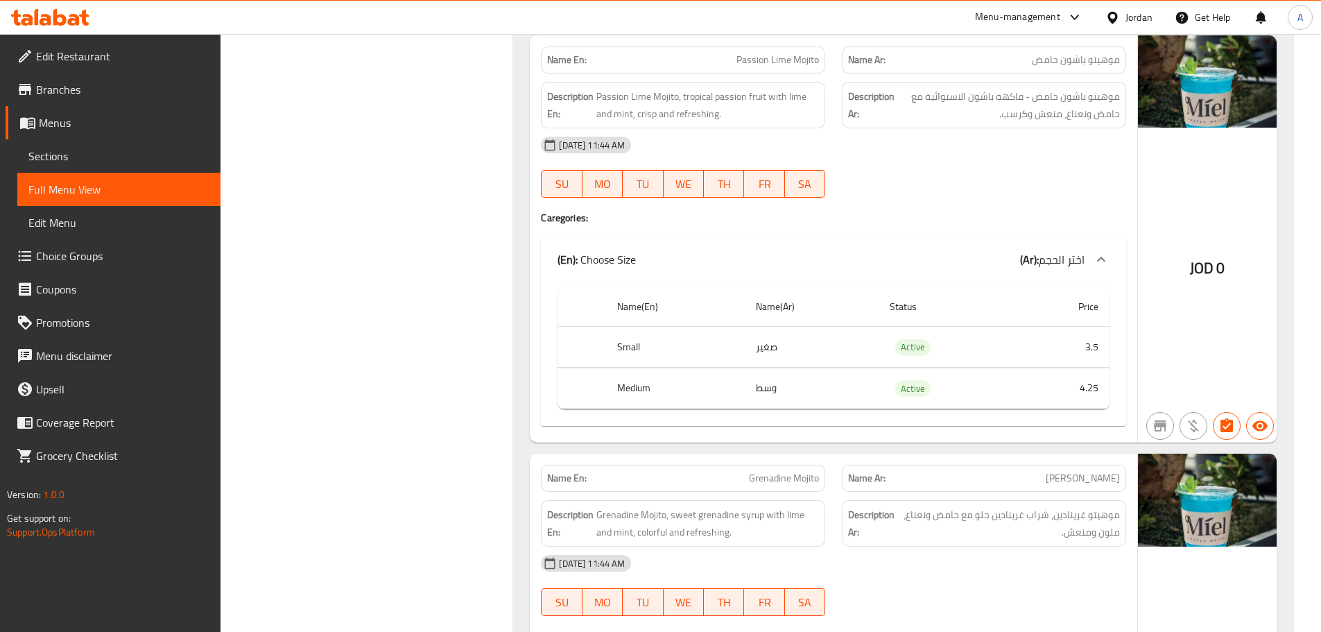
click at [781, 55] on span "Passion Lime Mojito" at bounding box center [777, 60] width 83 height 15
copy span "Lime"
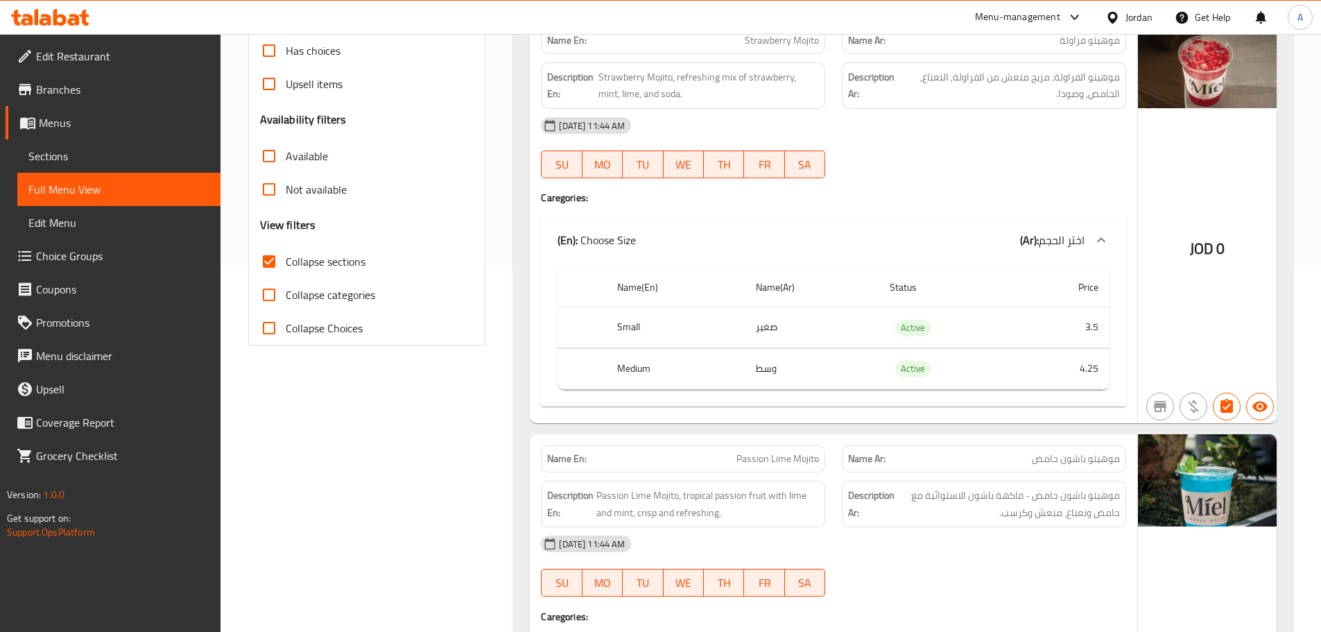
scroll to position [347, 0]
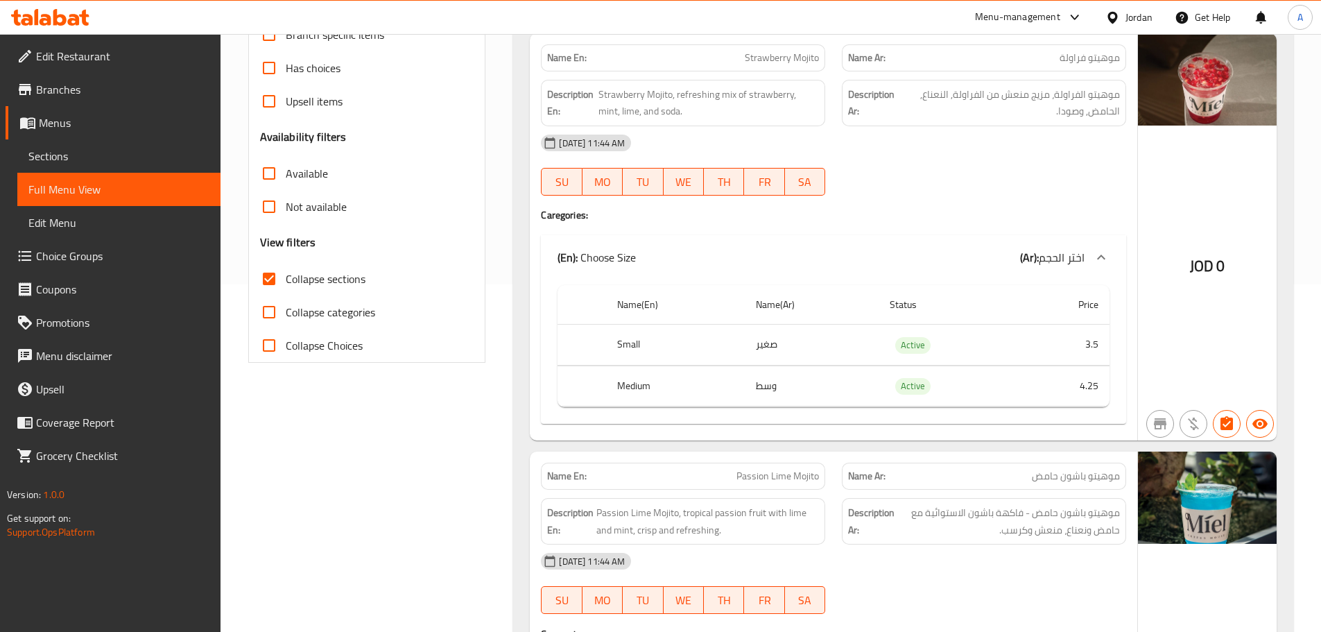
drag, startPoint x: 939, startPoint y: 157, endPoint x: 924, endPoint y: 173, distance: 21.6
click at [939, 157] on div "09-10-2025 11:44 AM" at bounding box center [833, 142] width 602 height 33
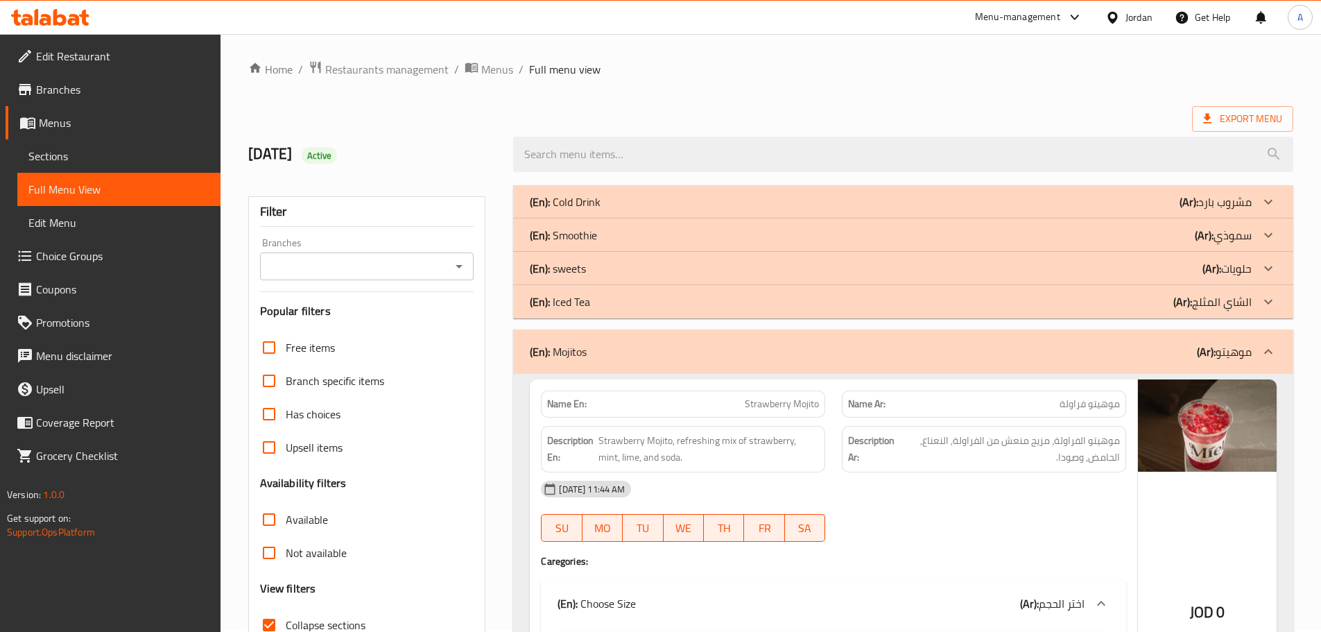
scroll to position [0, 0]
click at [630, 351] on div "(En): Mojitos (Ar): موهيتو" at bounding box center [891, 353] width 722 height 17
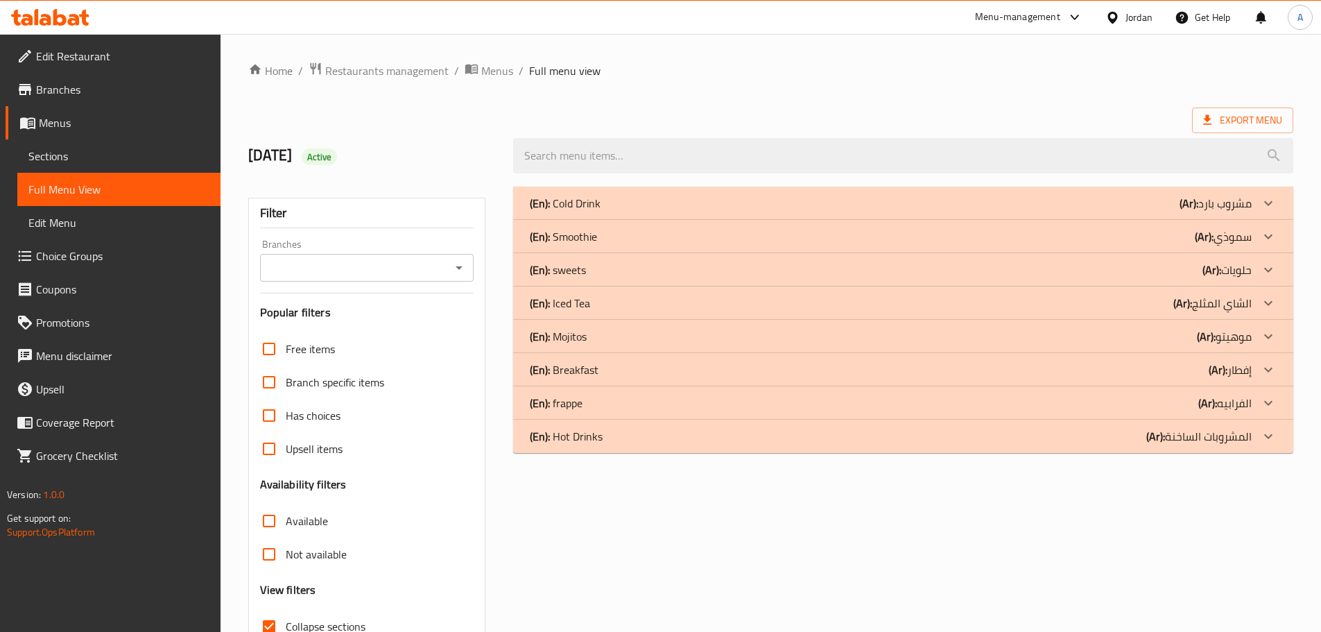
click at [596, 306] on div "(En): Iced Tea (Ar): الشاي المثلج" at bounding box center [891, 303] width 722 height 17
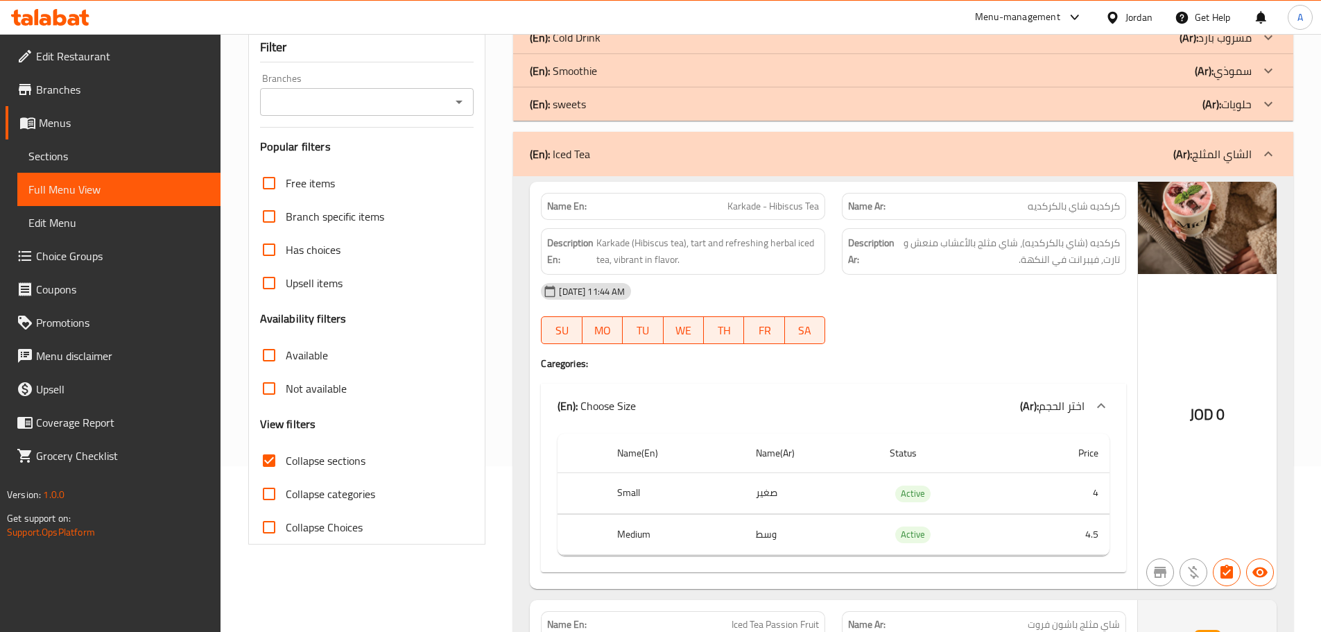
scroll to position [208, 0]
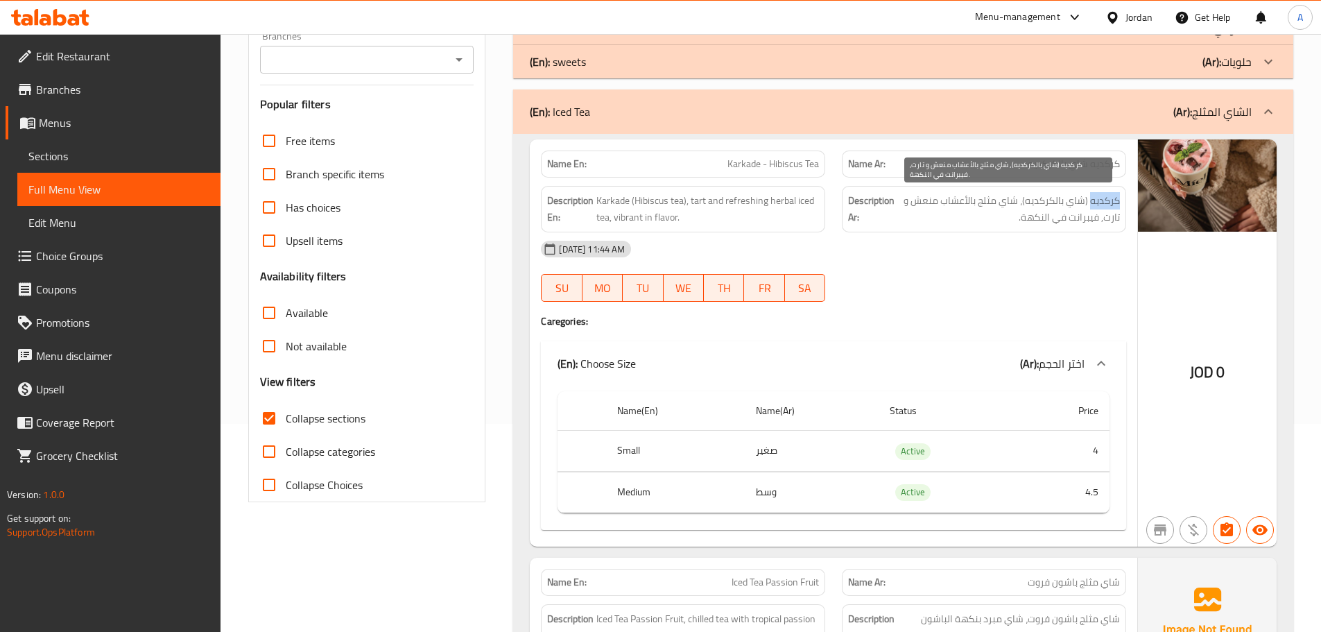
drag, startPoint x: 1122, startPoint y: 199, endPoint x: 705, endPoint y: 193, distance: 416.7
click at [1088, 198] on div "Description Ar: كركديه (شاي بالكركديه)، شاي مثلج بالأعشاب منعش و تارت, فيبرانت …" at bounding box center [984, 209] width 284 height 46
click at [724, 168] on p "Name En: Karkade - Hibiscus Tea" at bounding box center [683, 164] width 272 height 15
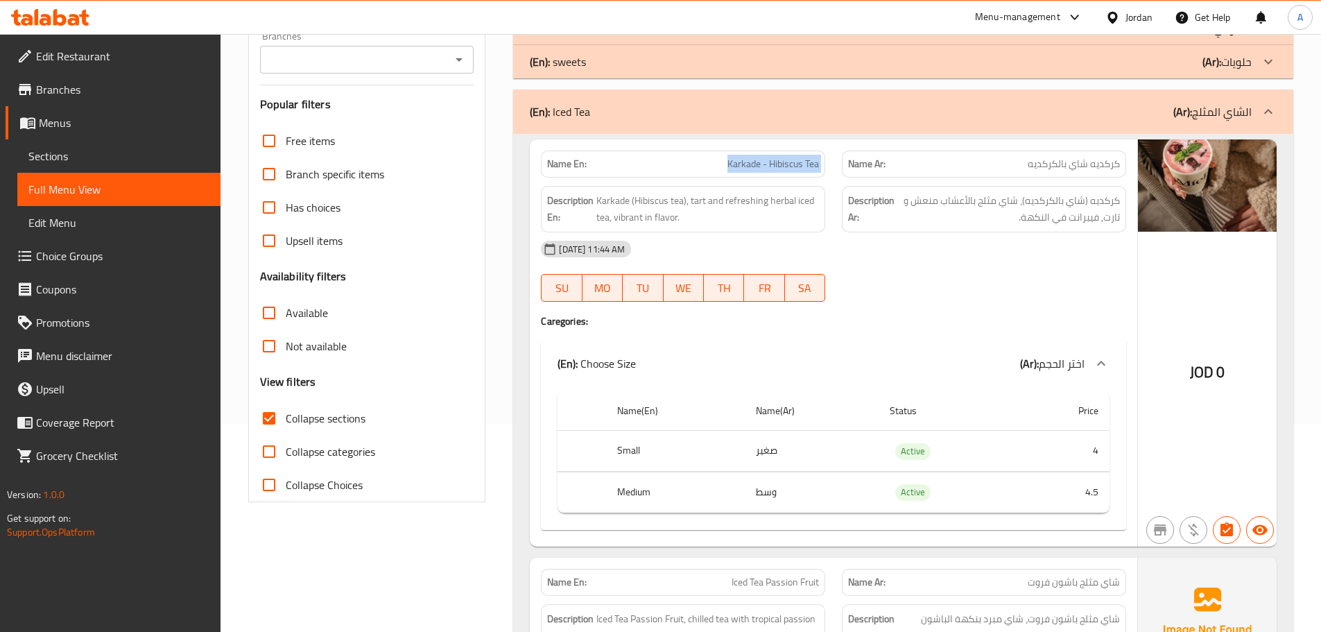
click at [724, 168] on p "Name En: Karkade - Hibiscus Tea" at bounding box center [683, 164] width 272 height 15
copy span "Karkade - Hibiscus Tea"
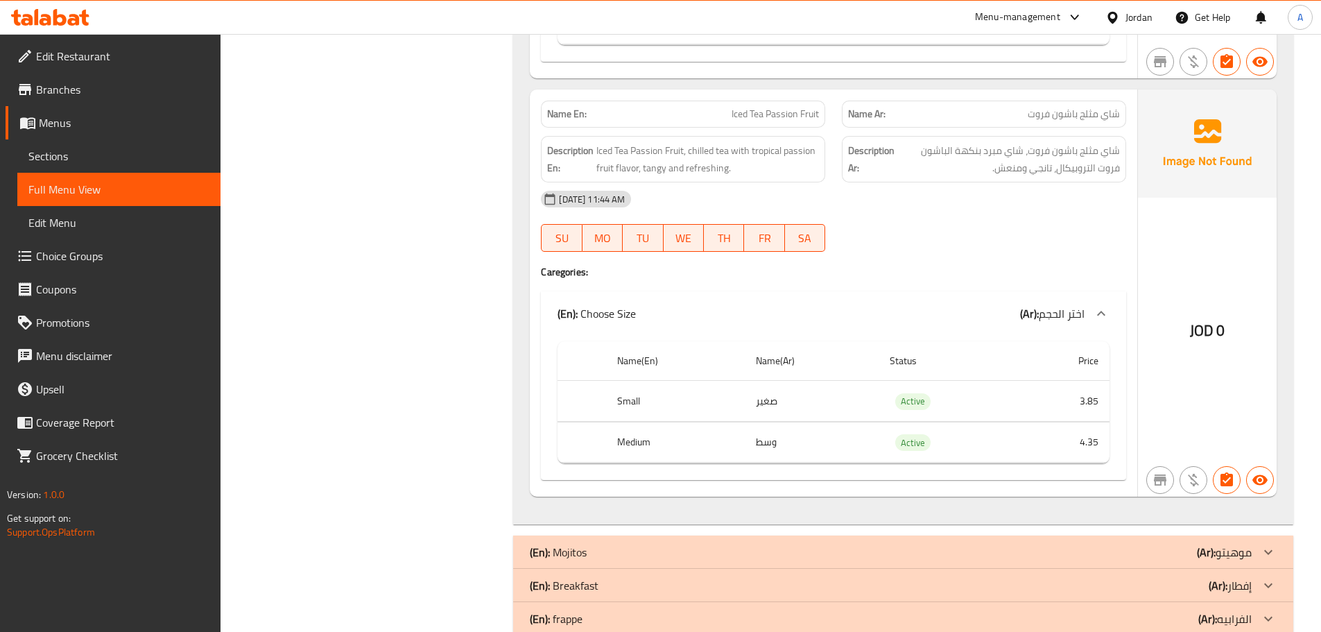
scroll to position [693, 0]
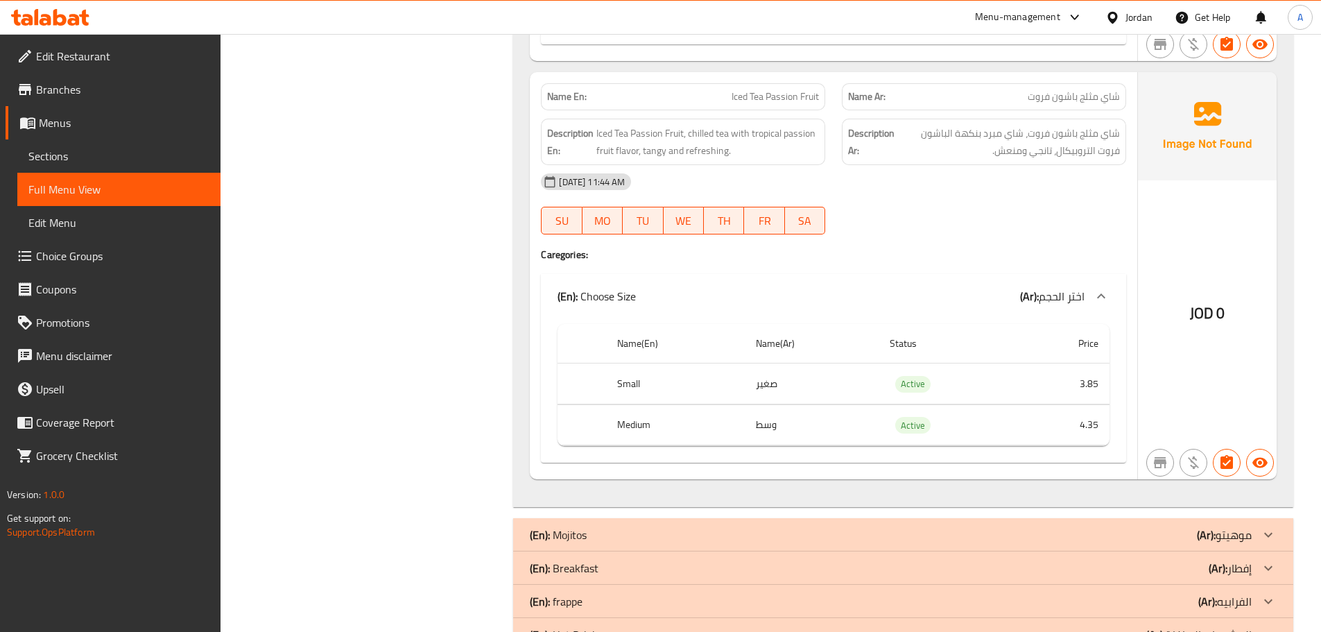
click at [916, 169] on div "09-10-2025 11:44 AM" at bounding box center [833, 181] width 602 height 33
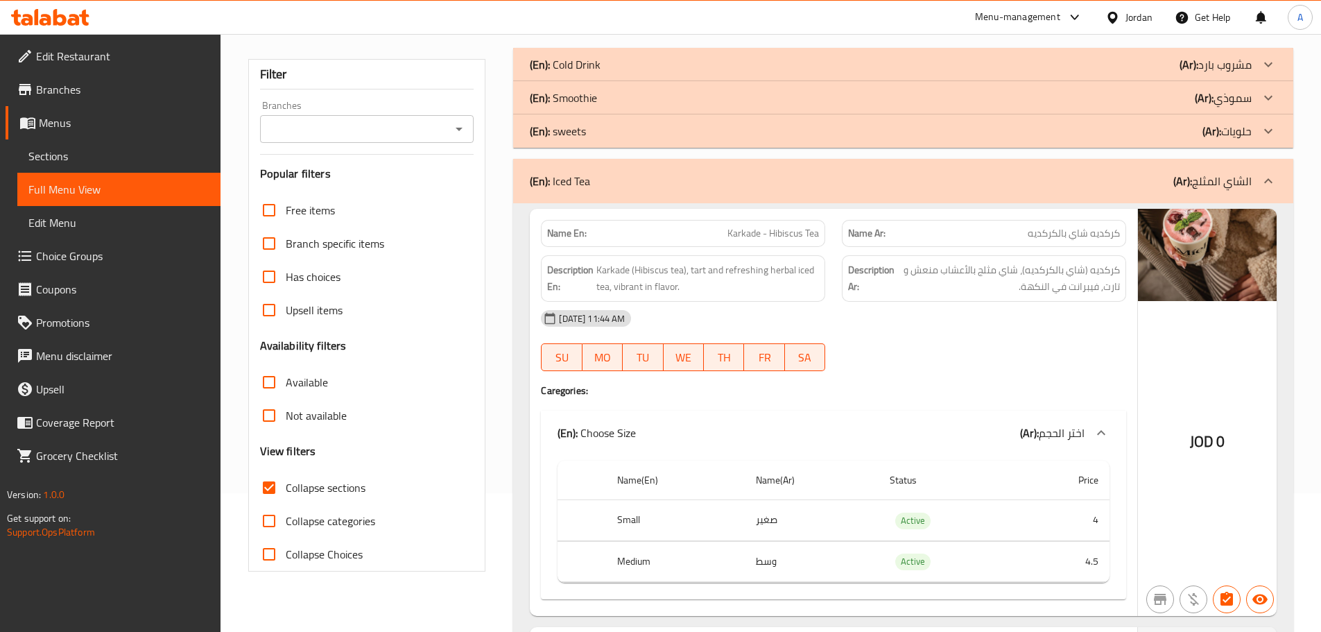
click at [587, 187] on p "(En): Iced Tea" at bounding box center [560, 181] width 60 height 17
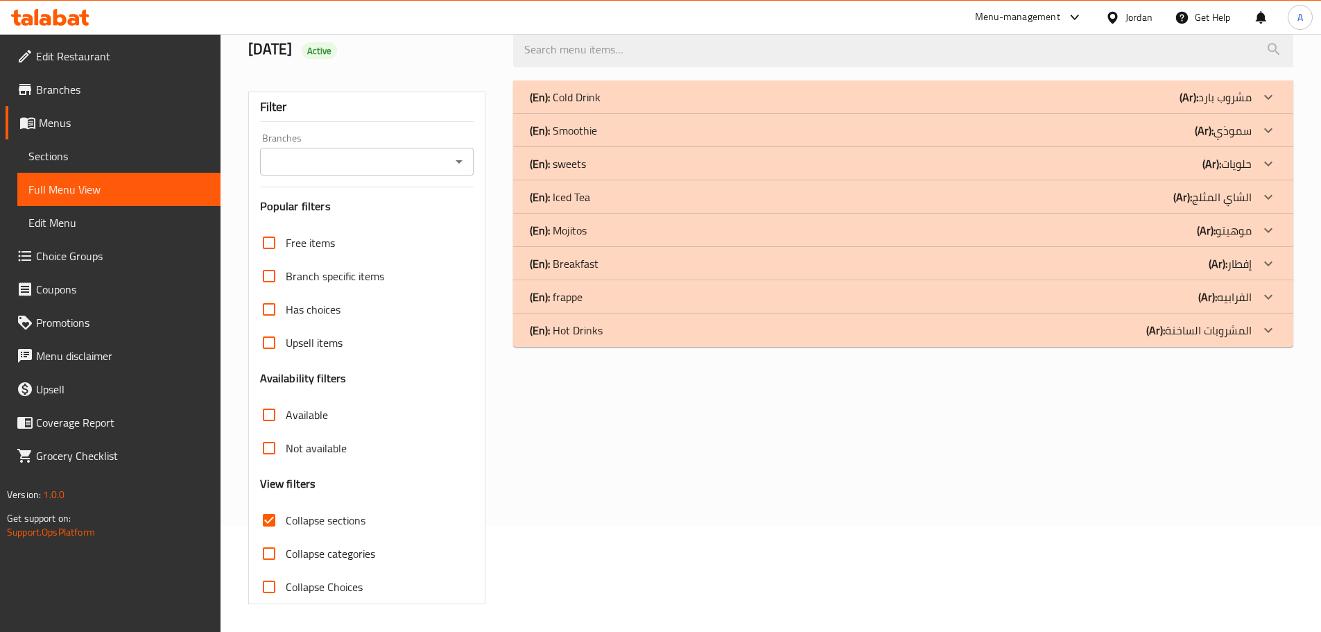
scroll to position [106, 0]
click at [585, 291] on div "(En): frappe (Ar): الفرابيه" at bounding box center [891, 296] width 722 height 17
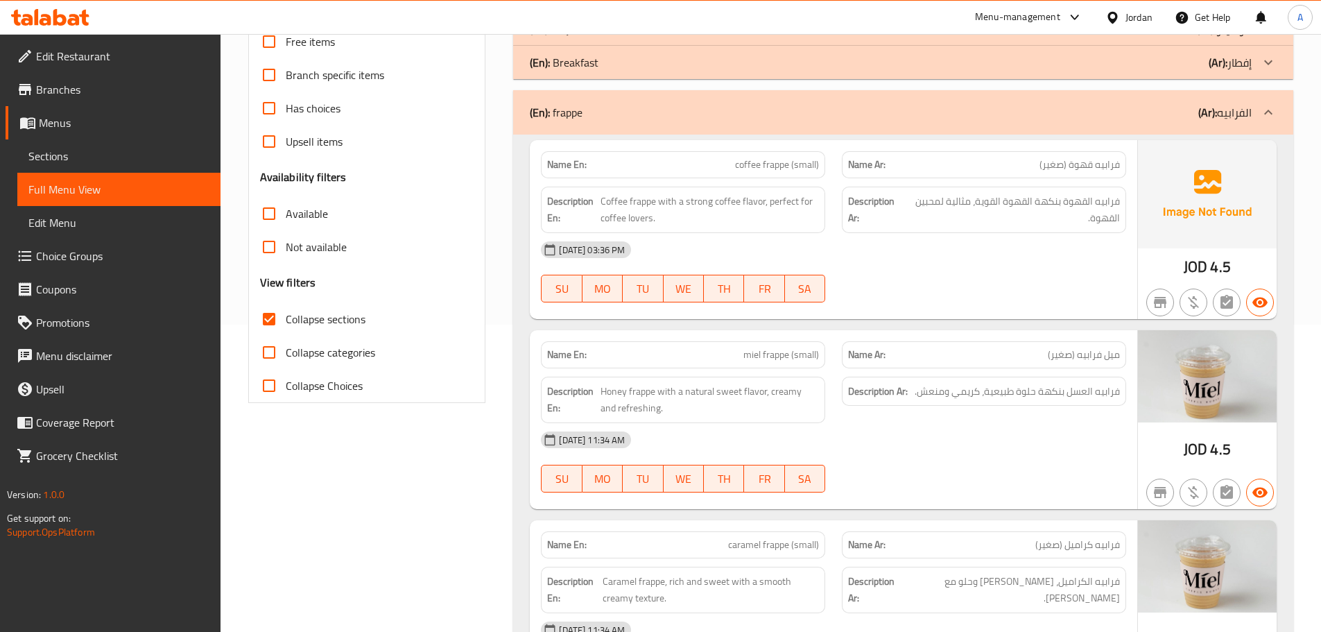
scroll to position [383, 0]
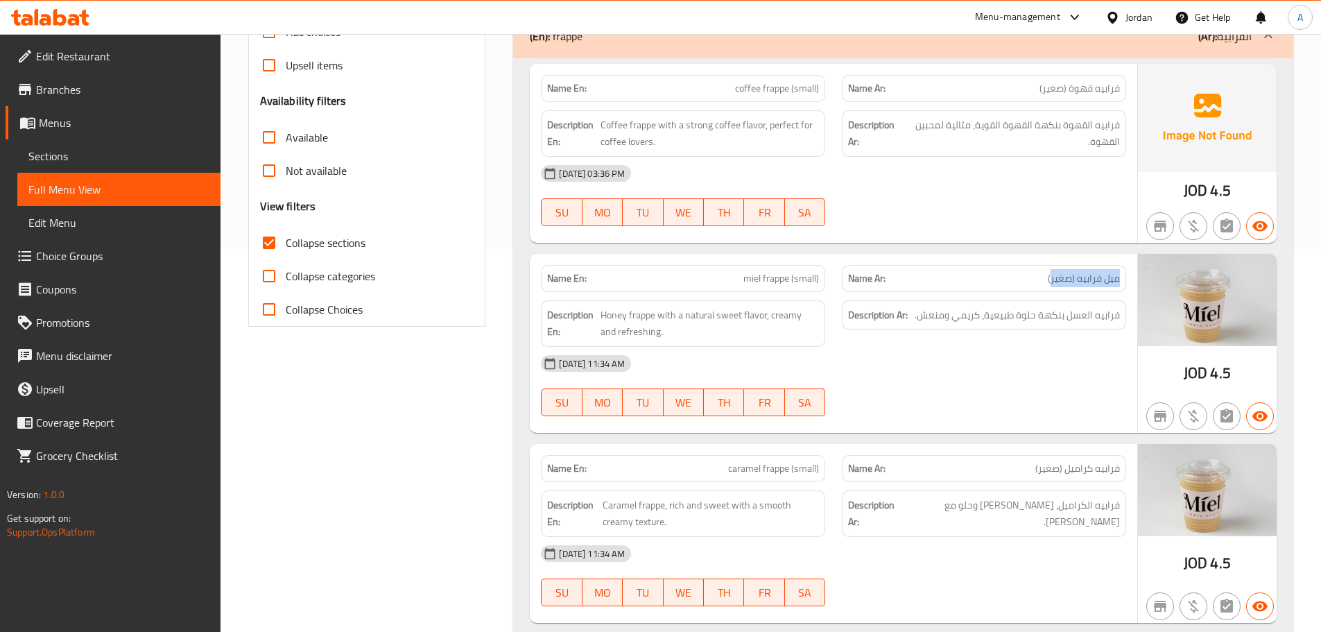
drag, startPoint x: 1120, startPoint y: 278, endPoint x: 1050, endPoint y: 280, distance: 70.7
click at [1050, 280] on div "Name Ar: ميل فرابيه (صغير)" at bounding box center [984, 278] width 284 height 27
click at [799, 82] on span "coffee frappe (small)" at bounding box center [777, 88] width 84 height 15
copy span "small"
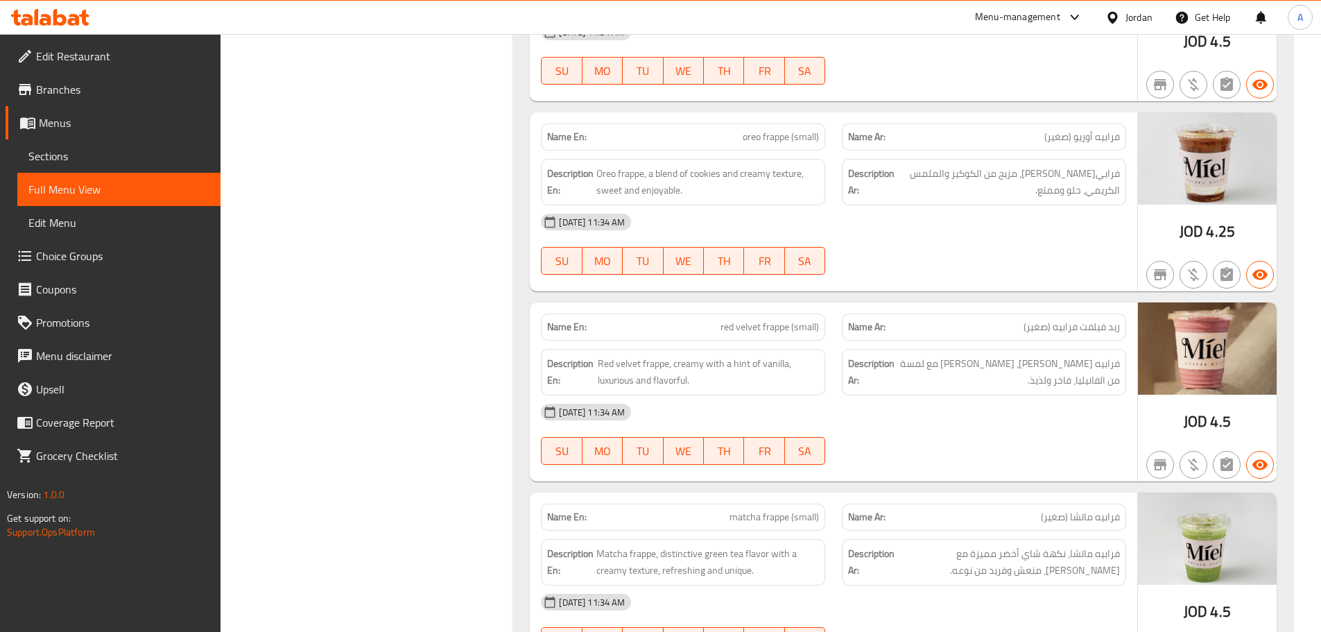
scroll to position [1424, 0]
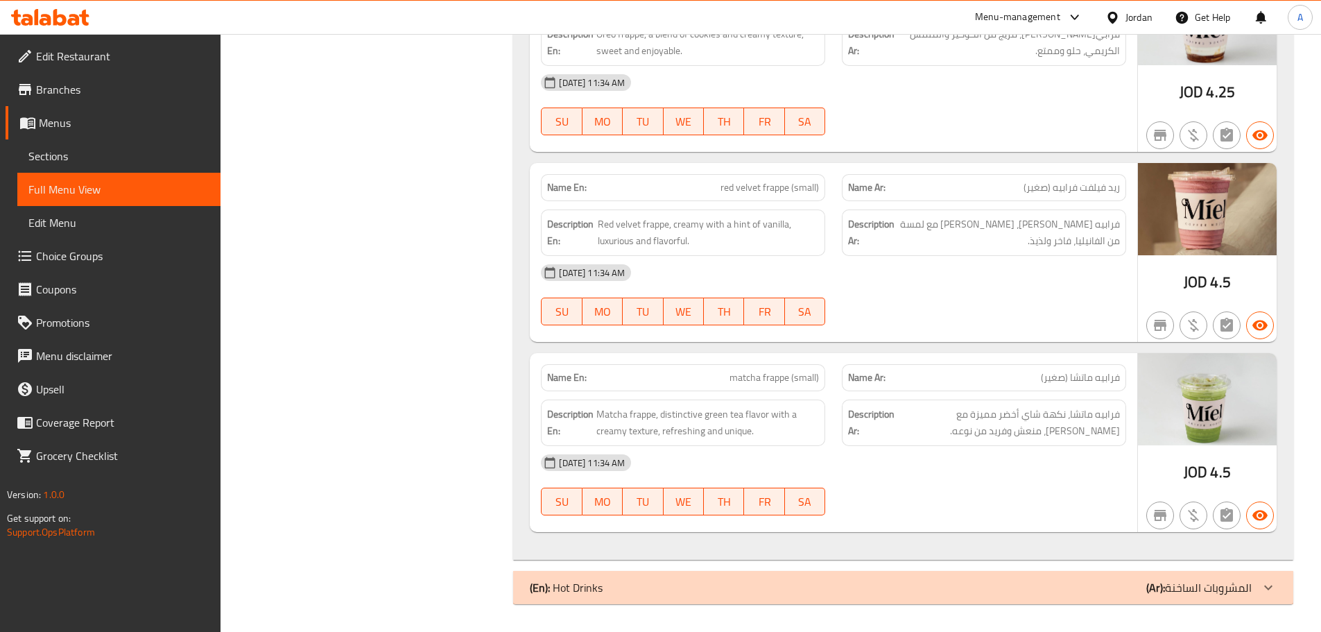
click at [1061, 376] on span "فرابيه ماتشا (صغير)" at bounding box center [1080, 377] width 79 height 15
copy span "صغير"
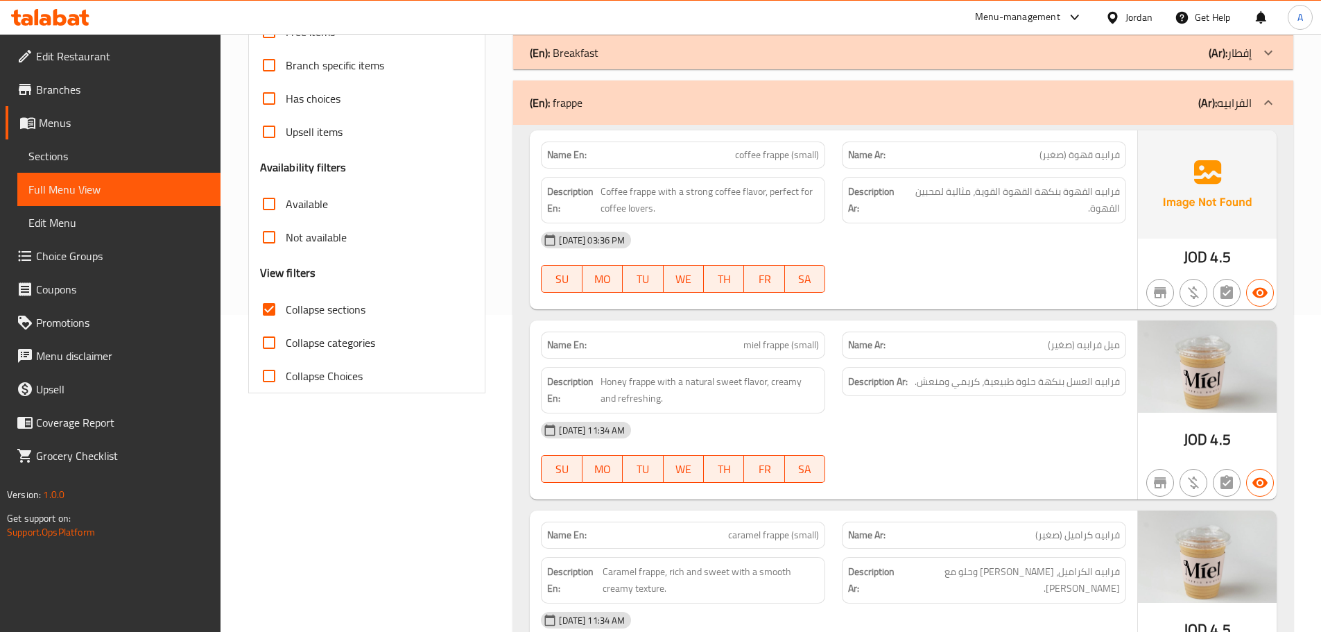
scroll to position [315, 0]
click at [973, 296] on div at bounding box center [983, 294] width 301 height 17
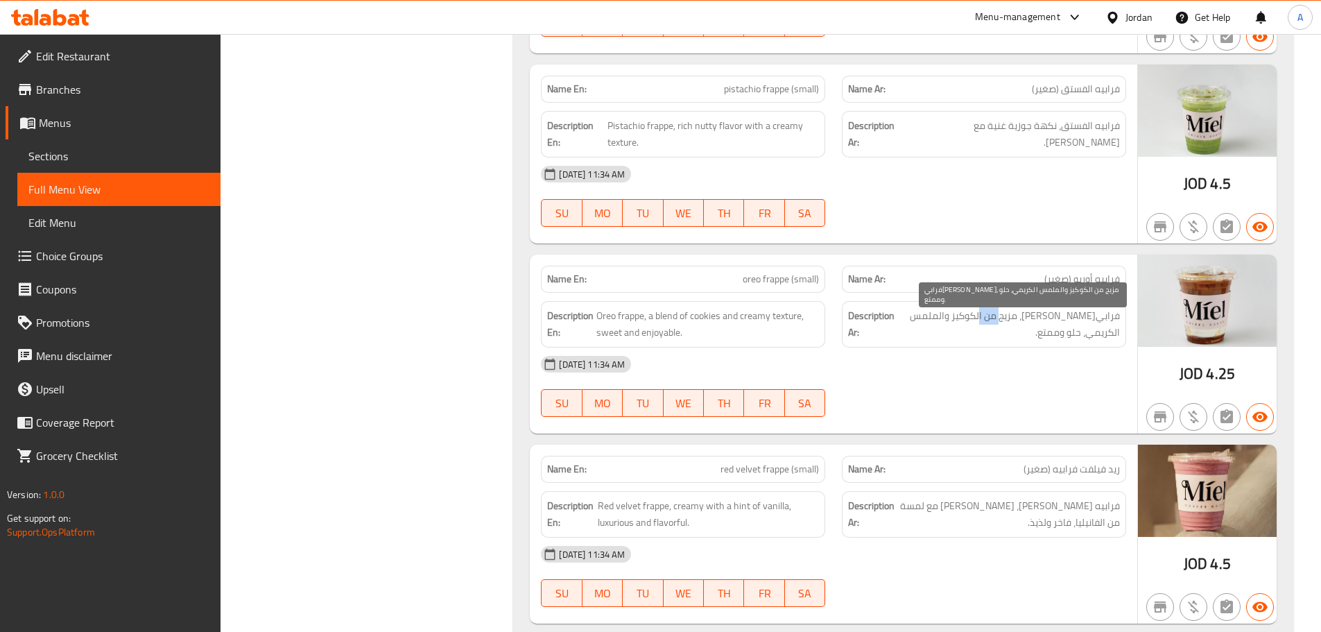
drag, startPoint x: 1026, startPoint y: 320, endPoint x: 1002, endPoint y: 320, distance: 23.6
click at [1002, 320] on span "فرابيه أوريو، مزيج من الكوكيز والملمس الكريمي، حلو وممتع." at bounding box center [1008, 324] width 223 height 34
copy span "كوكيز"
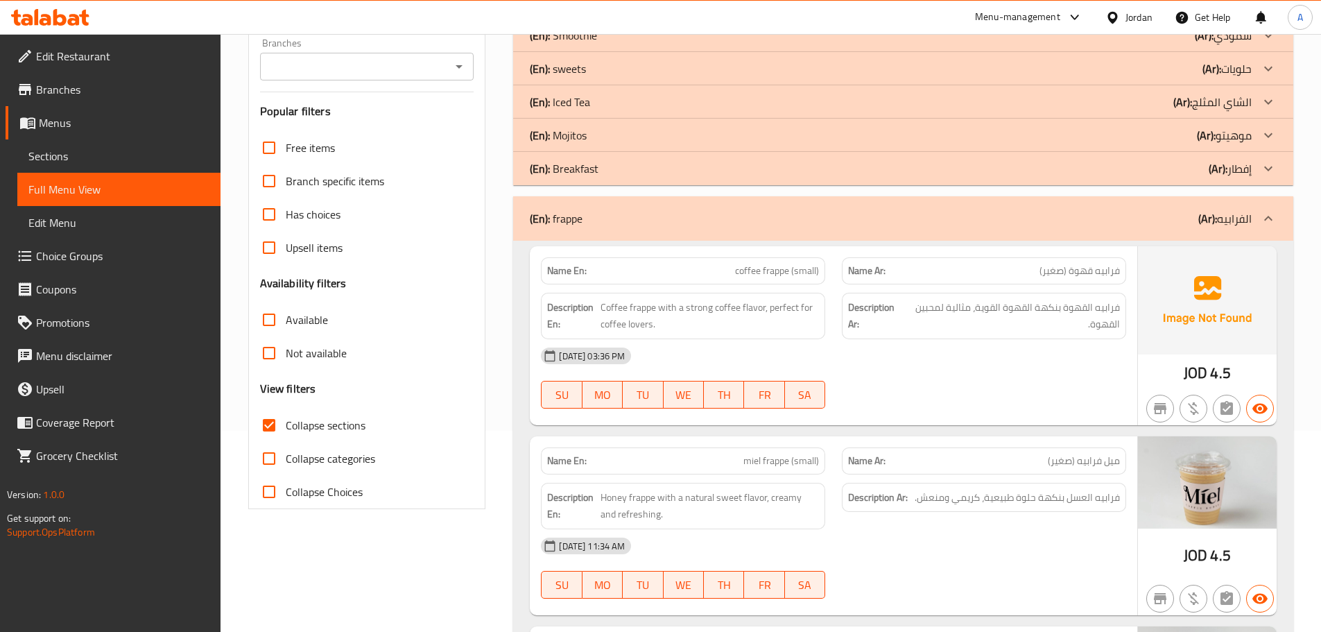
scroll to position [225, 0]
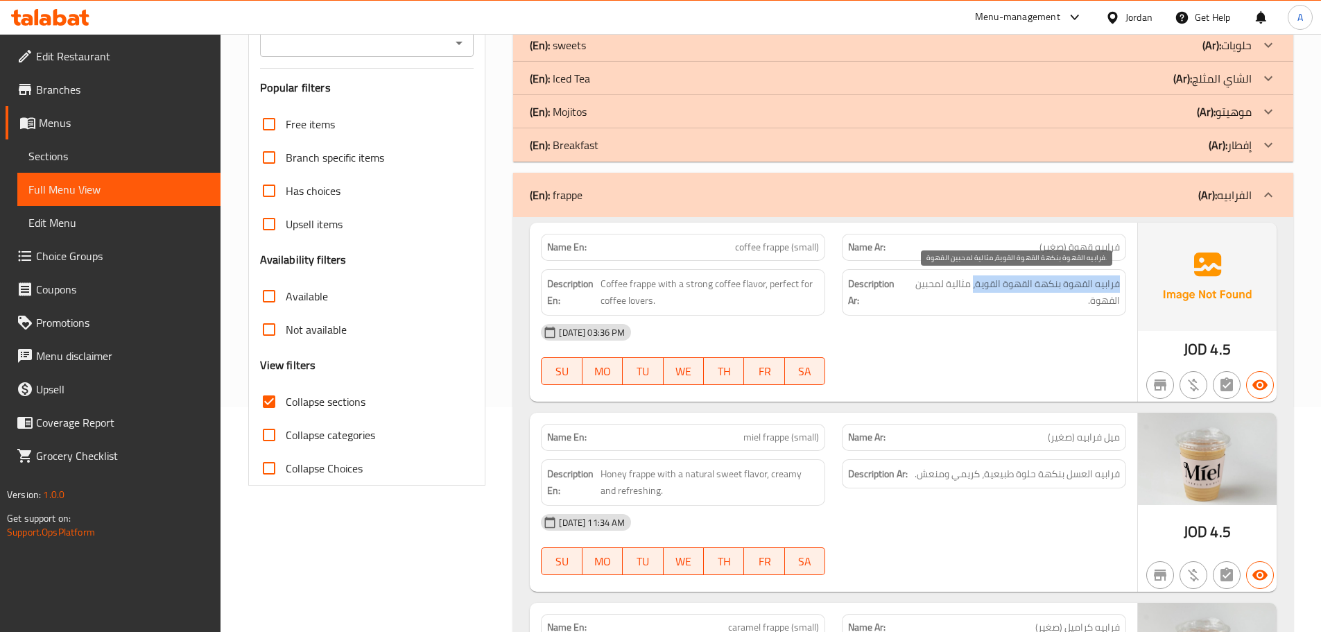
drag, startPoint x: 1122, startPoint y: 281, endPoint x: 942, endPoint y: 281, distance: 179.6
click at [970, 281] on div "Description Ar: فرابيه القهوة بنكهة القهوة القوية، مثالية لمحبين القهوة." at bounding box center [984, 292] width 284 height 46
click at [803, 240] on span "coffee frappe (small)" at bounding box center [777, 247] width 84 height 15
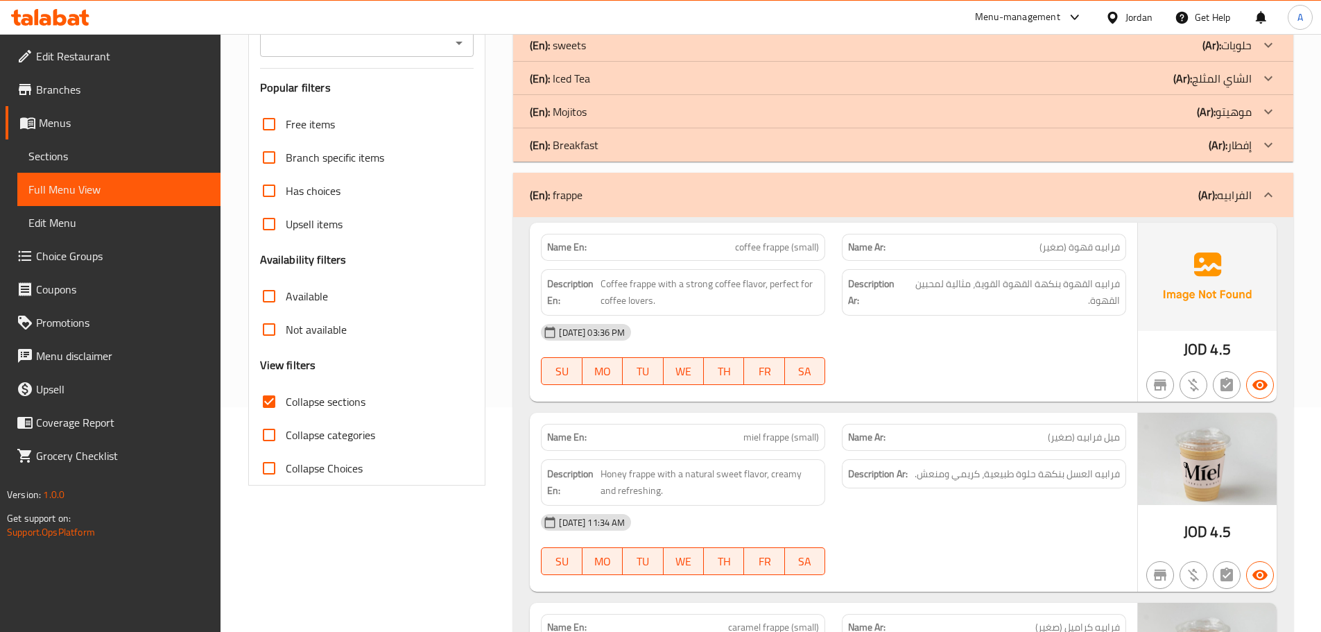
click at [875, 317] on div "09-10-2025 03:36 PM" at bounding box center [833, 331] width 602 height 33
click at [829, 200] on div "(En): frappe (Ar): الفرابيه" at bounding box center [891, 194] width 722 height 17
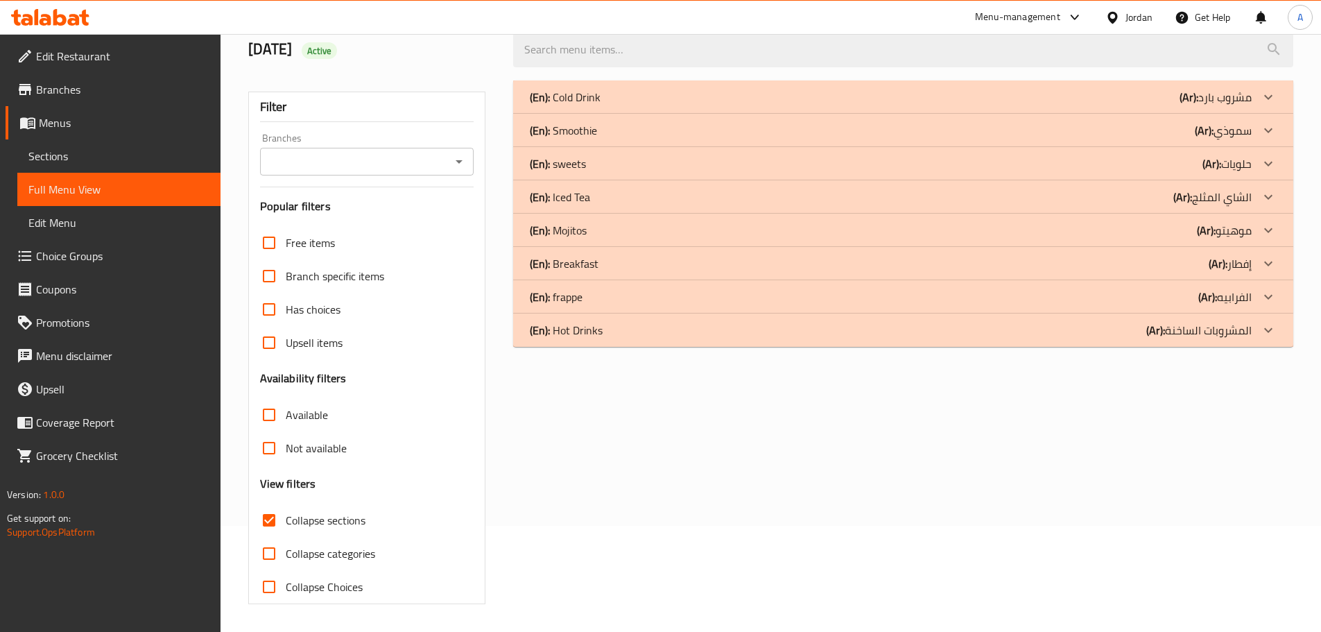
scroll to position [106, 0]
click at [616, 324] on div "(En): Hot Drinks (Ar): المشروبات الساخنة" at bounding box center [891, 330] width 722 height 17
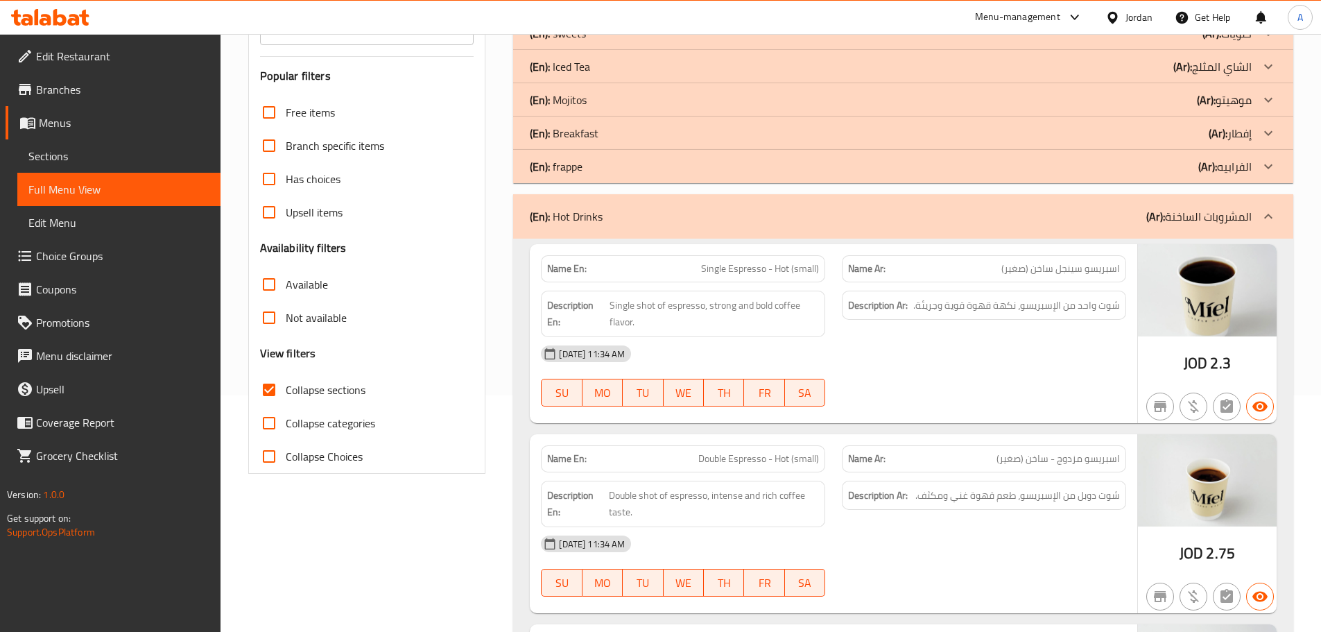
scroll to position [245, 0]
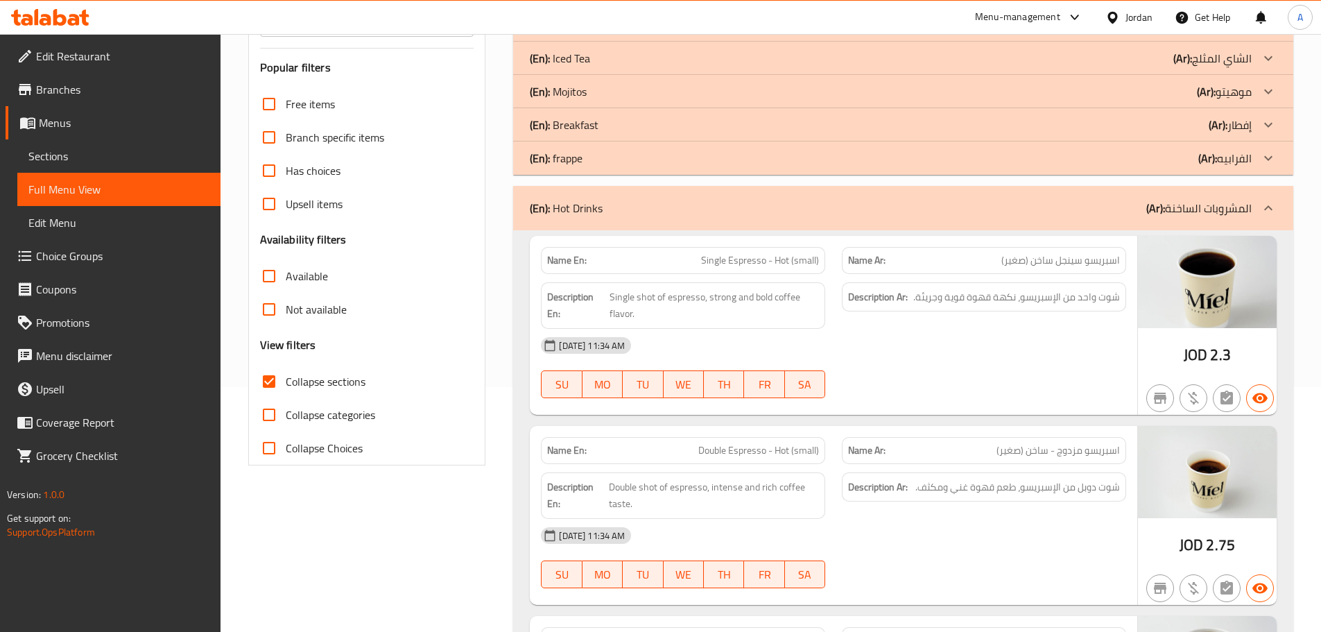
click at [601, 196] on div "(En): Hot Drinks (Ar): المشروبات الساخنة" at bounding box center [903, 208] width 780 height 44
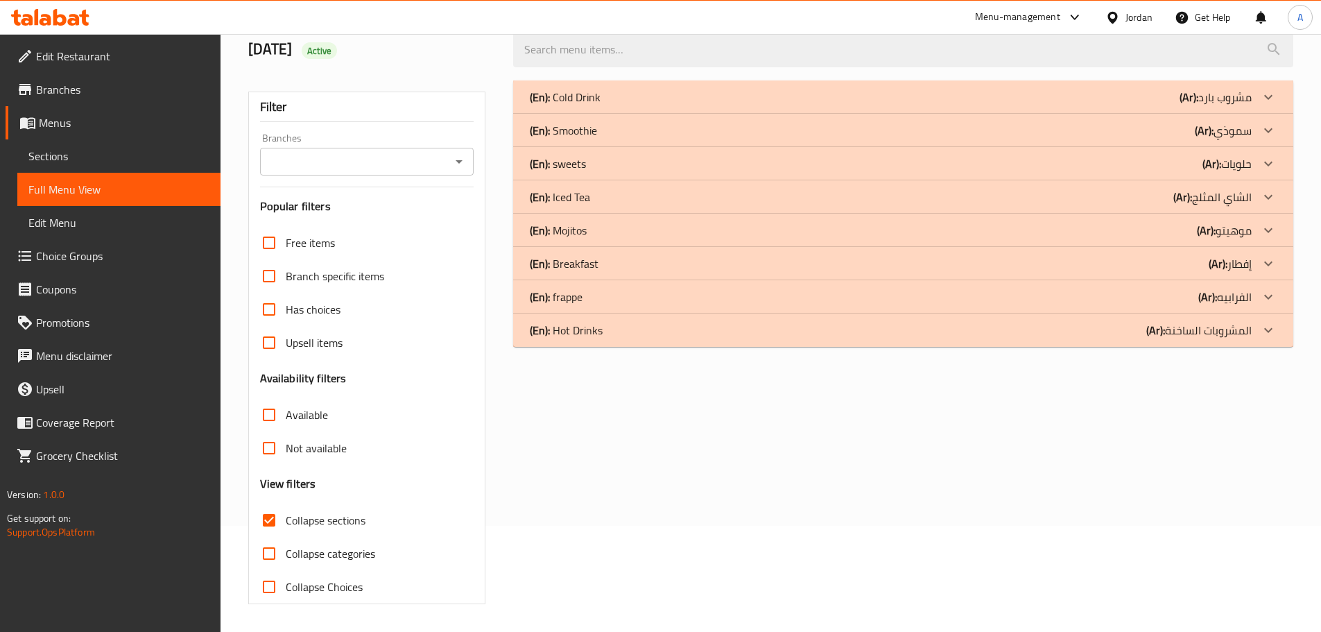
scroll to position [106, 0]
click at [596, 333] on p "(En): Hot Drinks" at bounding box center [566, 330] width 73 height 17
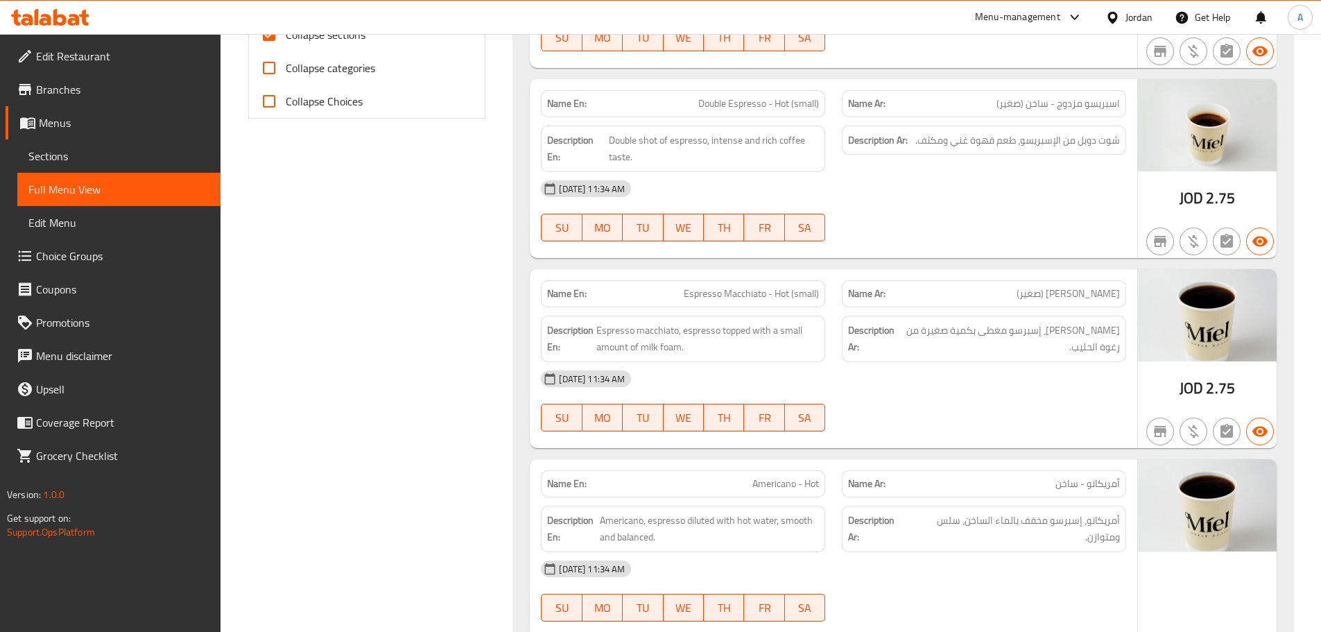
scroll to position [1086, 0]
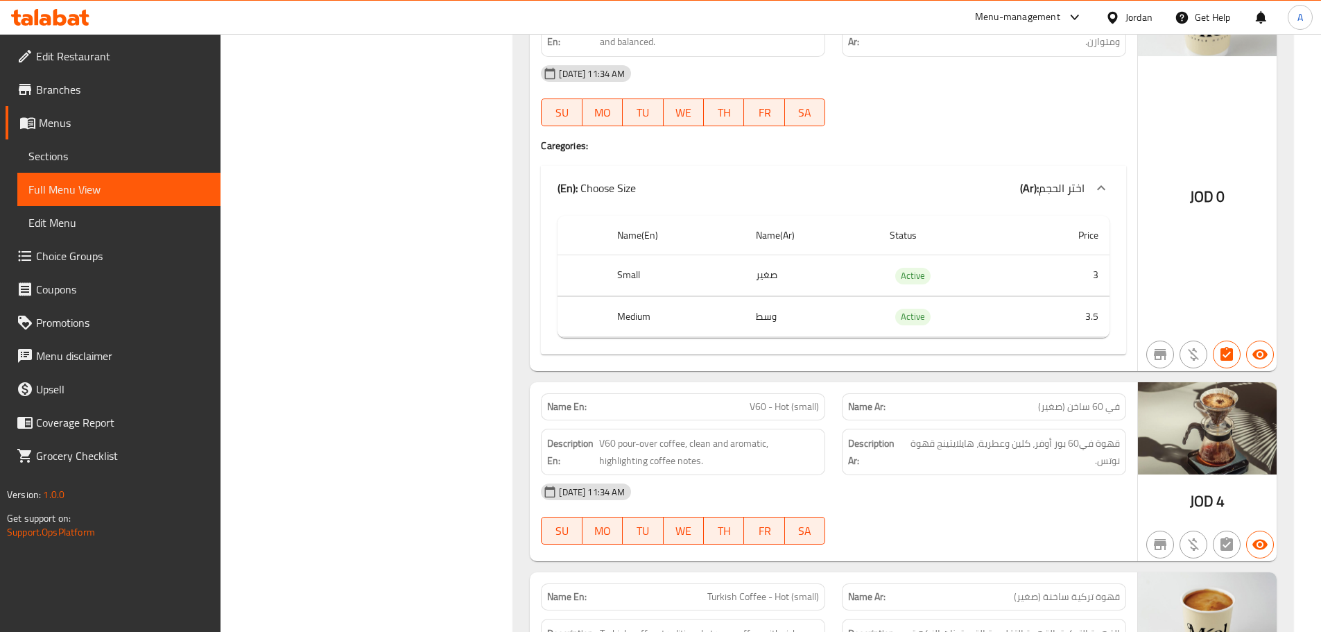
click at [769, 314] on td "وسط" at bounding box center [812, 316] width 134 height 41
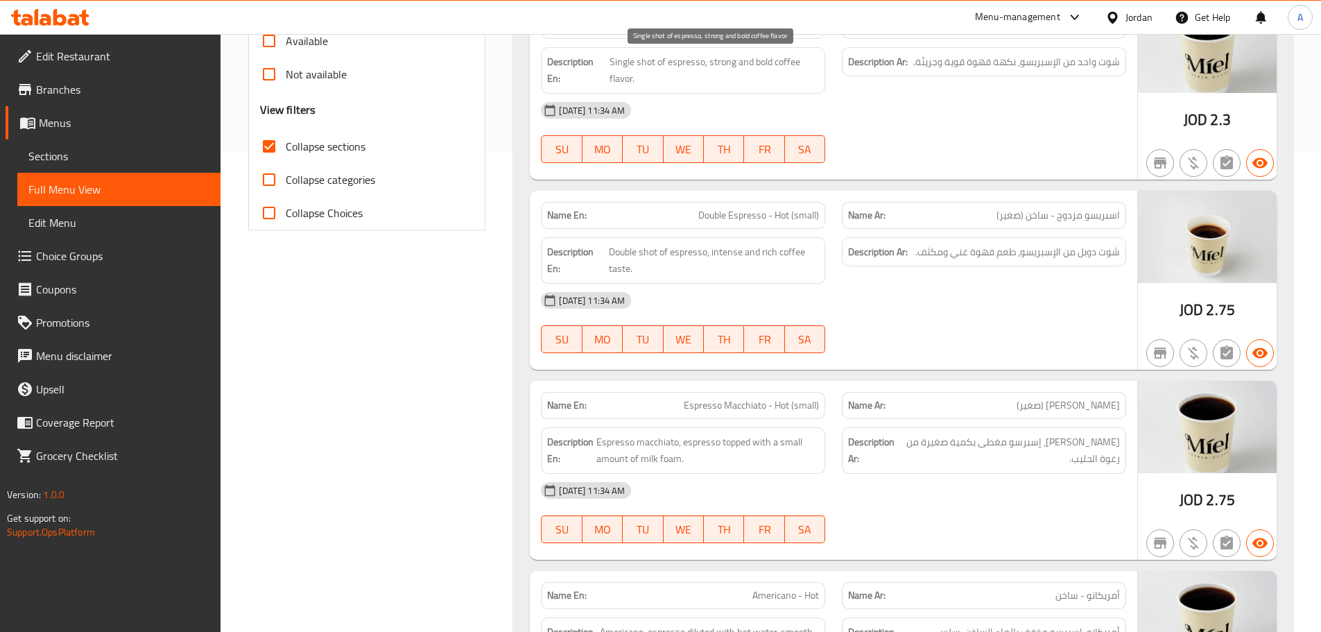
scroll to position [324, 0]
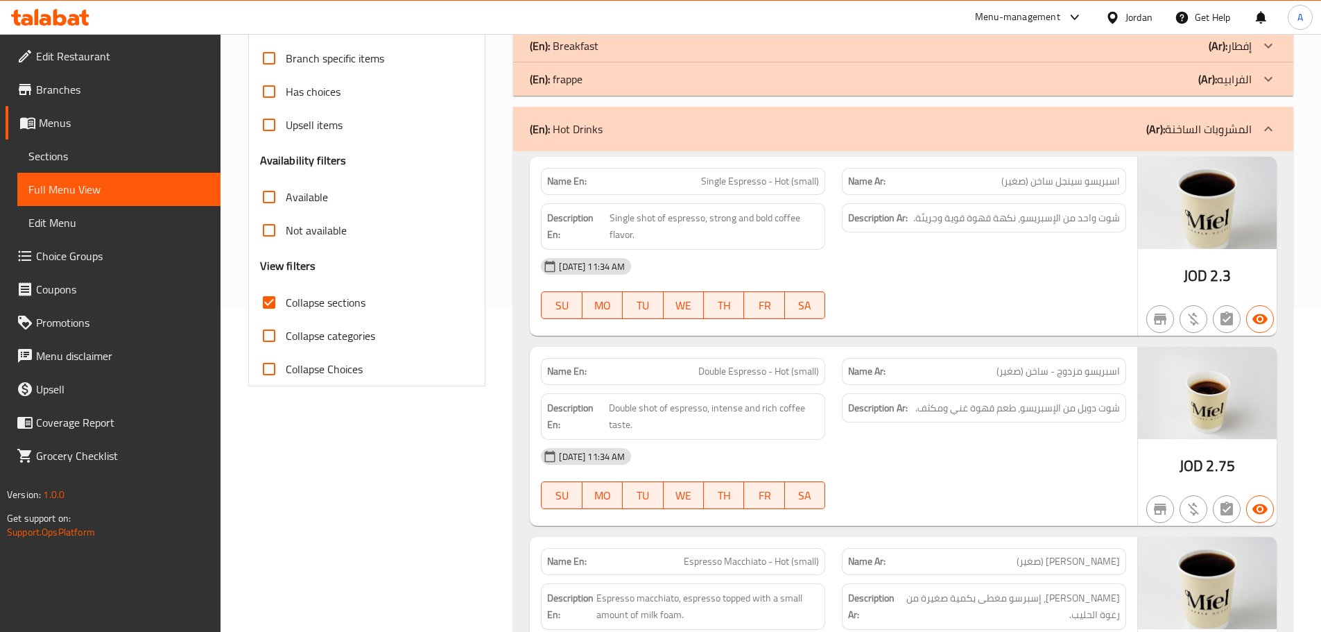
drag, startPoint x: 600, startPoint y: 131, endPoint x: 600, endPoint y: 146, distance: 15.3
click at [601, 130] on p "(En): Hot Drinks" at bounding box center [566, 129] width 73 height 17
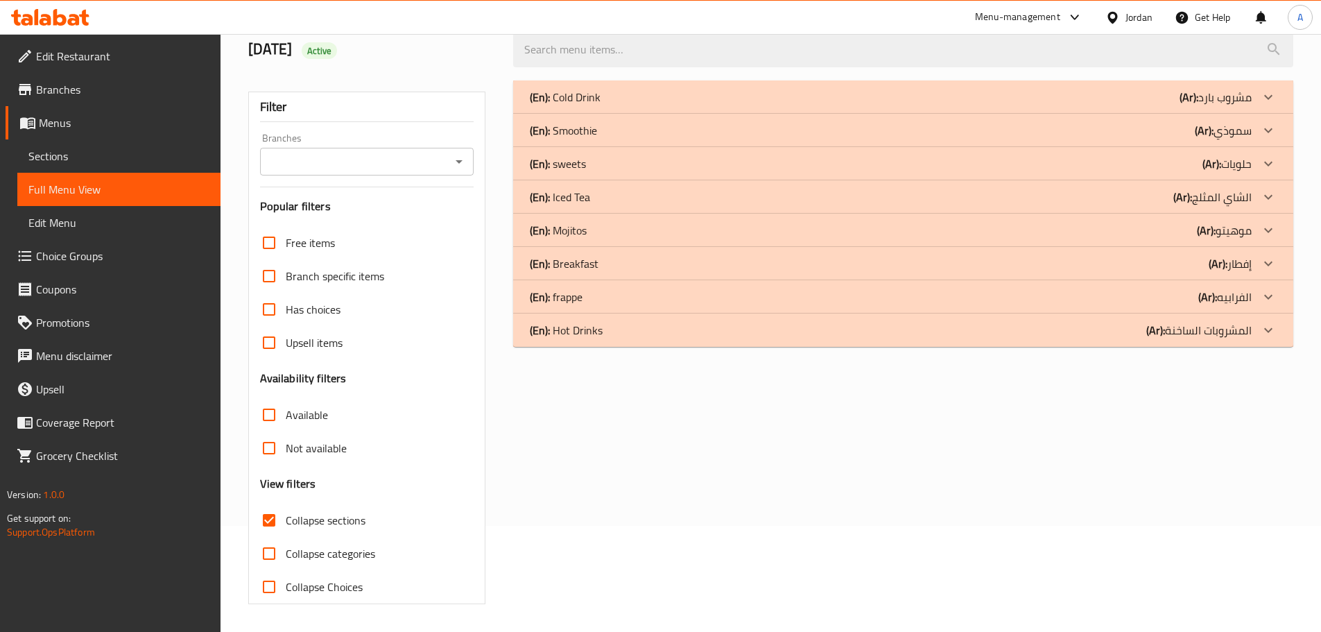
scroll to position [46, 0]
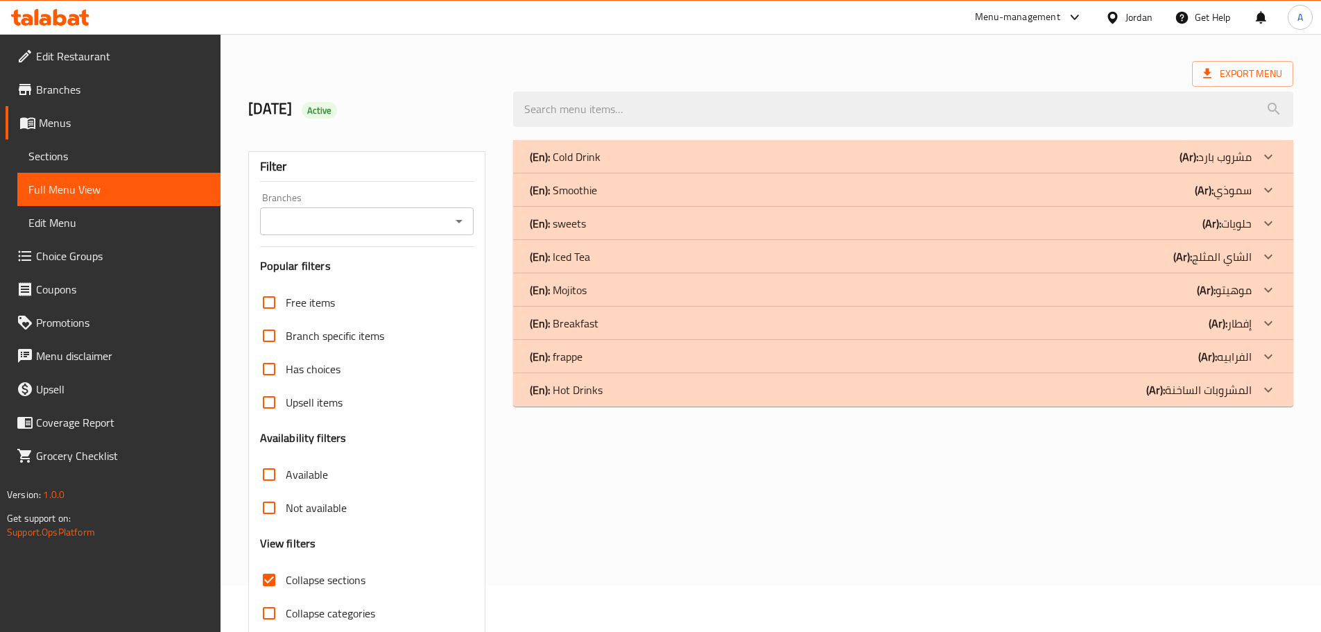
click at [571, 173] on div "(En): Smoothie (Ar): سموذي" at bounding box center [903, 189] width 780 height 33
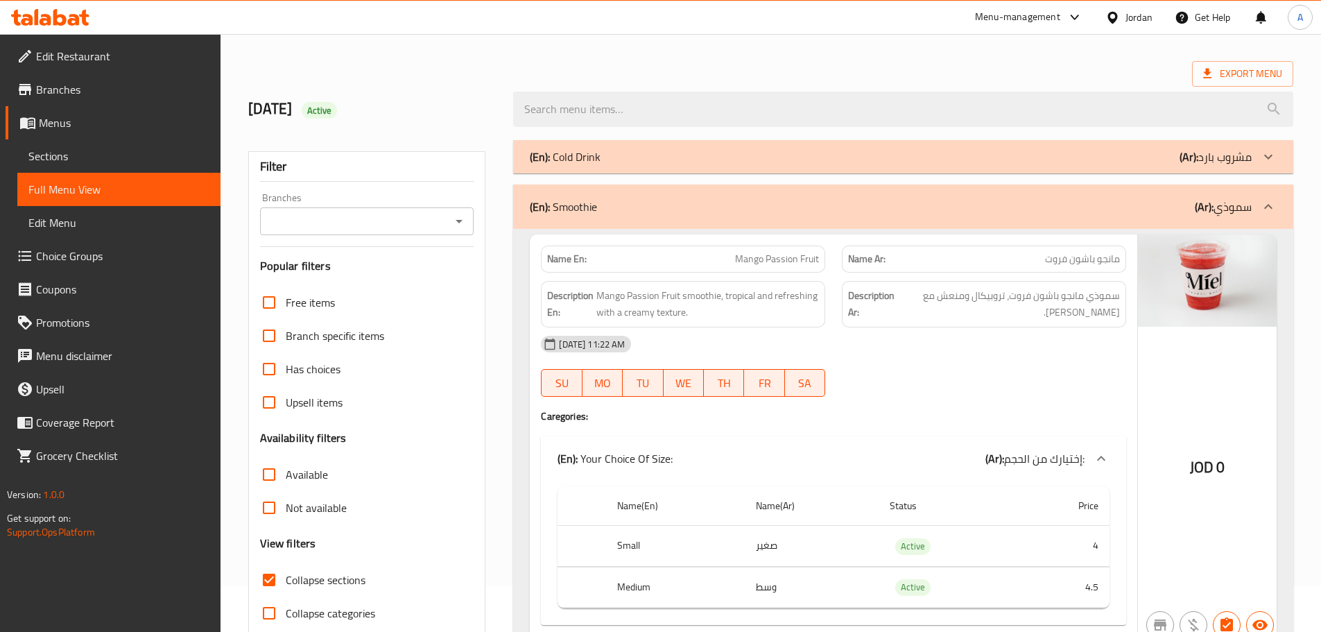
click at [1091, 259] on span "مانجو باشون فروت" at bounding box center [1082, 259] width 75 height 15
drag, startPoint x: 1092, startPoint y: 260, endPoint x: 1026, endPoint y: 259, distance: 65.9
click at [1026, 259] on p "Name Ar: مانجو باشون فروت" at bounding box center [984, 259] width 272 height 15
click at [623, 217] on div "(En): Smoothie (Ar): سموذي" at bounding box center [903, 206] width 780 height 44
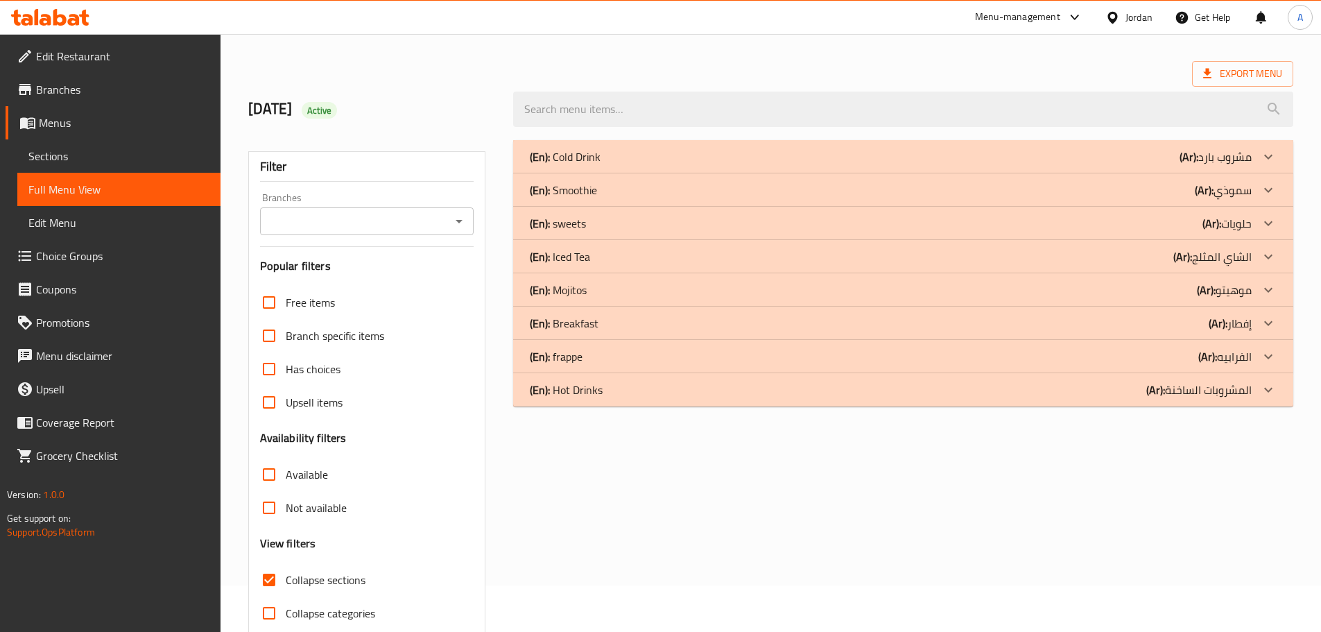
click at [607, 155] on div "(En): Cold Drink (Ar): مشروب بارد" at bounding box center [891, 156] width 722 height 17
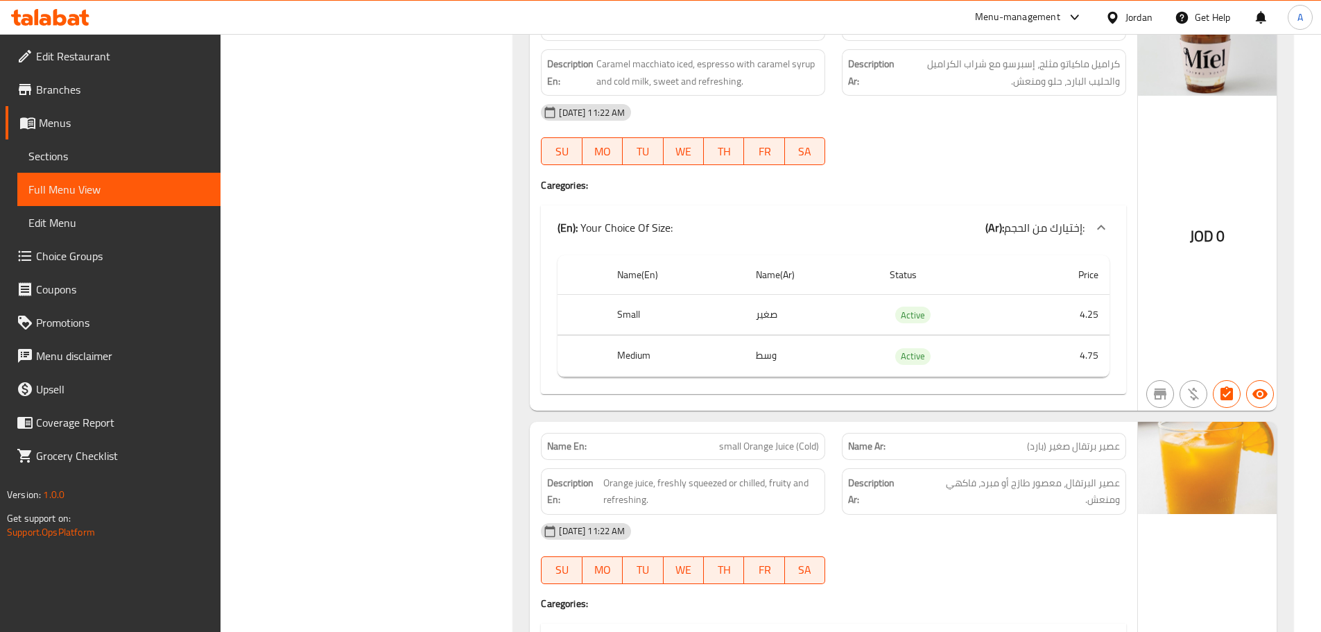
scroll to position [0, 0]
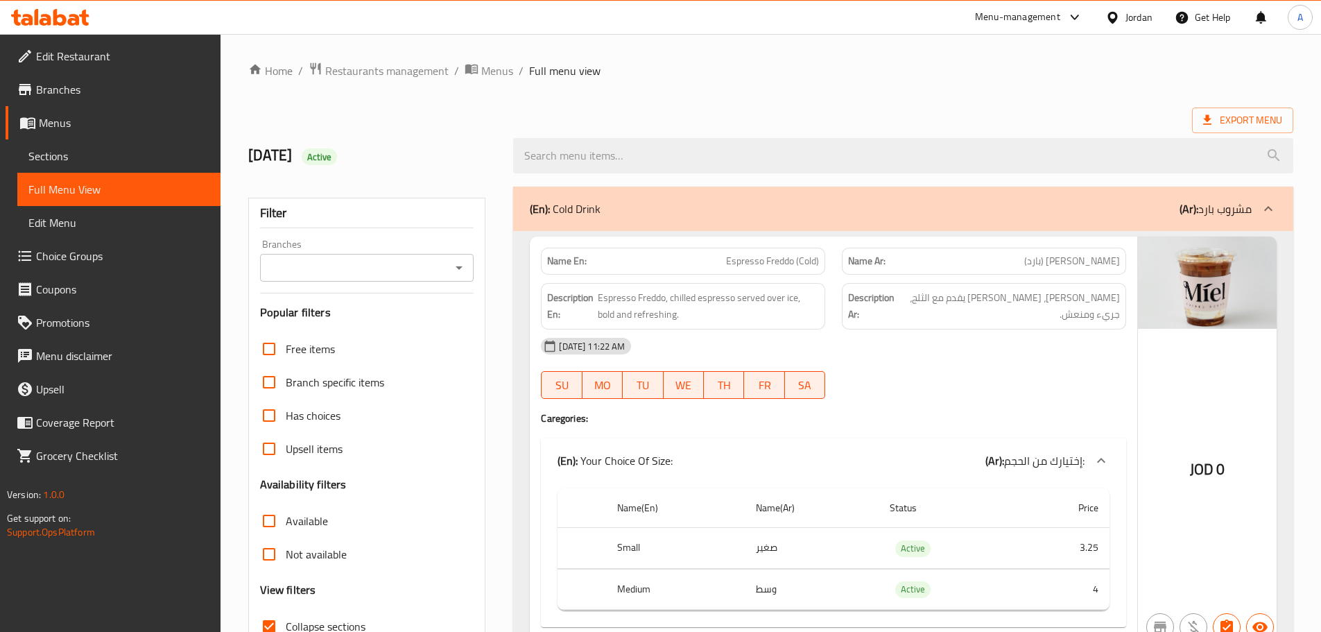
click at [1053, 264] on span "اسبريسو فريدو (بارد)" at bounding box center [1072, 261] width 96 height 15
click at [637, 189] on div "(En): Cold Drink (Ar): مشروب بارد" at bounding box center [903, 208] width 780 height 44
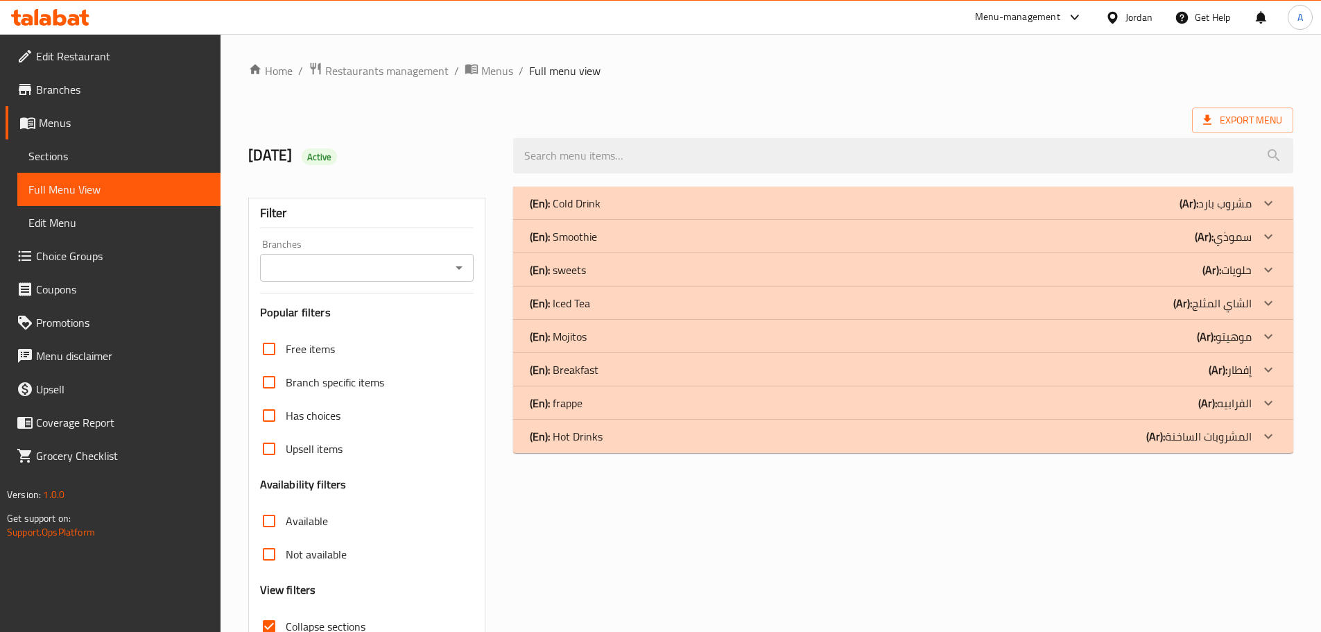
click at [637, 189] on div "(En): Cold Drink (Ar): مشروب بارد" at bounding box center [903, 202] width 780 height 33
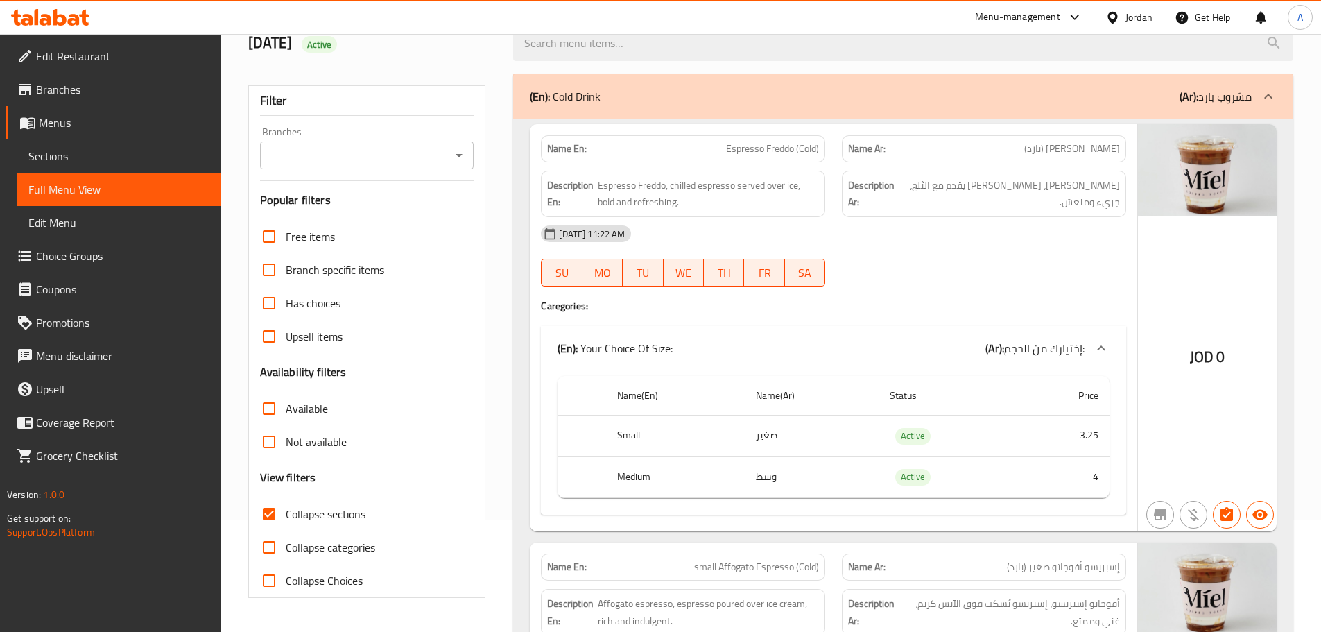
scroll to position [208, 0]
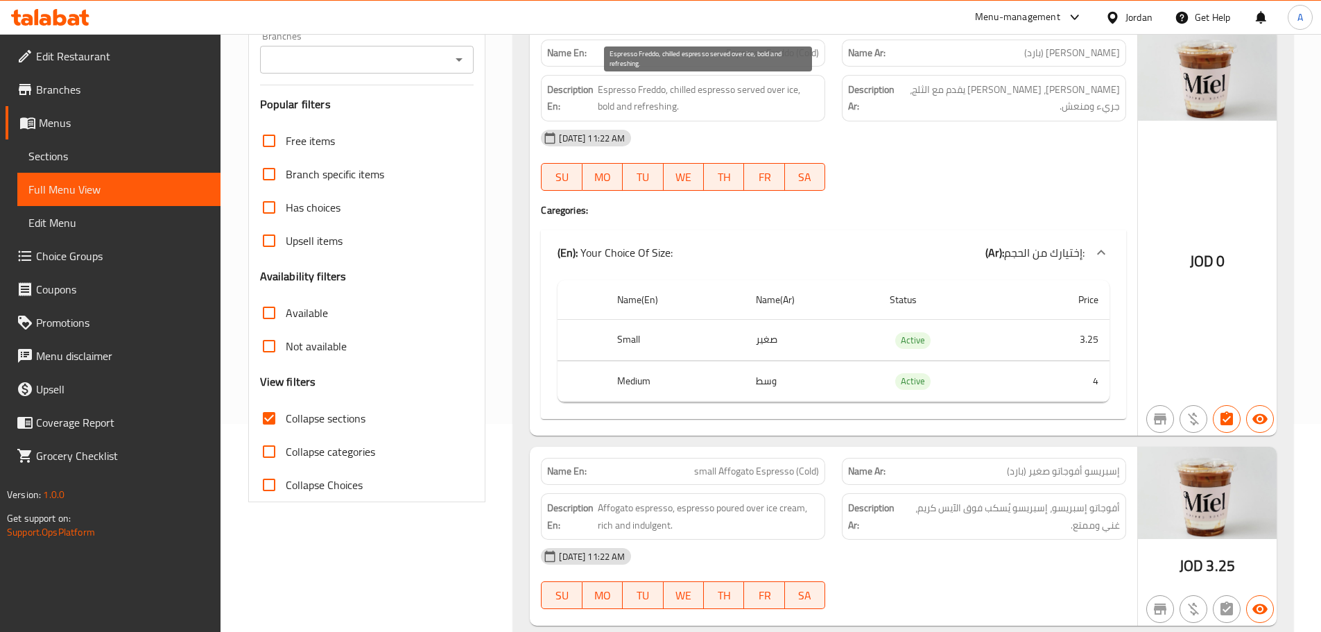
click at [677, 87] on span "Espresso Freddo, chilled espresso served over ice, bold and refreshing." at bounding box center [708, 98] width 221 height 34
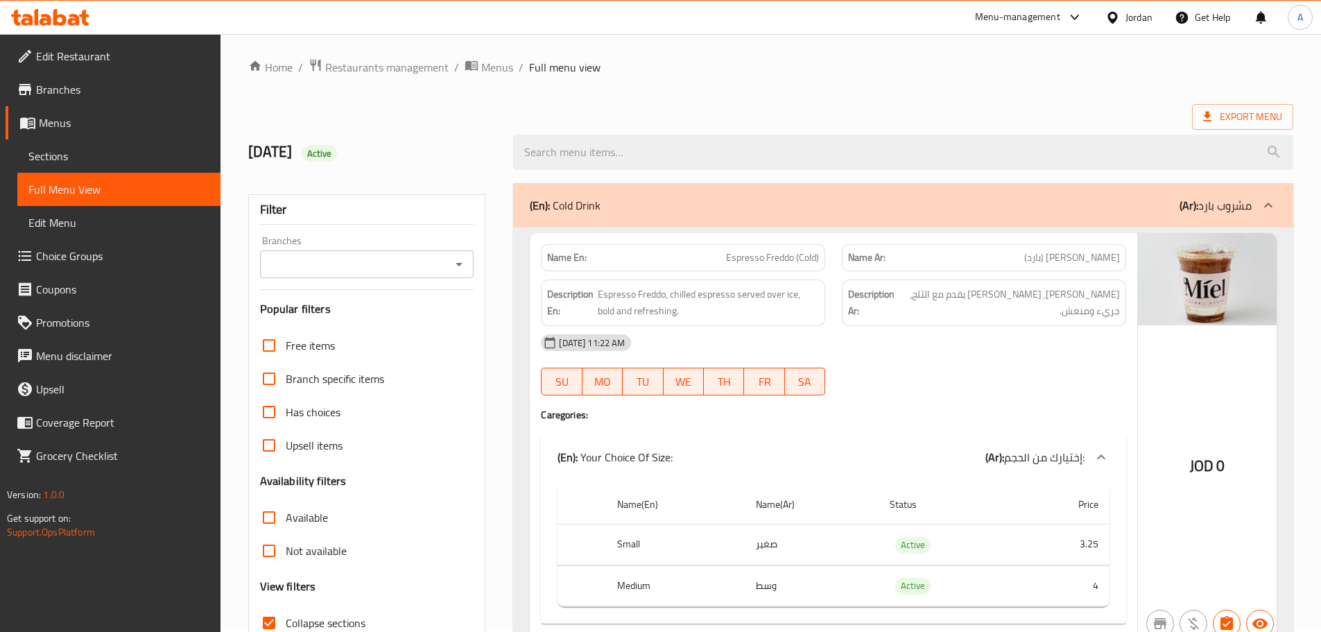
scroll to position [0, 0]
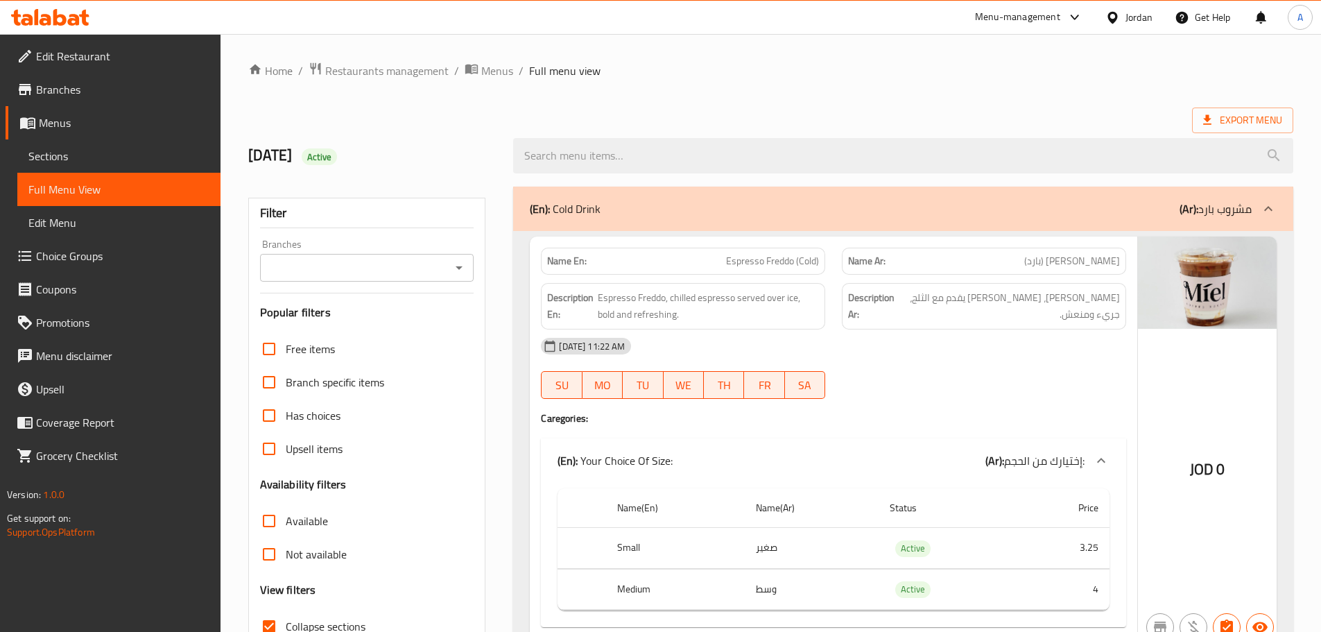
click at [802, 254] on span "Espresso Freddo (Cold)" at bounding box center [772, 261] width 93 height 15
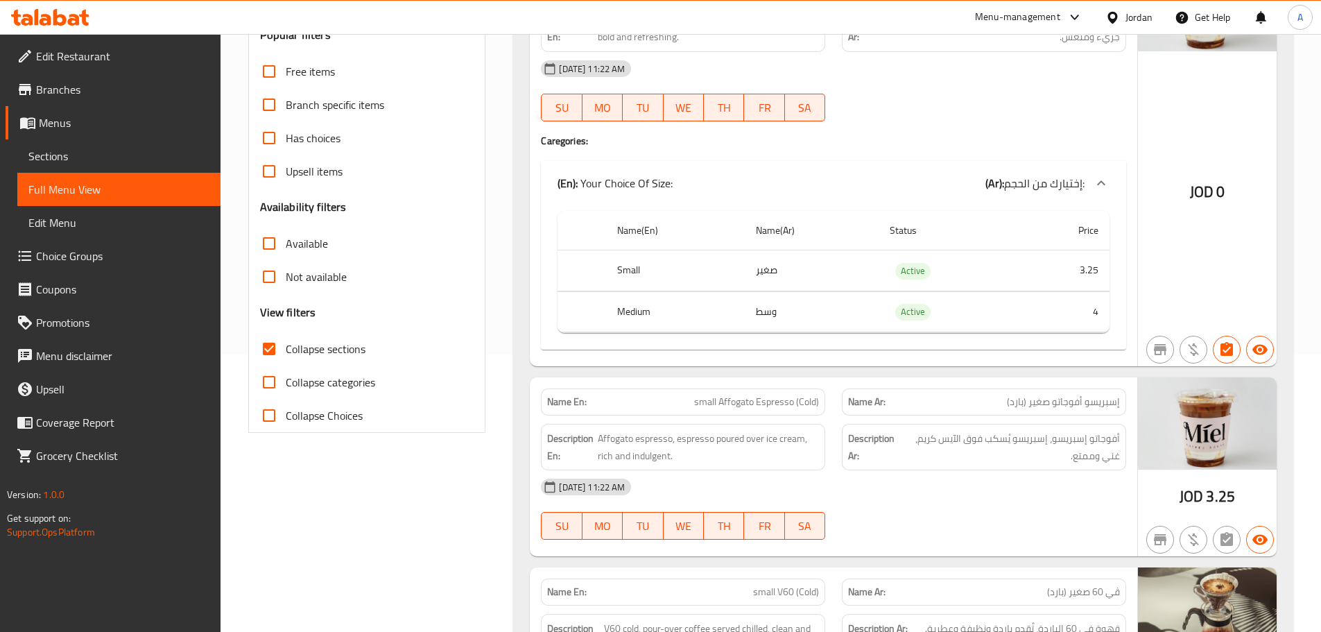
click at [257, 381] on input "Collapse categories" at bounding box center [268, 381] width 33 height 33
checkbox input "true"
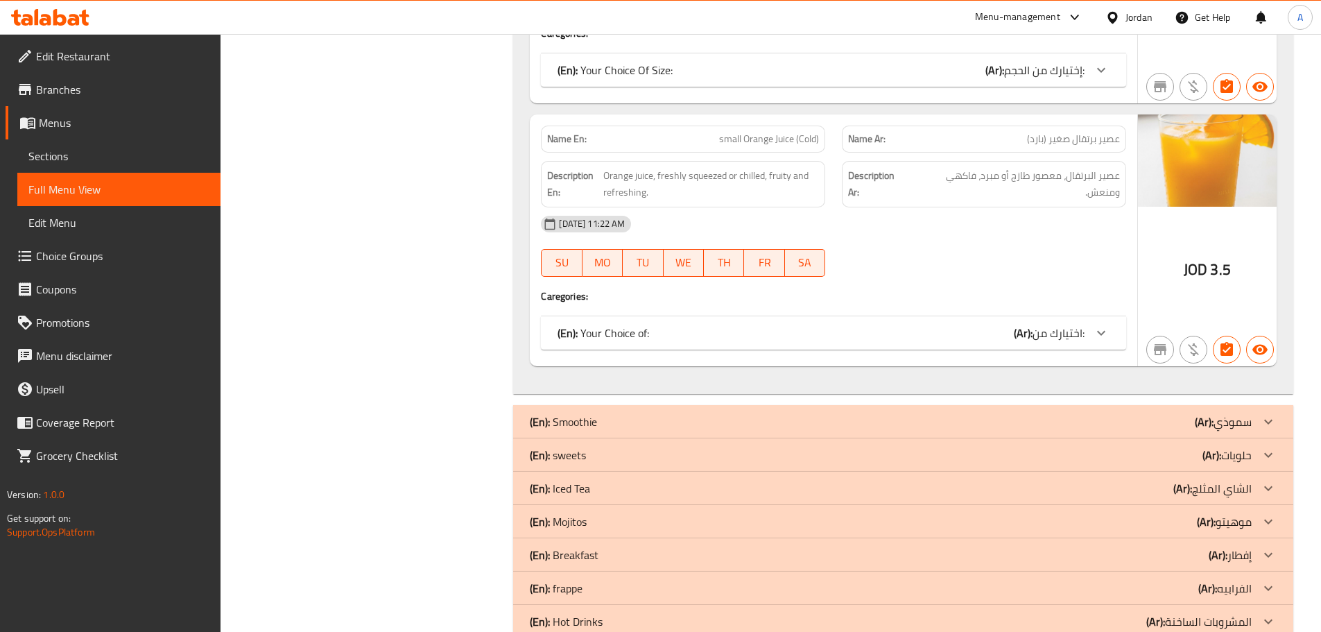
scroll to position [2829, 0]
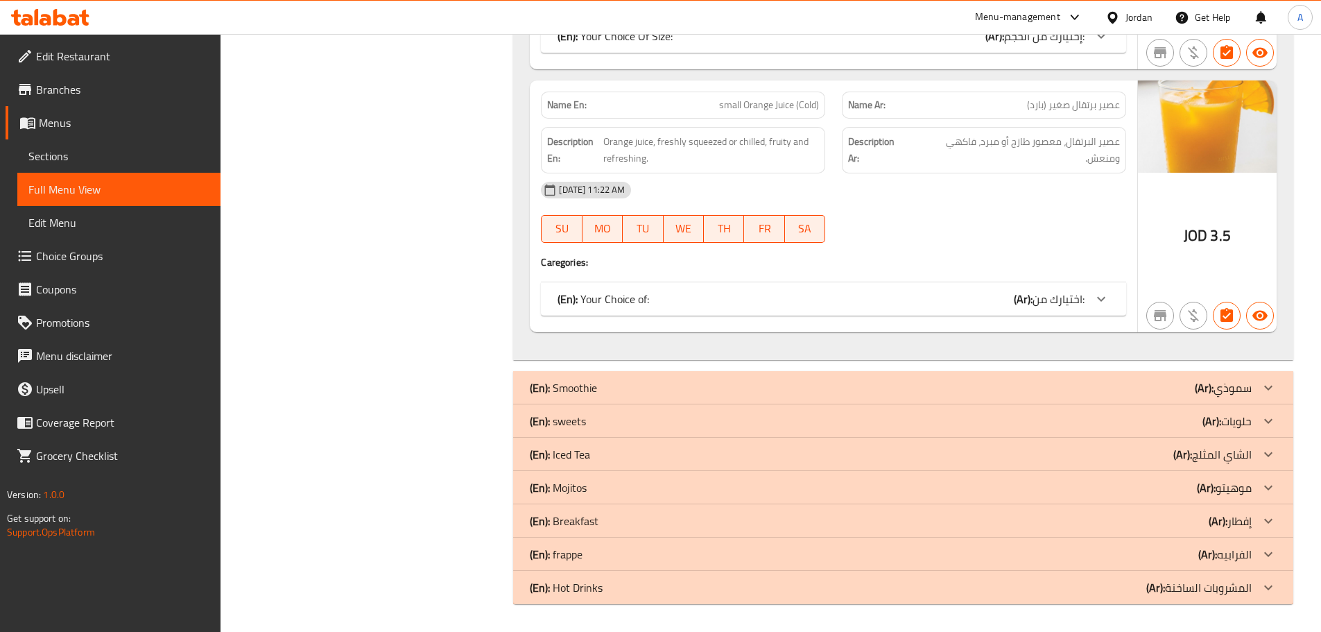
click at [1028, 103] on span "عصير برتقال صغير (بارد)" at bounding box center [1073, 105] width 93 height 15
click at [1043, 103] on span "عصير برتقال صغير (بارد)" at bounding box center [1073, 105] width 93 height 15
drag, startPoint x: 1043, startPoint y: 103, endPoint x: 1033, endPoint y: 107, distance: 10.3
click at [1044, 105] on span "عصير برتقال صغير (بارد)" at bounding box center [1073, 105] width 93 height 15
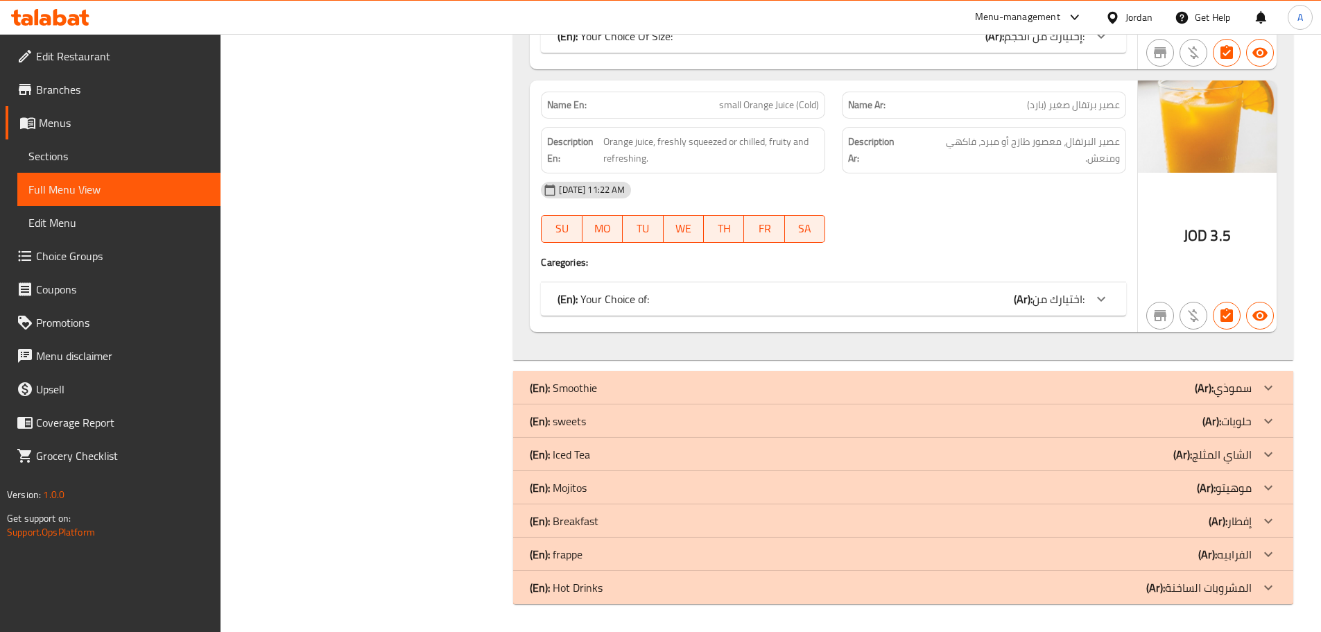
click at [1035, 108] on span "عصير برتقال صغير (بارد)" at bounding box center [1073, 105] width 93 height 15
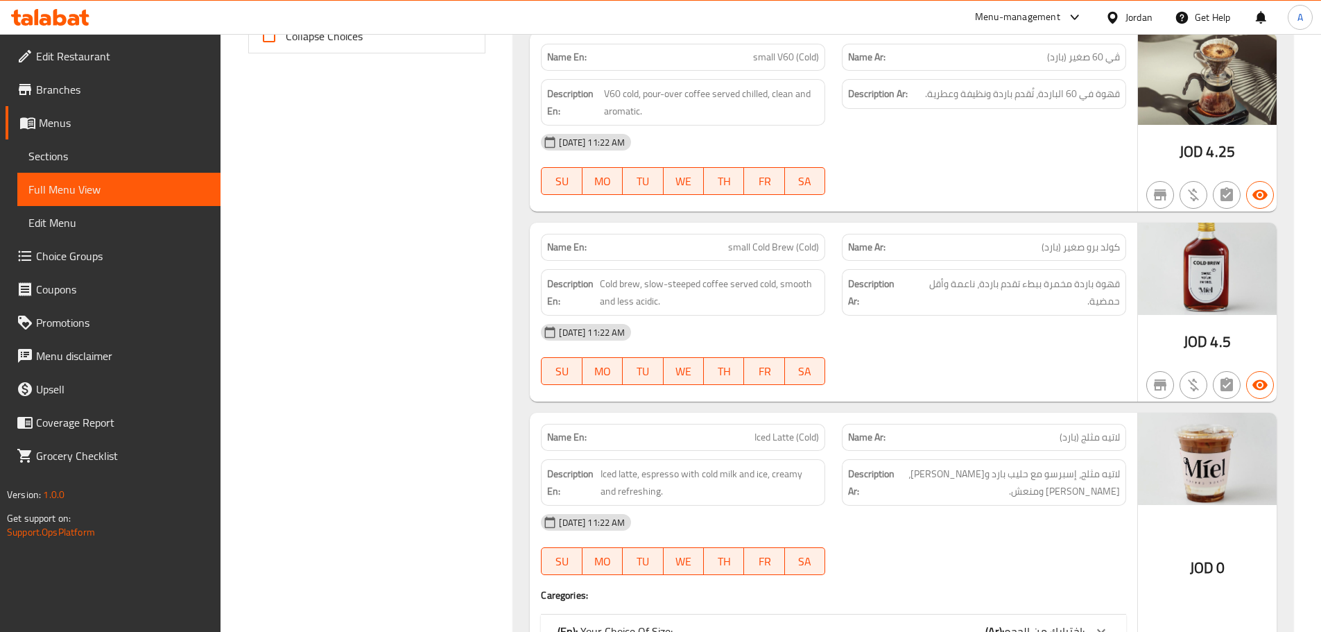
scroll to position [657, 0]
drag, startPoint x: 1120, startPoint y: 284, endPoint x: 1088, endPoint y: 286, distance: 32.7
click at [1090, 286] on div "Description Ar: قهوة باردة مخمرة ببطء تقدم باردة، ناعمة وأقل حمضية." at bounding box center [984, 291] width 284 height 46
click at [756, 246] on span "small Cold Brew (Cold)" at bounding box center [773, 246] width 91 height 15
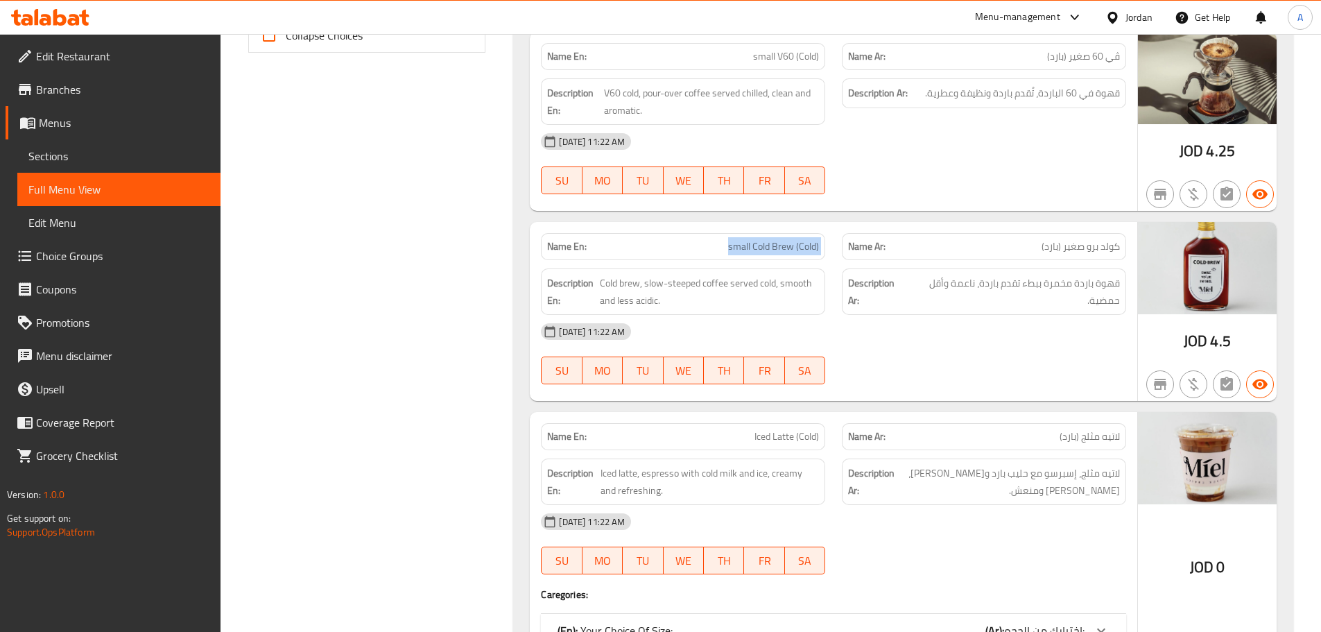
click at [756, 246] on span "small Cold Brew (Cold)" at bounding box center [773, 246] width 91 height 15
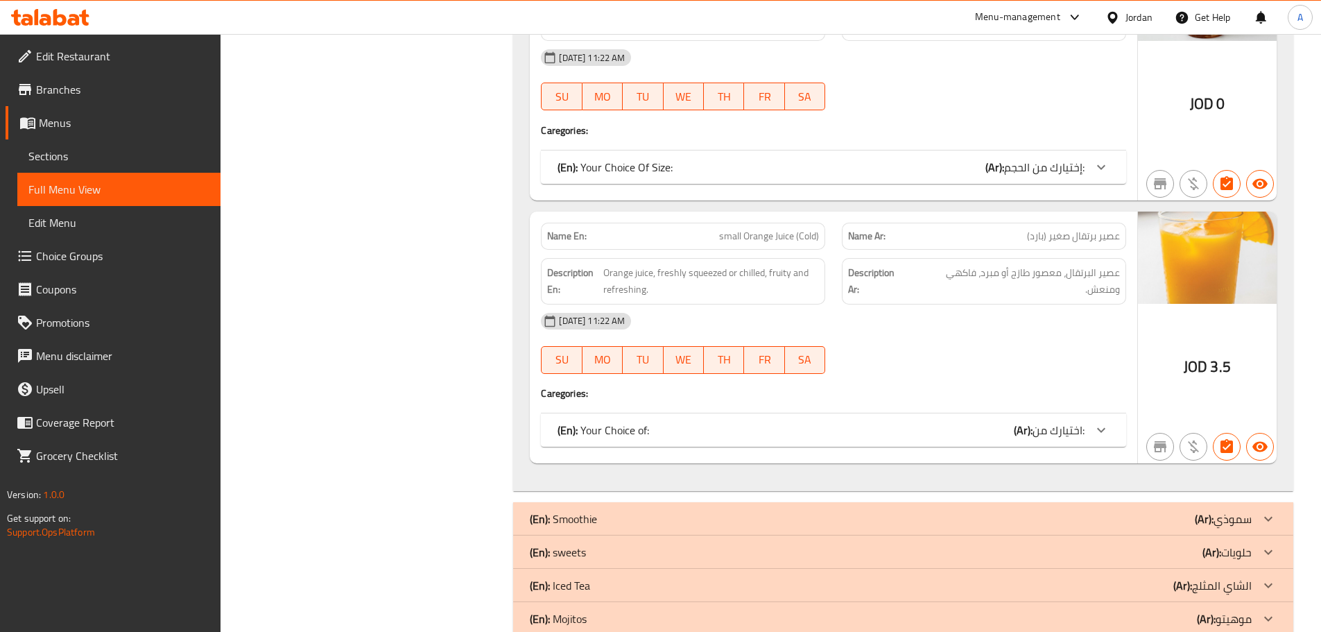
scroll to position [2826, 0]
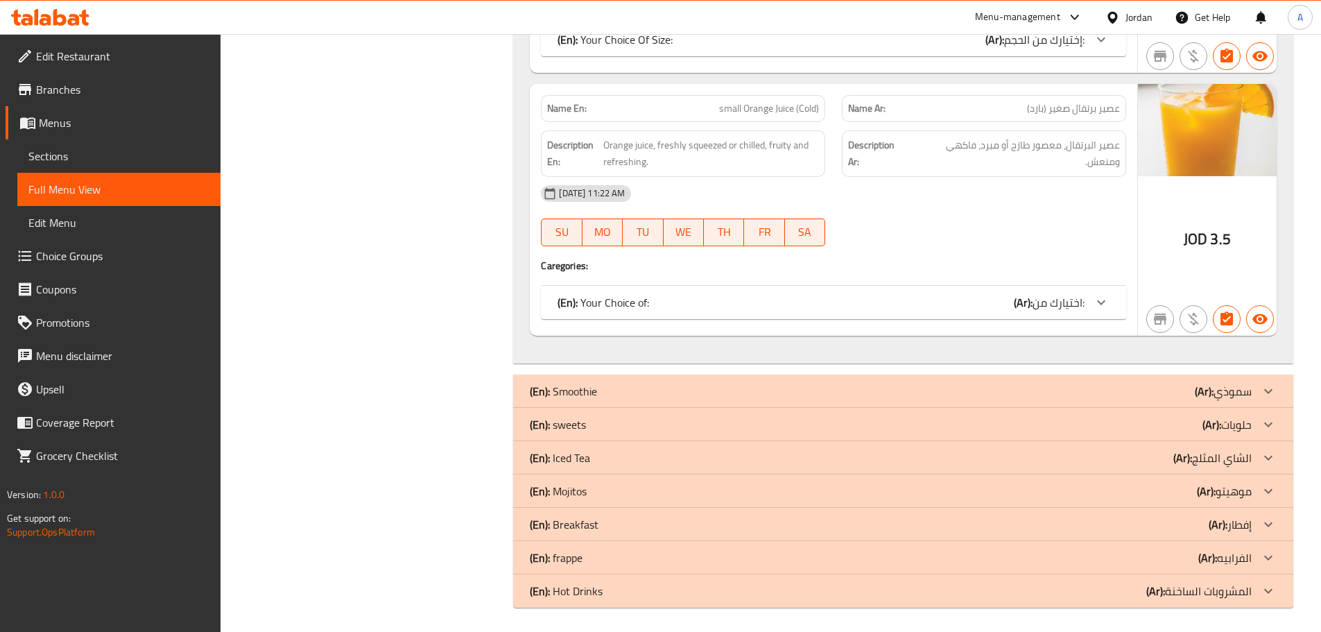
click at [688, 303] on div "(En): Your Choice of: (Ar): اختيارك من:" at bounding box center [820, 302] width 527 height 17
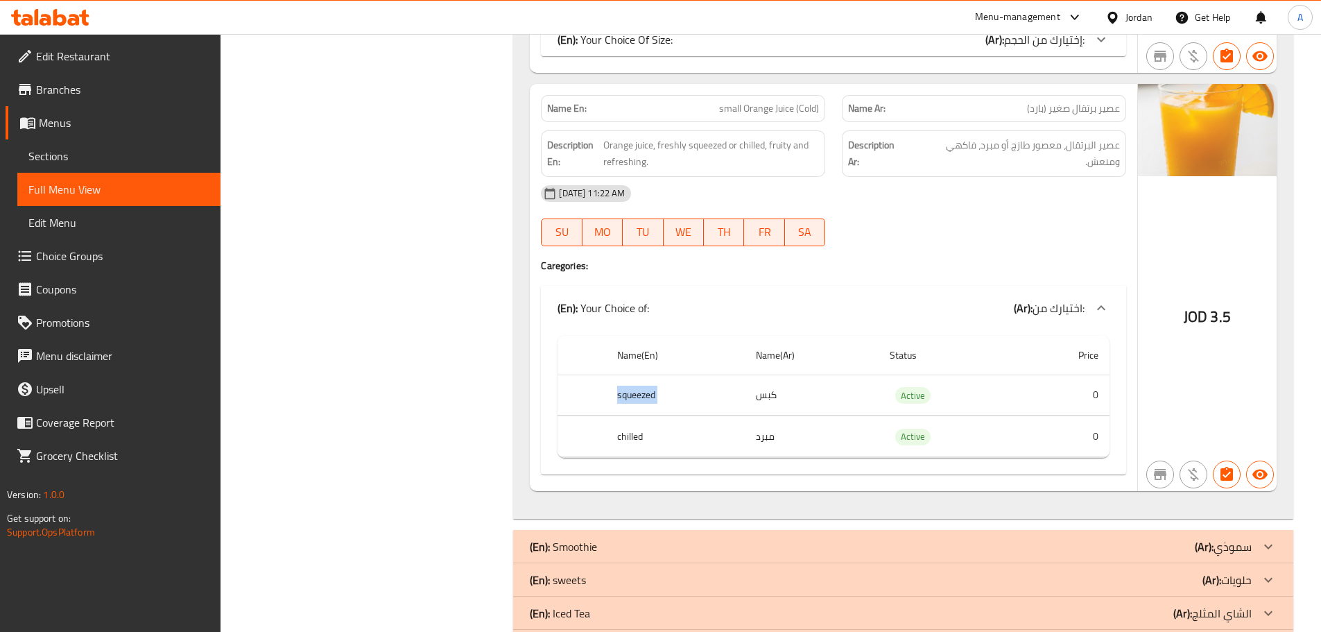
drag, startPoint x: 602, startPoint y: 396, endPoint x: 779, endPoint y: 397, distance: 177.5
click at [779, 397] on tr "squeezed كبس Active 0" at bounding box center [833, 394] width 552 height 41
drag, startPoint x: 613, startPoint y: 433, endPoint x: 804, endPoint y: 433, distance: 191.3
click at [804, 433] on tr "chilled مبرد Active 0" at bounding box center [833, 436] width 552 height 41
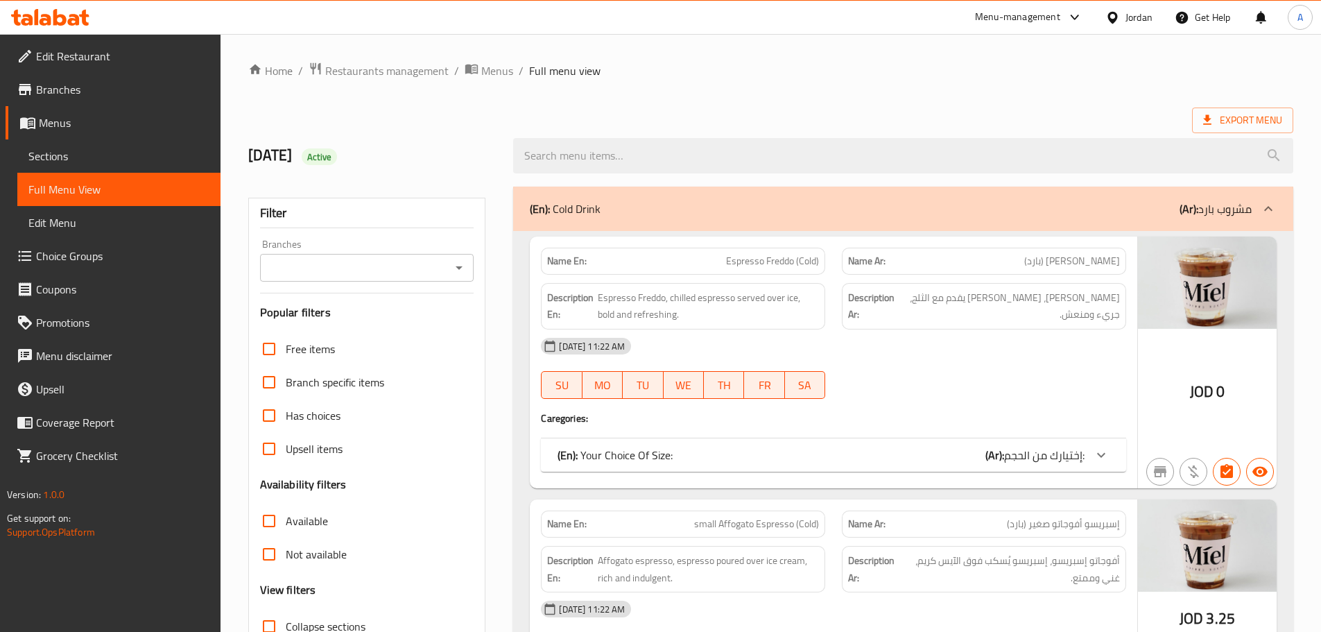
scroll to position [5491, 0]
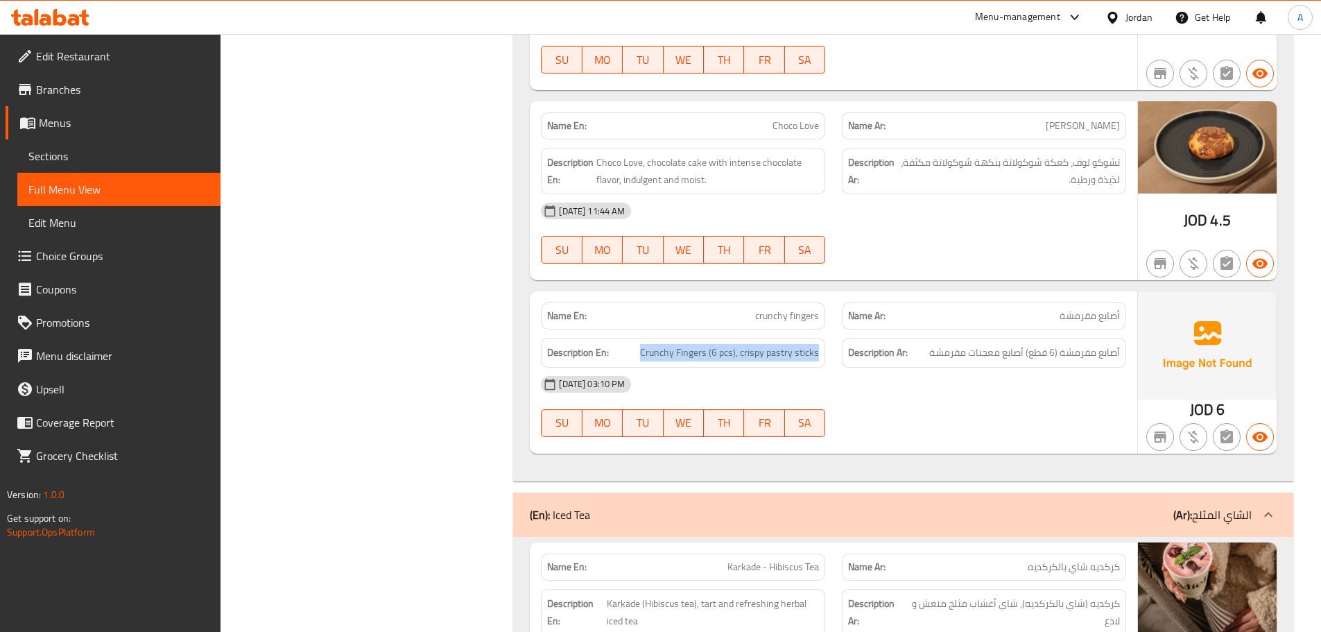
drag, startPoint x: 628, startPoint y: 349, endPoint x: 824, endPoint y: 350, distance: 195.5
click at [824, 350] on div "Description En: Crunchy Fingers (6 pcs), crispy pastry sticks" at bounding box center [683, 353] width 284 height 30
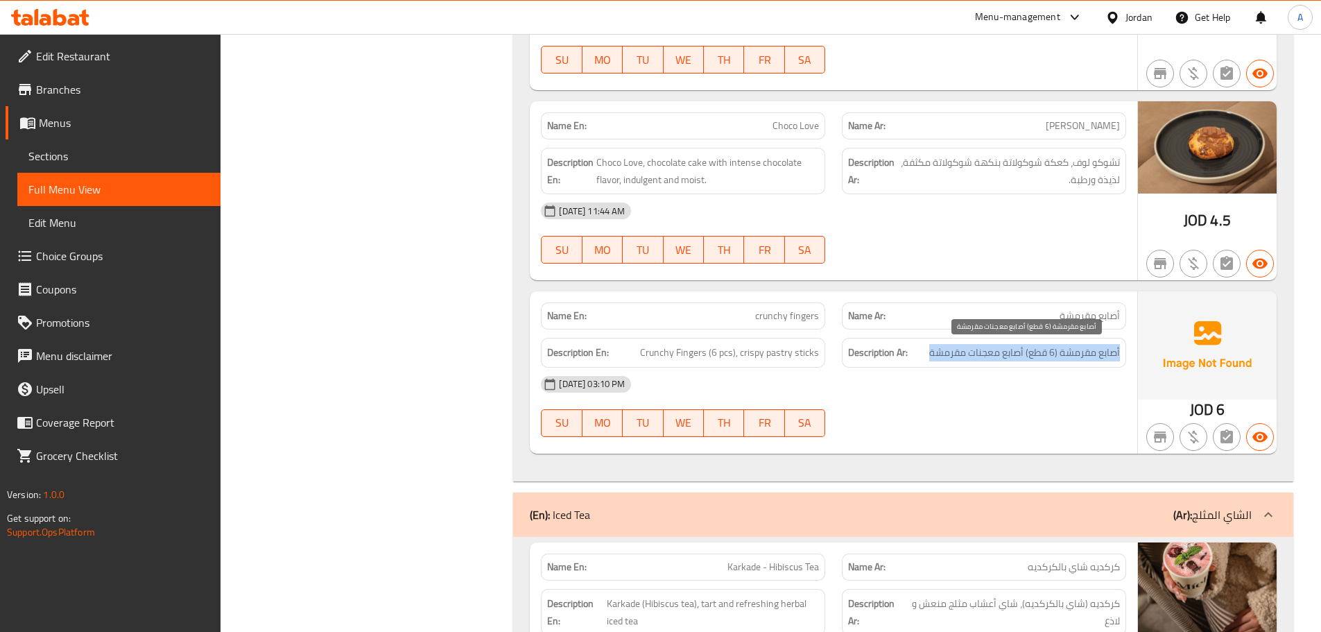
drag, startPoint x: 1120, startPoint y: 349, endPoint x: 923, endPoint y: 356, distance: 197.7
click at [923, 356] on div "Description Ar: أصابع مقرمشة (6 قطع) أصابع معجنات مقرمشة" at bounding box center [984, 353] width 284 height 30
click at [822, 200] on div "[DATE] 11:44 AM" at bounding box center [833, 210] width 602 height 33
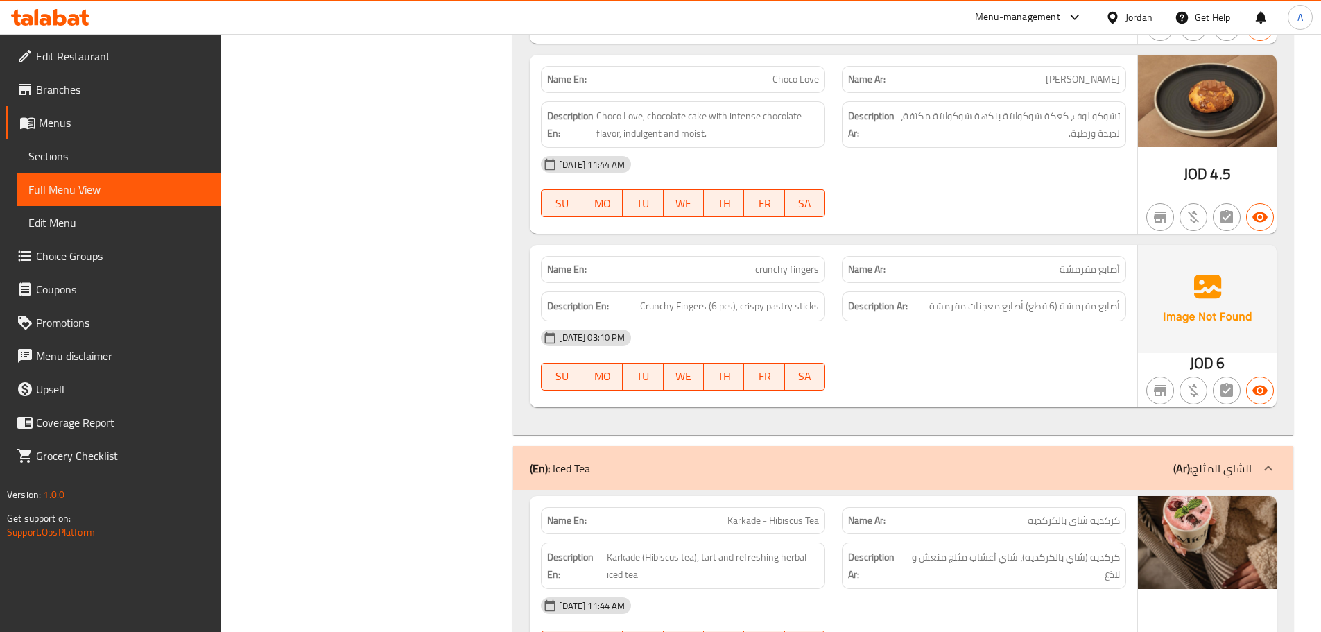
scroll to position [5560, 0]
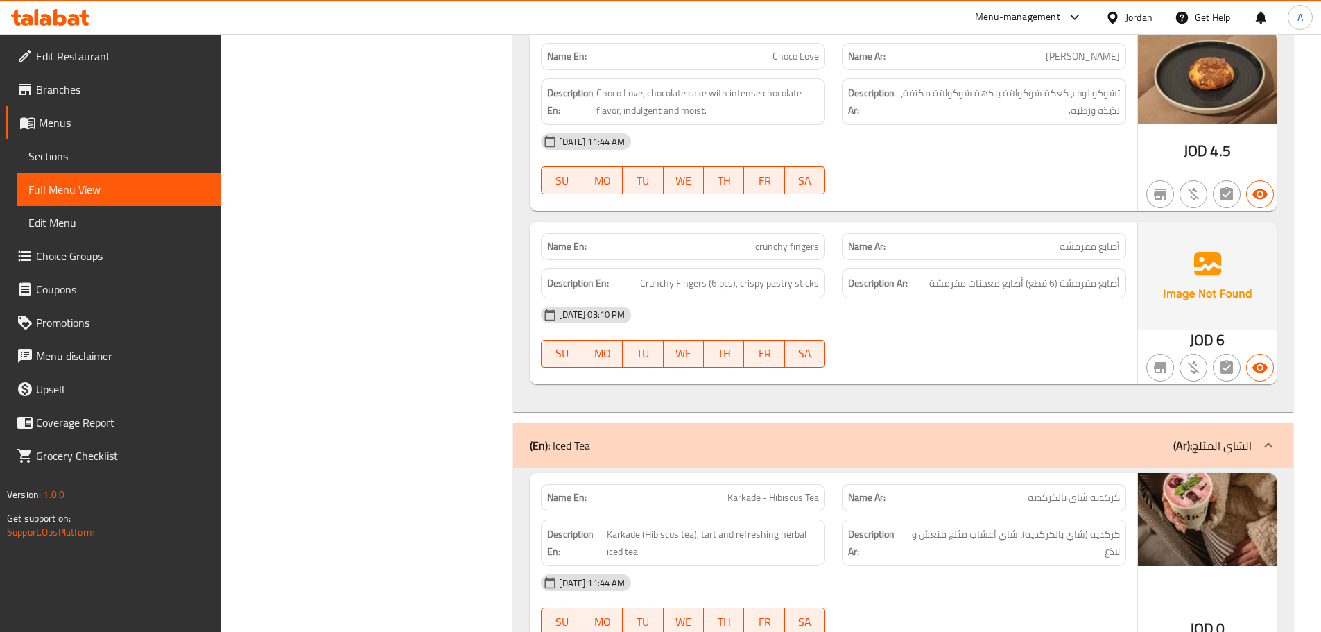
click at [928, 176] on div "09-10-2025 11:44 AM SU MO TU WE TH FR SA" at bounding box center [833, 164] width 602 height 78
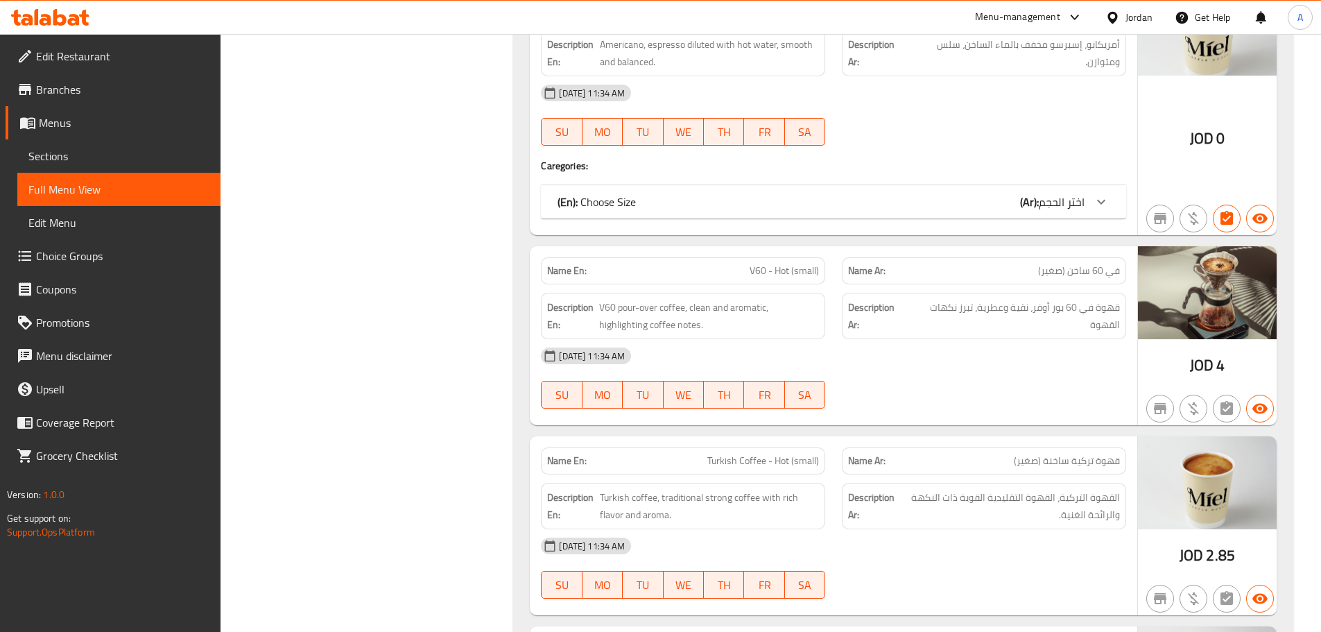
click at [778, 120] on div "SU MO TU WE TH FR SA" at bounding box center [682, 132] width 301 height 44
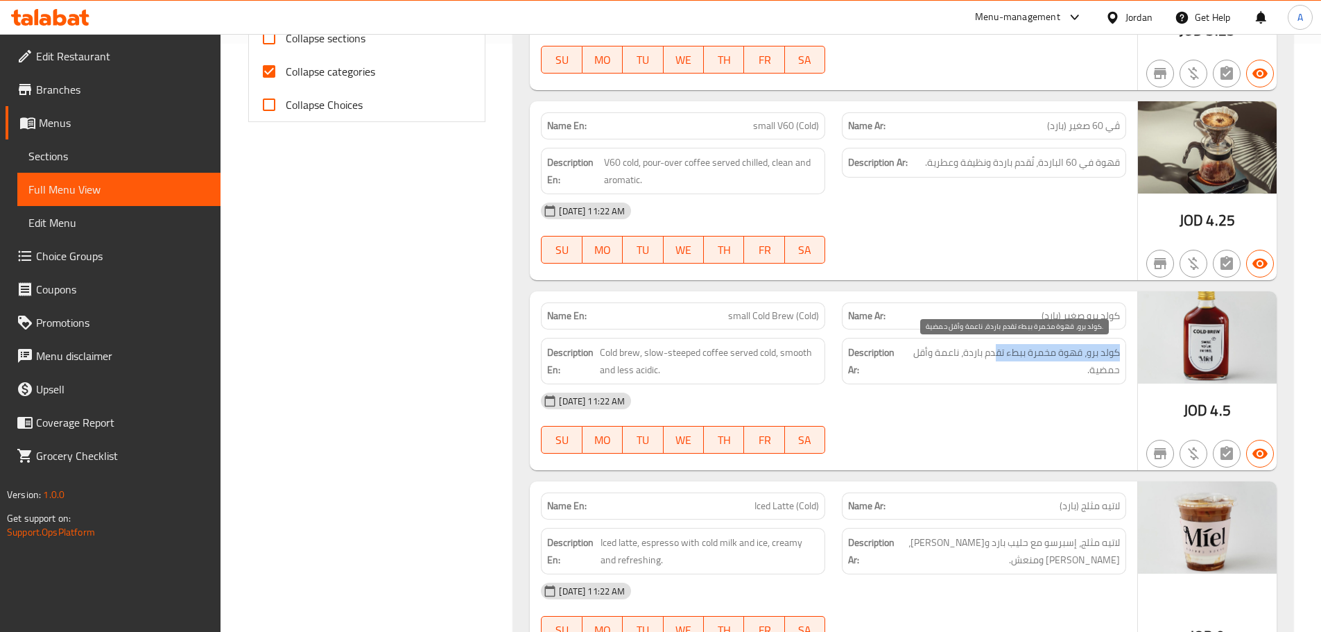
drag, startPoint x: 1117, startPoint y: 354, endPoint x: 659, endPoint y: 352, distance: 458.3
click at [993, 356] on span "كولد برو، قهوة مخمرة ببطء تقدم باردة، ناعمة وأقل حمضية." at bounding box center [1012, 361] width 216 height 34
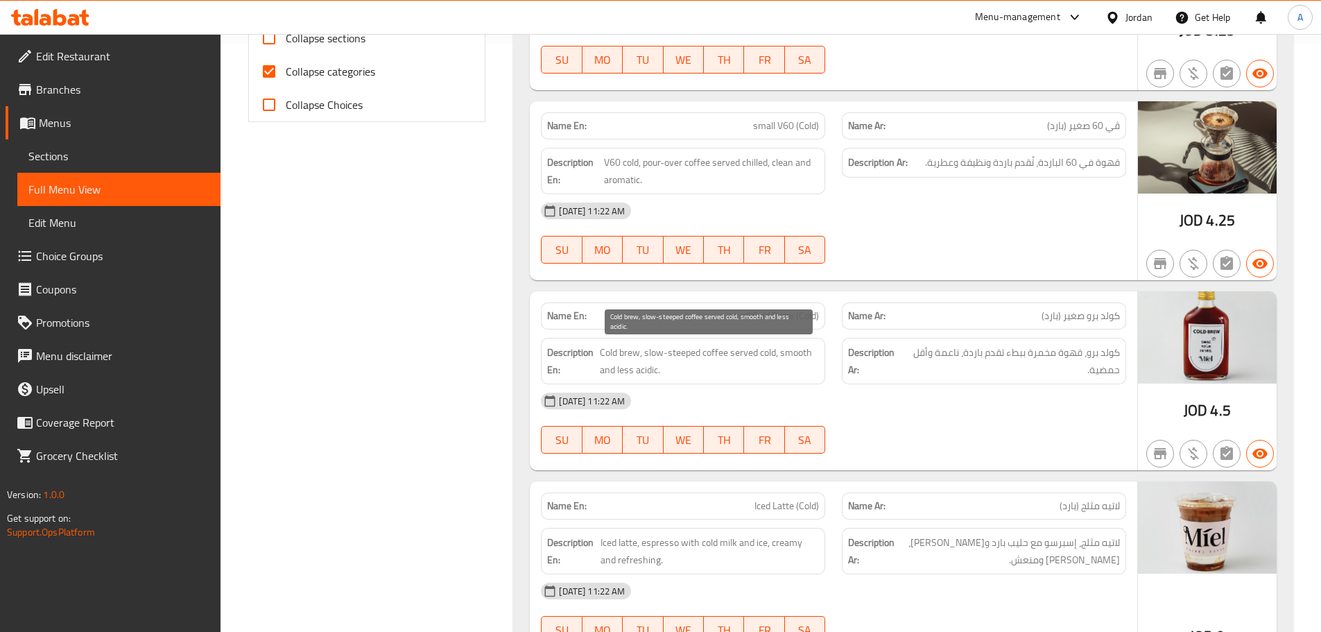
click at [652, 353] on span "Cold brew, slow-steeped coffee served cold, smooth and less acidic." at bounding box center [710, 361] width 220 height 34
drag, startPoint x: 691, startPoint y: 347, endPoint x: 600, endPoint y: 345, distance: 90.2
click at [600, 345] on span "Cold brew, slow-steeped coffee served cold, smooth and less acidic." at bounding box center [710, 361] width 220 height 34
copy span "Cold brew, slow-steeped coffee"
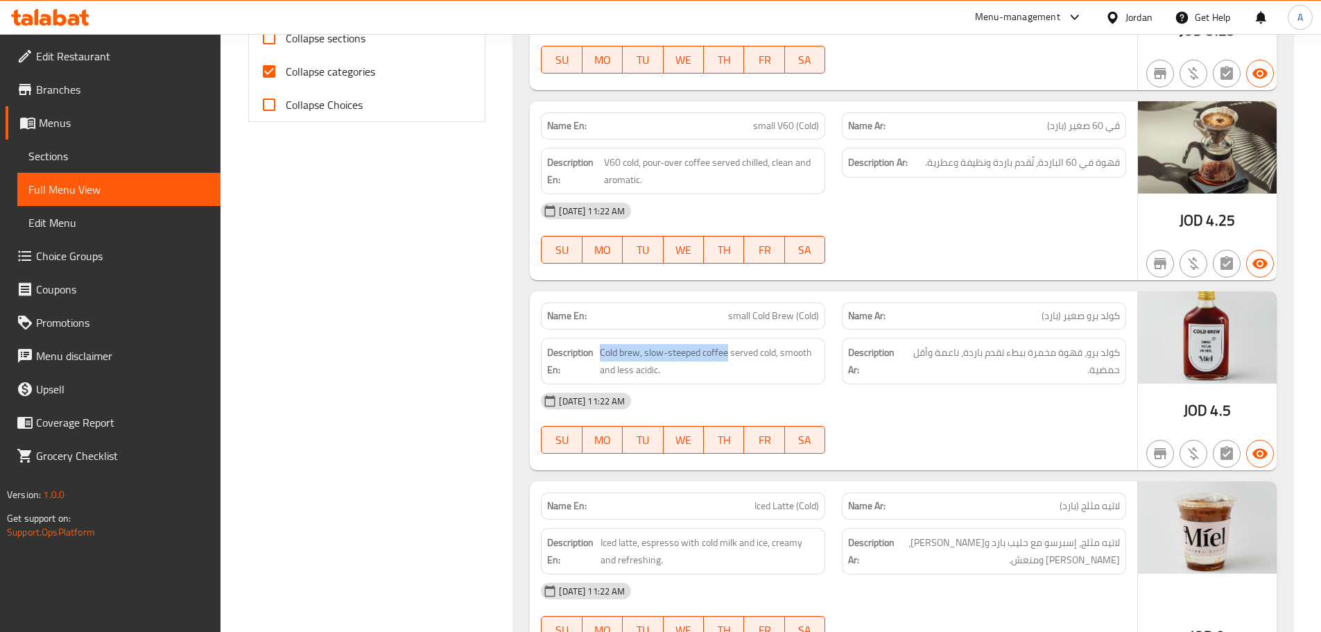
drag, startPoint x: 1048, startPoint y: 343, endPoint x: 1040, endPoint y: 353, distance: 12.3
click at [1048, 343] on div "Description Ar: كولد برو، قهوة مخمرة ببطء تقدم باردة، ناعمة وأقل حمضية." at bounding box center [984, 361] width 284 height 46
drag, startPoint x: 1007, startPoint y: 349, endPoint x: 1131, endPoint y: 351, distance: 124.1
click at [1131, 351] on div "Description Ar: كولد برو، قهوة مخمرة ببطء تقدم باردة، ناعمة وأقل حمضية." at bounding box center [983, 360] width 301 height 63
copy span "كولد برو، قهوة مخمرة ببطء"
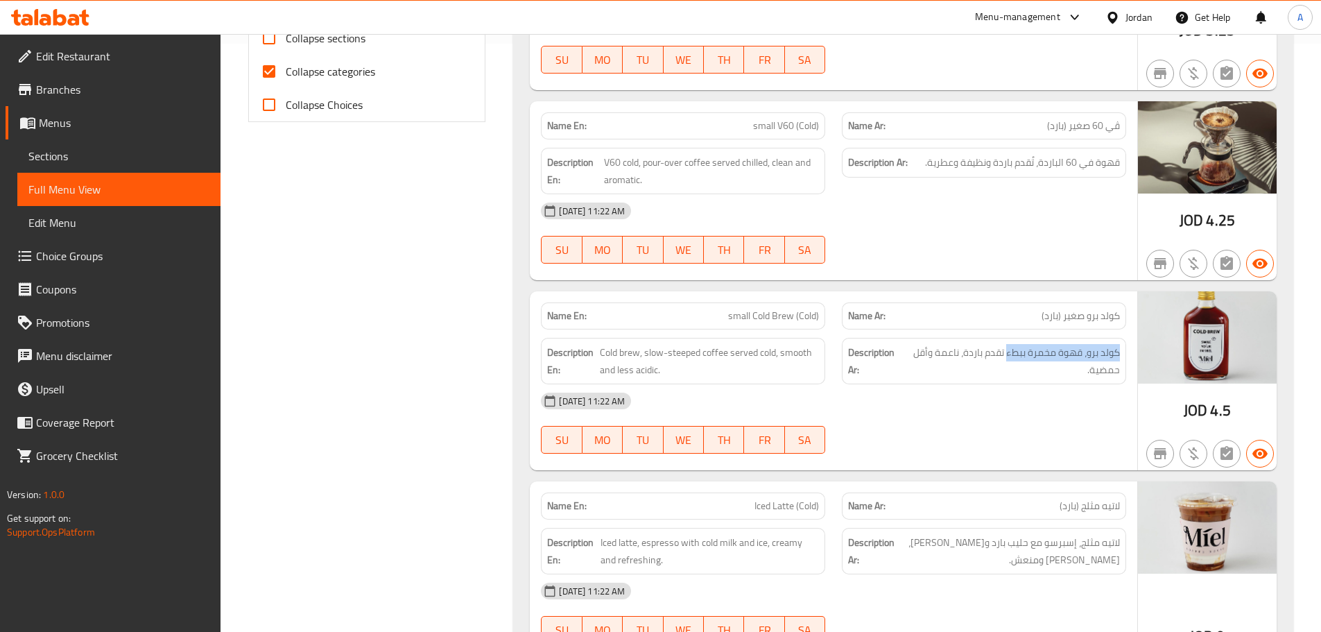
click at [1045, 332] on div "Description Ar: كولد برو، قهوة مخمرة ببطء تقدم باردة، ناعمة وأقل حمضية." at bounding box center [983, 360] width 301 height 63
drag, startPoint x: 1120, startPoint y: 350, endPoint x: 907, endPoint y: 372, distance: 214.0
click at [906, 364] on div "Description Ar: كولد برو، قهوة مخمرة ببطء تقدم باردة، ناعمة وأقل حمضية." at bounding box center [984, 361] width 284 height 46
click at [907, 372] on span "كولد برو، قهوة مخمرة ببطء تقدم باردة، ناعمة وأقل حمضية." at bounding box center [1012, 361] width 216 height 34
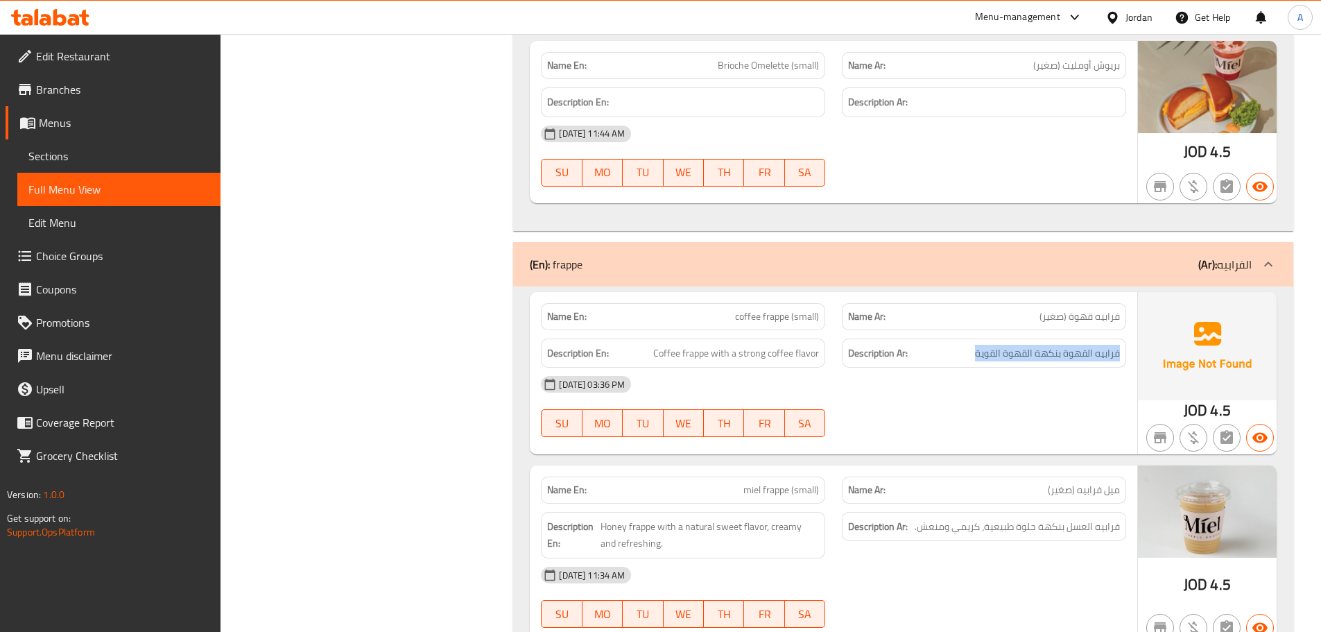
drag, startPoint x: 1119, startPoint y: 351, endPoint x: 969, endPoint y: 357, distance: 150.6
click at [969, 357] on h6 "Description Ar: فرابيه القهوة بنكهة القهوة القوية" at bounding box center [984, 353] width 272 height 17
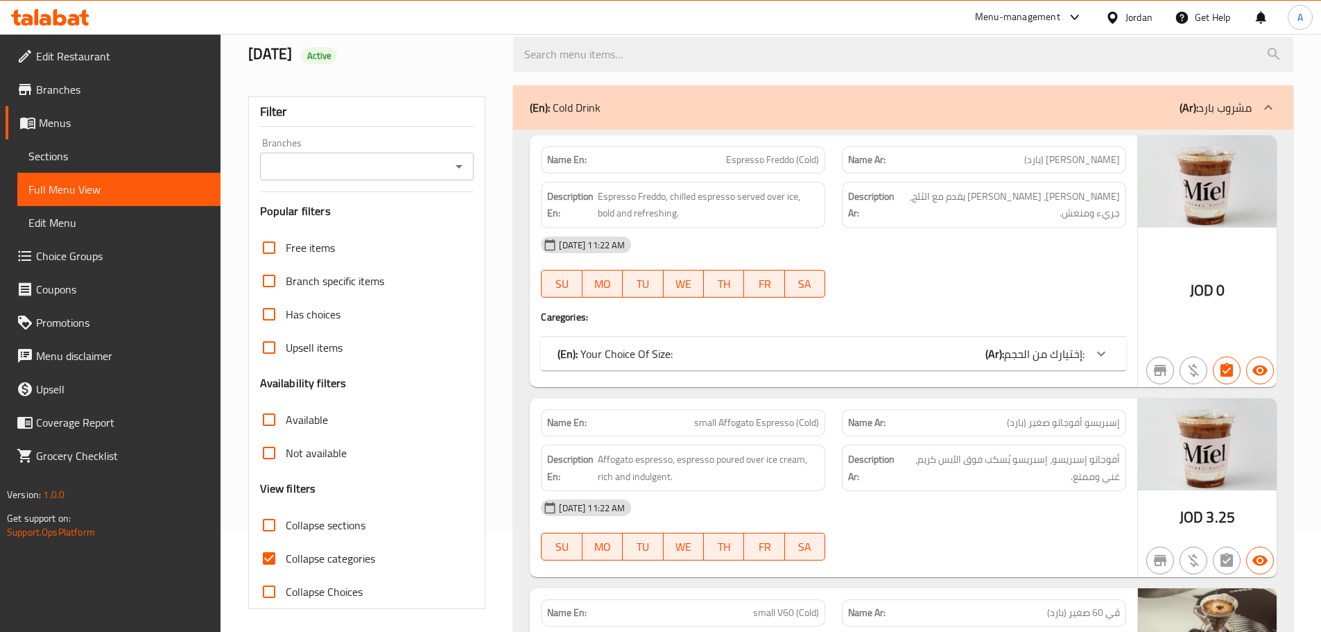
scroll to position [208, 0]
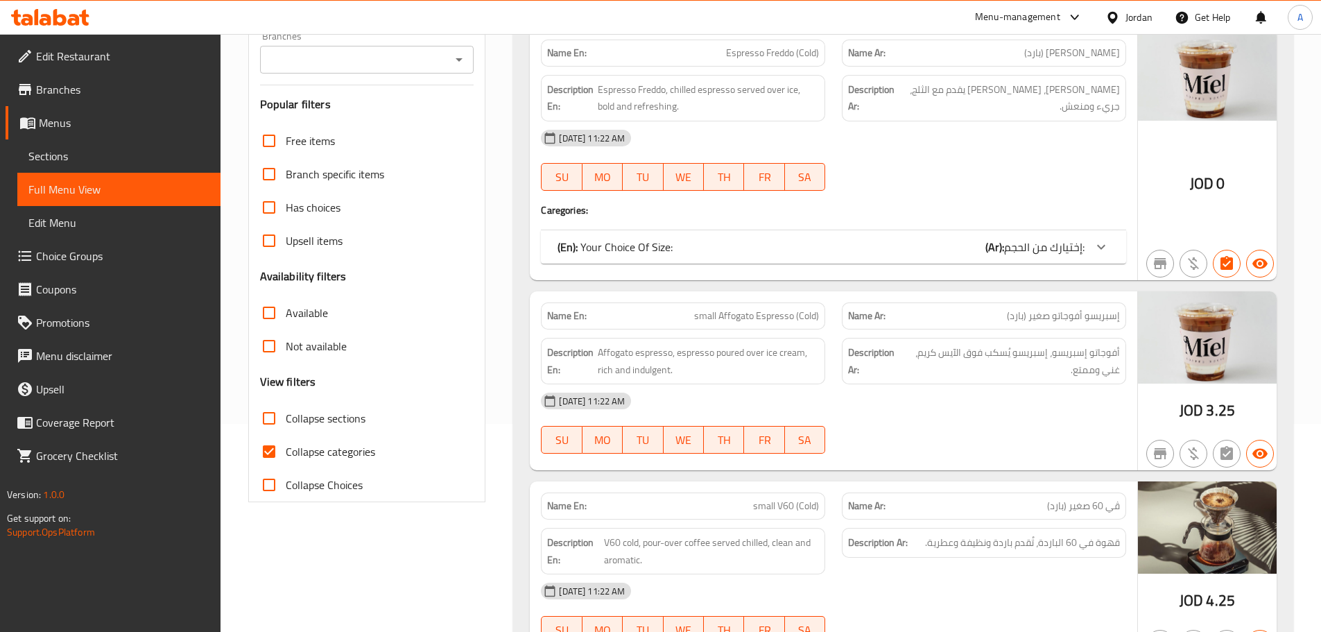
click at [279, 440] on input "Collapse categories" at bounding box center [268, 451] width 33 height 33
checkbox input "false"
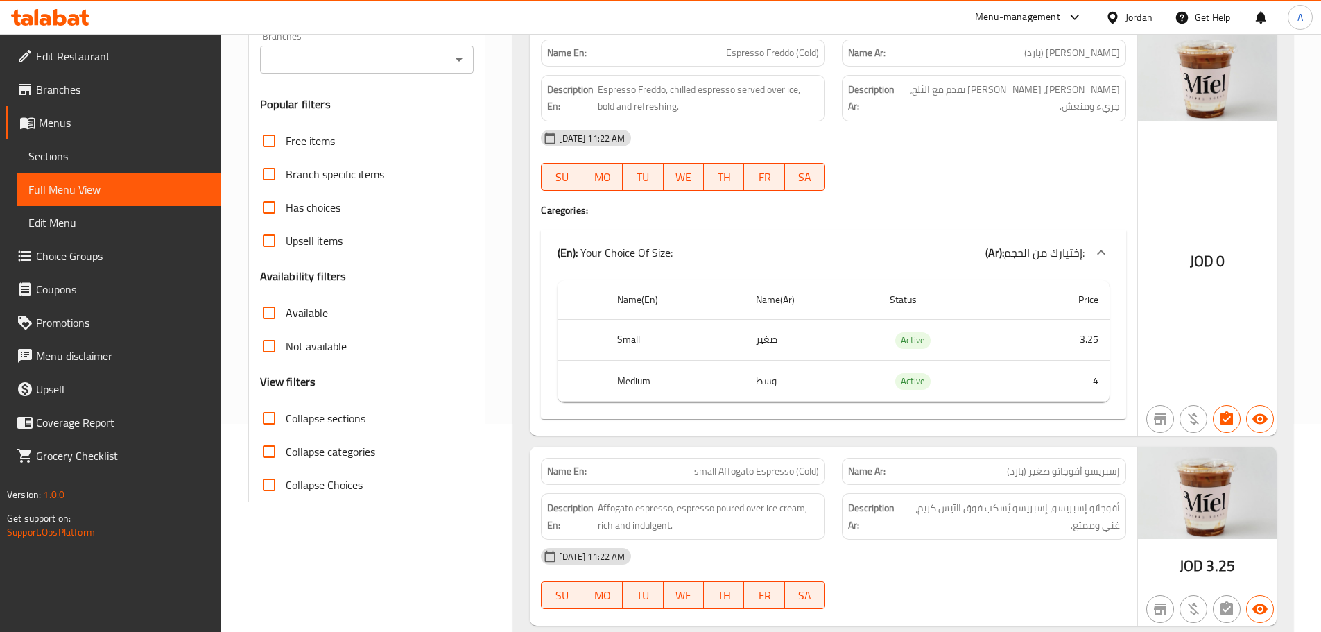
click at [627, 340] on th "Small" at bounding box center [675, 340] width 138 height 41
copy th "Small"
click at [774, 342] on td "صغير" at bounding box center [812, 340] width 134 height 41
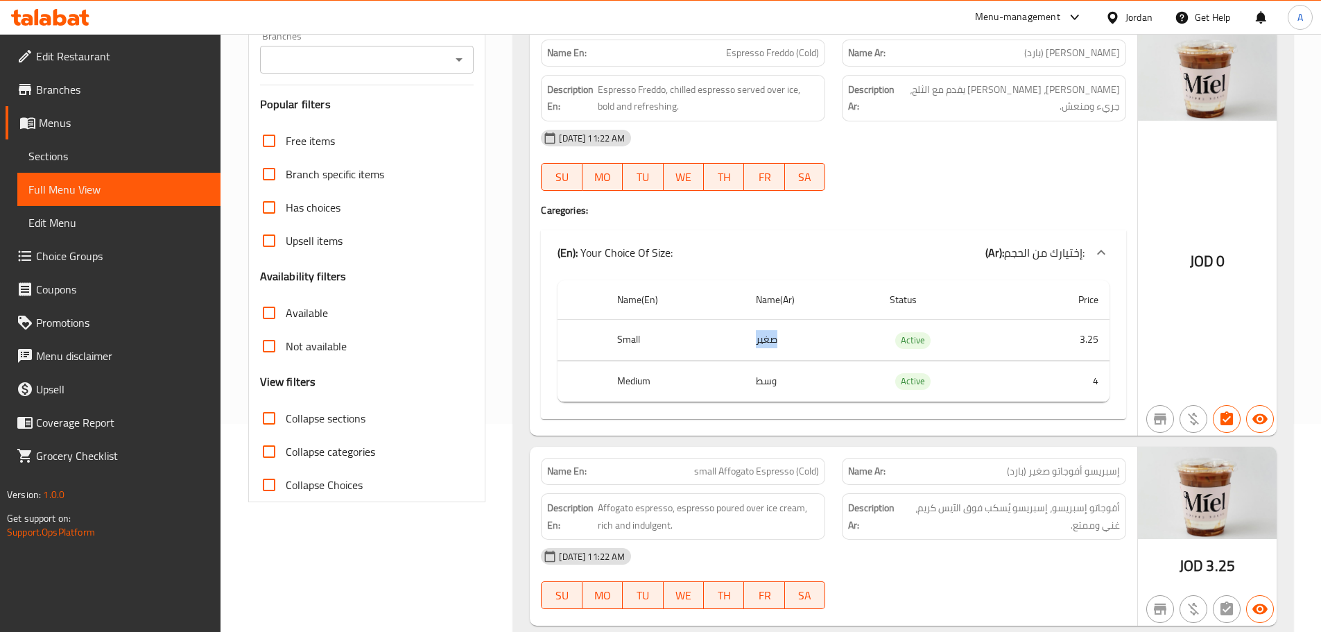
copy td "صغير"
click at [637, 377] on th "Medium" at bounding box center [675, 381] width 138 height 41
copy th "Medium"
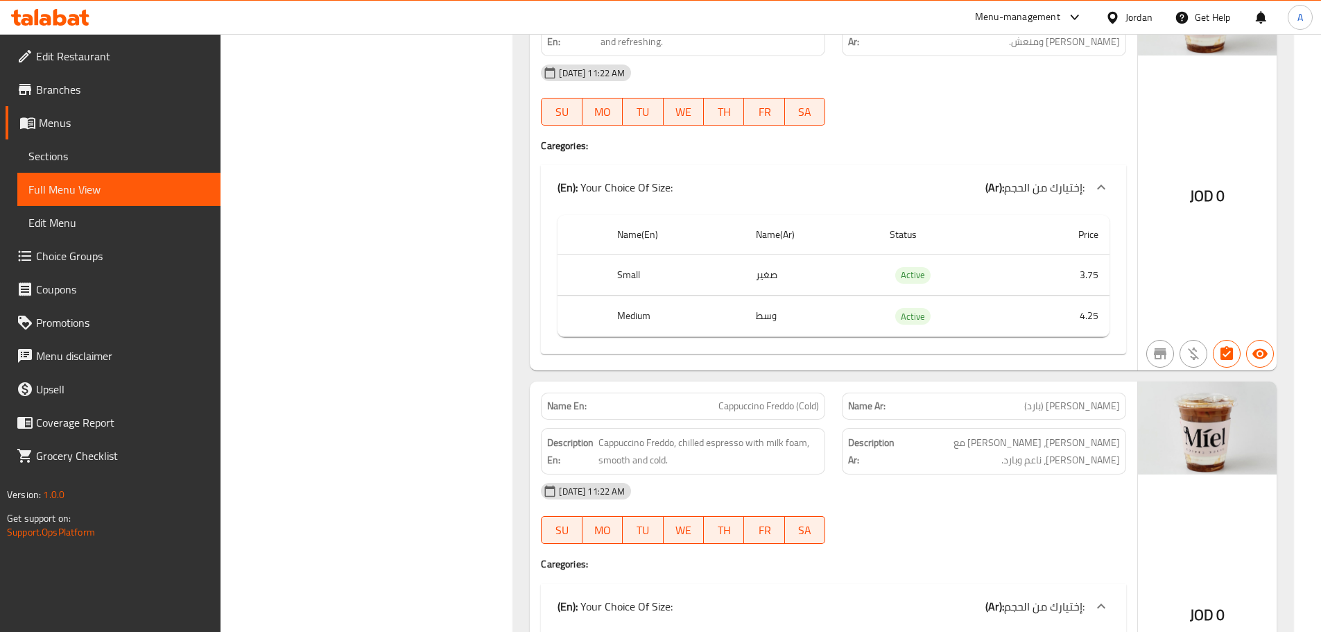
click at [759, 318] on td "وسط" at bounding box center [812, 315] width 134 height 41
copy td "وسط"
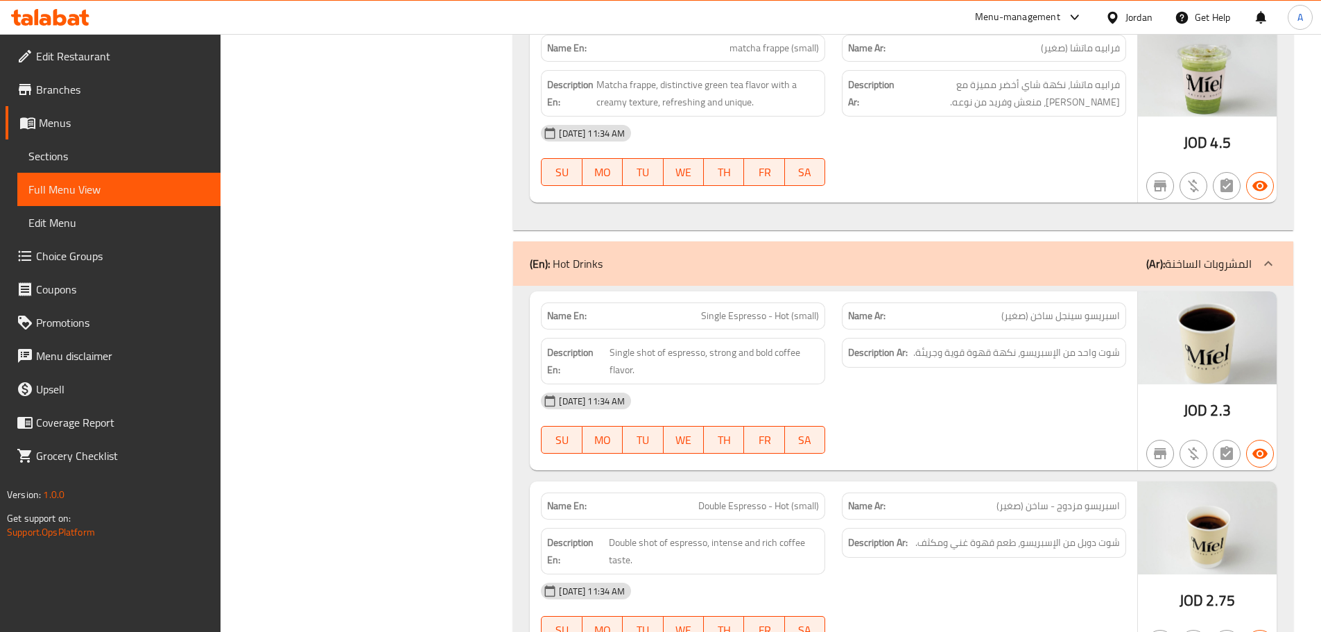
click at [1073, 311] on span "اسبريسو سينجل ساخن (صغير)" at bounding box center [1060, 316] width 119 height 15
copy span "سينجل"
click at [782, 309] on span "Single Espresso - Hot (small)" at bounding box center [760, 316] width 118 height 15
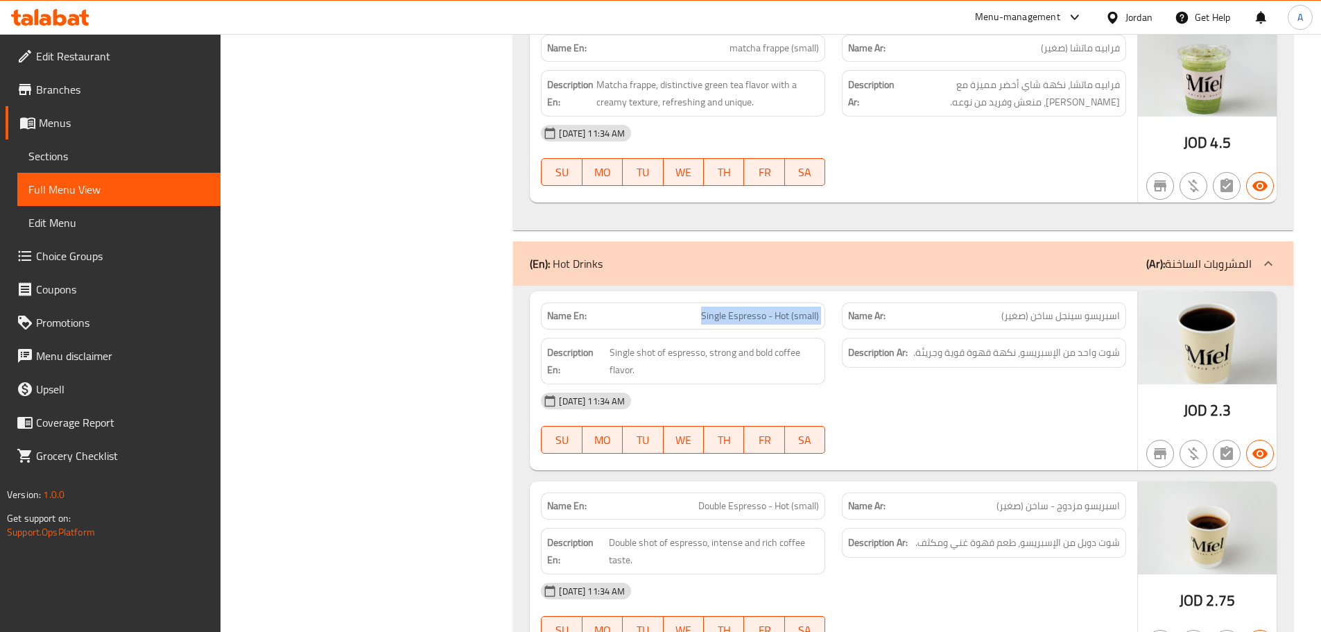
click at [782, 309] on span "Single Espresso - Hot (small)" at bounding box center [760, 316] width 118 height 15
copy span "Single Espresso - Hot (small)"
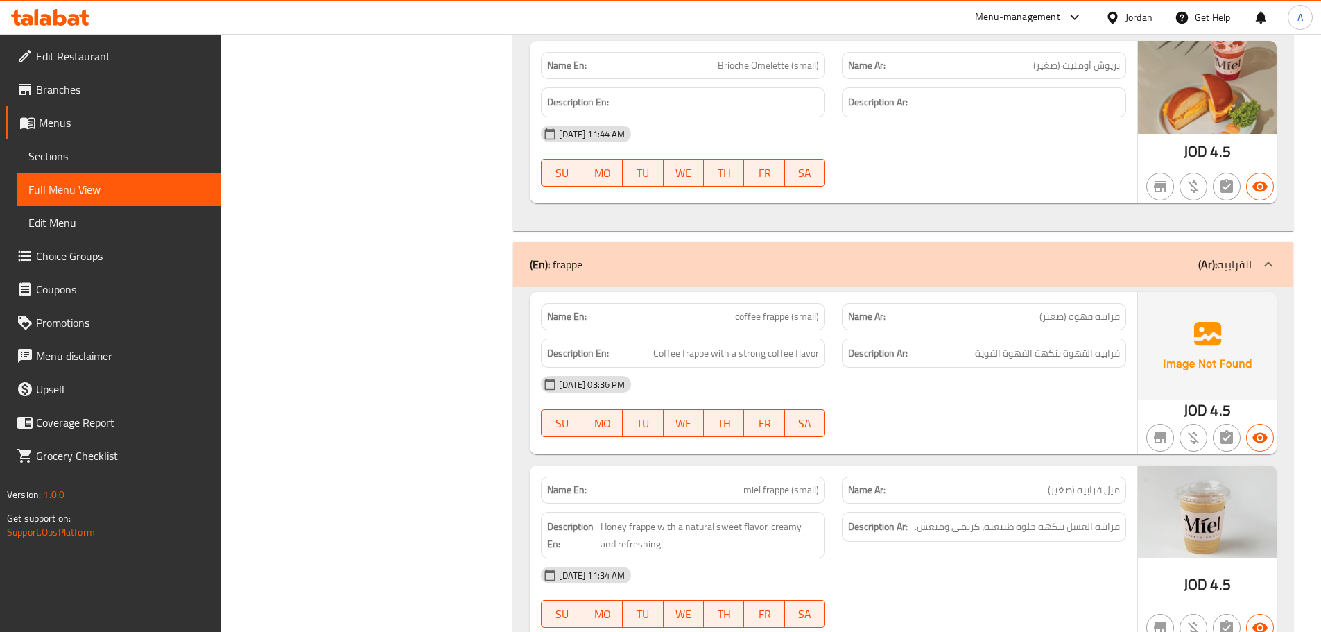
scroll to position [5491, 0]
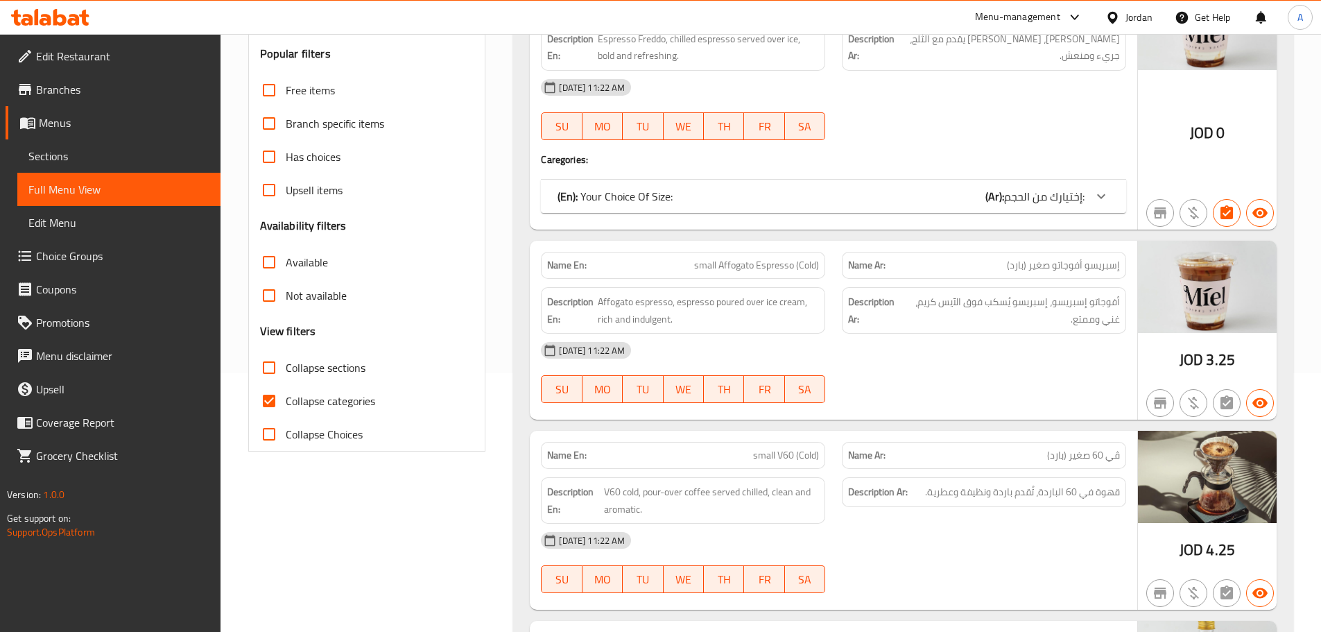
click at [269, 408] on input "Collapse categories" at bounding box center [268, 400] width 33 height 33
checkbox input "false"
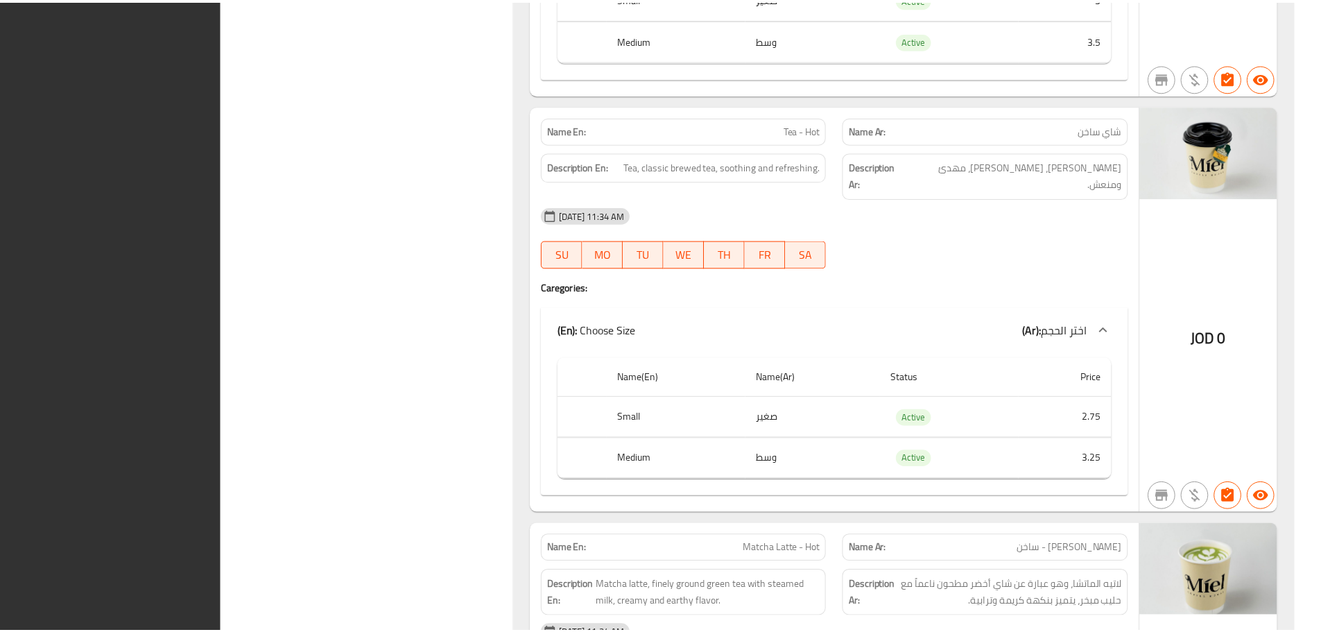
scroll to position [18058, 0]
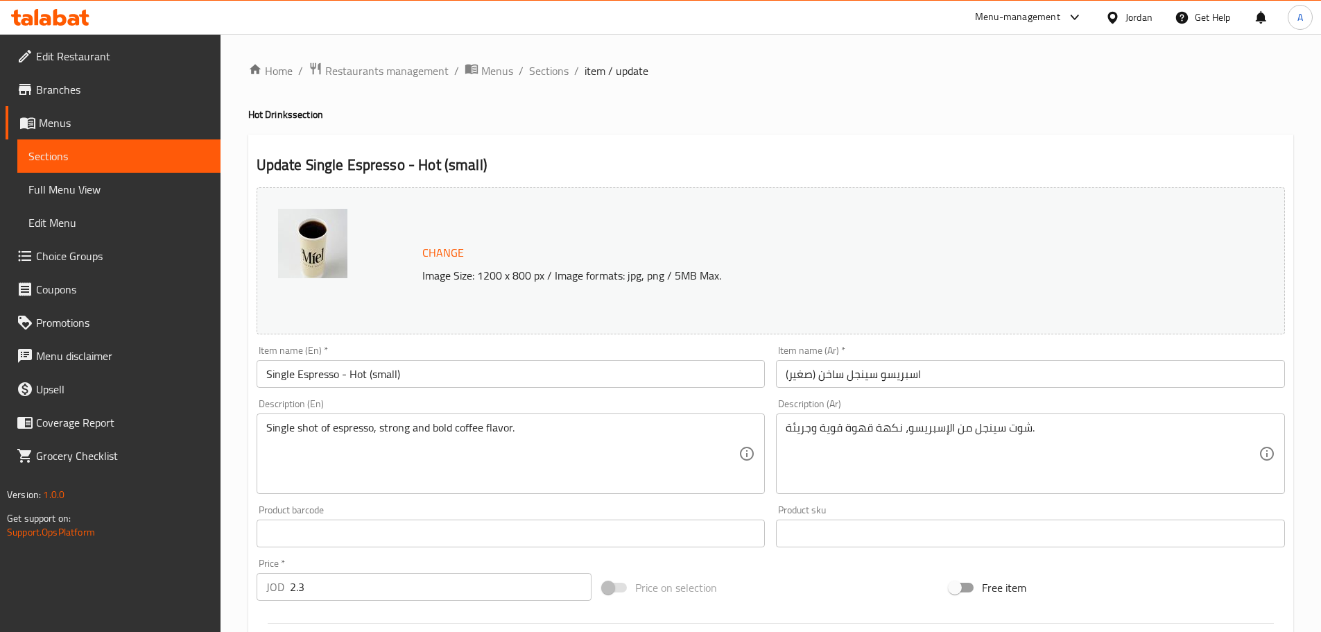
click at [149, 63] on span "Edit Restaurant" at bounding box center [122, 56] width 173 height 17
